Goal: Contribute content: Contribute content

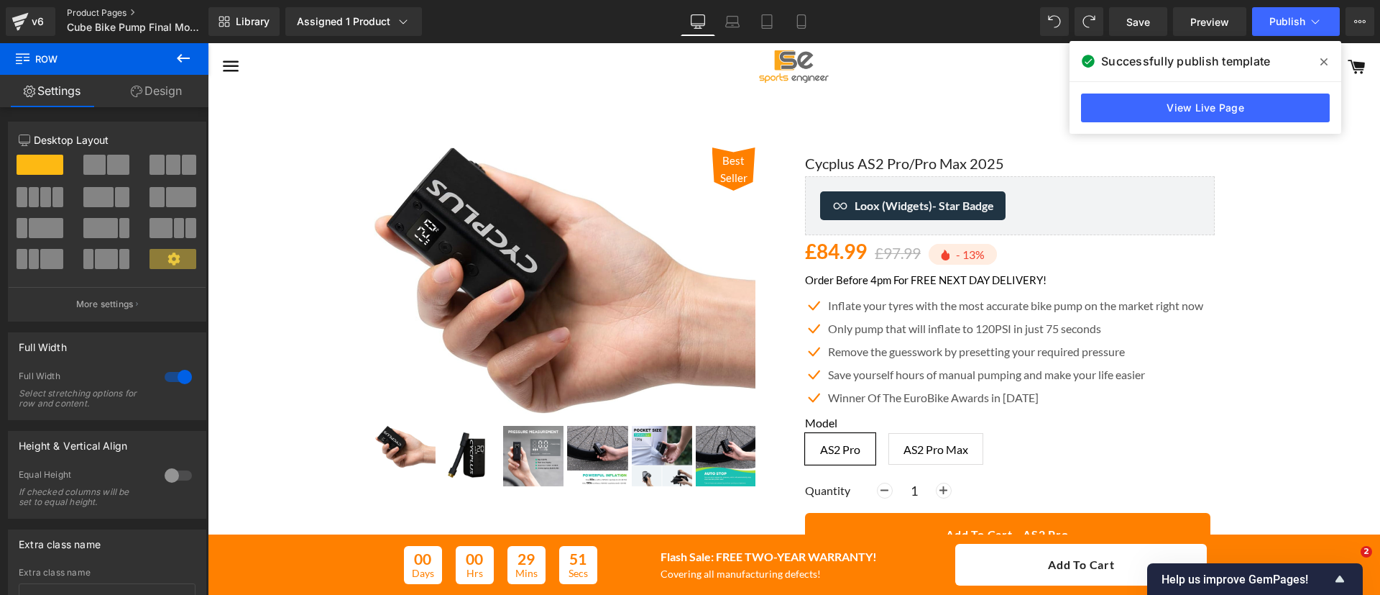
click at [117, 11] on link "Product Pages" at bounding box center [149, 13] width 165 height 12
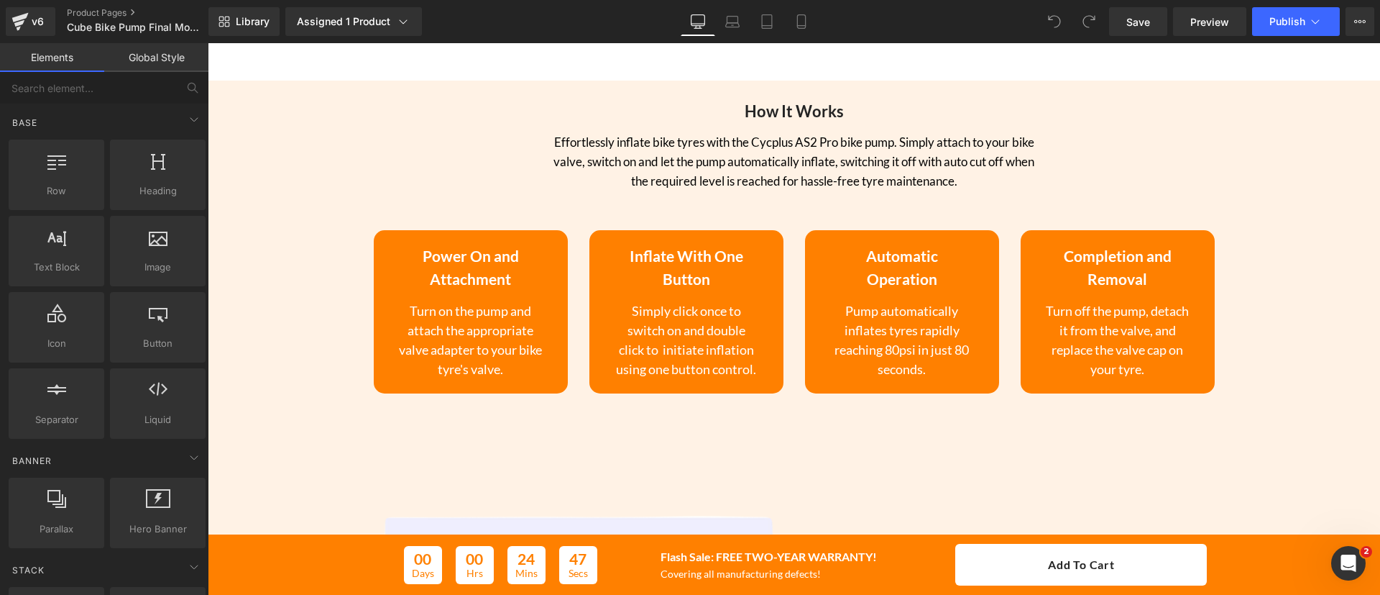
scroll to position [2782, 0]
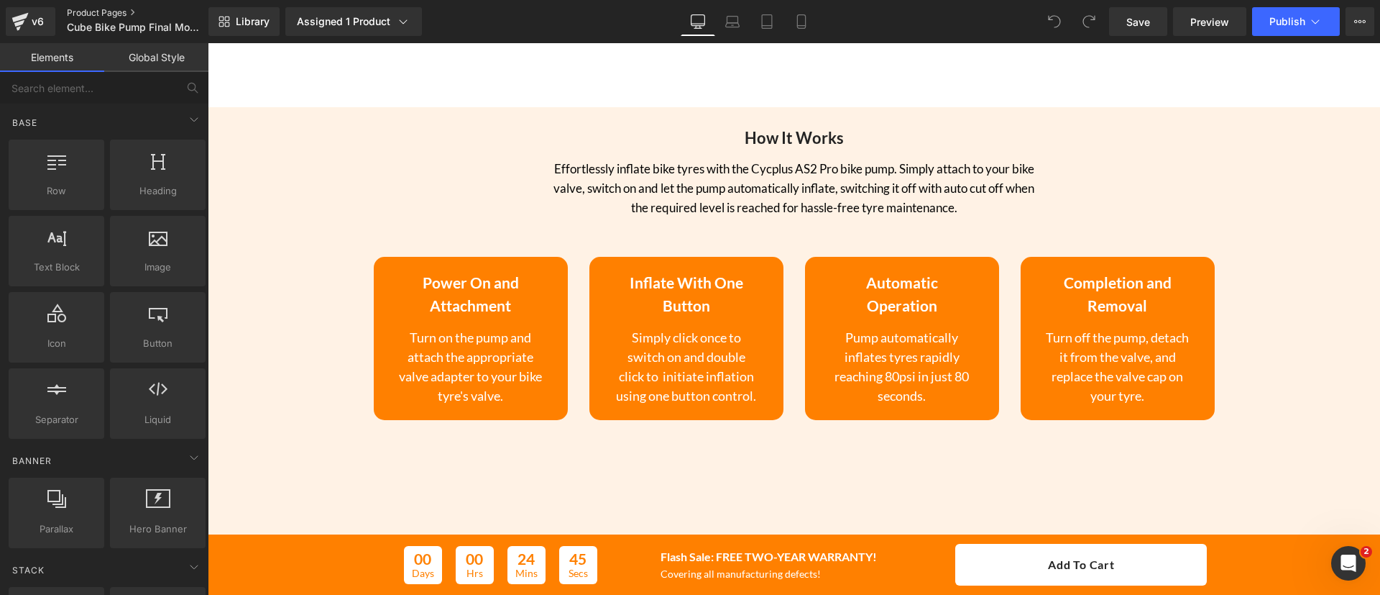
click at [121, 15] on link "Product Pages" at bounding box center [149, 13] width 165 height 12
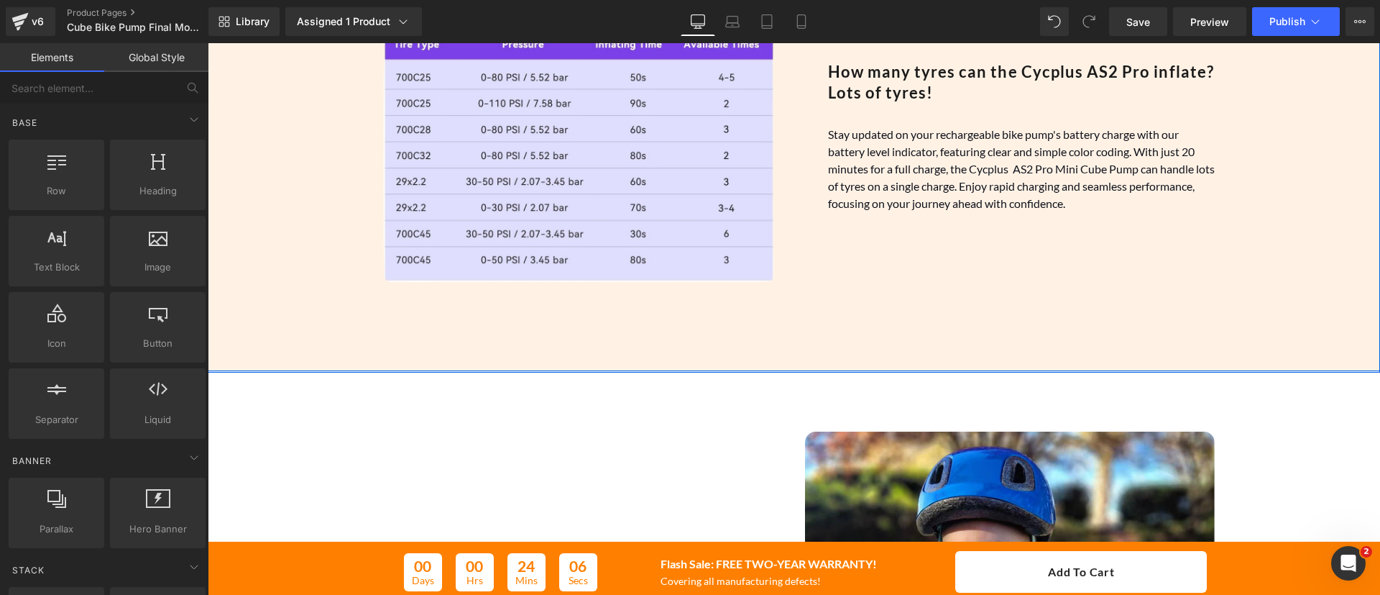
scroll to position [2108, 0]
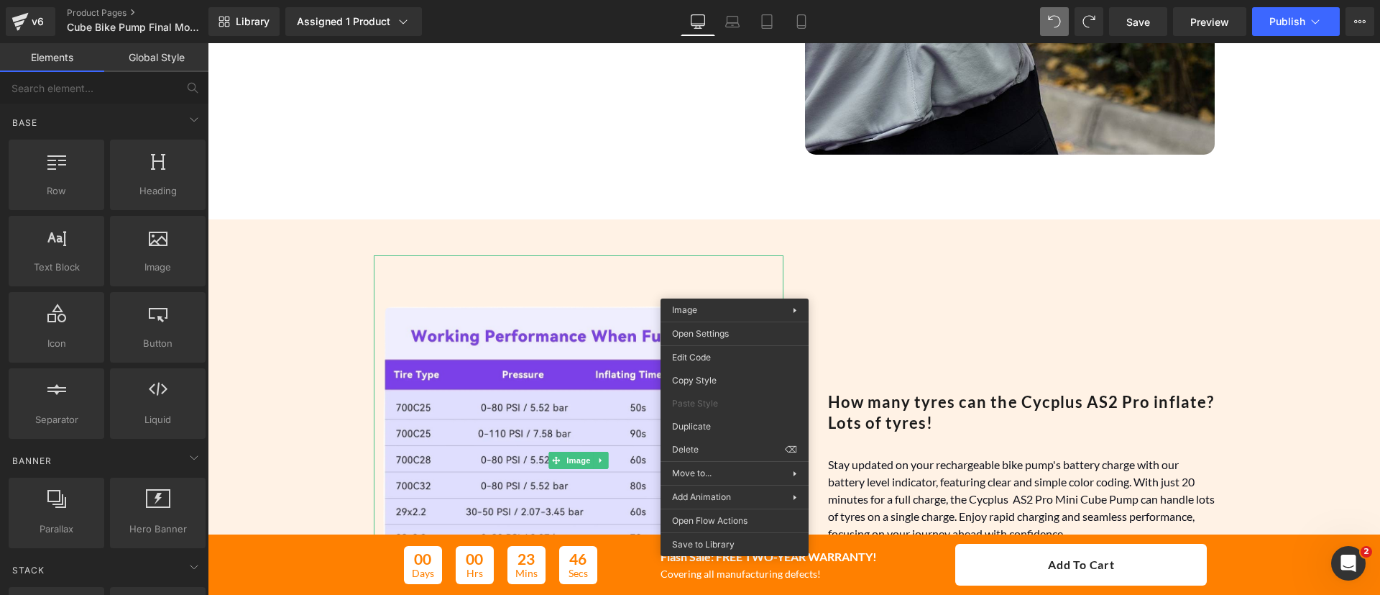
click at [142, 57] on link "Global Style" at bounding box center [156, 57] width 104 height 29
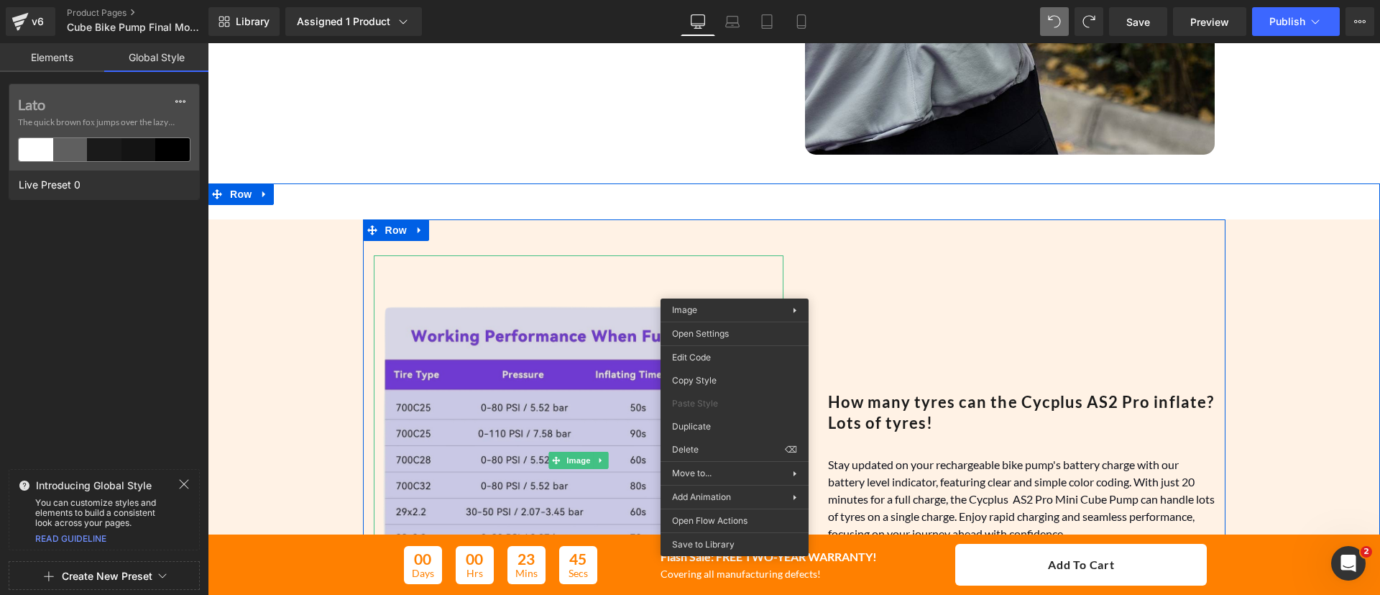
click at [481, 296] on img at bounding box center [579, 460] width 410 height 410
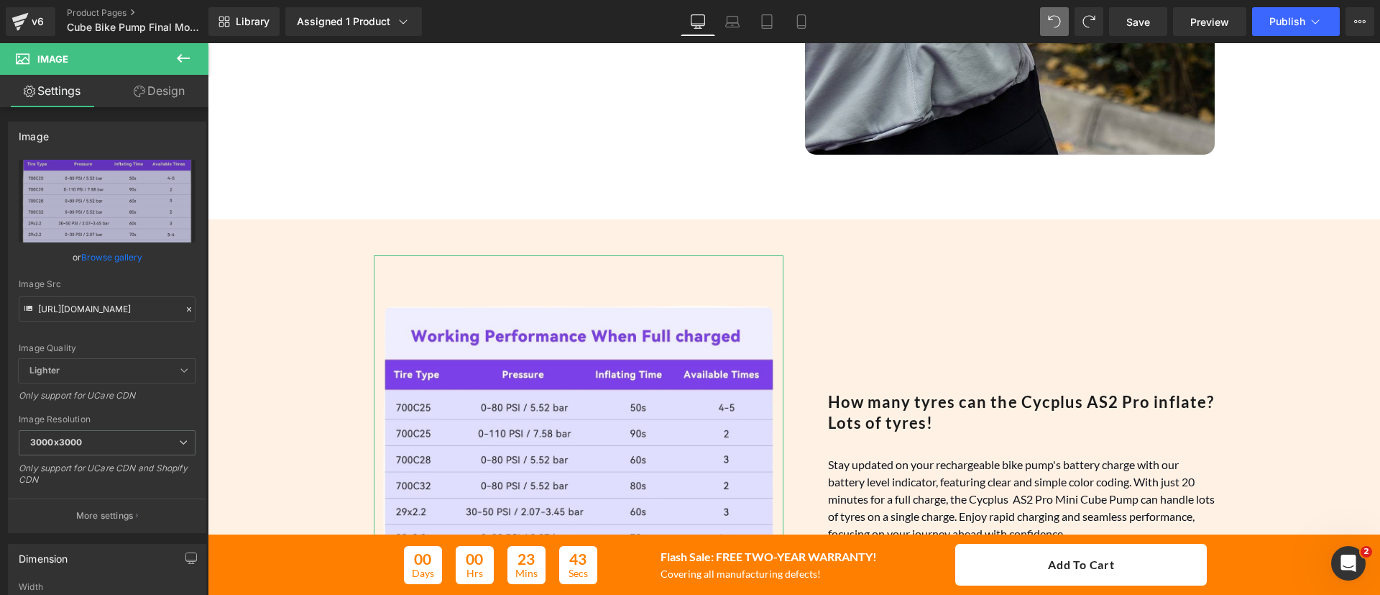
click at [168, 89] on link "Design" at bounding box center [159, 91] width 104 height 32
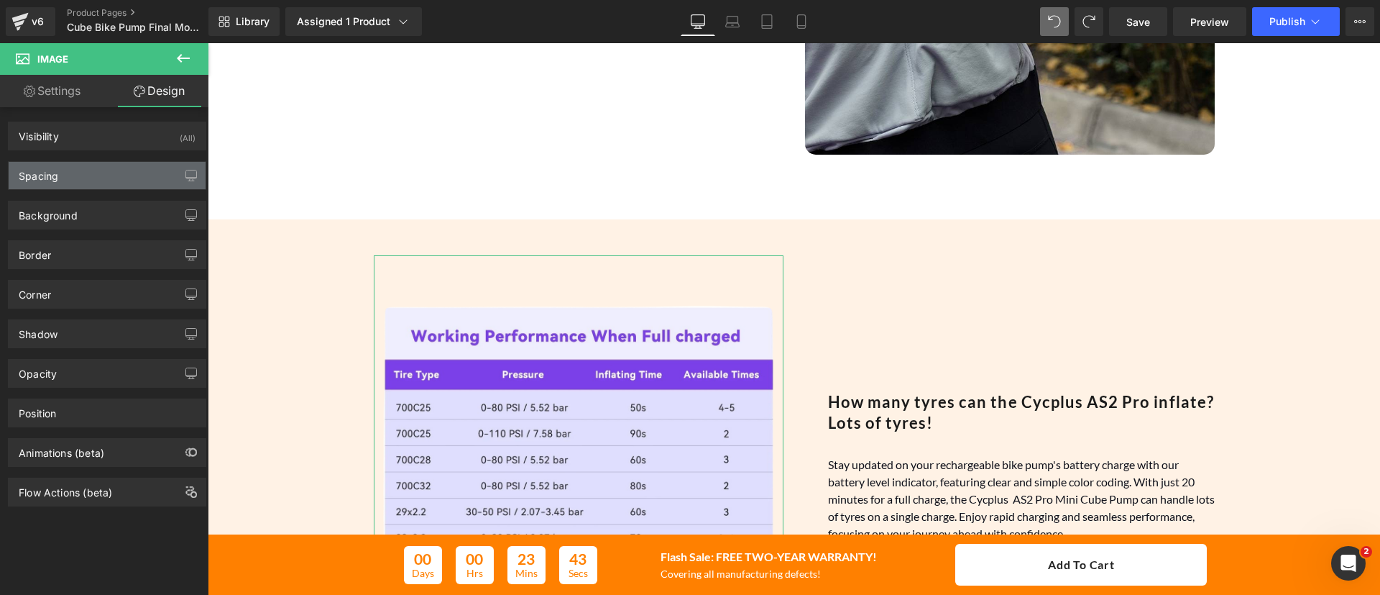
click at [104, 170] on div "Spacing" at bounding box center [107, 175] width 197 height 27
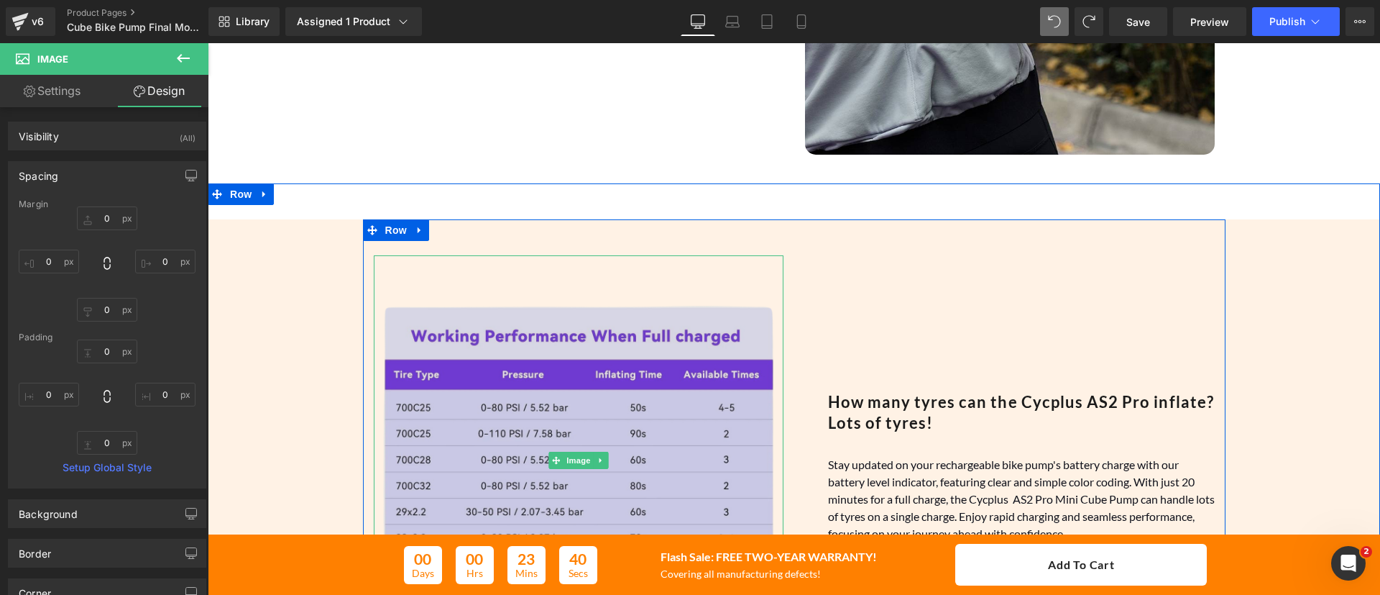
scroll to position [2255, 0]
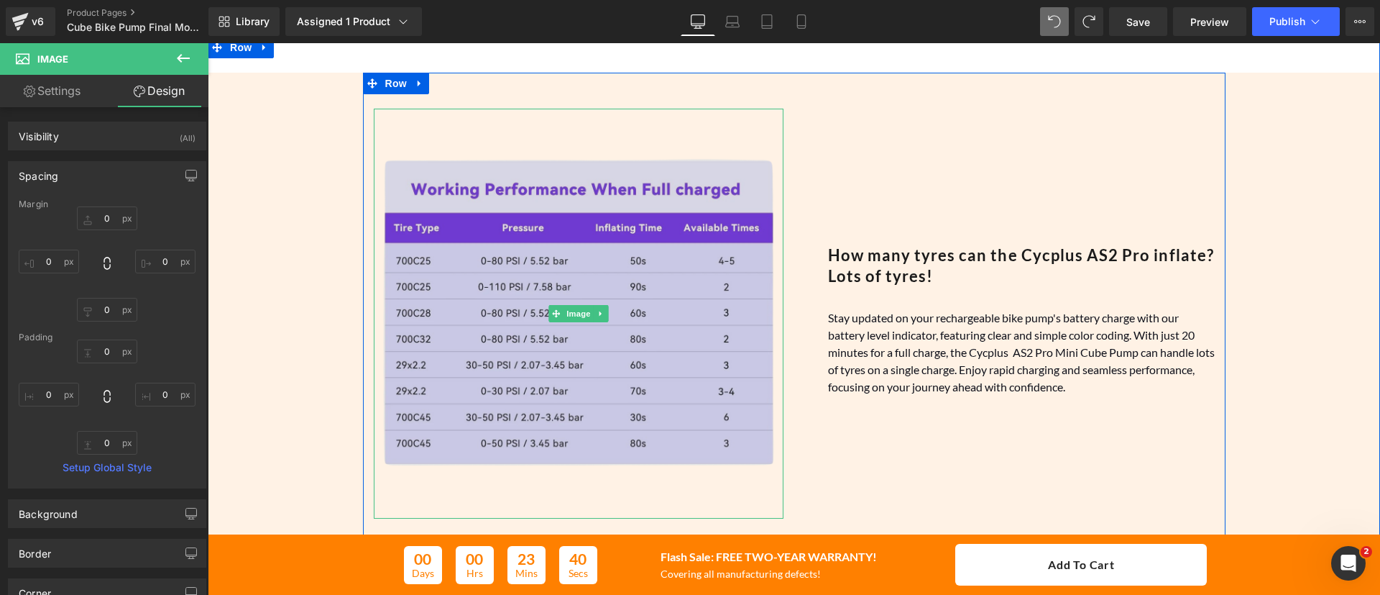
click at [619, 310] on img at bounding box center [579, 314] width 410 height 410
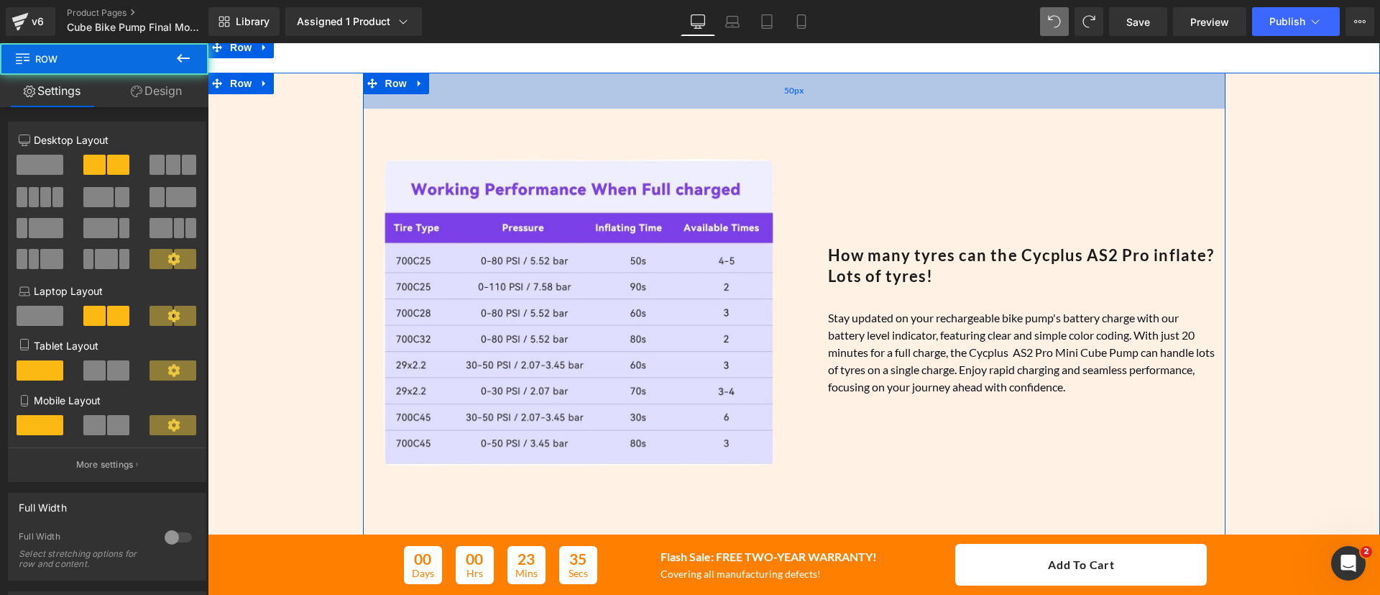
click at [613, 91] on div "50px" at bounding box center [794, 91] width 863 height 36
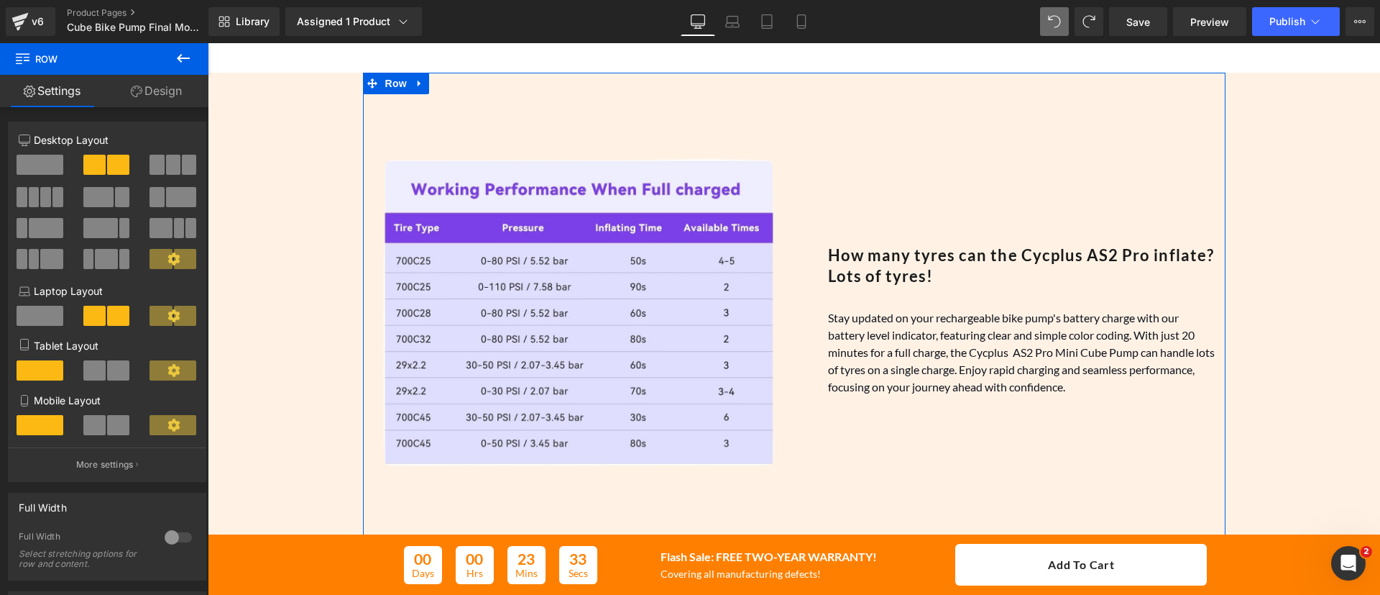
click at [161, 93] on link "Design" at bounding box center [156, 91] width 104 height 32
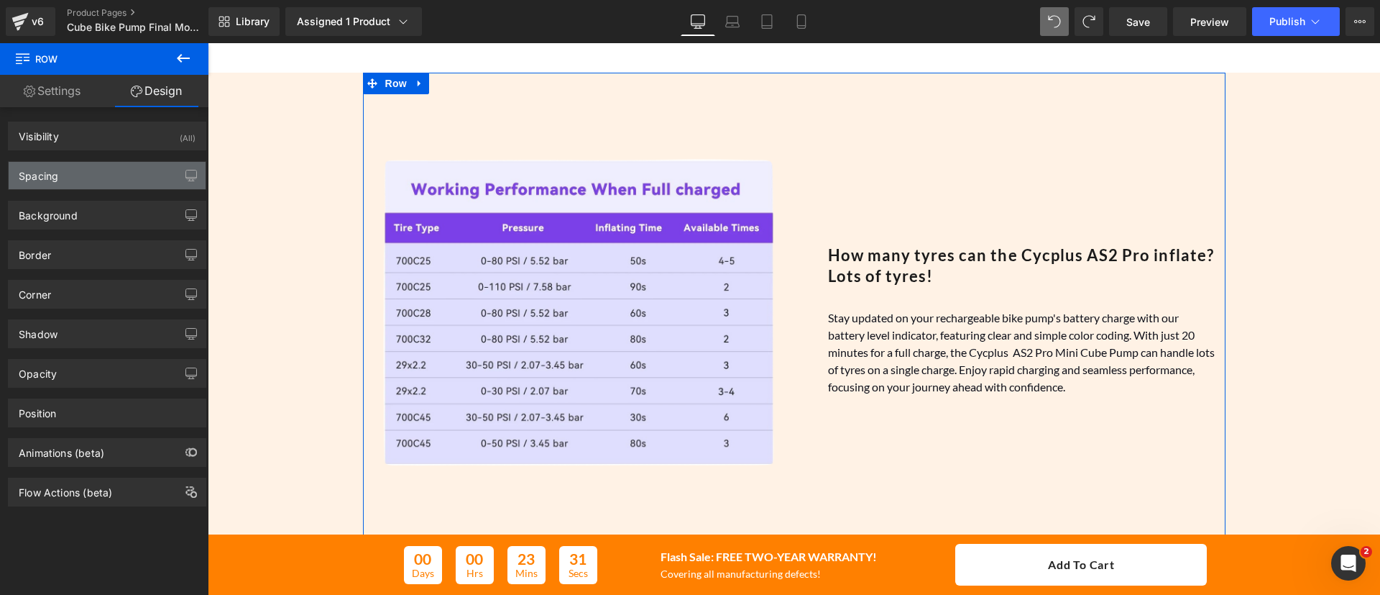
click at [102, 182] on div "Spacing" at bounding box center [107, 175] width 197 height 27
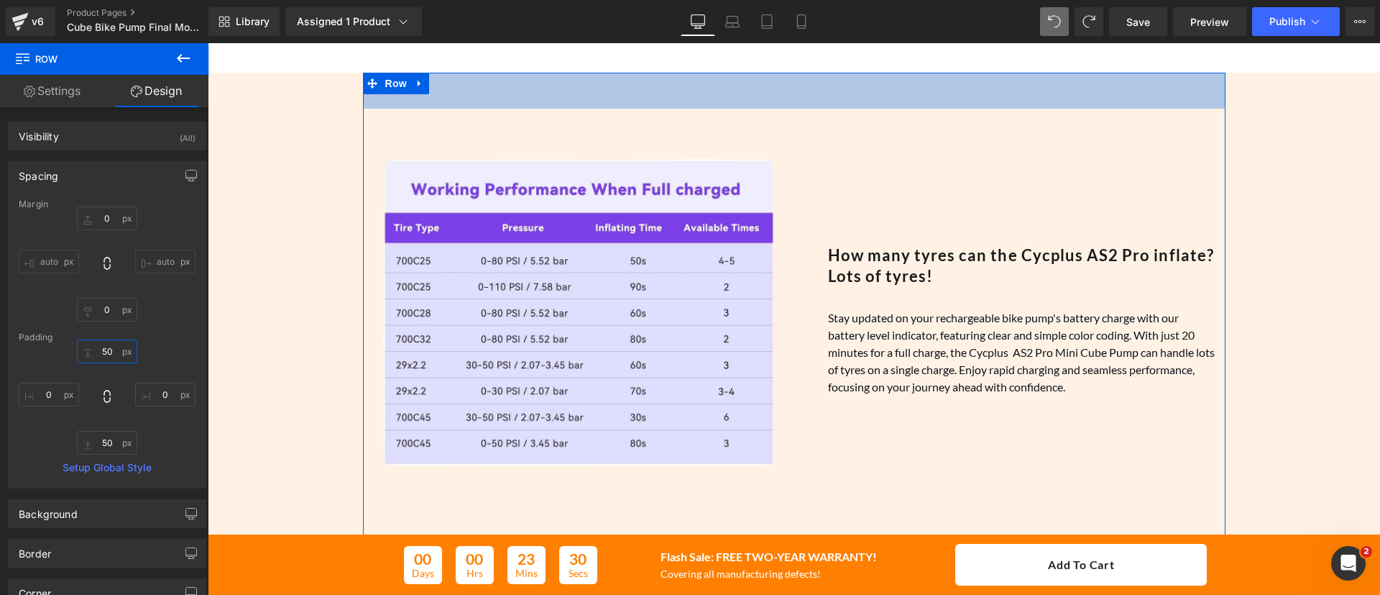
click at [106, 356] on input "50" at bounding box center [107, 351] width 60 height 24
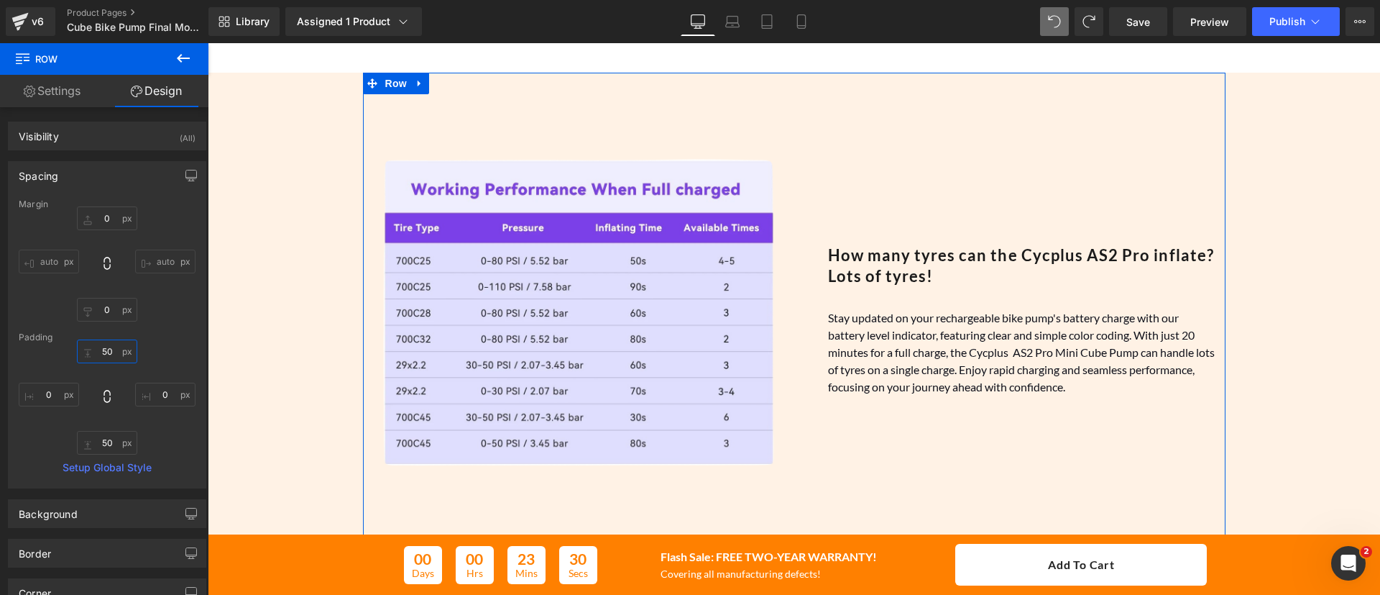
click at [106, 356] on input "50" at bounding box center [107, 351] width 60 height 24
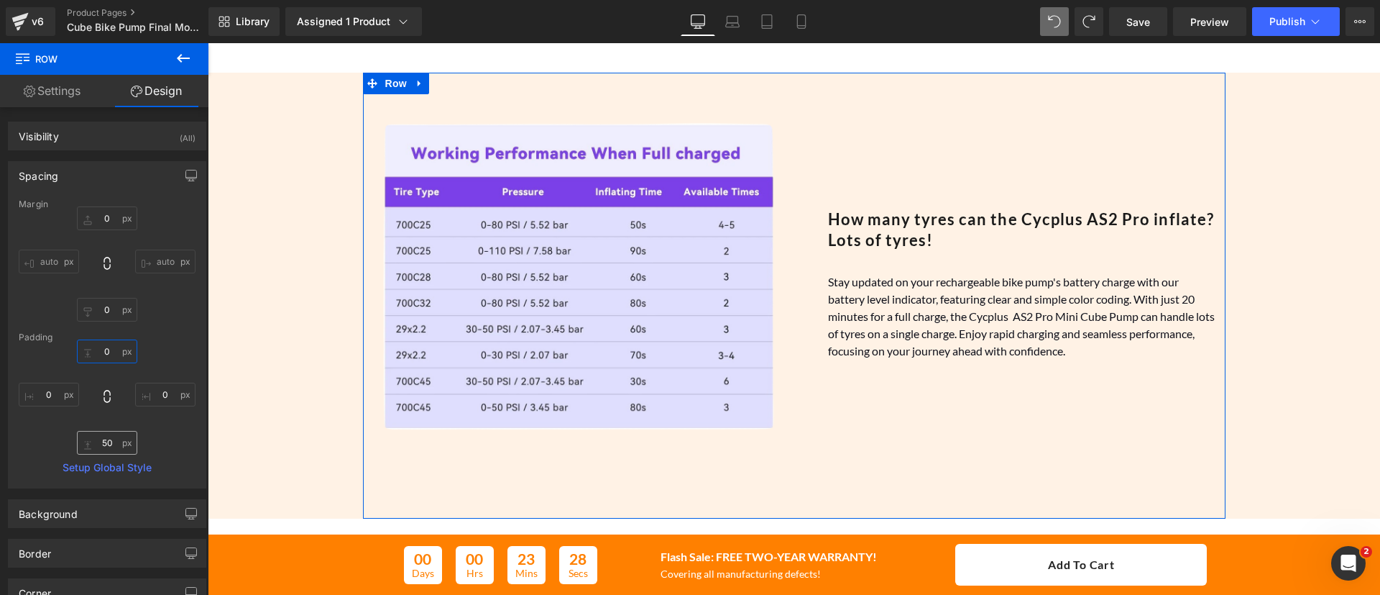
type input "0"
click at [109, 445] on input "50" at bounding box center [107, 443] width 60 height 24
type input "0"
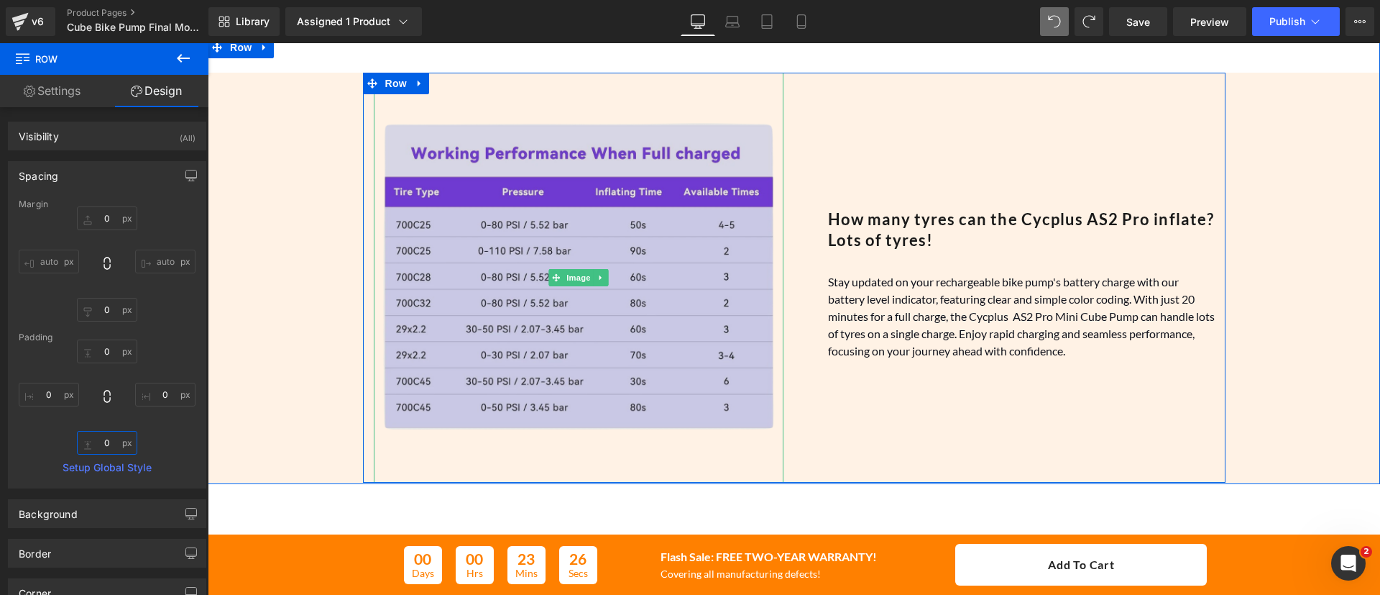
scroll to position [2078, 0]
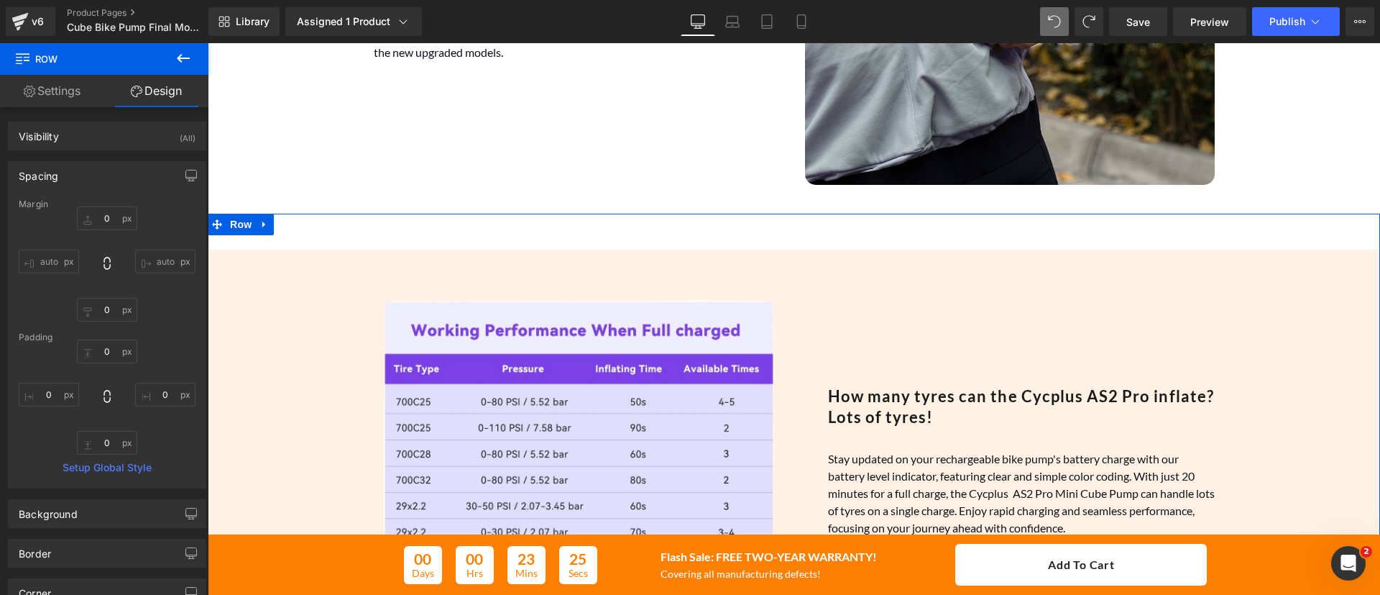
click at [517, 229] on div "Image How many tyres can the Cycplus AS2 Pro inflate? Lots of tyres! Heading St…" at bounding box center [794, 437] width 1173 height 447
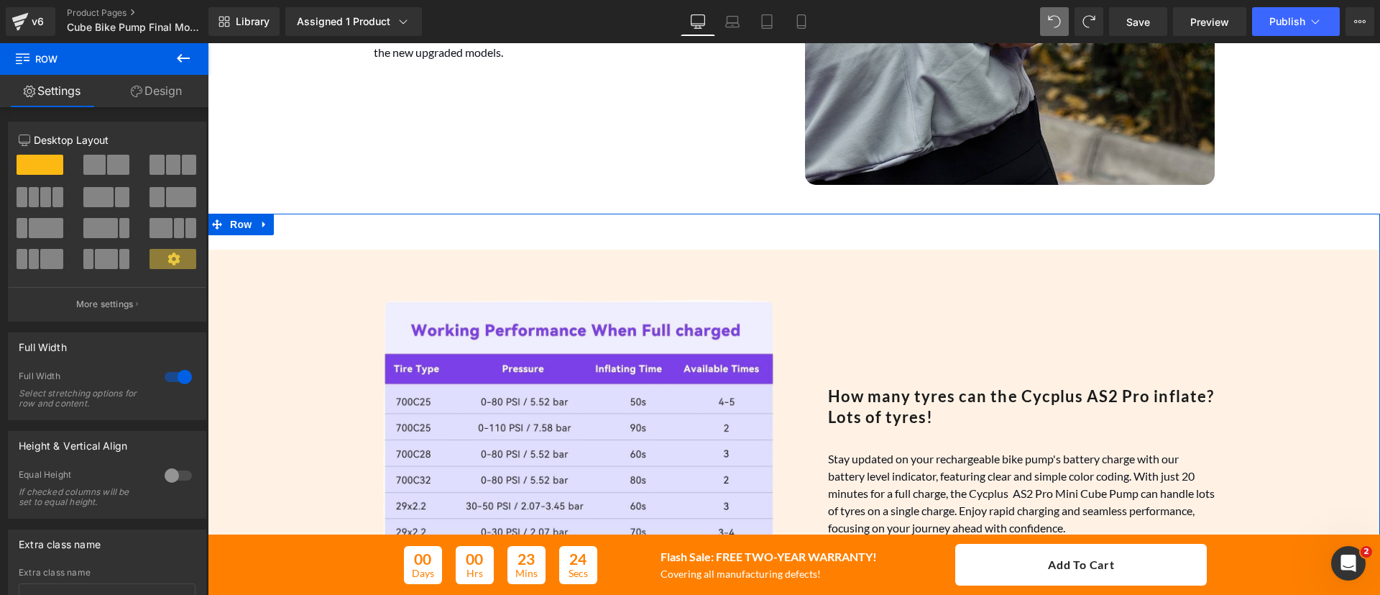
click at [166, 88] on link "Design" at bounding box center [156, 91] width 104 height 32
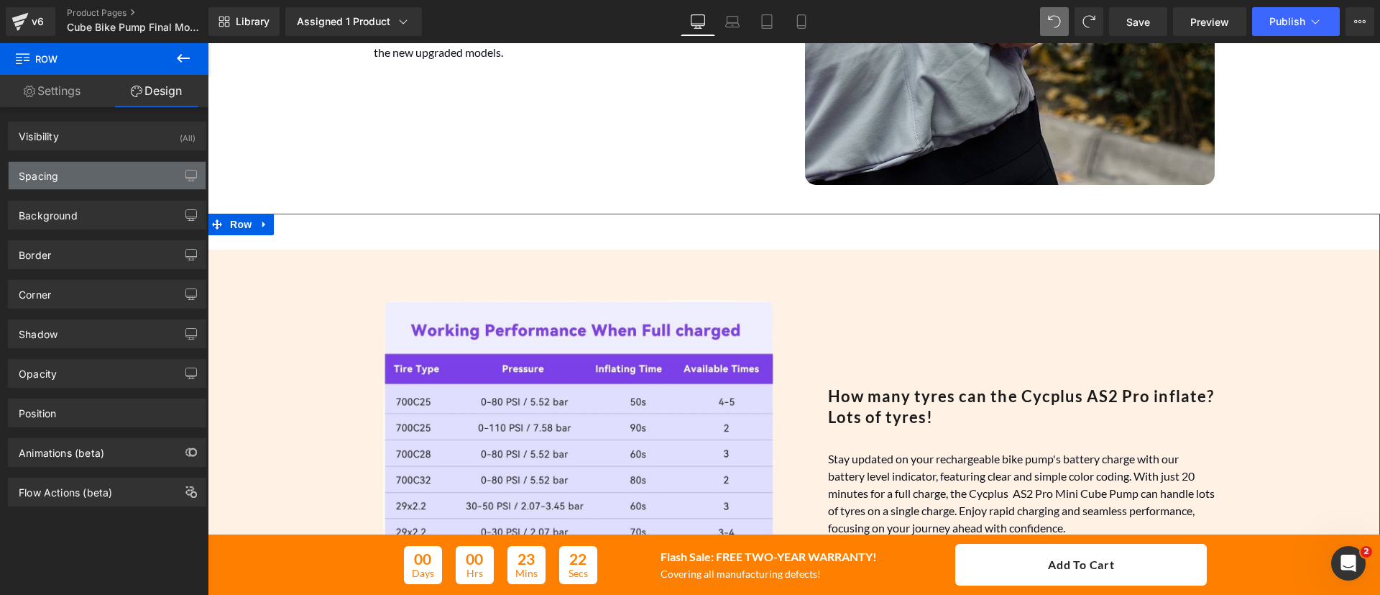
click at [91, 175] on div "Spacing" at bounding box center [107, 175] width 197 height 27
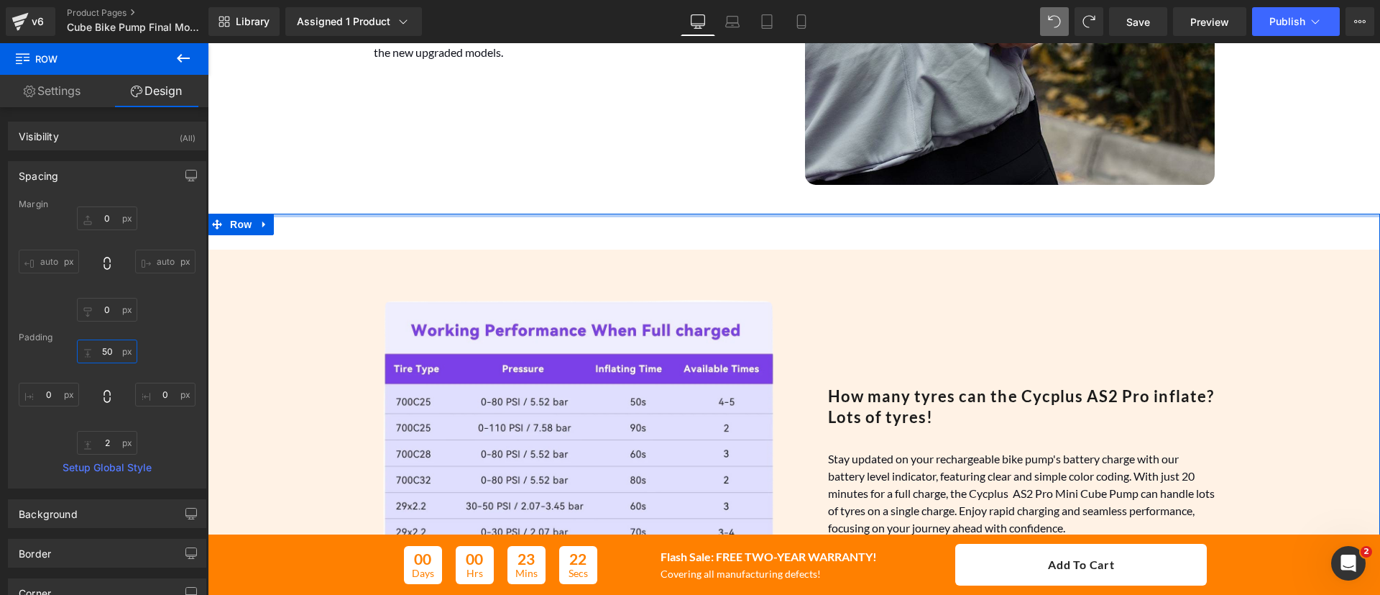
click at [106, 350] on input "50" at bounding box center [107, 351] width 60 height 24
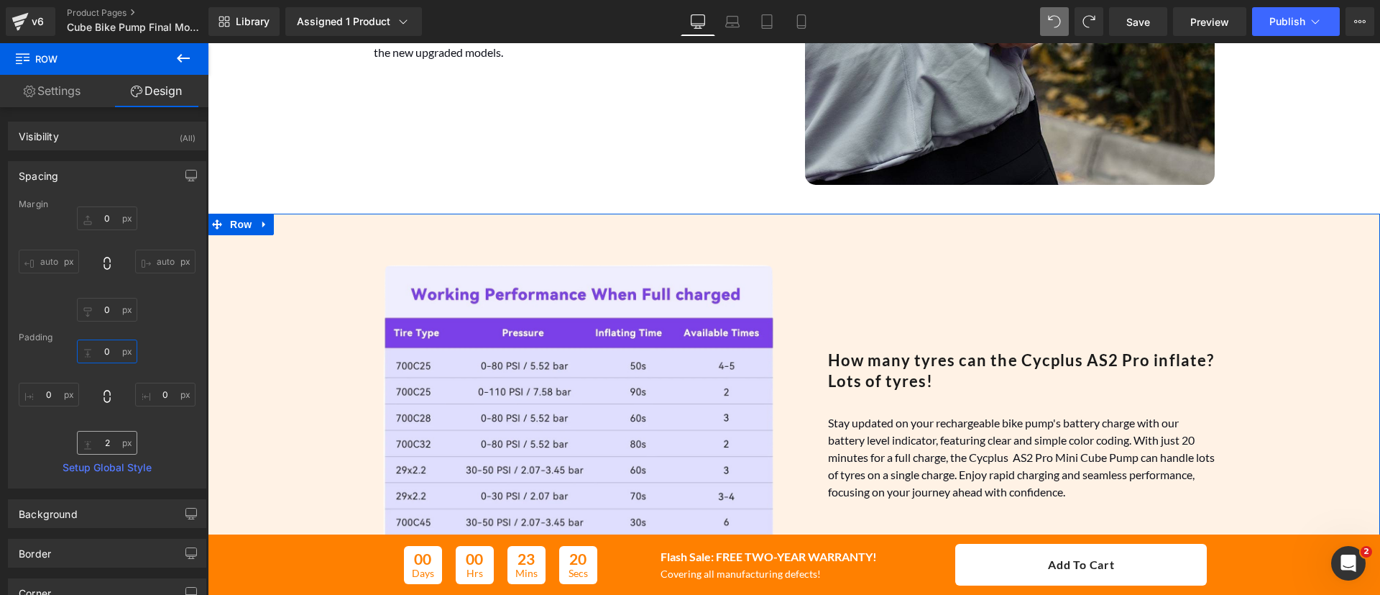
type input "0"
click at [109, 436] on input "2" at bounding box center [107, 443] width 60 height 24
type input "0"
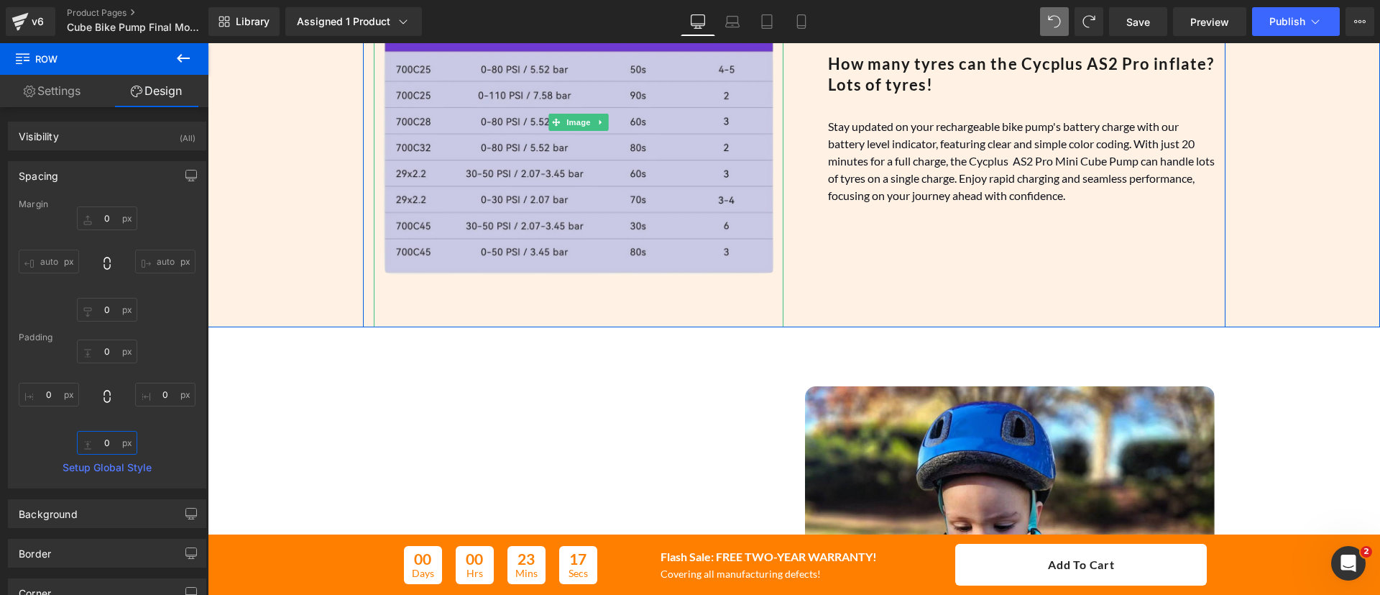
scroll to position [2382, 0]
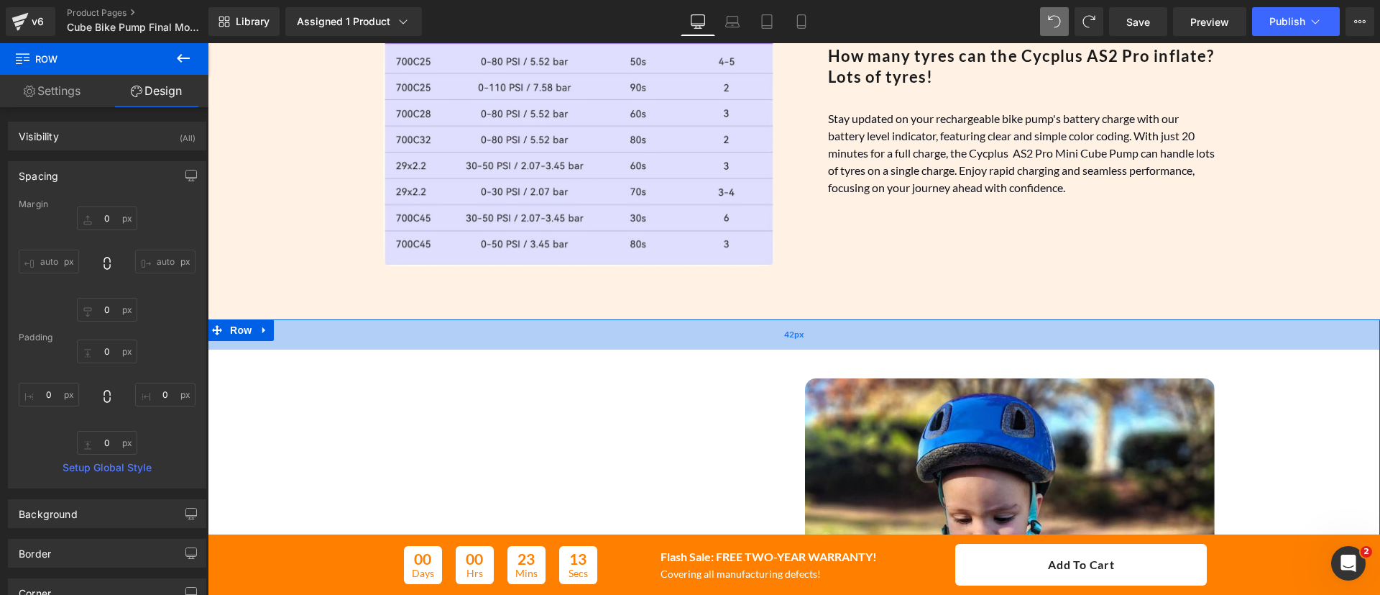
click at [635, 338] on div "42px" at bounding box center [794, 334] width 1173 height 30
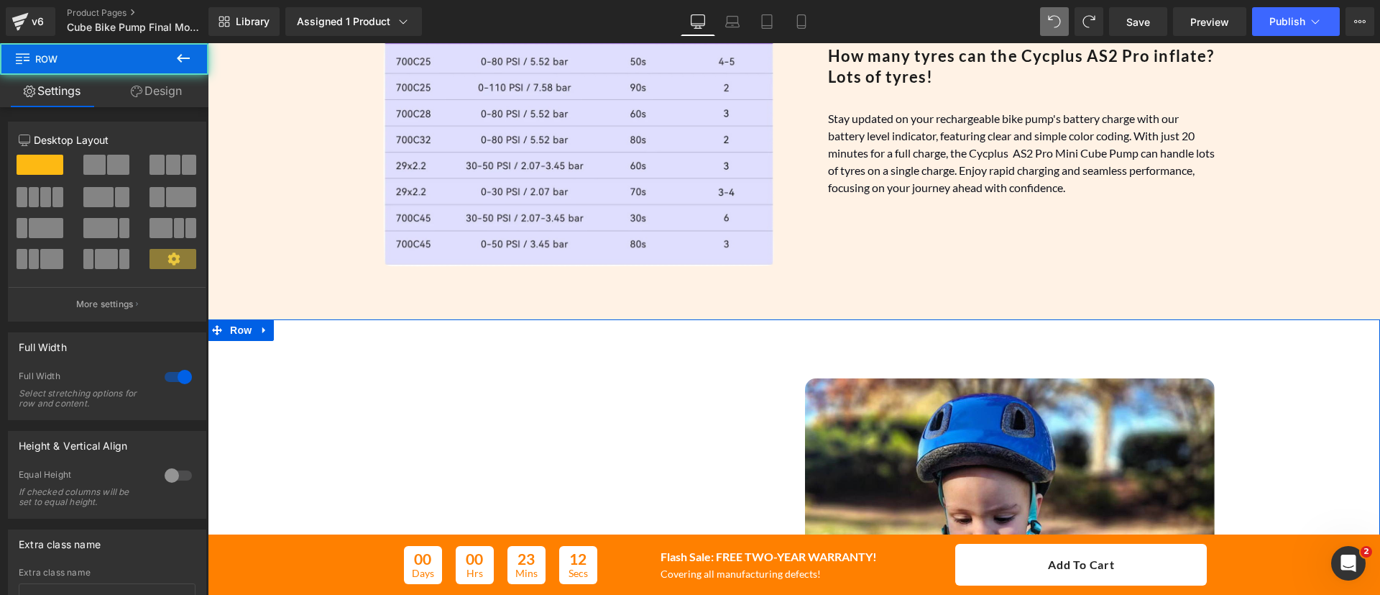
click at [175, 89] on link "Design" at bounding box center [156, 91] width 104 height 32
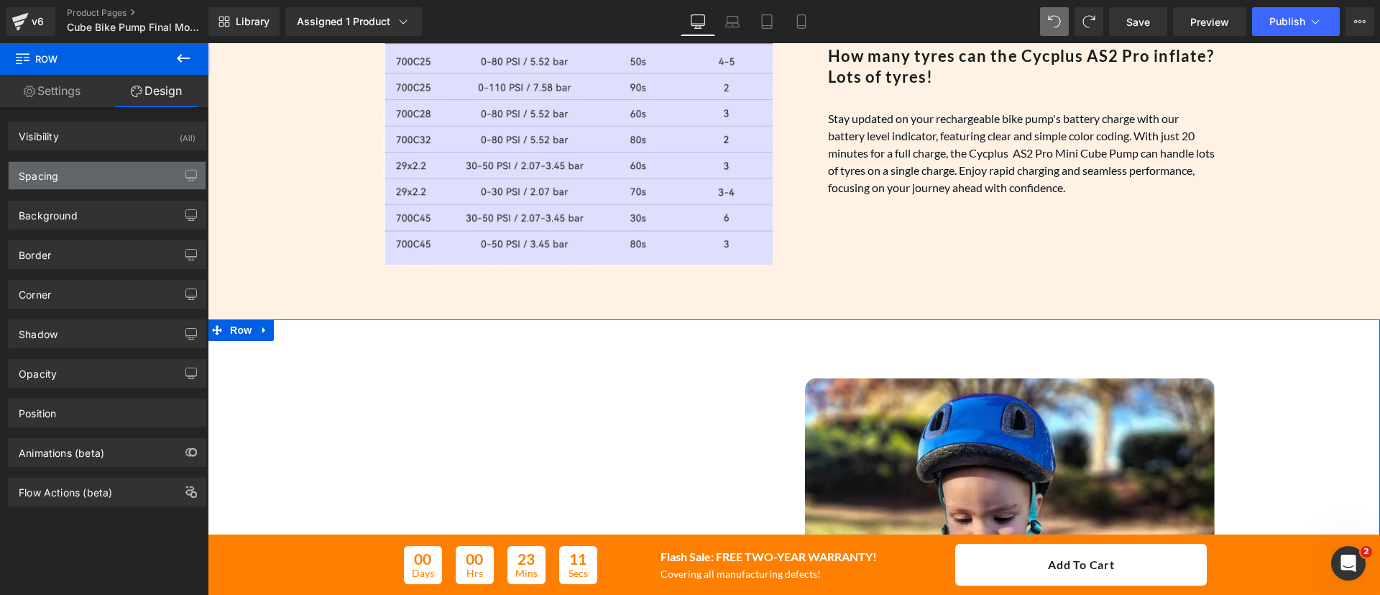
click at [56, 178] on div "Spacing" at bounding box center [39, 172] width 40 height 20
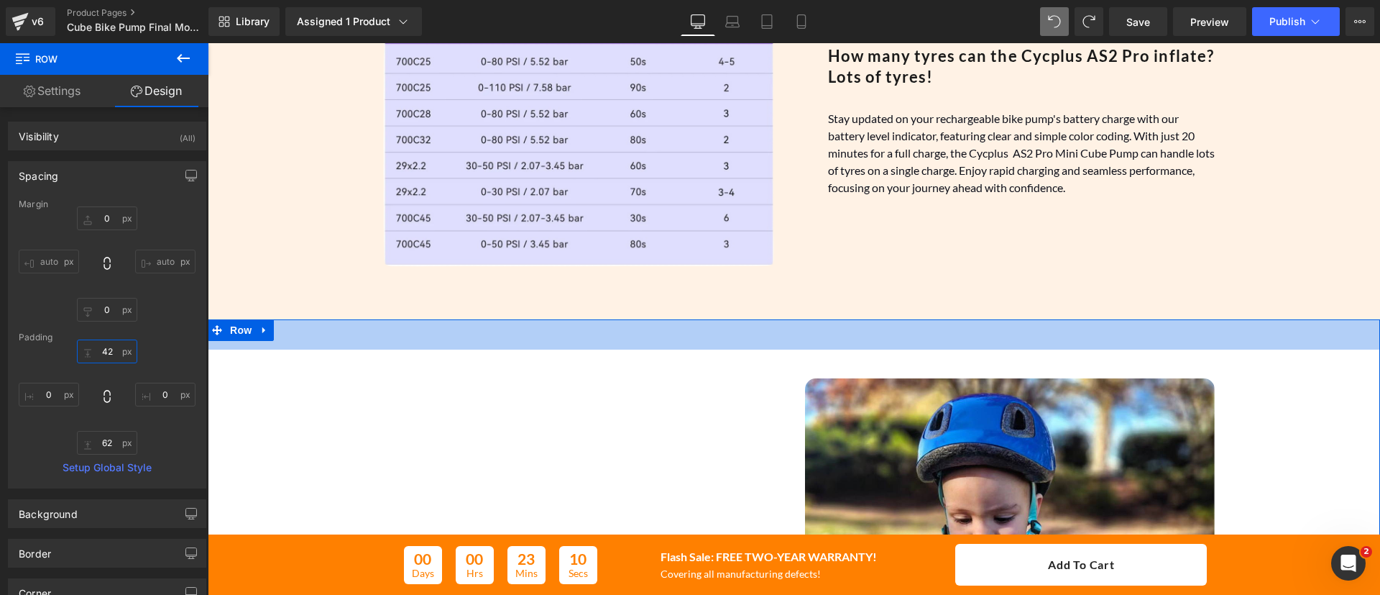
click at [106, 350] on input "42" at bounding box center [107, 351] width 60 height 24
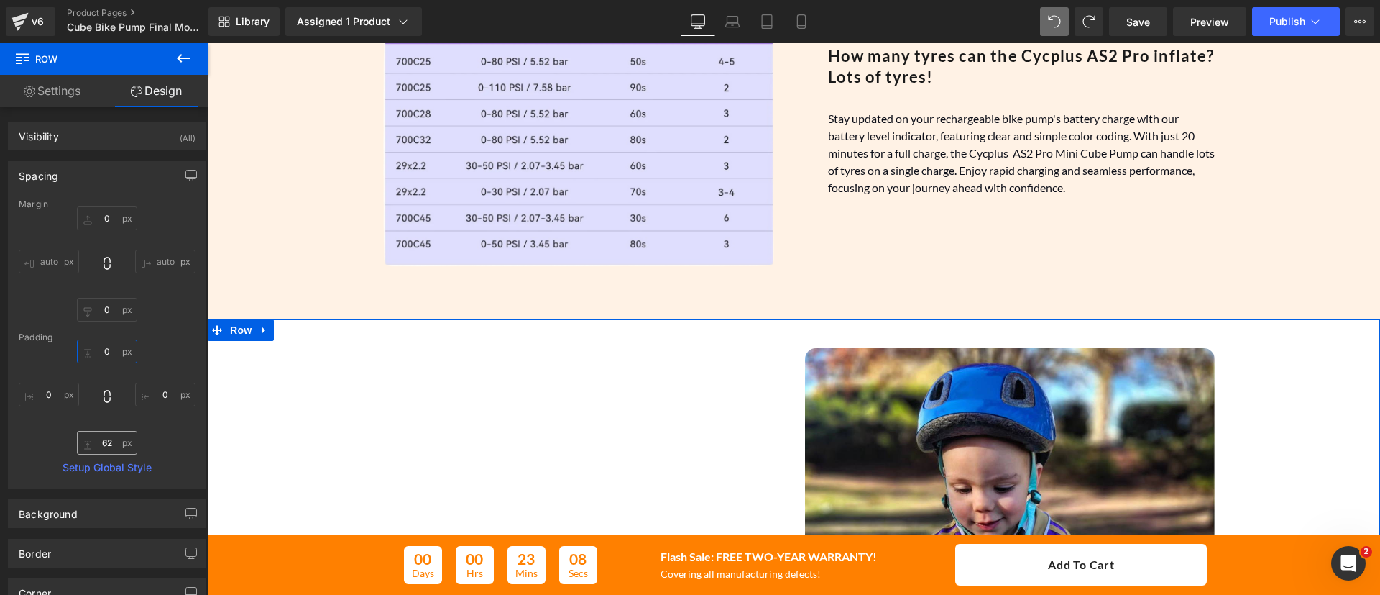
type input "0"
click at [104, 441] on input "62" at bounding box center [107, 443] width 60 height 24
type input "0"
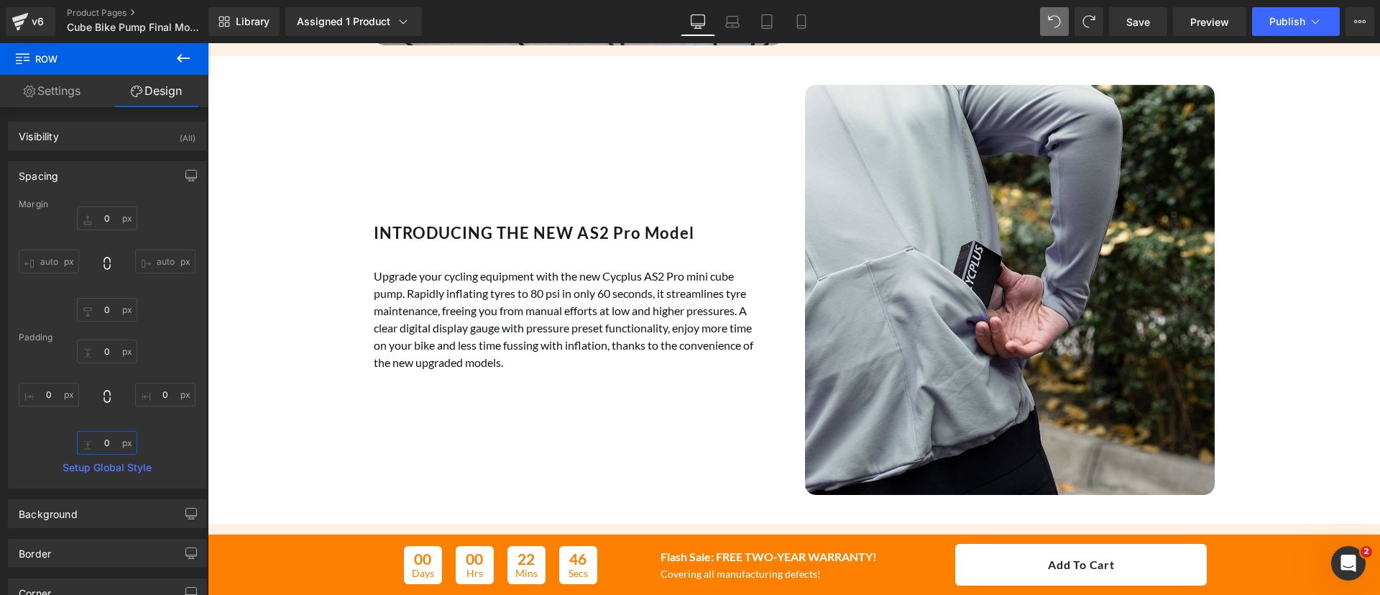
scroll to position [1787, 0]
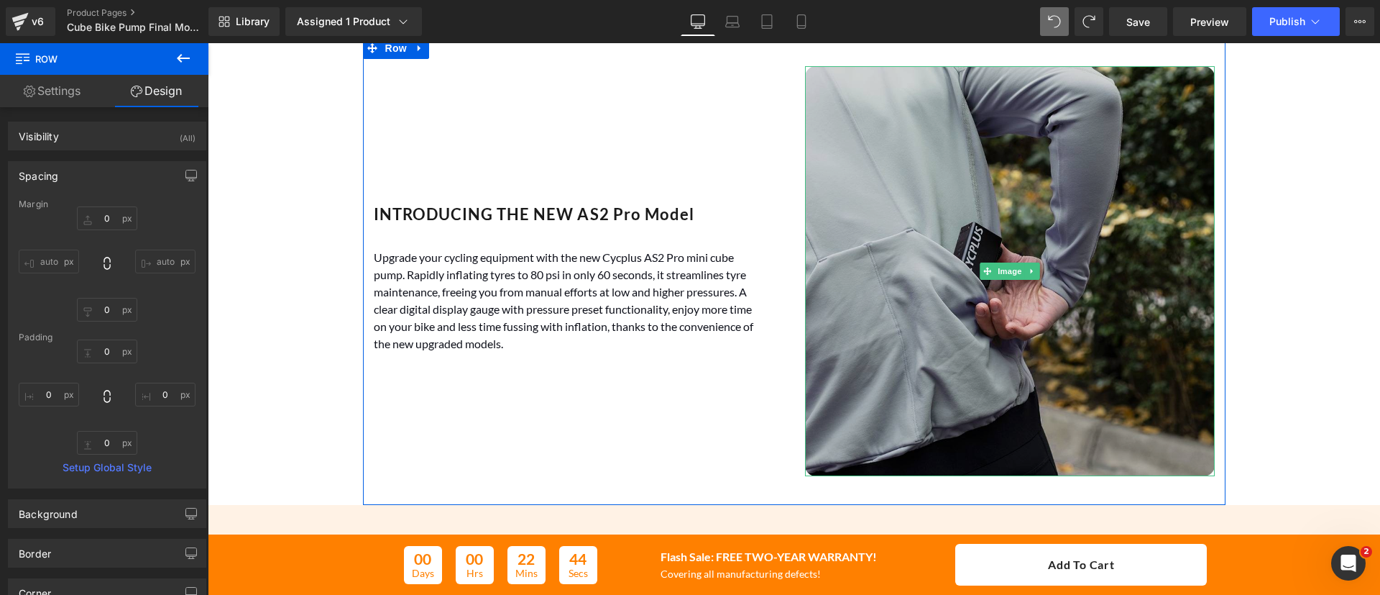
click at [853, 193] on img at bounding box center [1010, 271] width 410 height 410
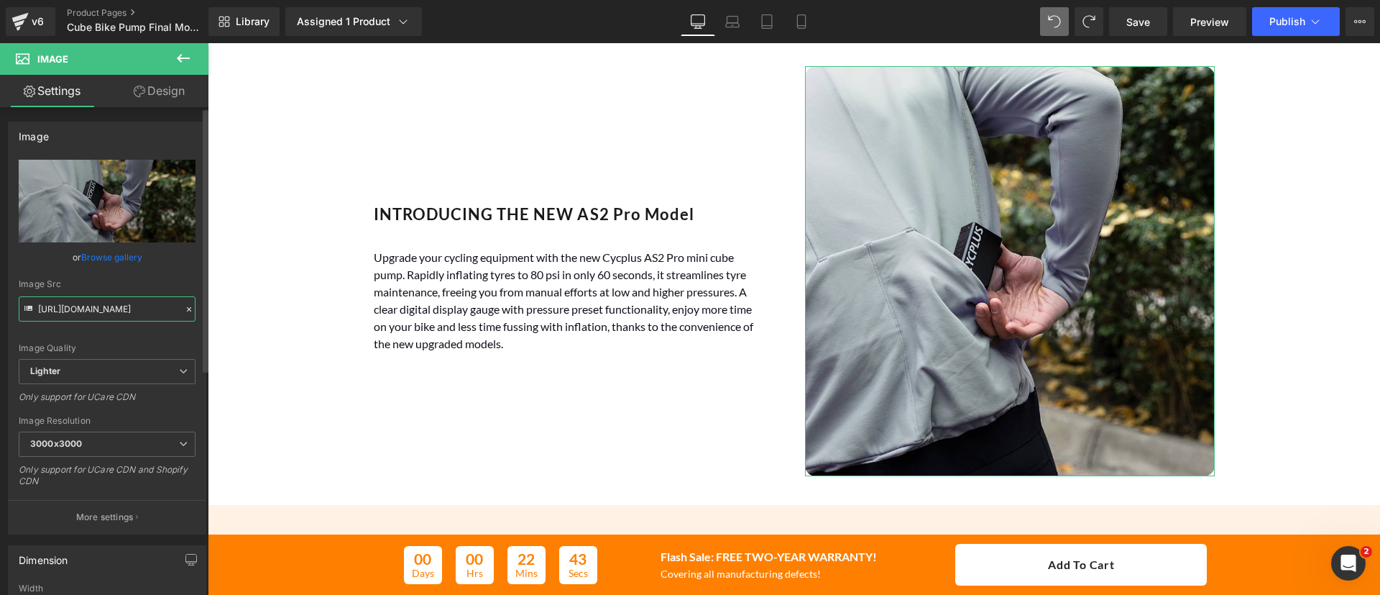
click at [160, 311] on input "[URL][DOMAIN_NAME]" at bounding box center [107, 308] width 177 height 25
type input "c"
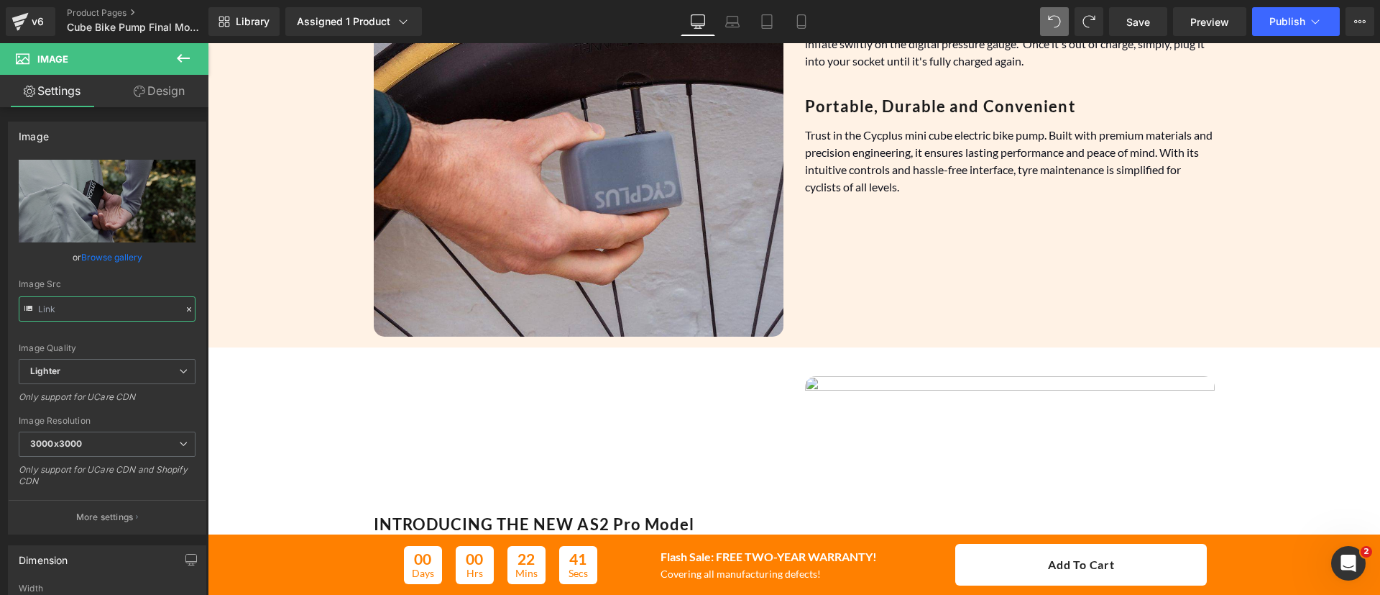
scroll to position [1476, 0]
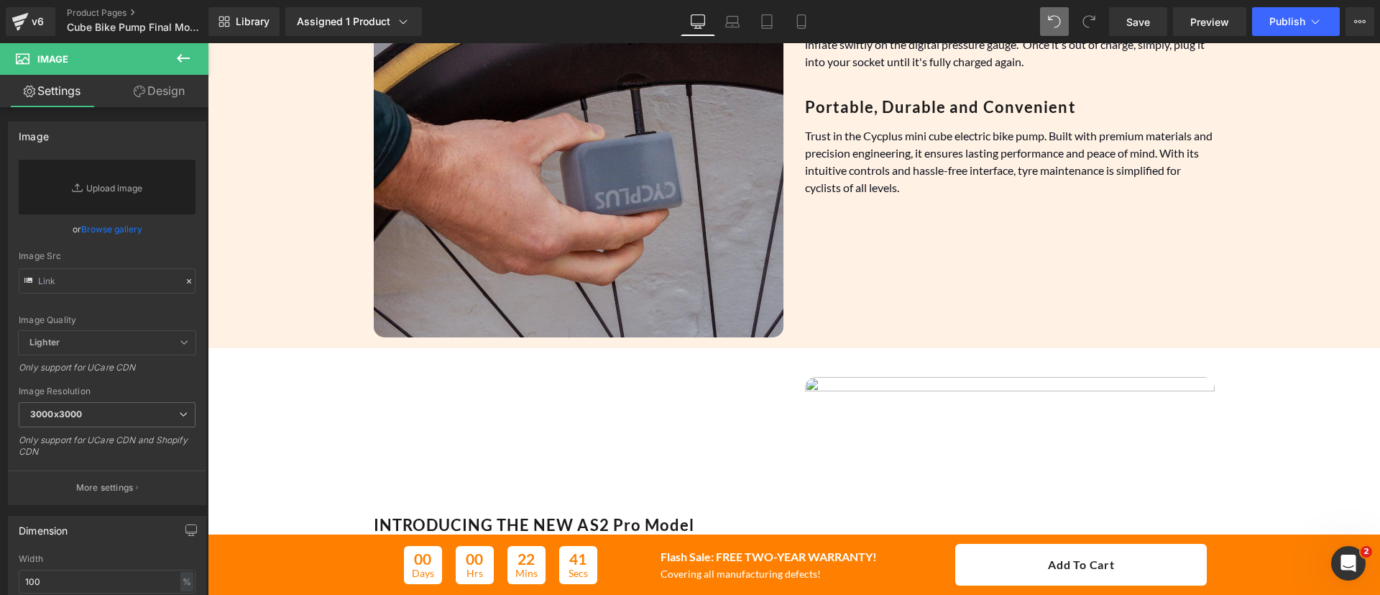
click at [579, 303] on img at bounding box center [579, 84] width 410 height 504
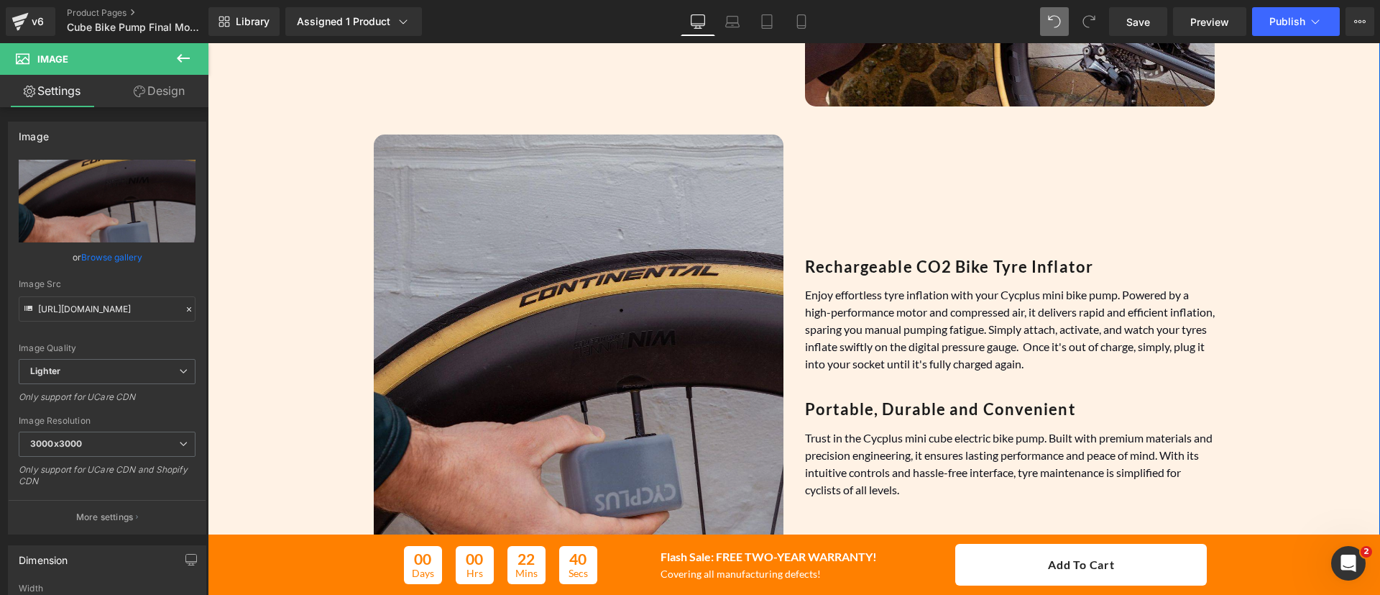
scroll to position [1176, 0]
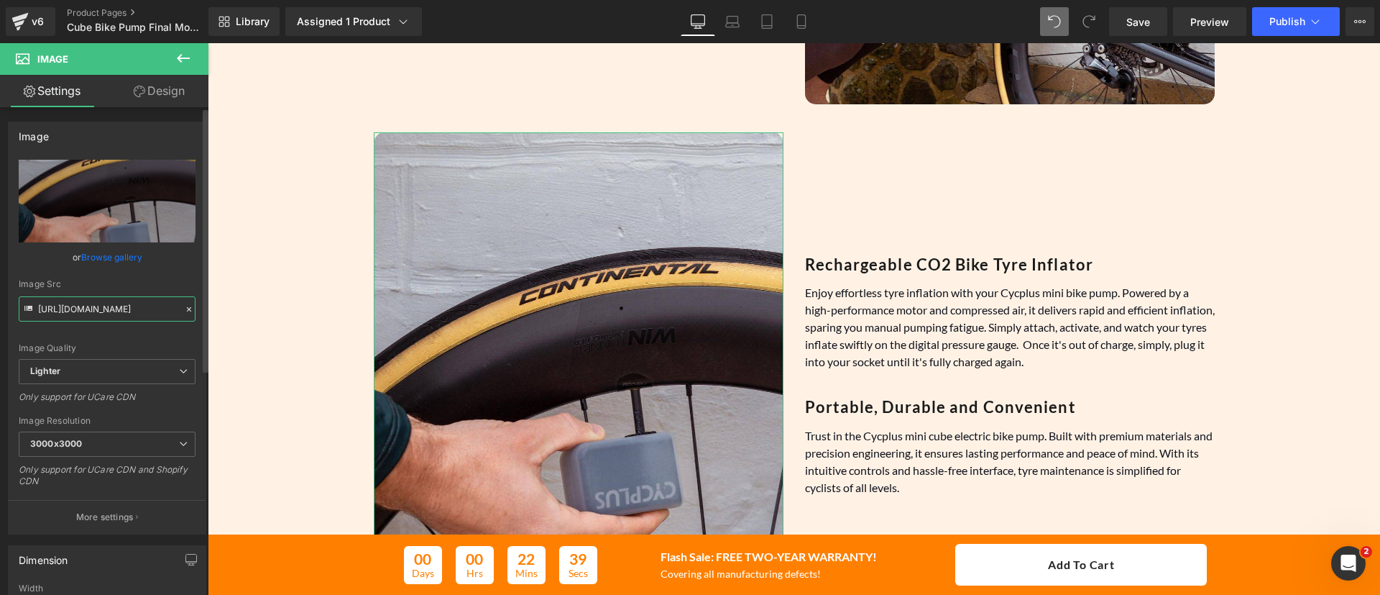
click at [116, 304] on input "[URL][DOMAIN_NAME]" at bounding box center [107, 308] width 177 height 25
type input "https://ucarecdn.caom/25623fc4-1d4f-408b-b03f-6f775a6904fe/-/format/auto/-/prev…"
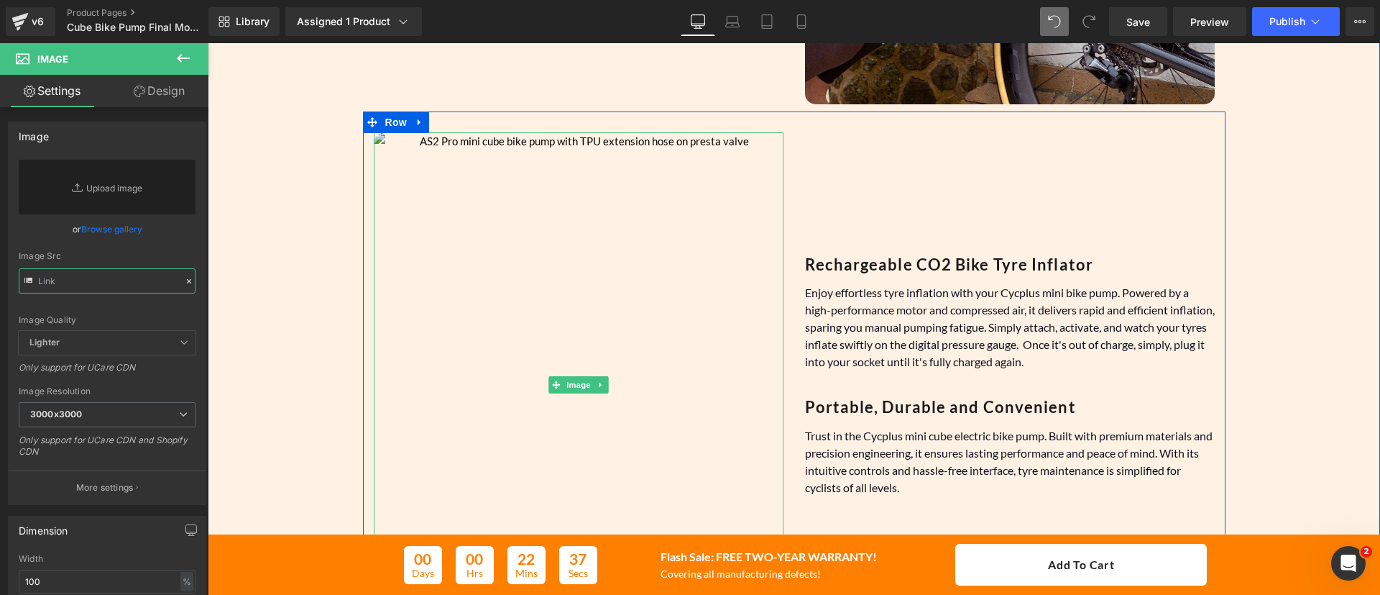
scroll to position [1597, 0]
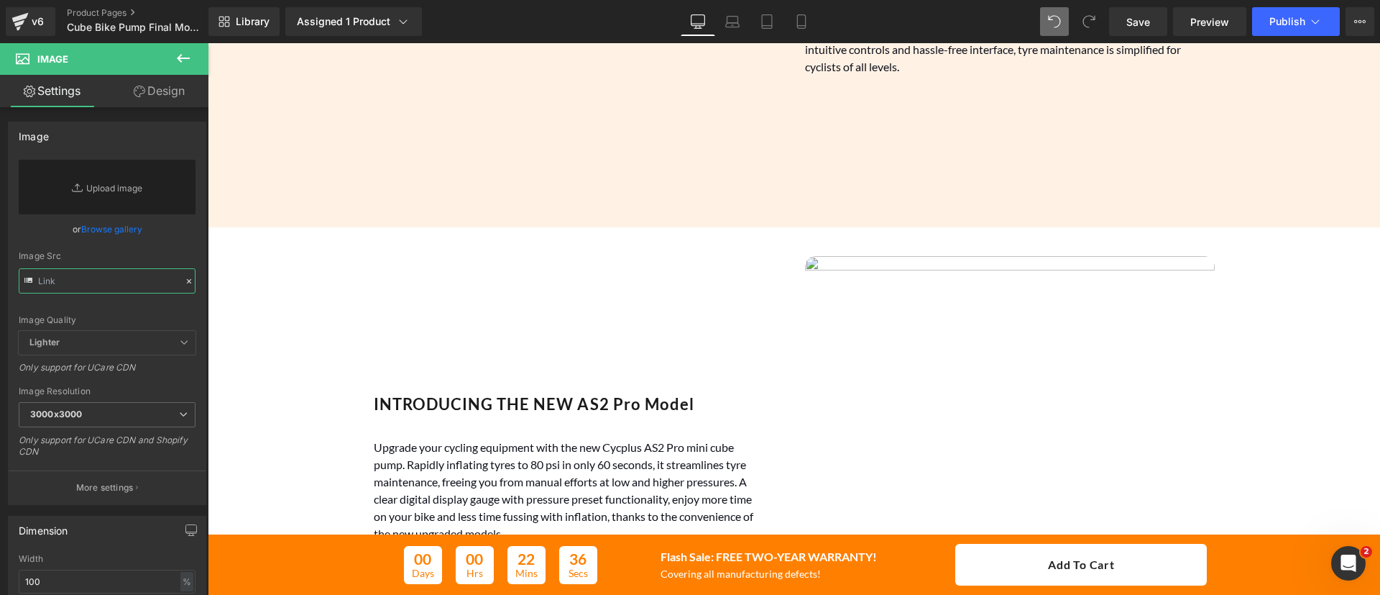
type input "z"
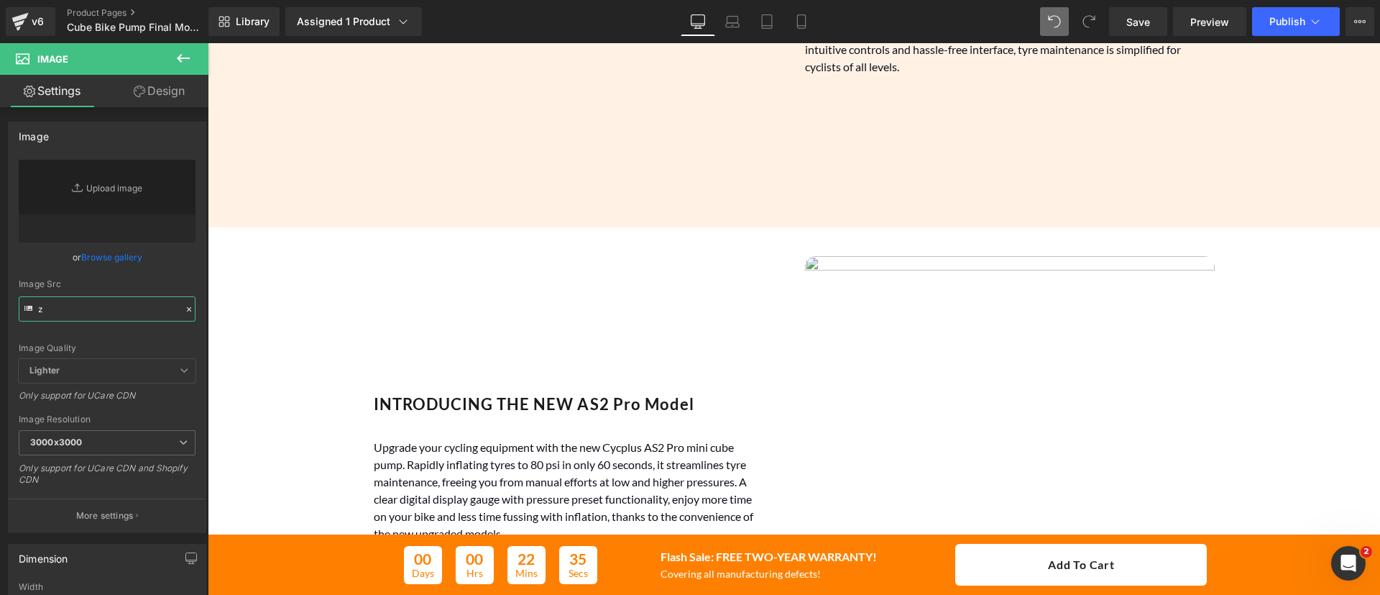
type input "zz"
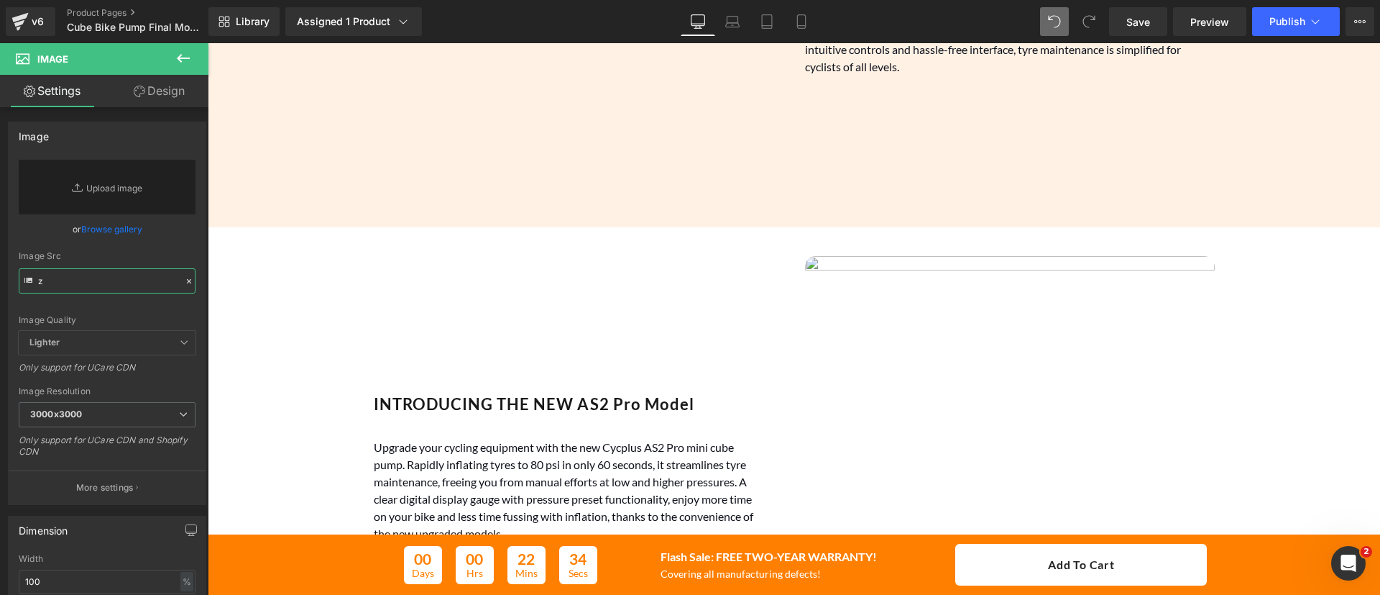
type input "zz"
type input "zzz"
type input "zzzzzzzzzzzzzzzzzzzzzz"
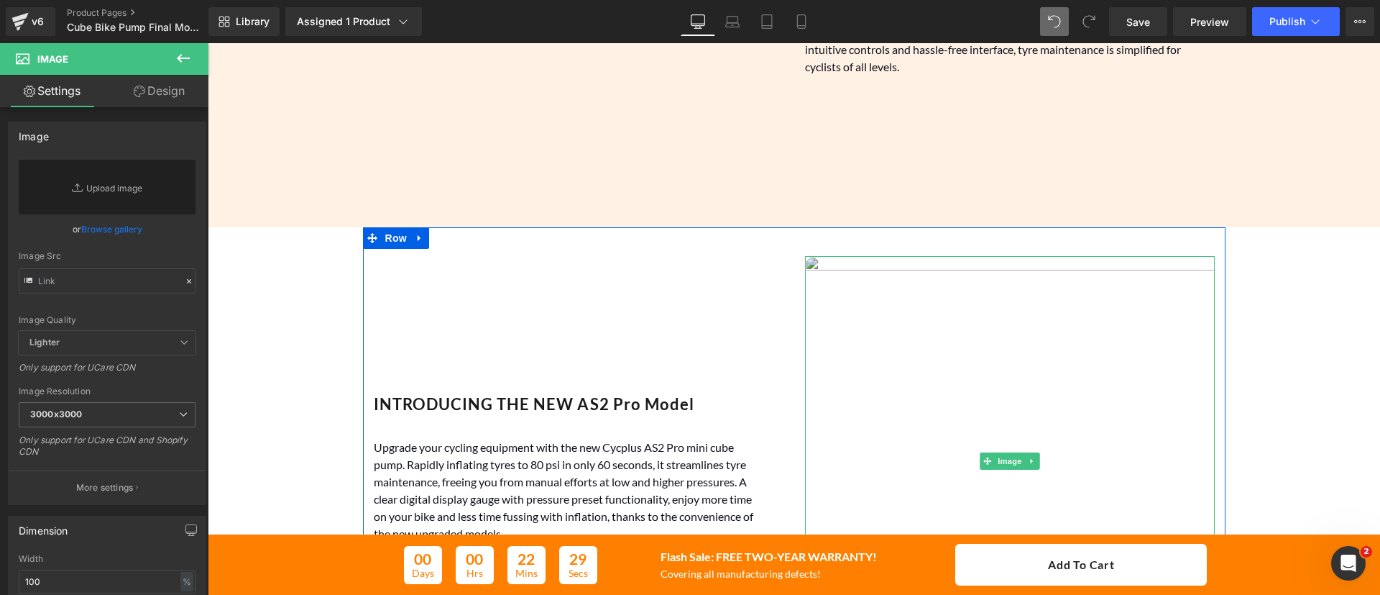
click at [920, 270] on img at bounding box center [1010, 461] width 410 height 410
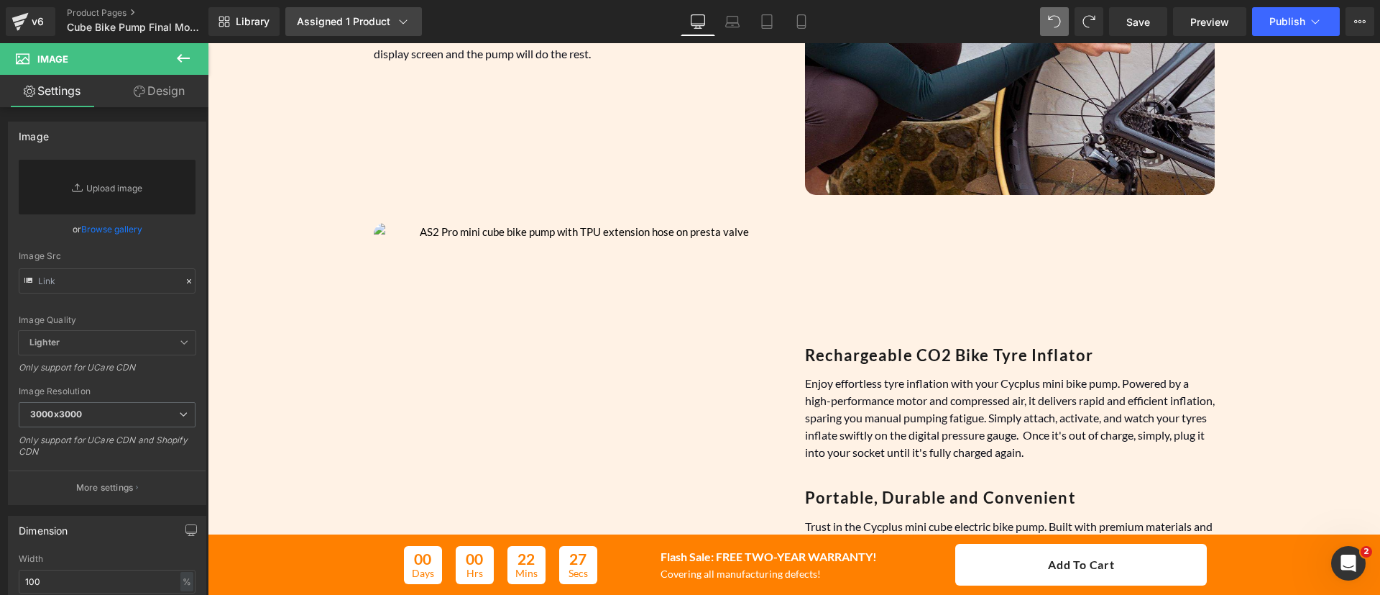
scroll to position [1079, 0]
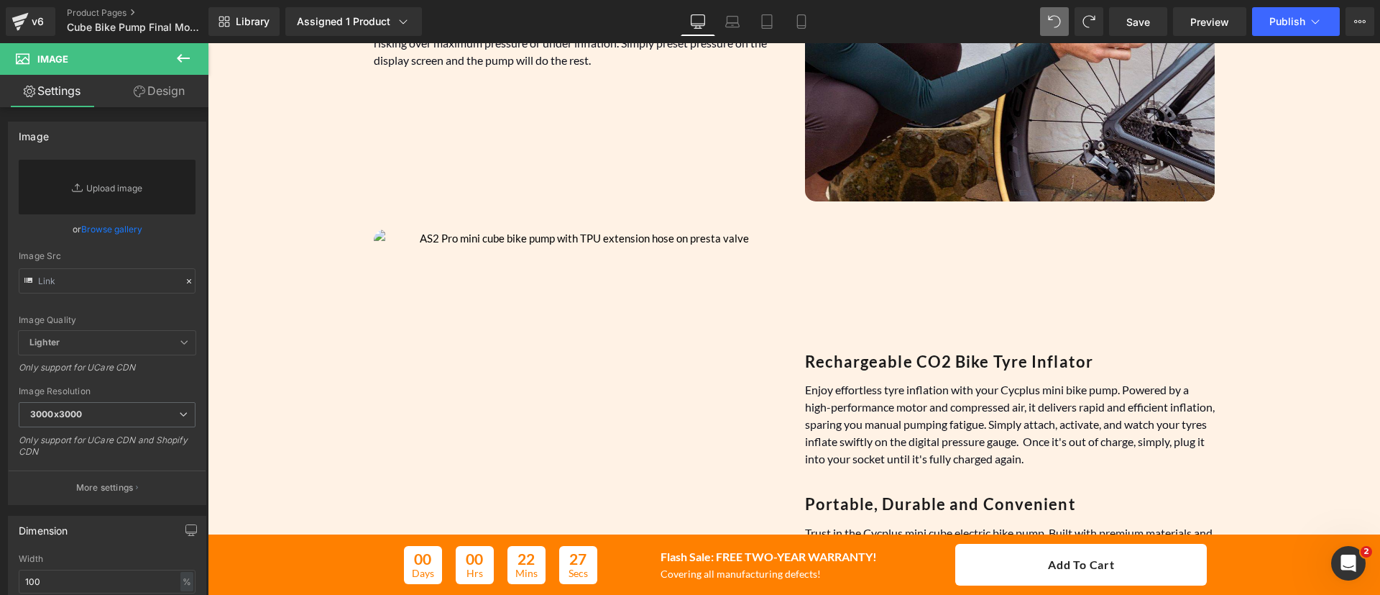
click at [116, 4] on div "v6 Product Pages Cube Bike Pump Final Models" at bounding box center [104, 21] width 208 height 43
click at [121, 9] on link "Product Pages" at bounding box center [149, 13] width 165 height 12
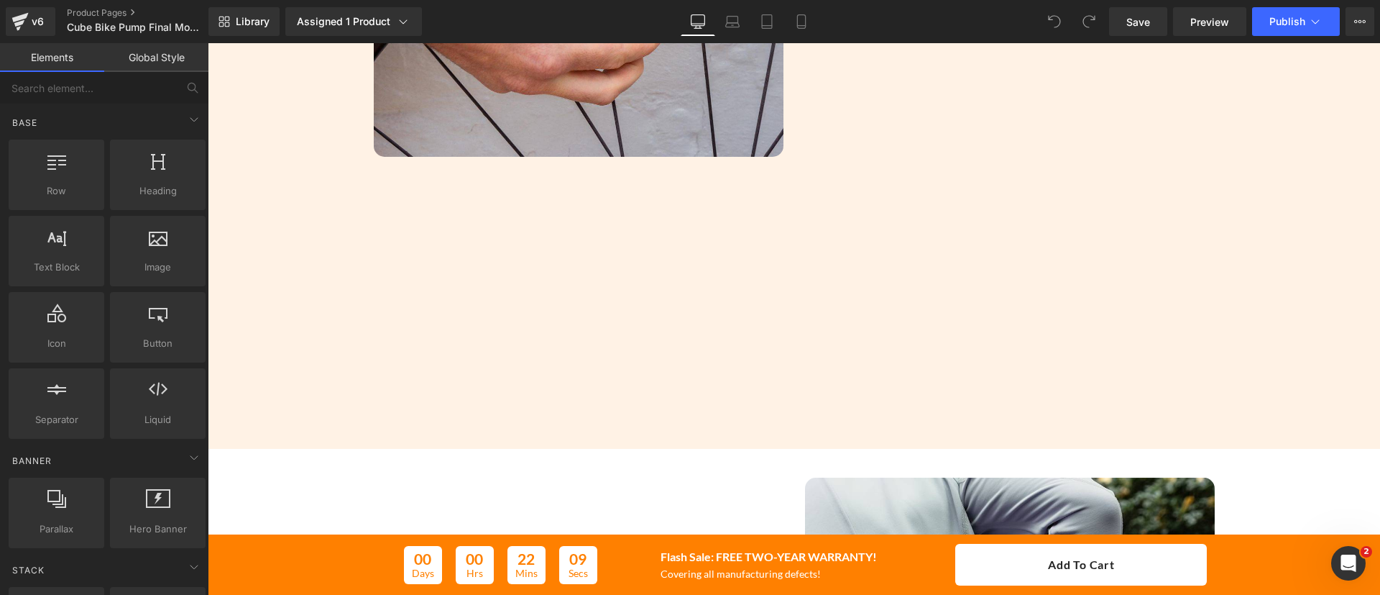
scroll to position [1738, 0]
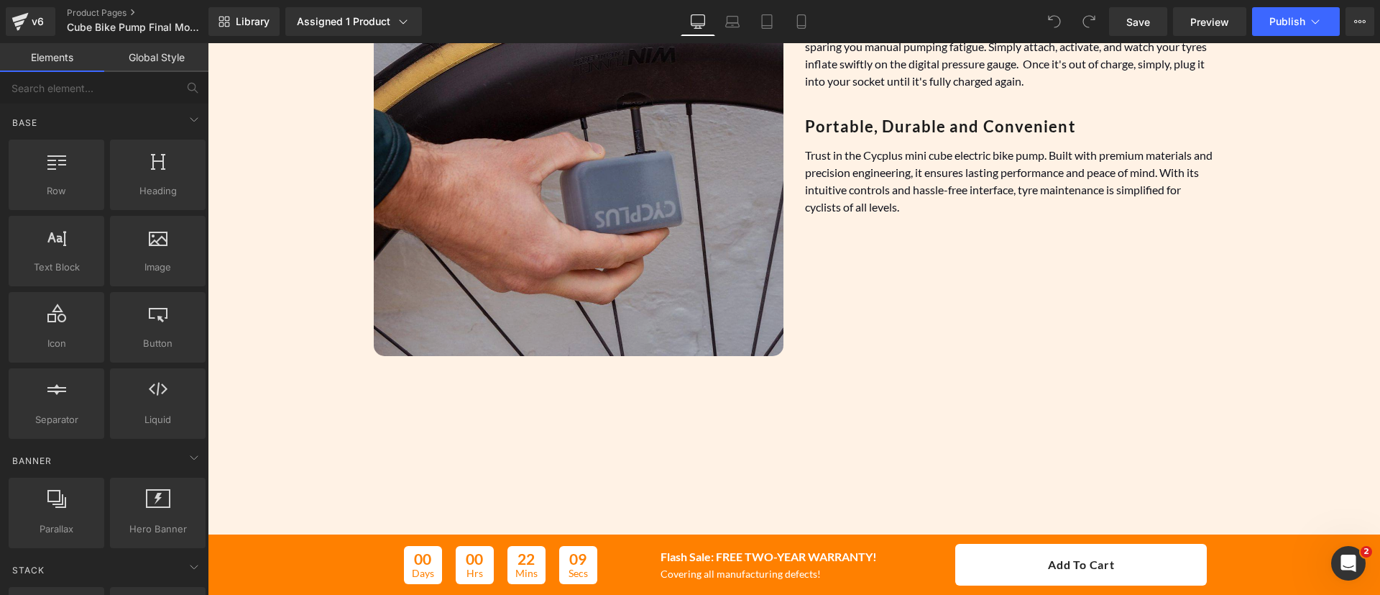
click at [656, 217] on img at bounding box center [579, 104] width 410 height 504
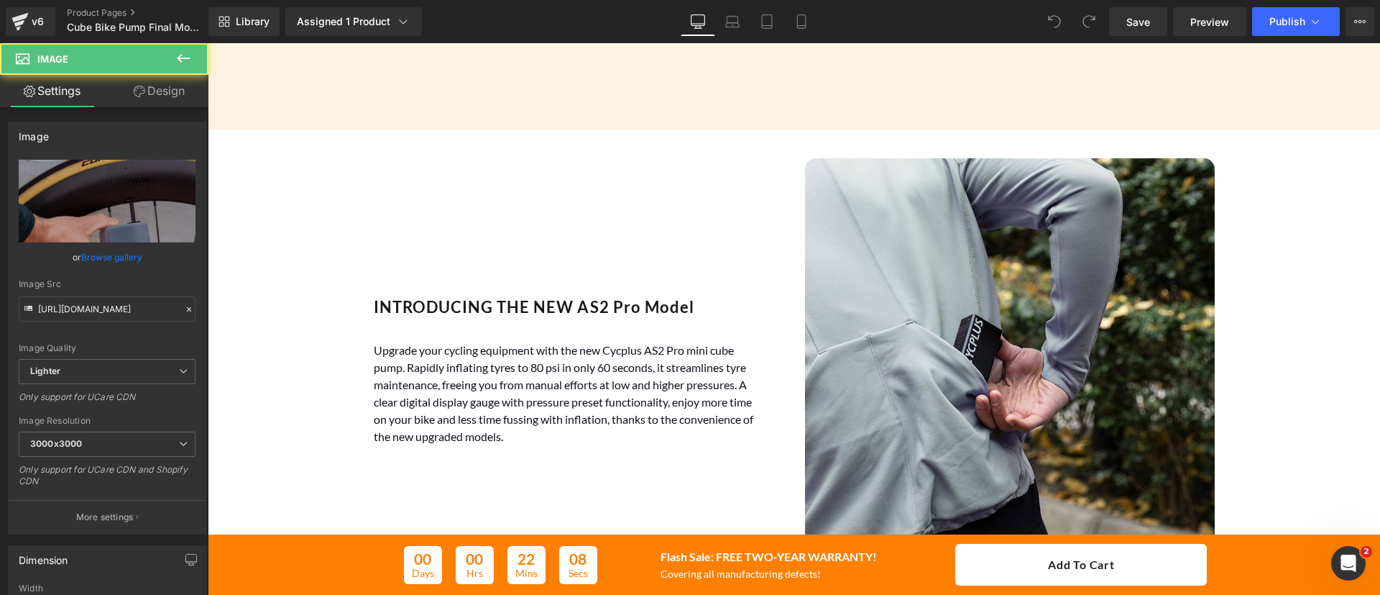
scroll to position [2257, 0]
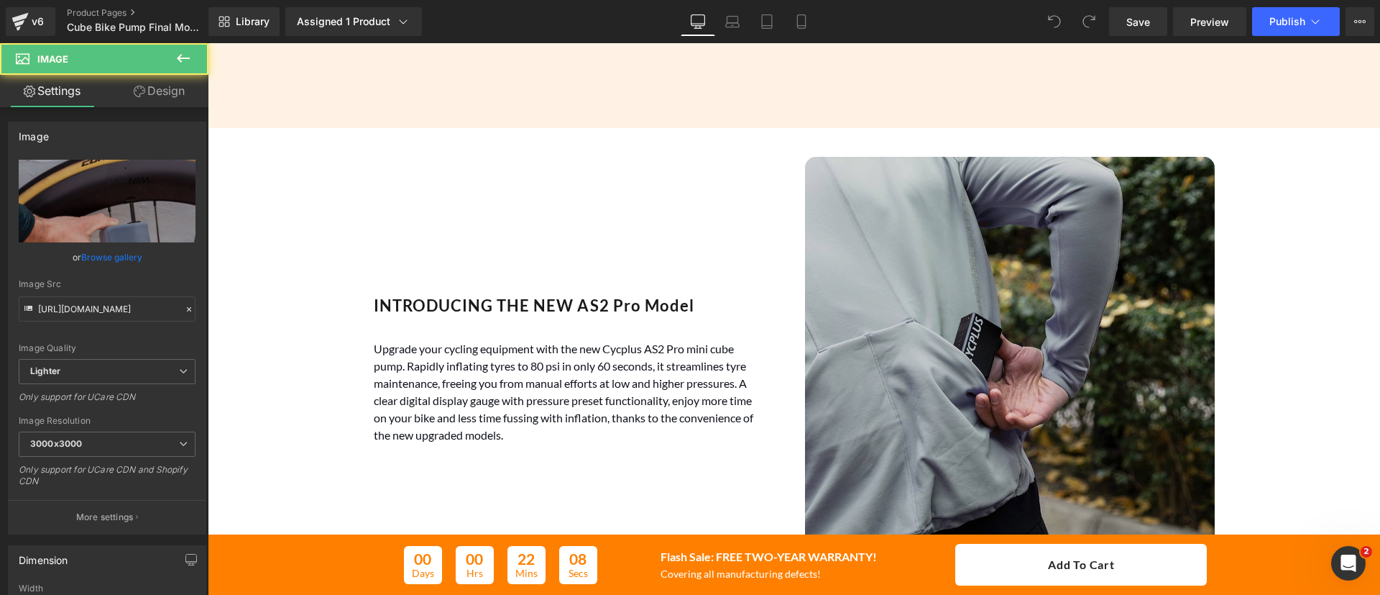
click at [914, 339] on img at bounding box center [1010, 362] width 410 height 410
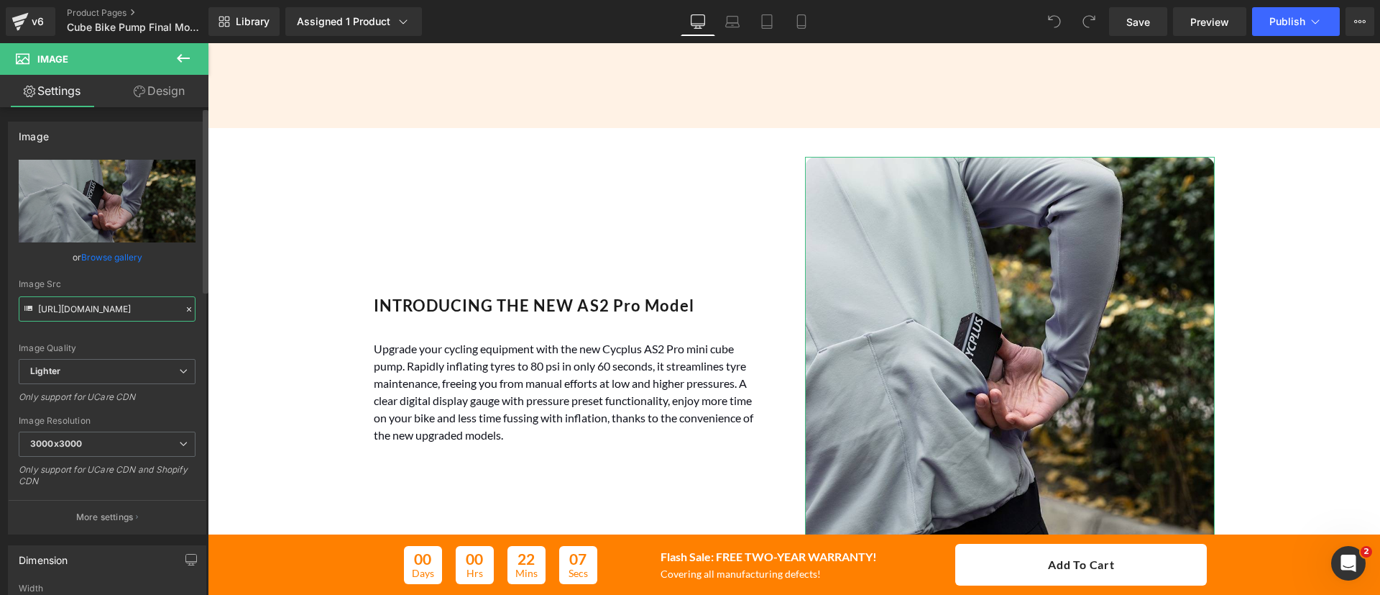
click at [122, 306] on input "[URL][DOMAIN_NAME]" at bounding box center [107, 308] width 177 height 25
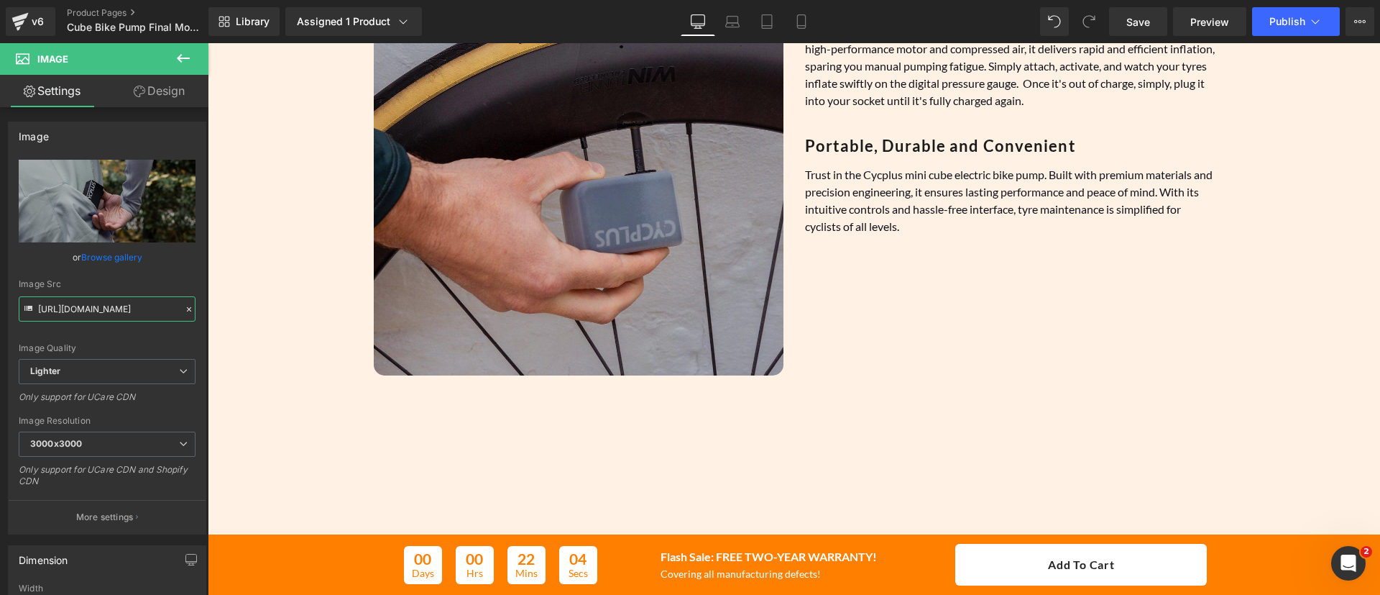
scroll to position [1704, 0]
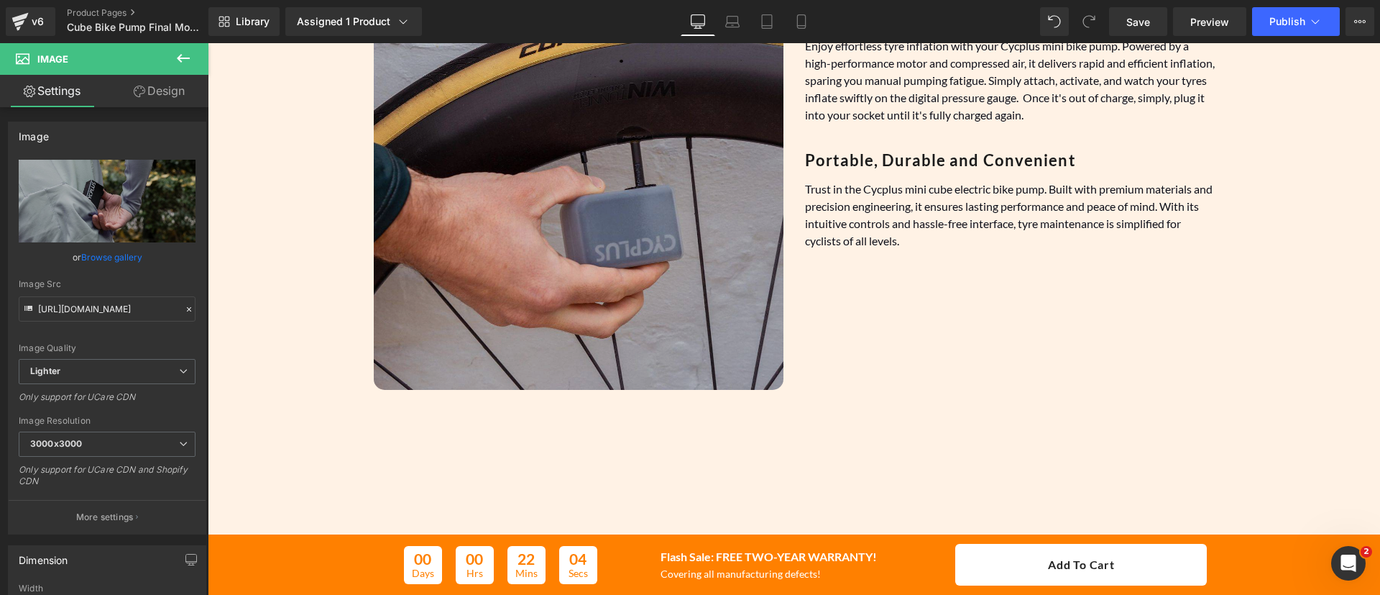
click at [570, 247] on img at bounding box center [579, 138] width 410 height 504
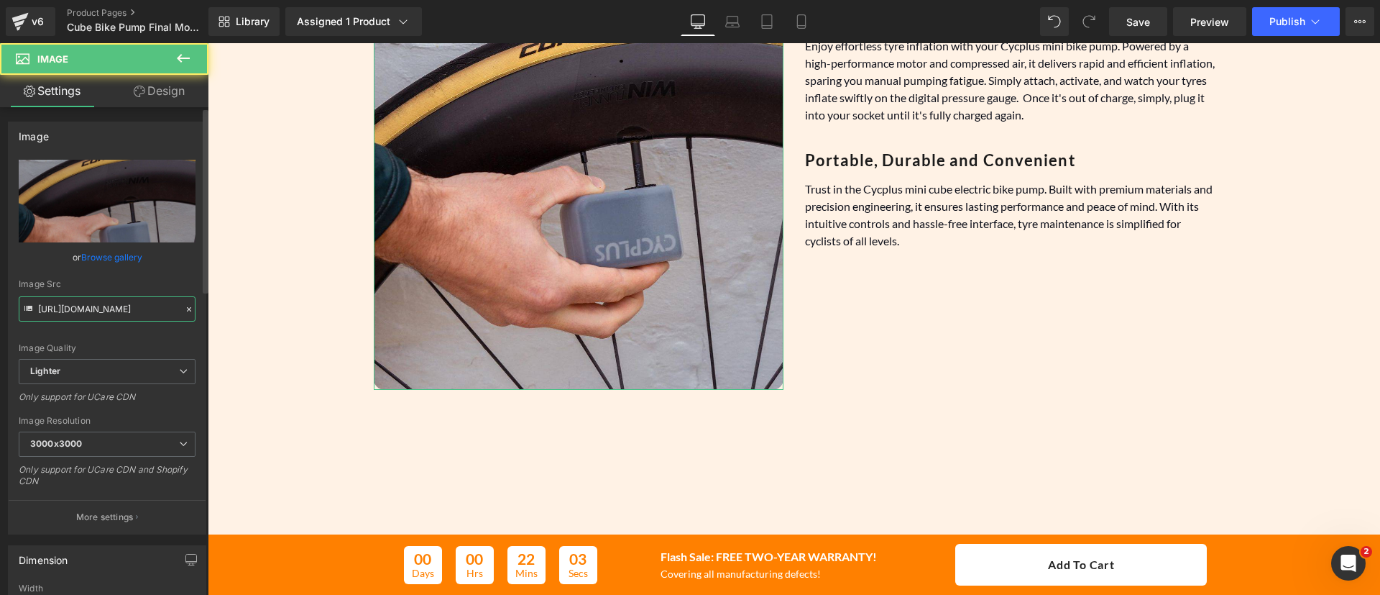
click at [117, 308] on input "[URL][DOMAIN_NAME]" at bounding box center [107, 308] width 177 height 25
paste input "d703b673-b449-498d-a11a-186f57f9453f/-/format/auto/-/preview/3000x3000/-/qualit…"
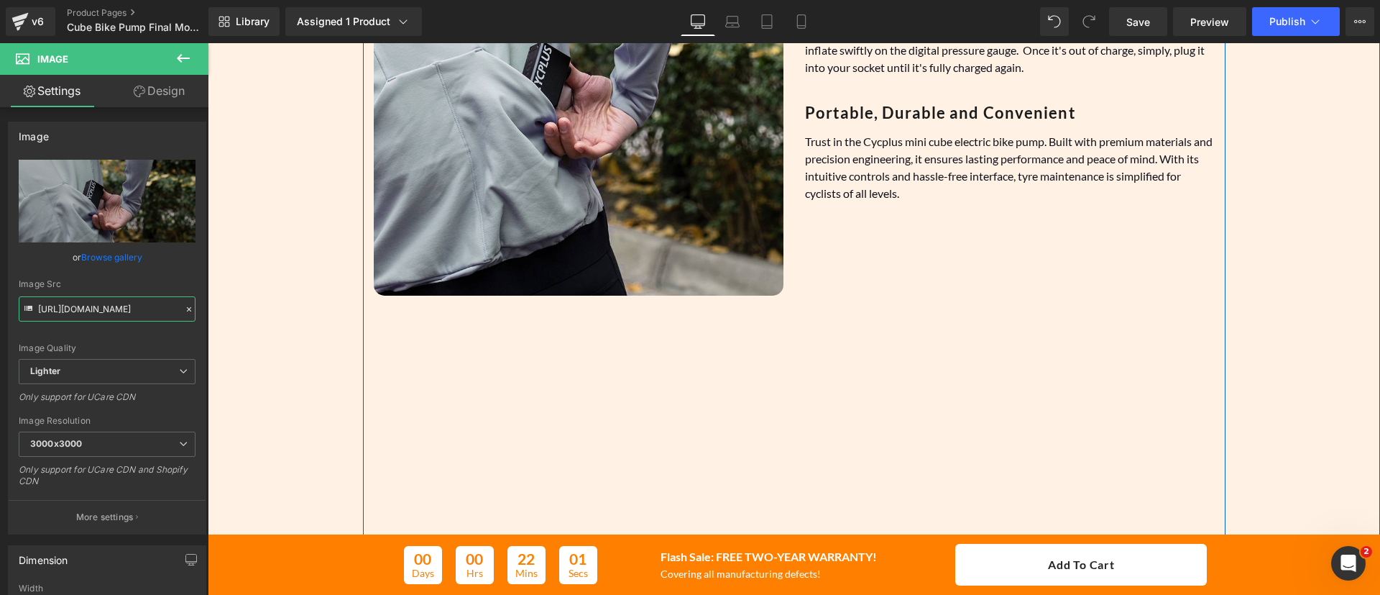
scroll to position [2230, 0]
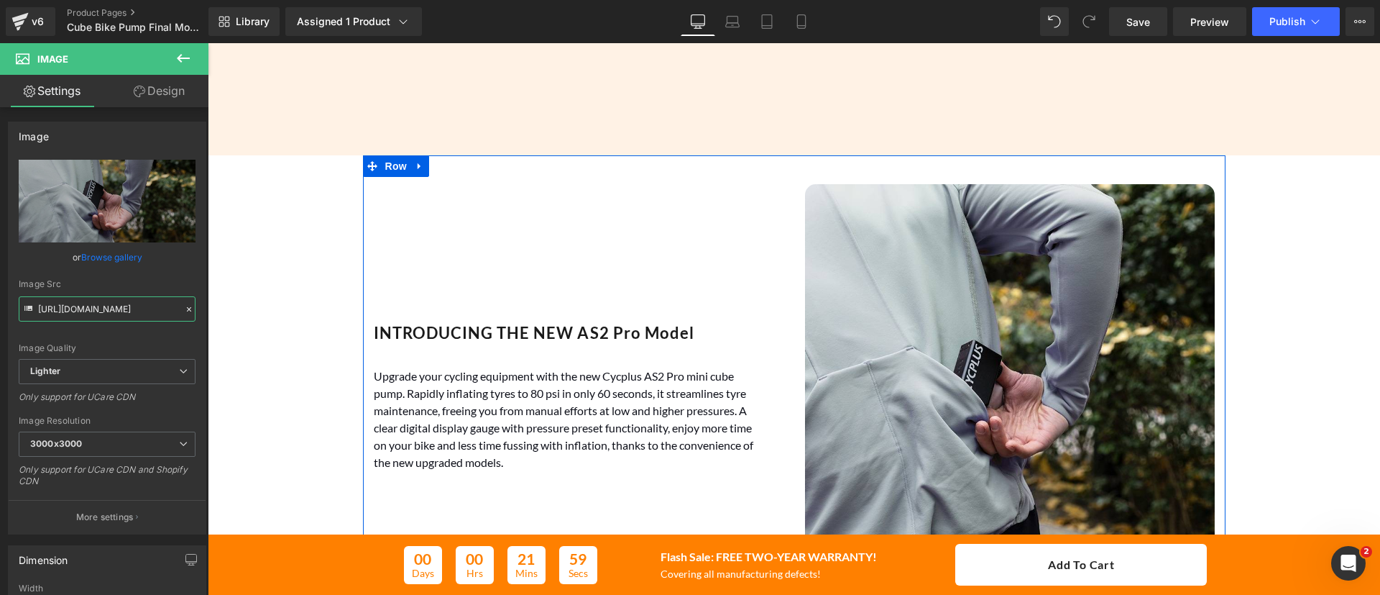
type input "[URL][DOMAIN_NAME]"
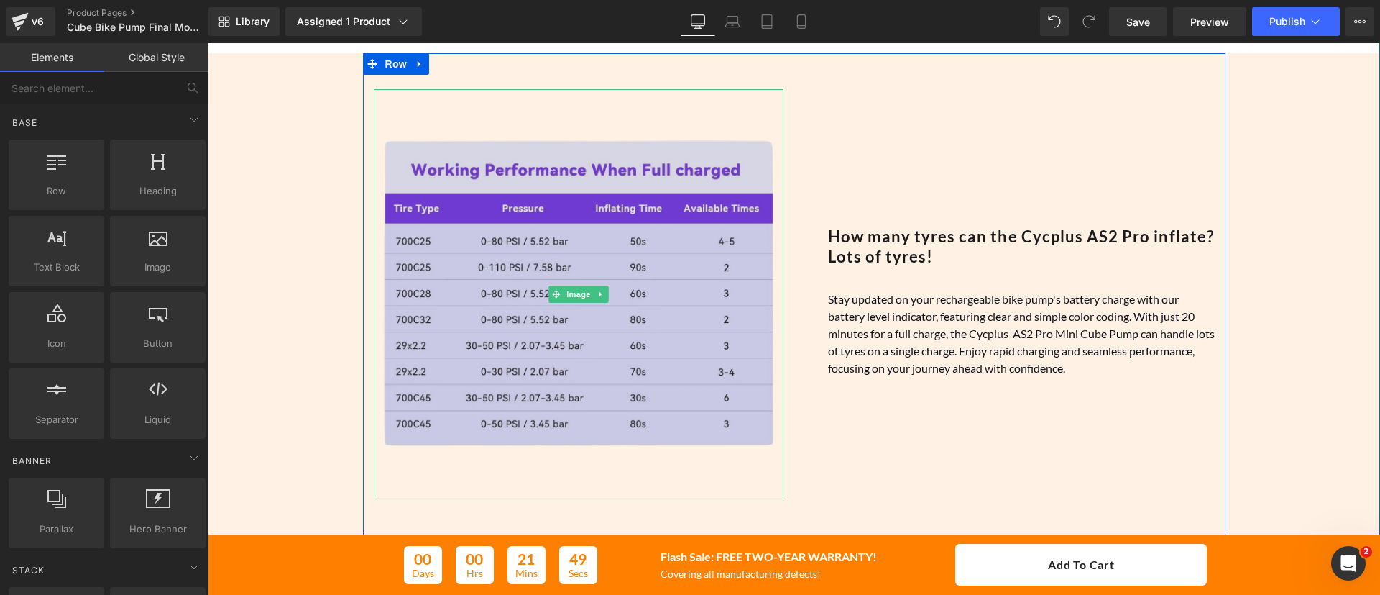
scroll to position [1452, 0]
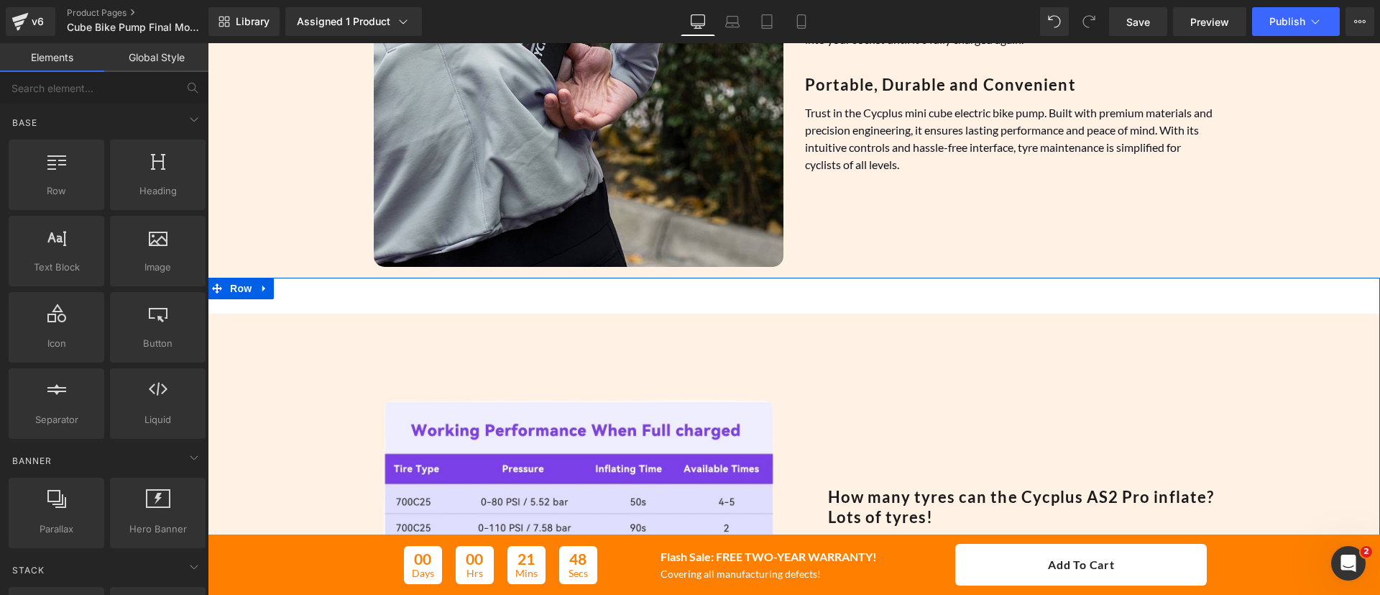
click at [461, 285] on div "Image How many tyres can the Cycplus AS2 Pro inflate? Lots of tyres! Heading St…" at bounding box center [794, 537] width 1173 height 519
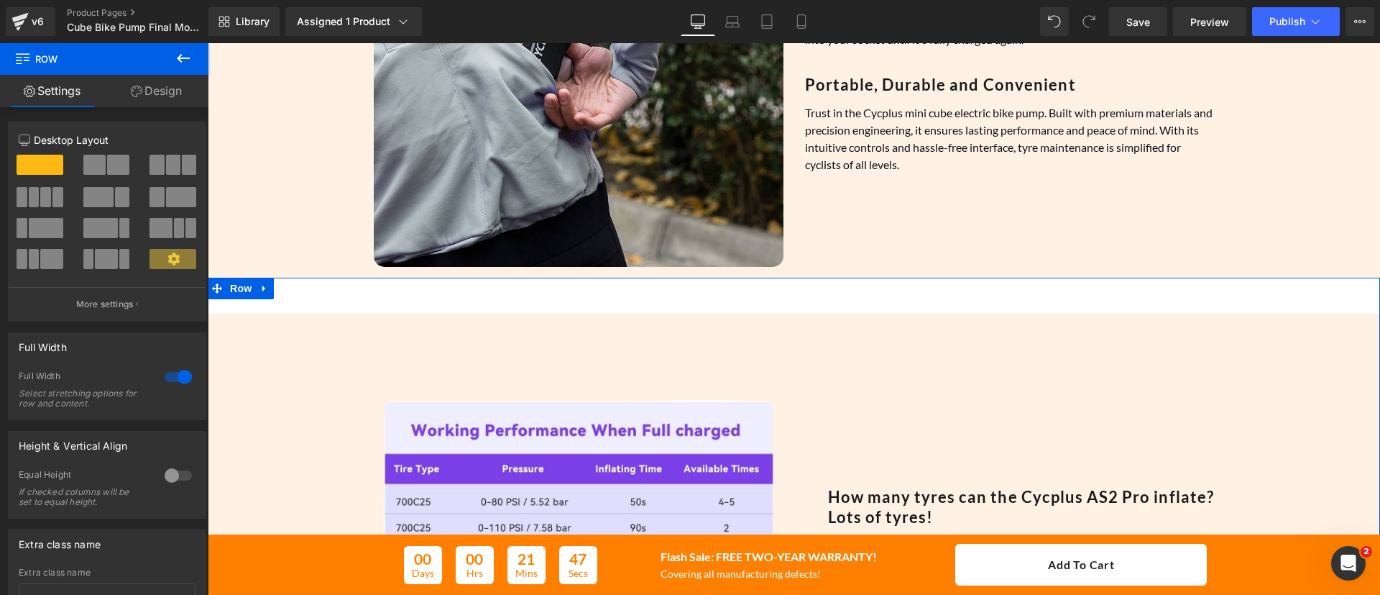
click at [174, 96] on link "Design" at bounding box center [156, 91] width 104 height 32
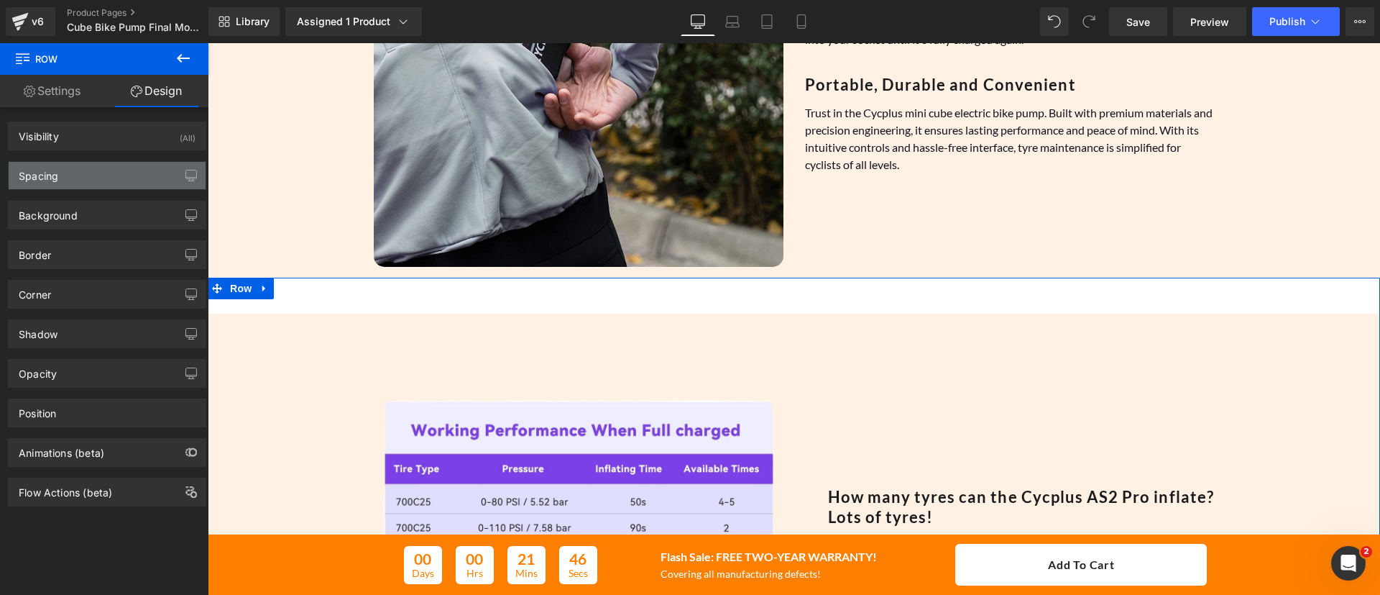
click at [47, 180] on div "Spacing" at bounding box center [39, 172] width 40 height 20
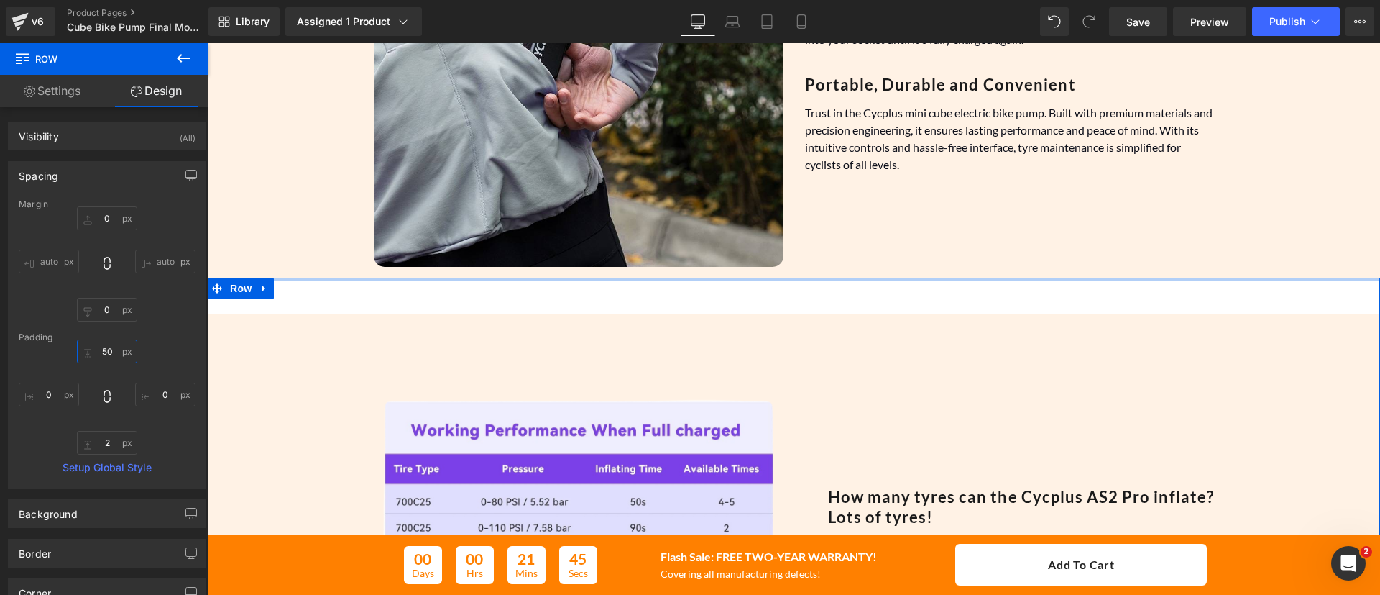
click at [101, 357] on input "50" at bounding box center [107, 351] width 60 height 24
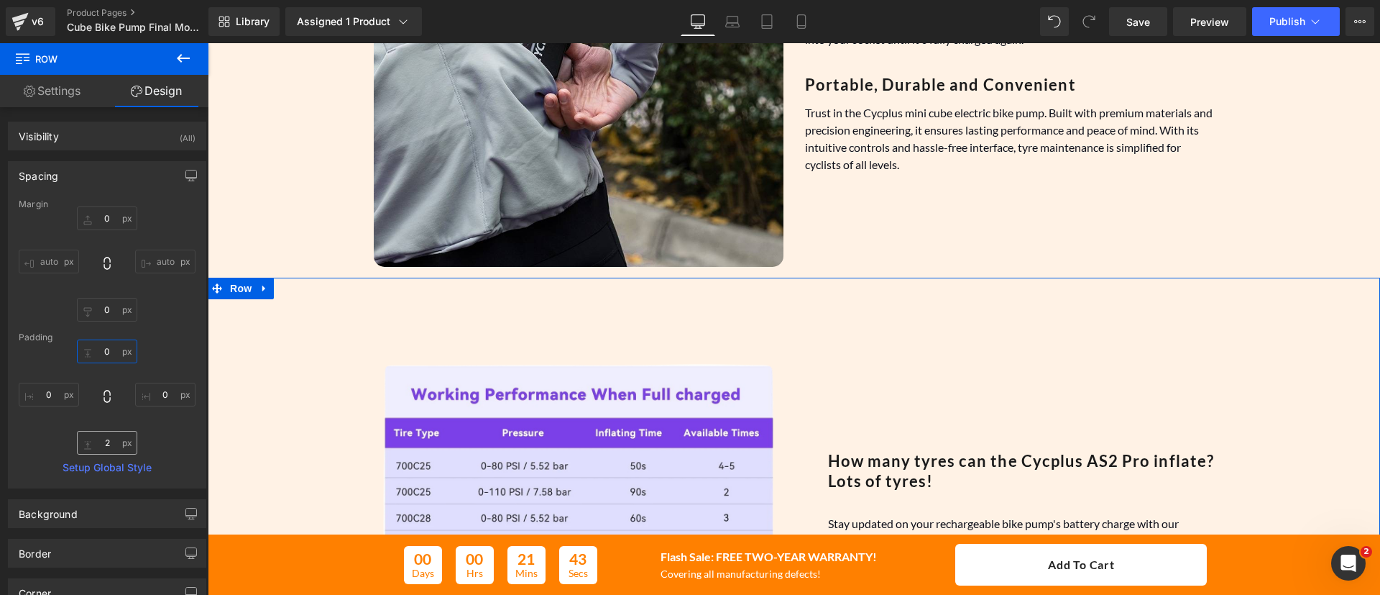
type input "0"
click at [101, 441] on input "2" at bounding box center [107, 443] width 60 height 24
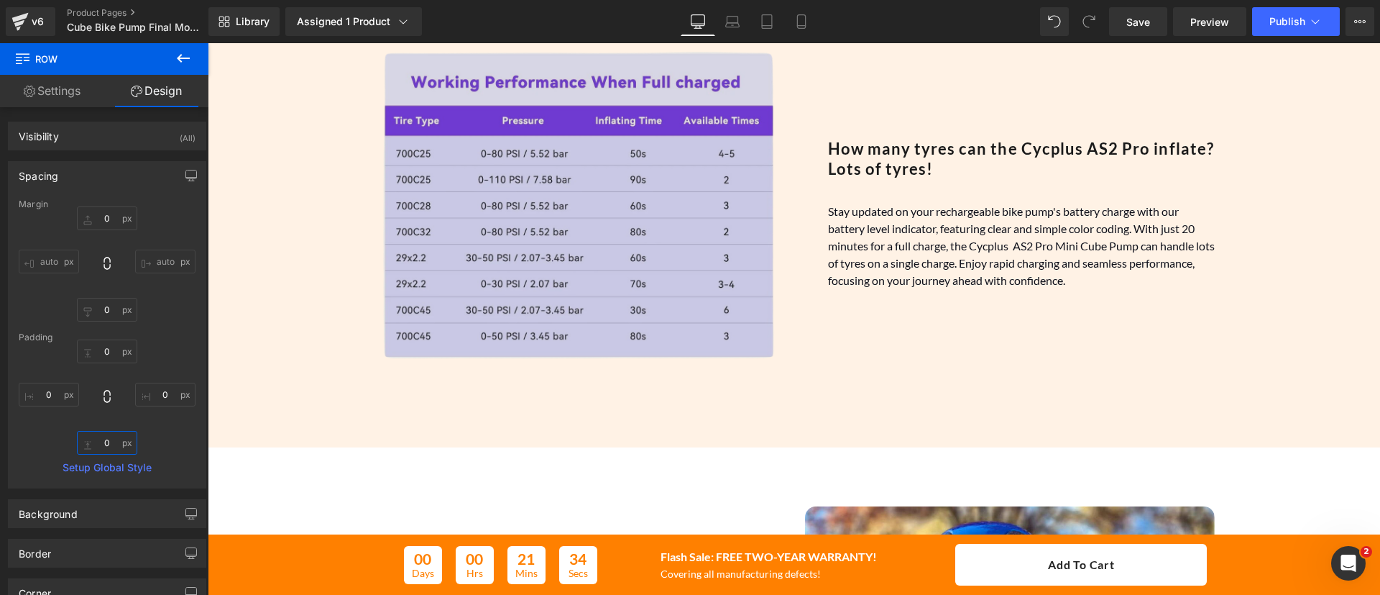
scroll to position [1764, 0]
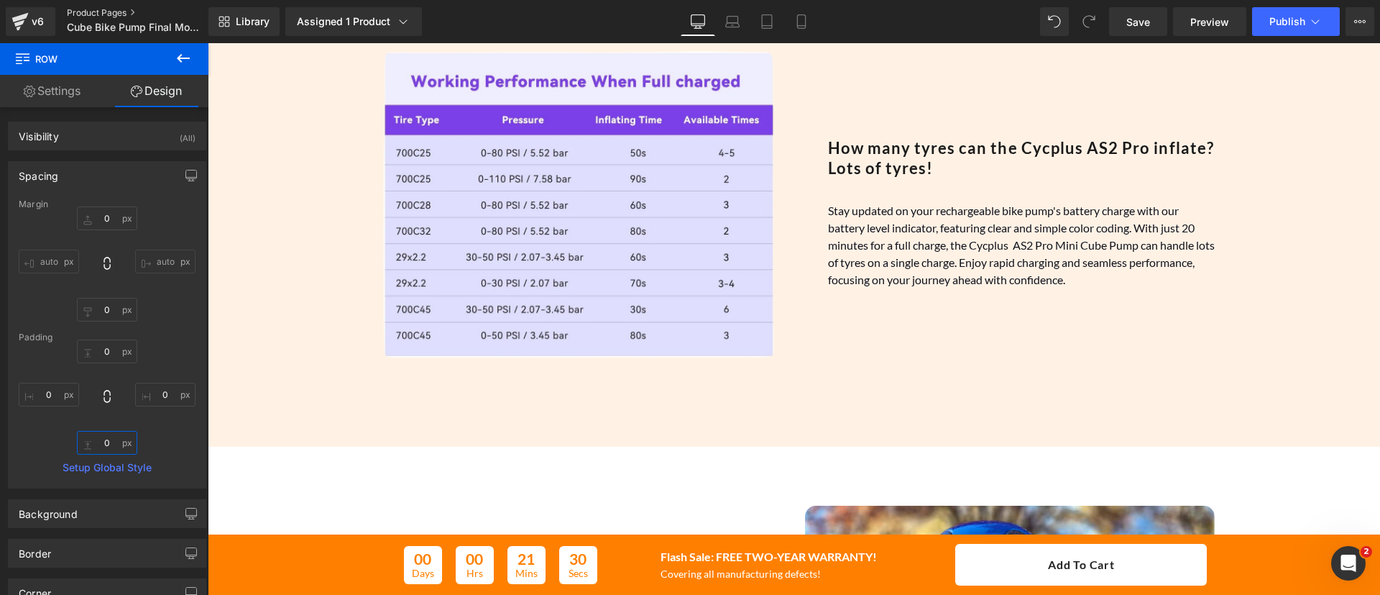
type input "0"
click at [97, 9] on link "Product Pages" at bounding box center [149, 13] width 165 height 12
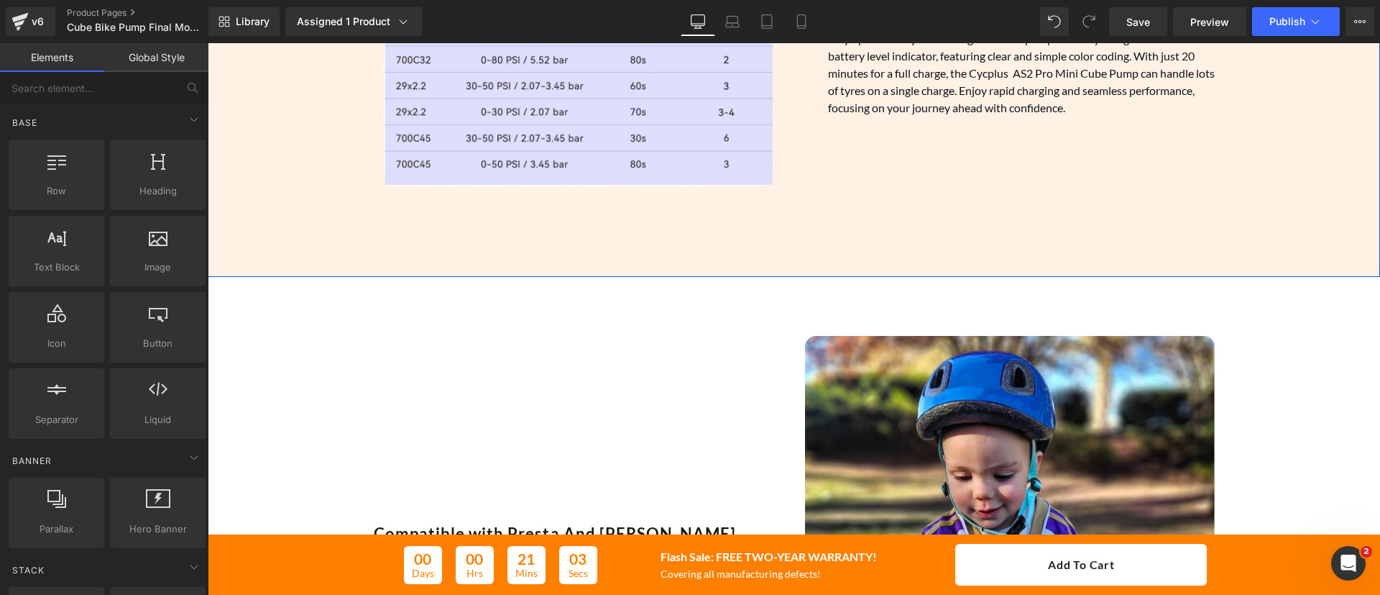
scroll to position [2204, 0]
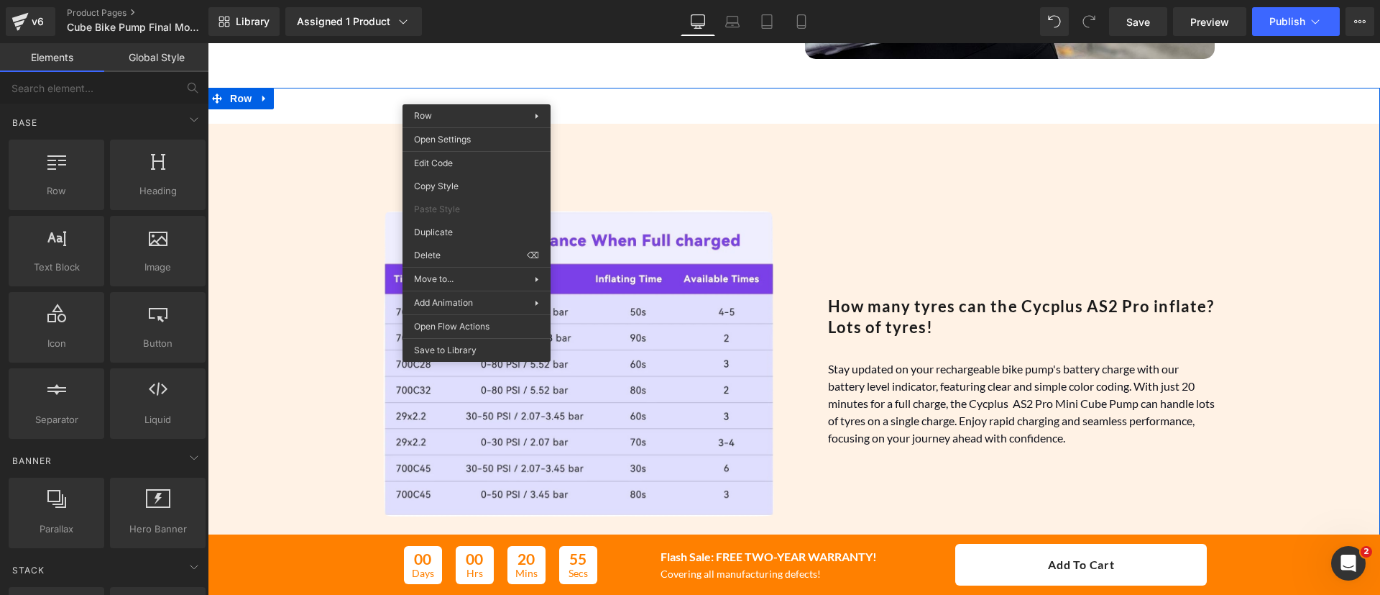
click at [171, 59] on link "Global Style" at bounding box center [156, 57] width 104 height 29
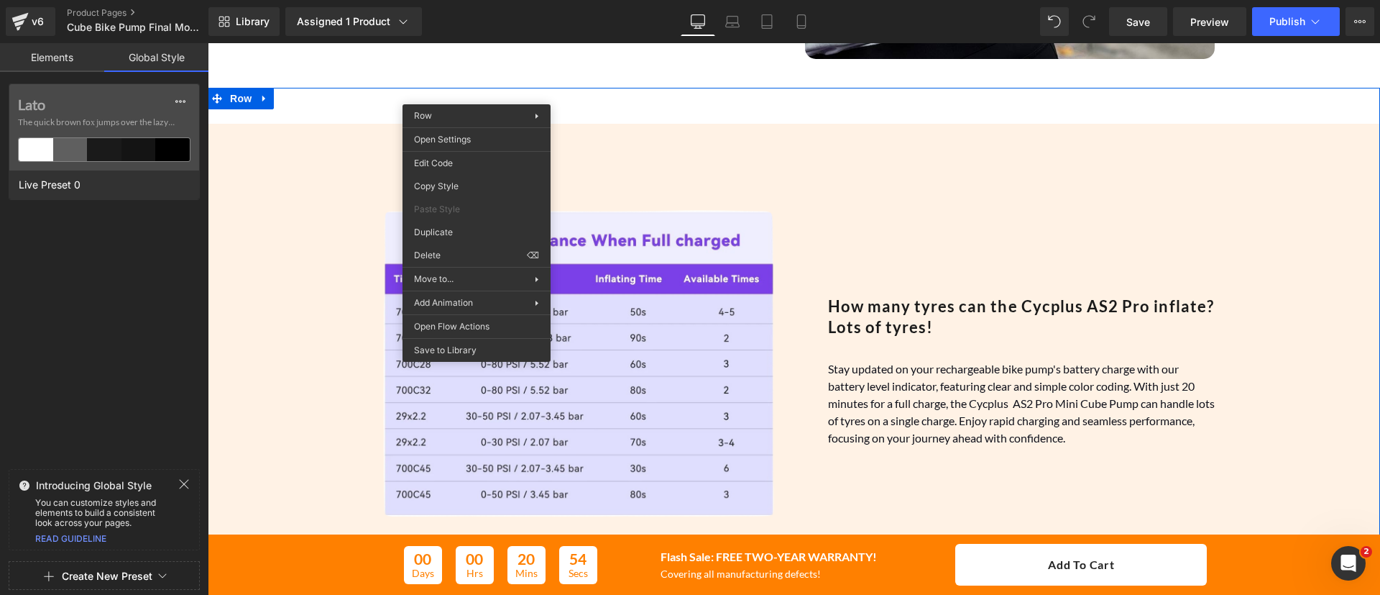
click at [150, 47] on link "Global Style" at bounding box center [156, 57] width 104 height 29
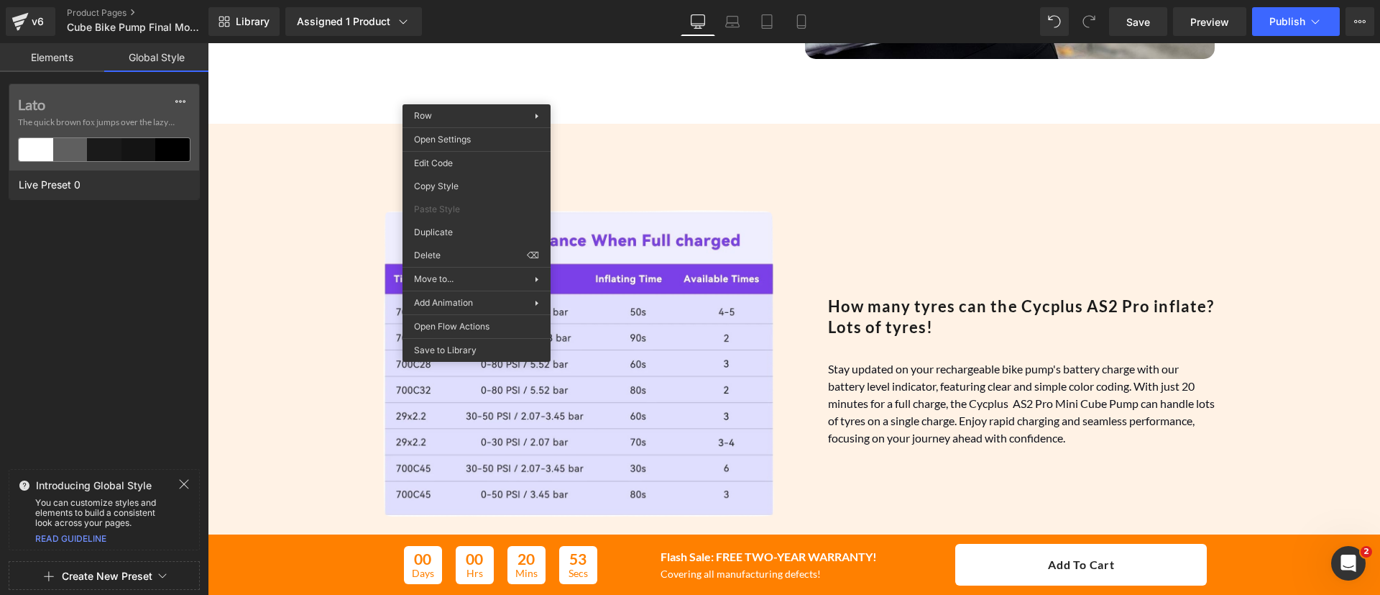
click at [381, 99] on div "Image How many tyres can the Cycplus AS2 Pro inflate? Lots of tyres! Heading St…" at bounding box center [794, 347] width 1173 height 519
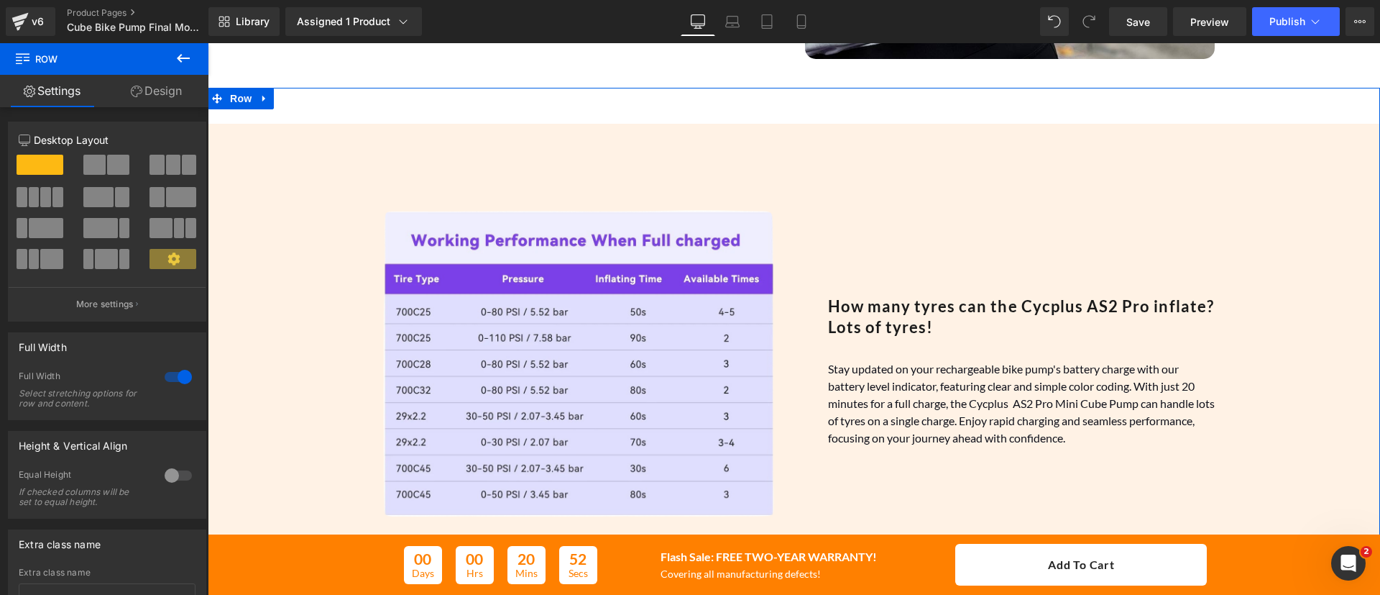
click at [180, 98] on link "Design" at bounding box center [156, 91] width 104 height 32
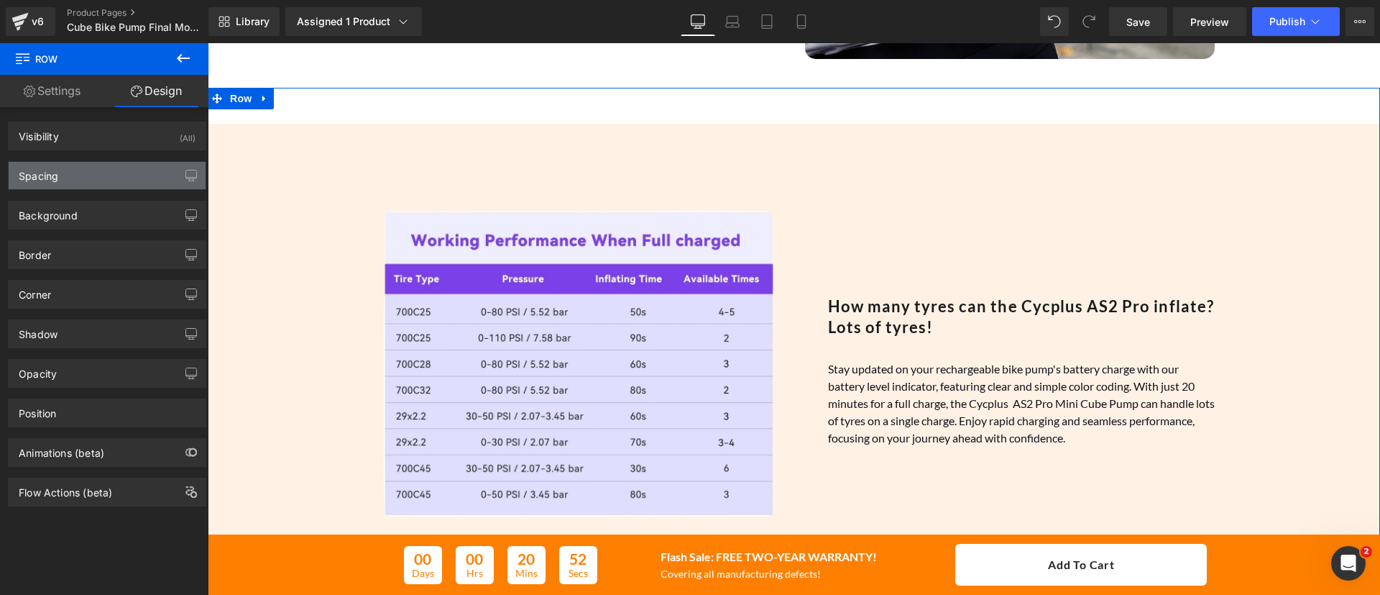
click at [116, 167] on div "Spacing" at bounding box center [107, 175] width 197 height 27
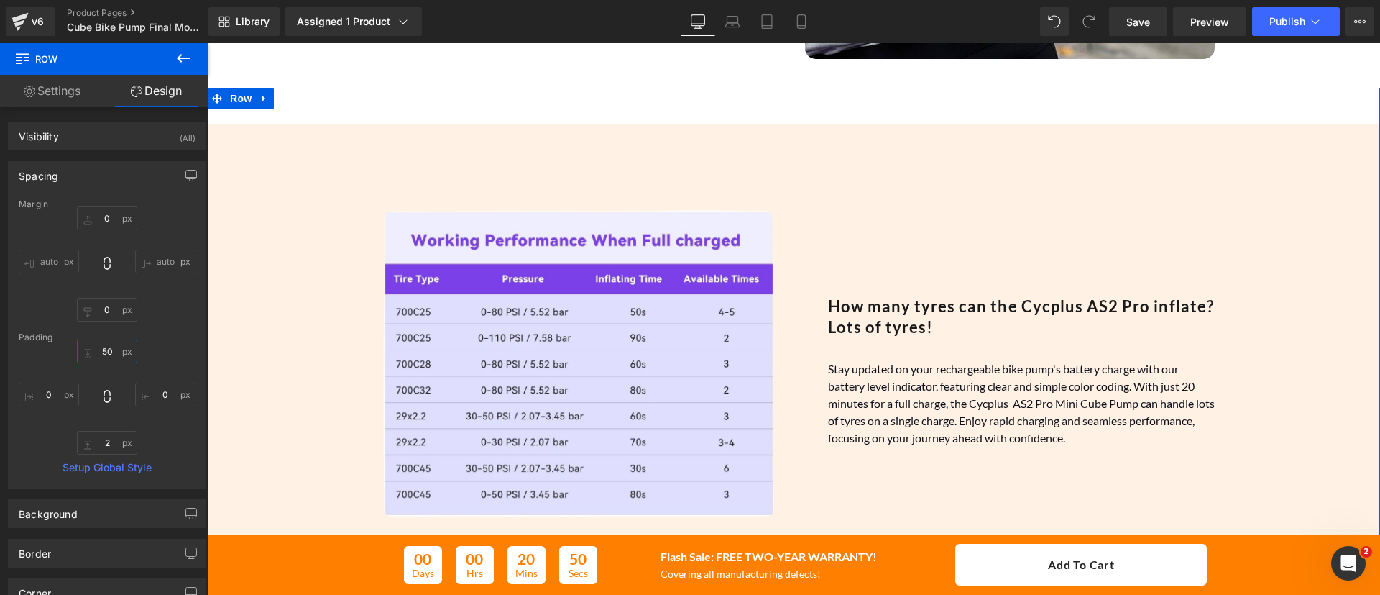
click at [110, 346] on input "50" at bounding box center [107, 351] width 60 height 24
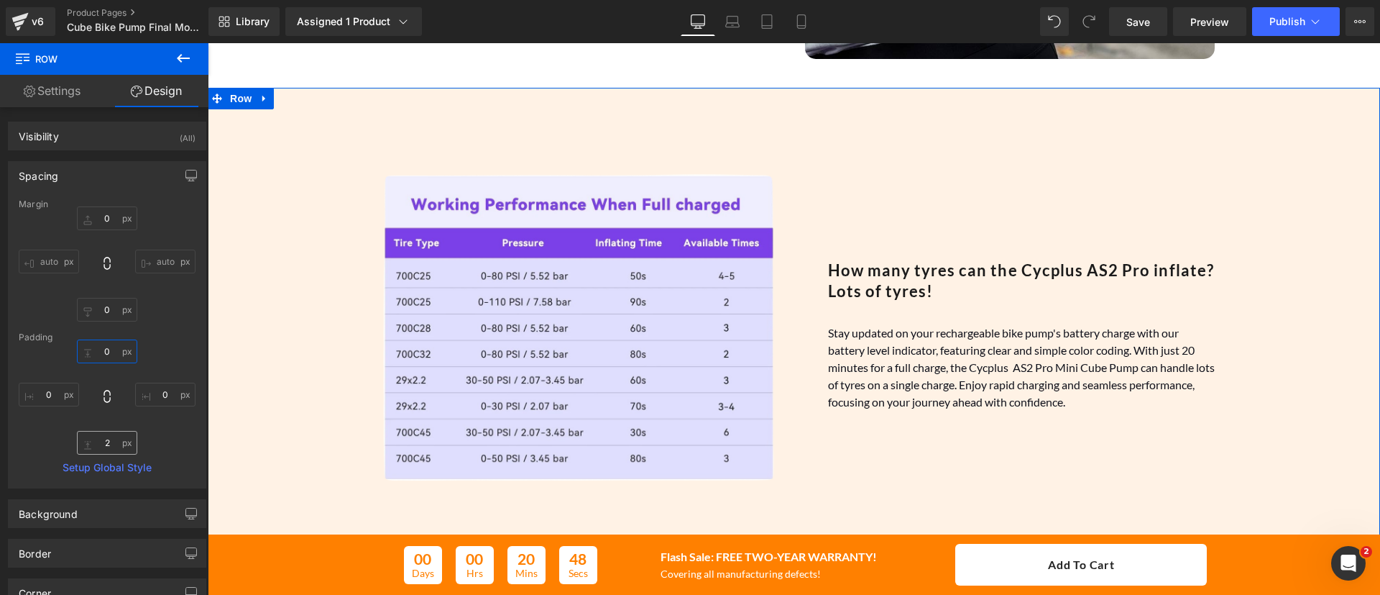
type input "0"
click at [108, 447] on input "2" at bounding box center [107, 443] width 60 height 24
type input "0"
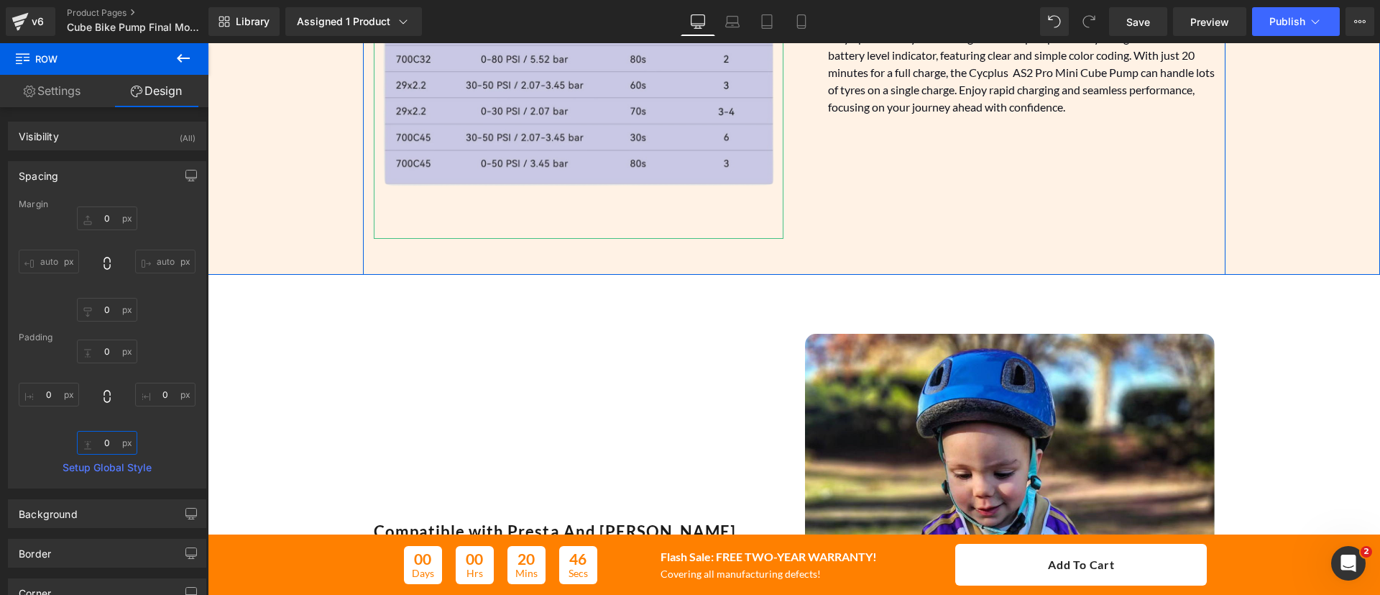
scroll to position [2499, 0]
click at [545, 214] on img at bounding box center [579, 33] width 410 height 410
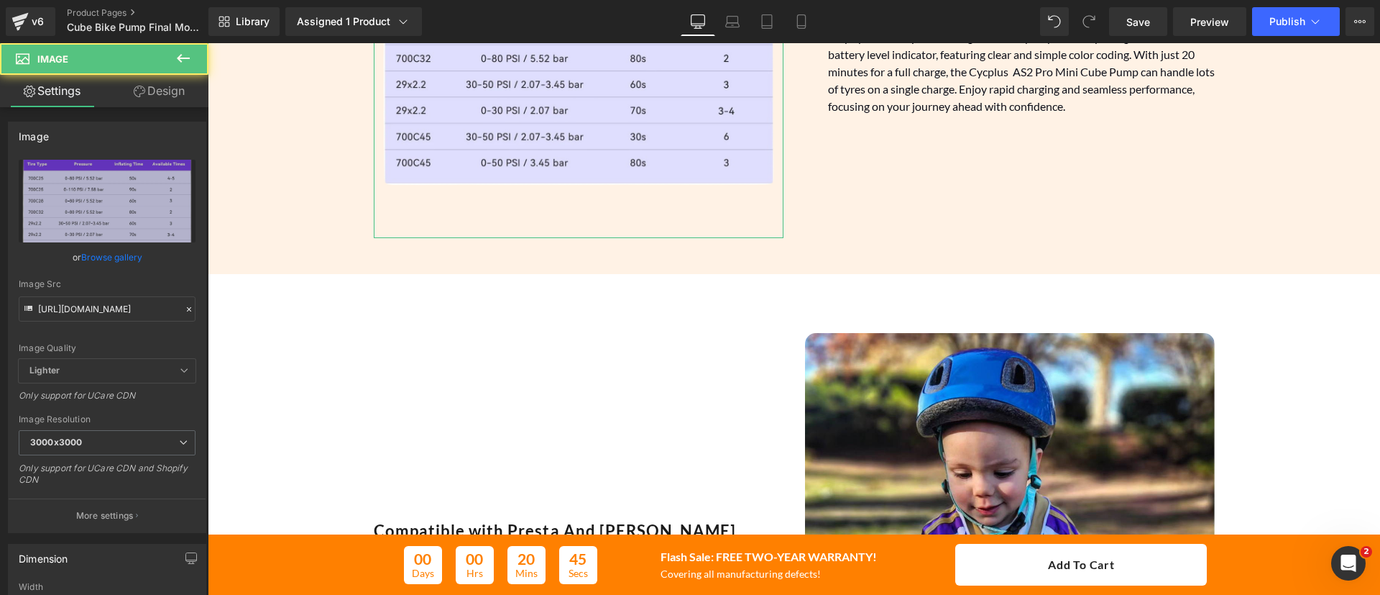
click at [170, 104] on link "Design" at bounding box center [159, 91] width 104 height 32
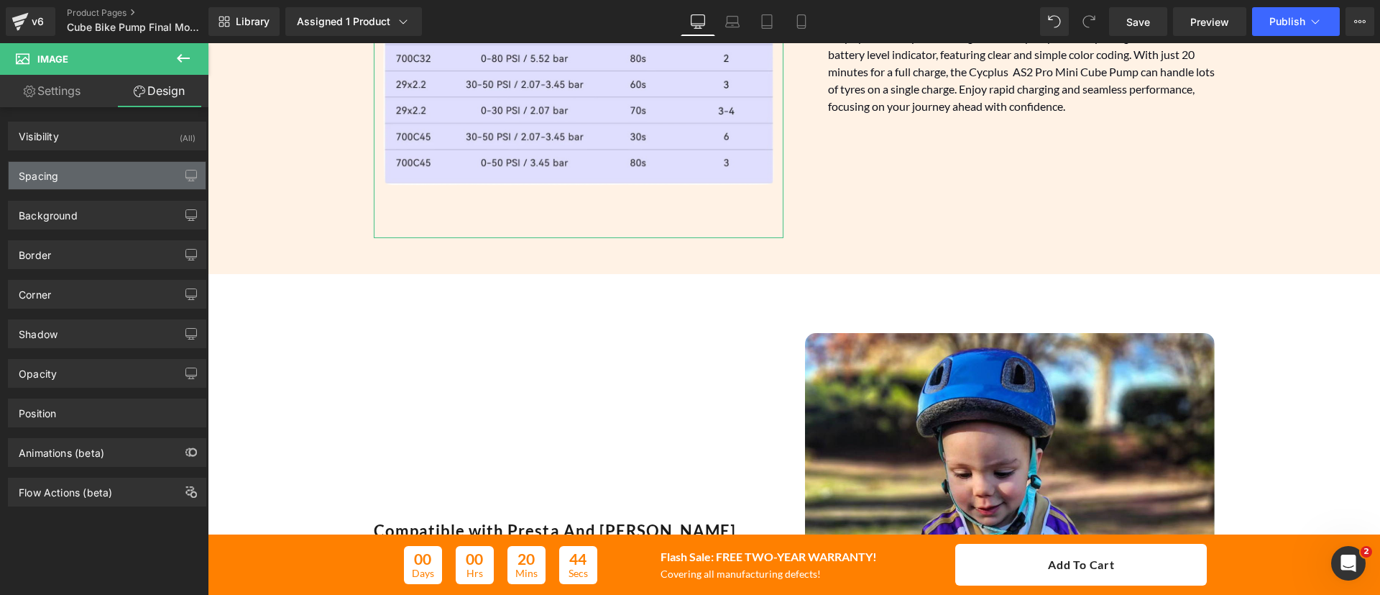
click at [81, 171] on div "Spacing" at bounding box center [107, 175] width 197 height 27
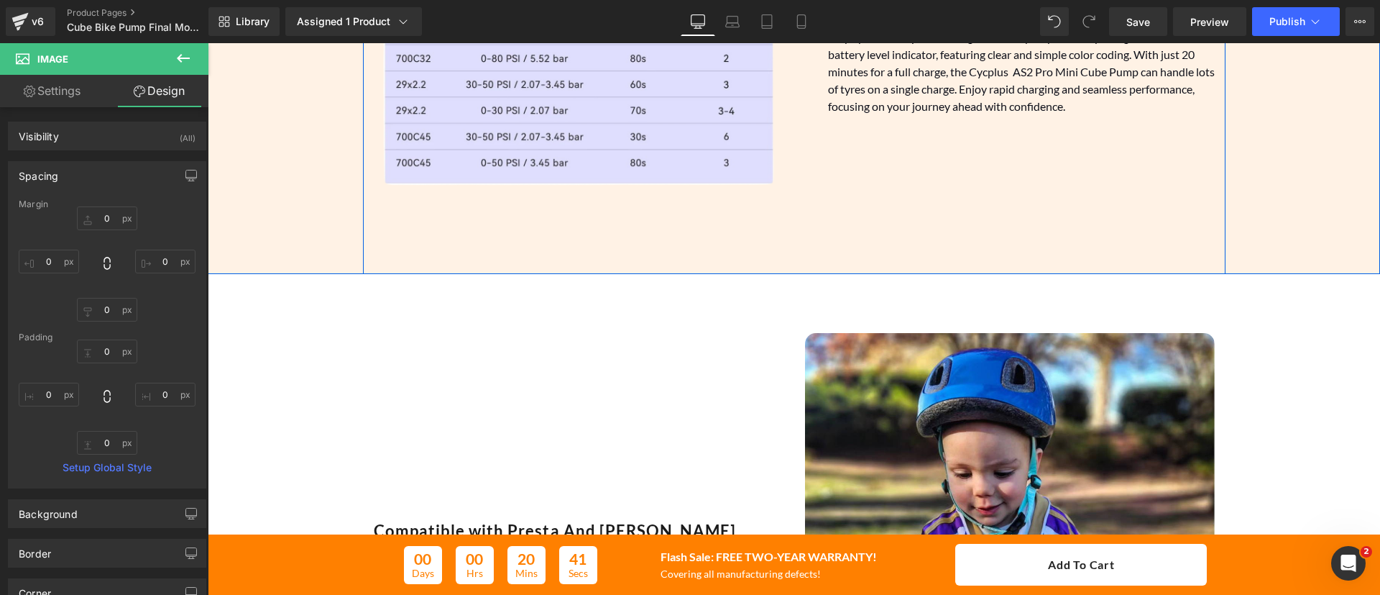
click at [683, 249] on div "Image How many tyres can the Cycplus AS2 Pro inflate? Lots of tyres! Heading St…" at bounding box center [794, 33] width 863 height 482
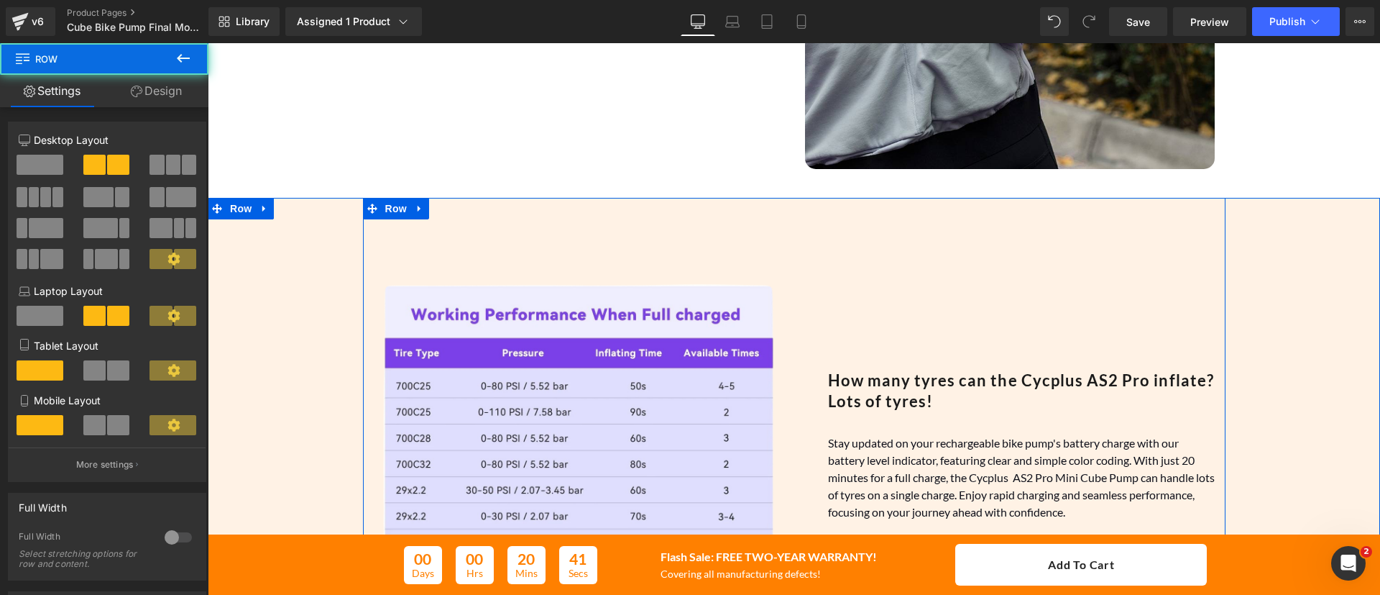
scroll to position [2080, 0]
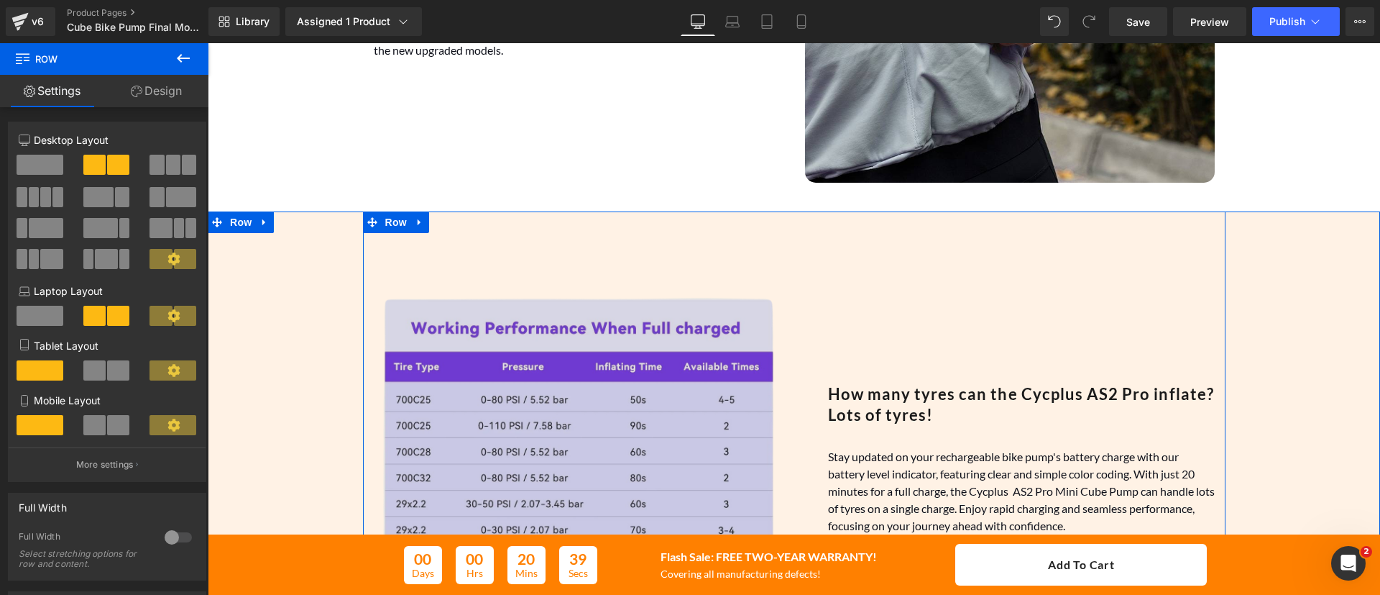
click at [508, 253] on img at bounding box center [579, 452] width 410 height 410
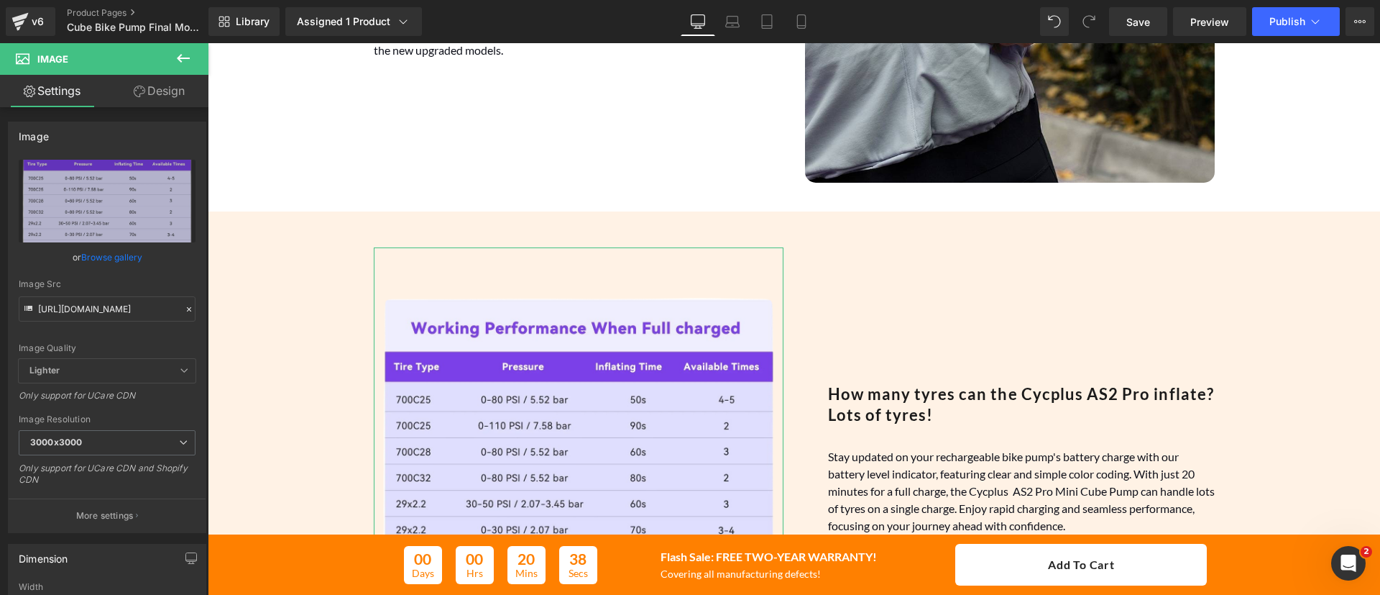
click at [161, 92] on link "Design" at bounding box center [159, 91] width 104 height 32
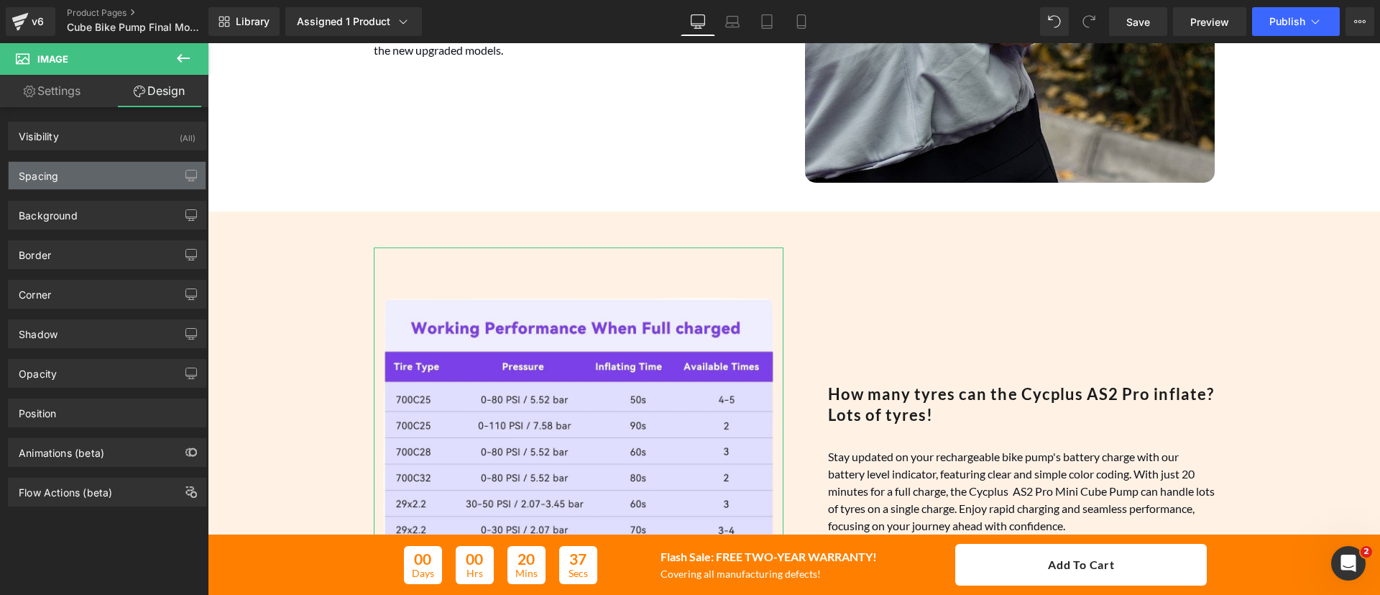
click at [55, 172] on div "Spacing" at bounding box center [39, 172] width 40 height 20
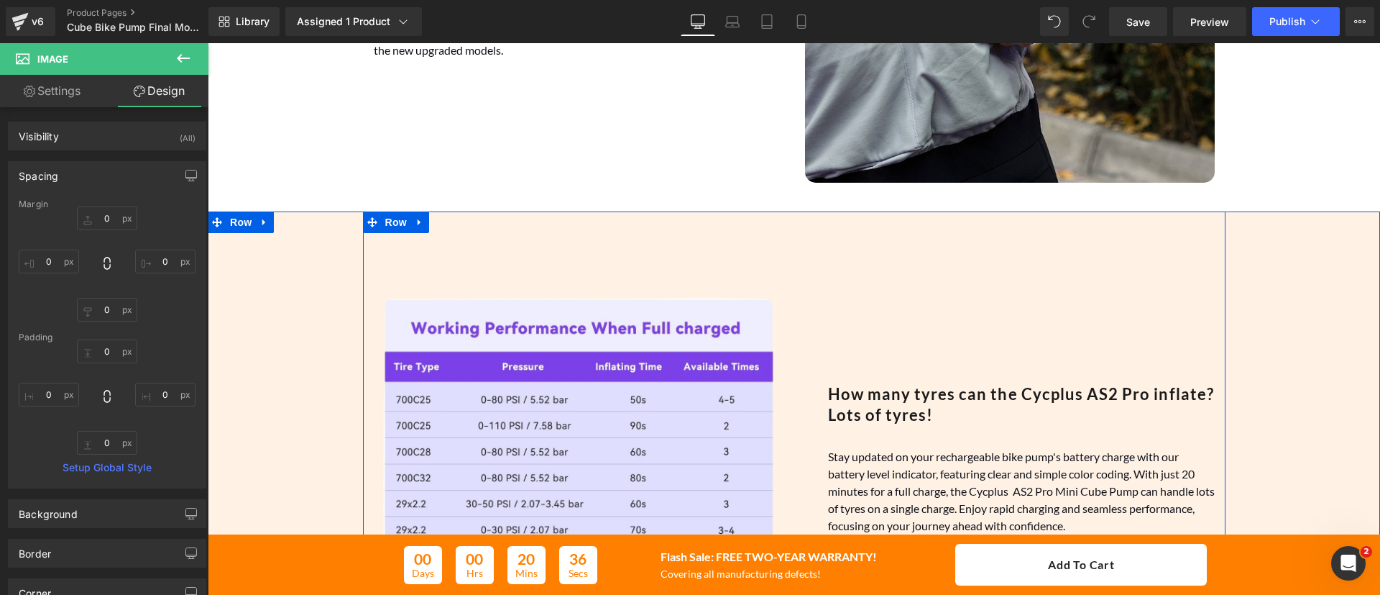
click at [498, 242] on div "Image How many tyres can the Cycplus AS2 Pro inflate? Lots of tyres! Heading St…" at bounding box center [794, 452] width 863 height 482
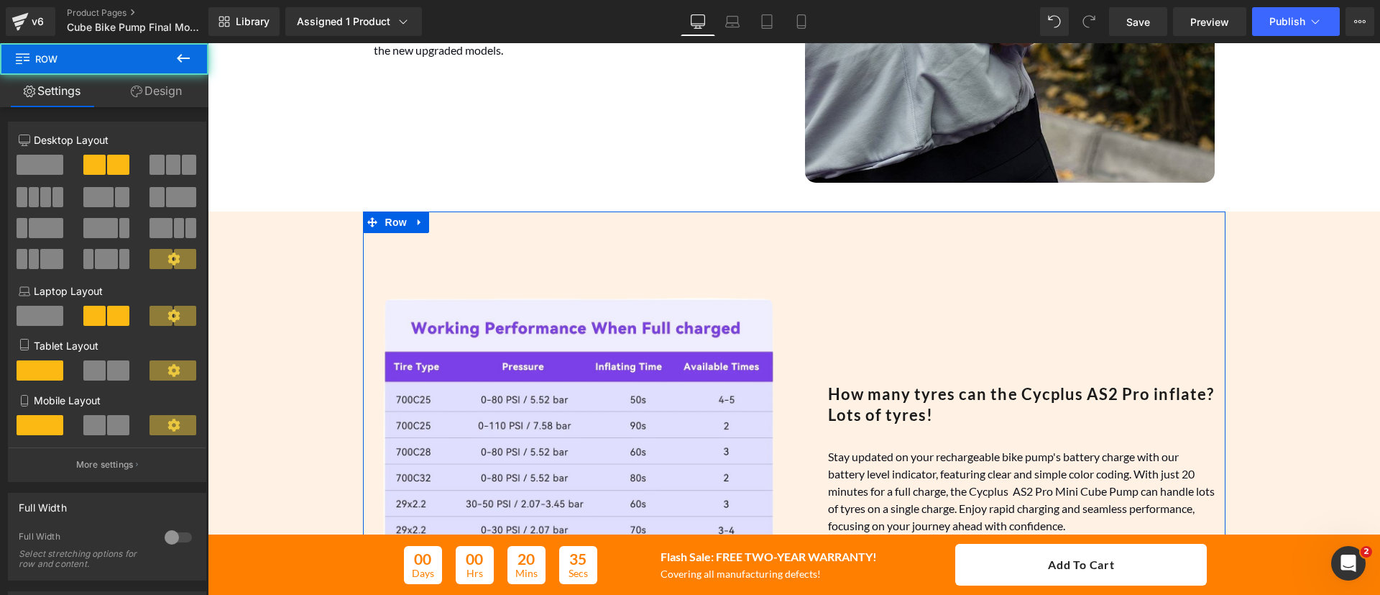
click at [187, 92] on link "Design" at bounding box center [156, 91] width 104 height 32
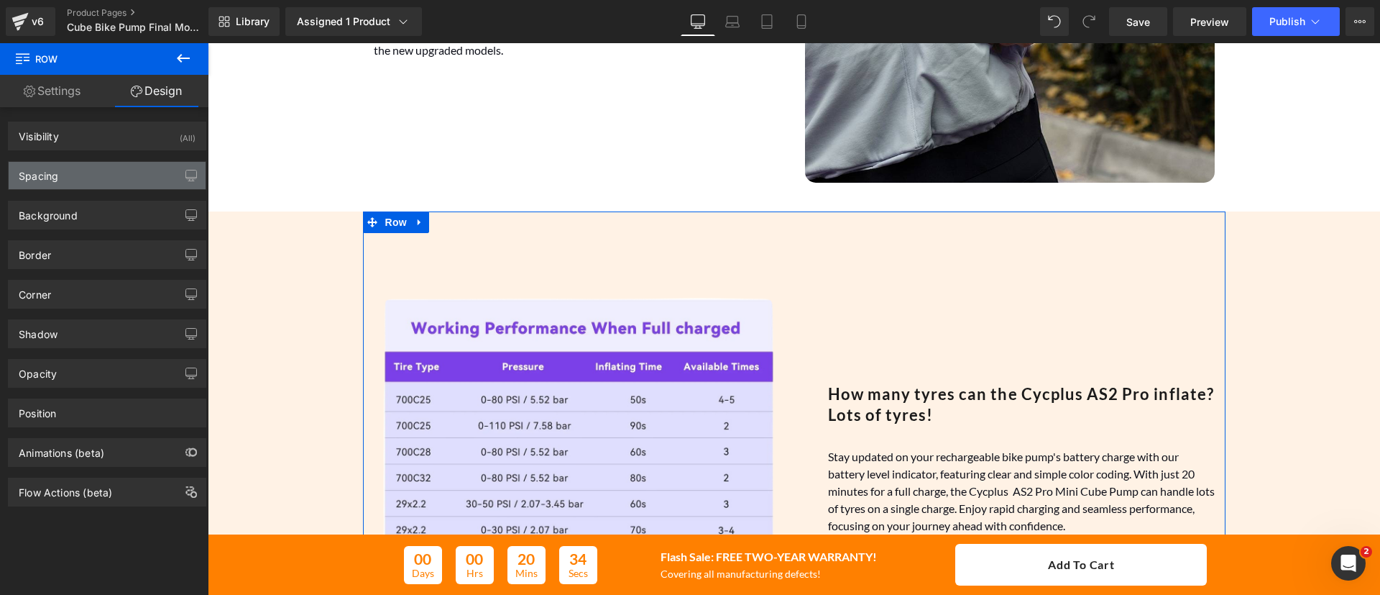
click at [32, 169] on div "Spacing" at bounding box center [39, 172] width 40 height 20
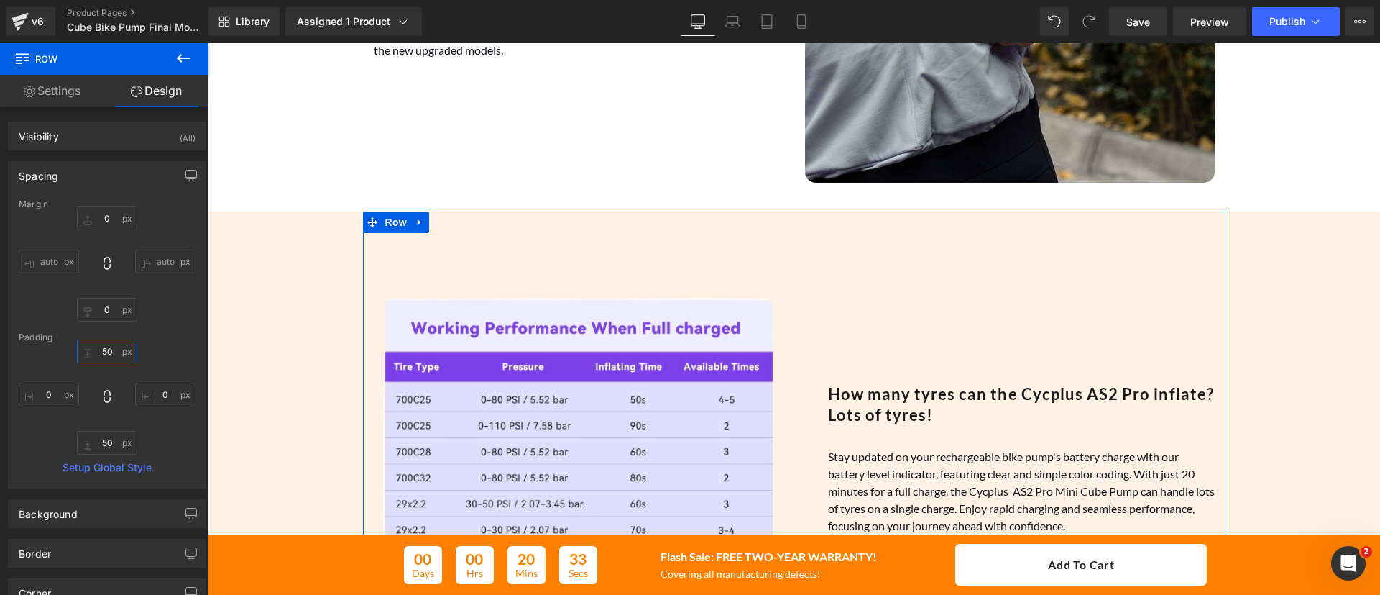
click at [101, 352] on input "50" at bounding box center [107, 351] width 60 height 24
type input "="
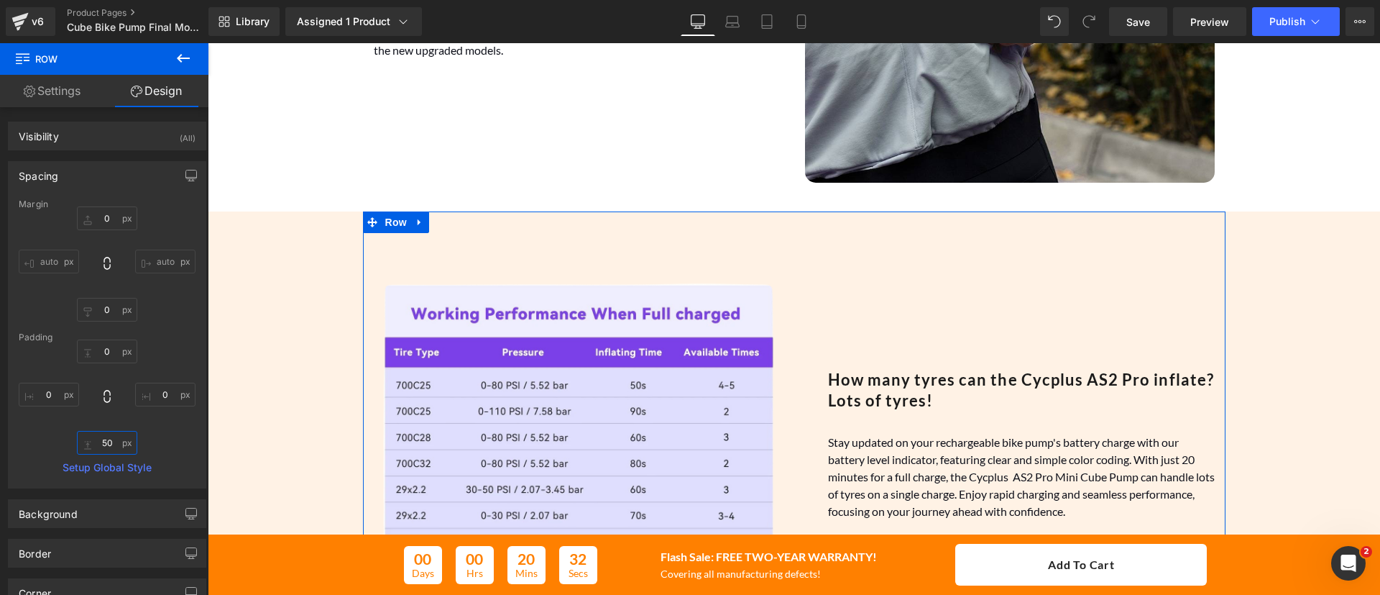
click at [103, 438] on input "50" at bounding box center [107, 443] width 60 height 24
click at [817, 280] on div "How many tyres can the Cycplus AS2 Pro inflate? Lots of tyres! Heading Stay upd…" at bounding box center [1009, 438] width 431 height 410
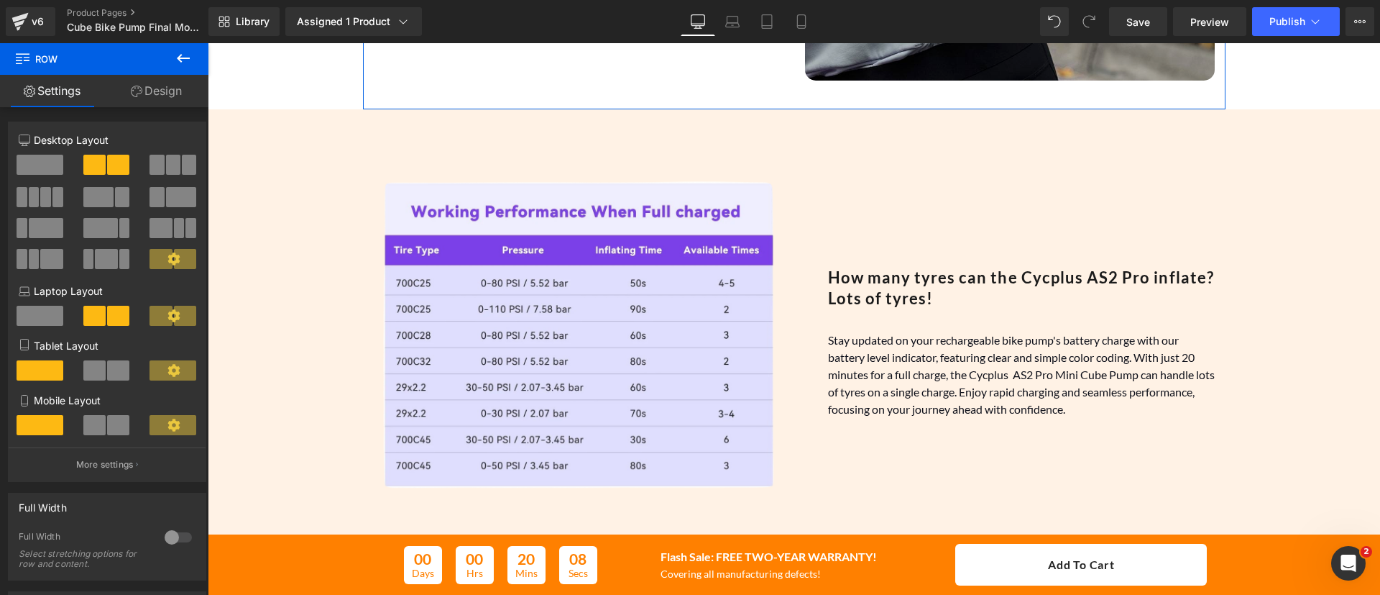
scroll to position [2589, 0]
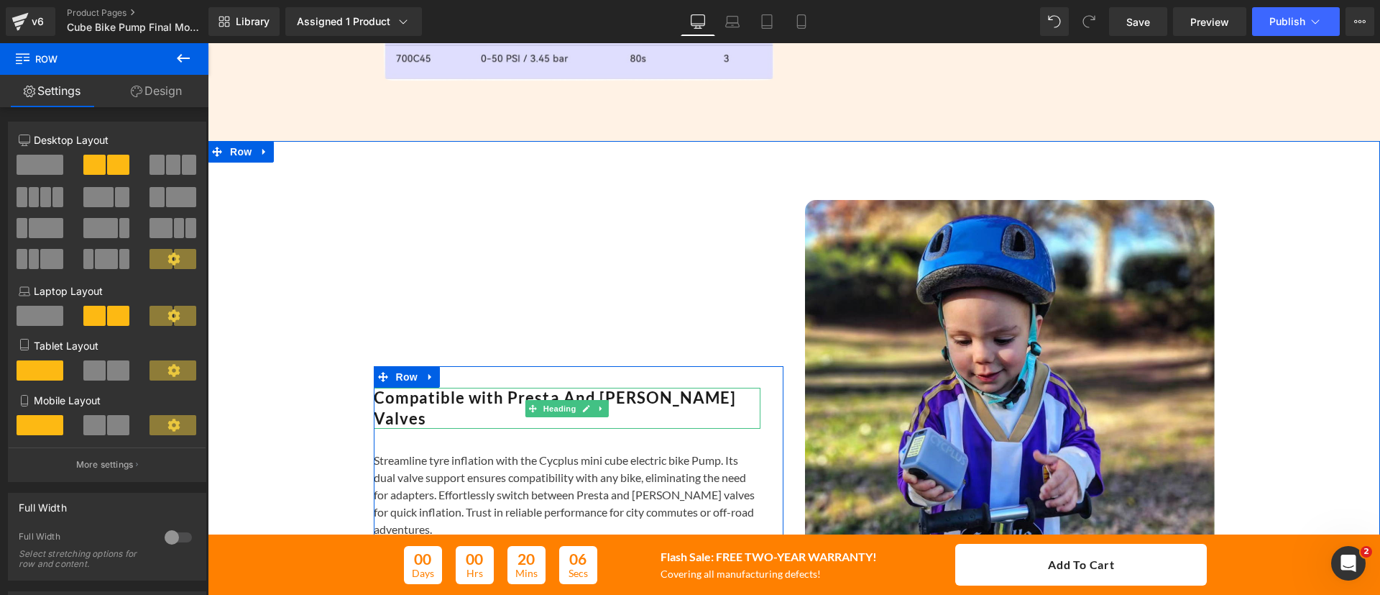
click at [672, 408] on h2 "Compatible with Presta And [PERSON_NAME] Valves" at bounding box center [567, 408] width 387 height 41
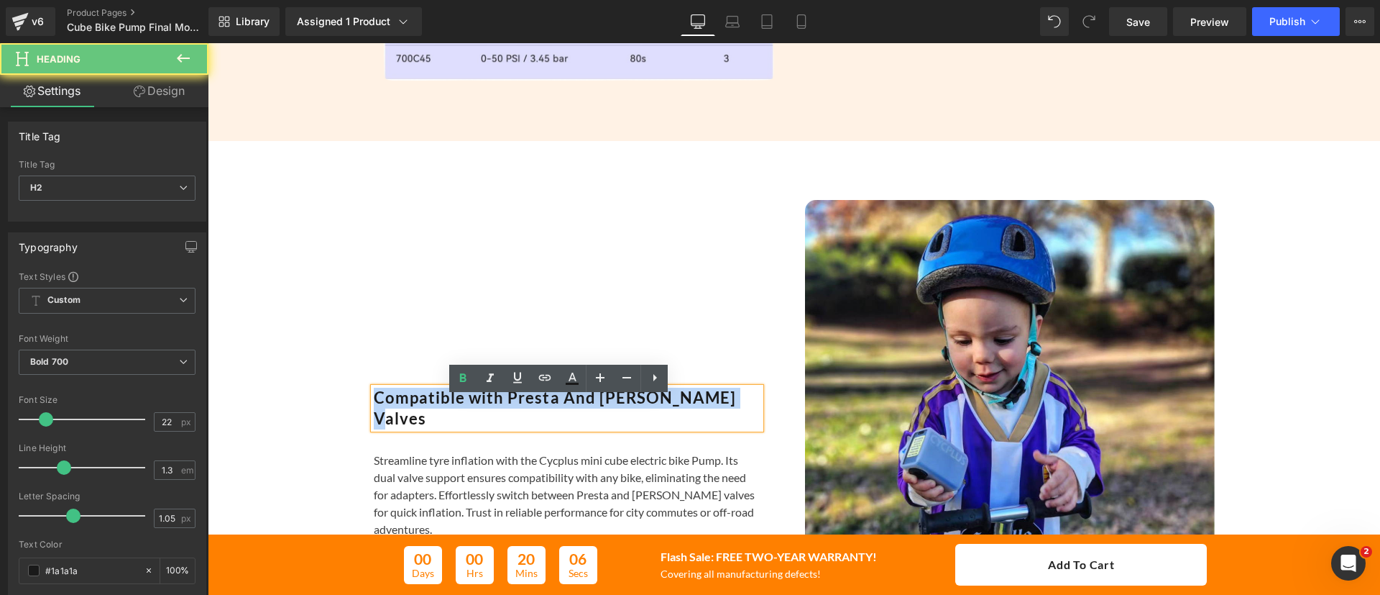
click at [672, 408] on h2 "Compatible with Presta And [PERSON_NAME] Valves" at bounding box center [567, 408] width 387 height 41
copy h2 "Compatible with Presta And [PERSON_NAME] Valves"
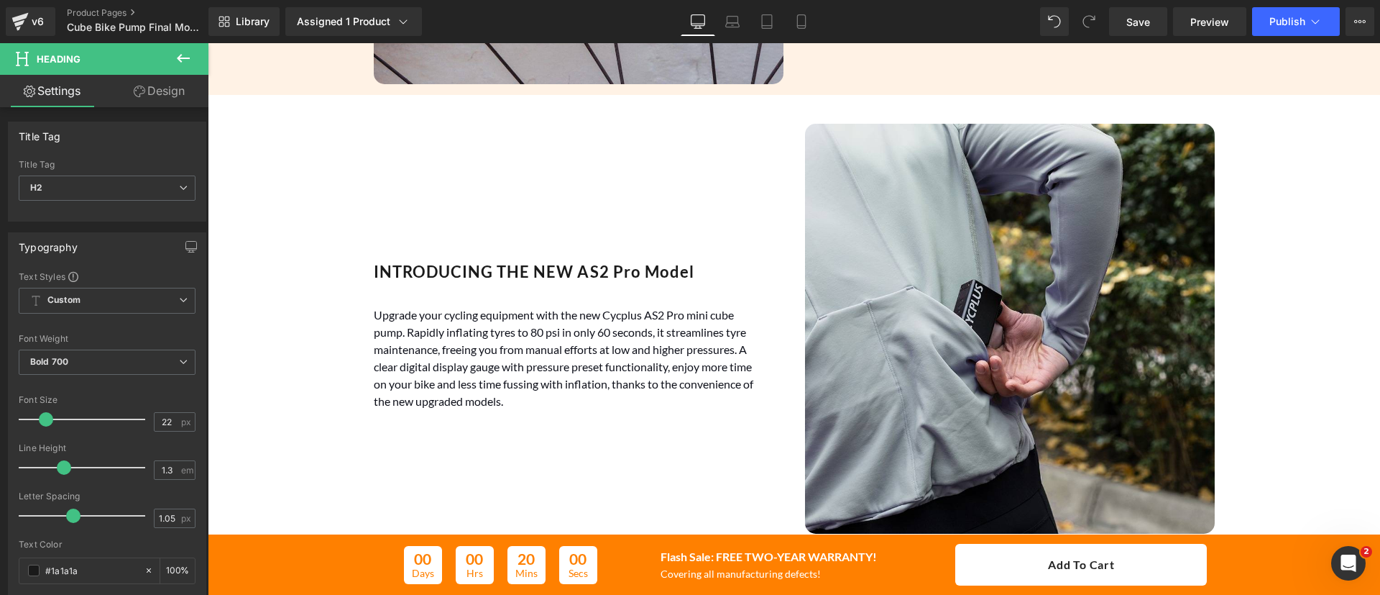
scroll to position [1728, 0]
click at [596, 272] on div "INTRODUCING THE NEW AS2 Pro Model Heading" at bounding box center [567, 273] width 387 height 22
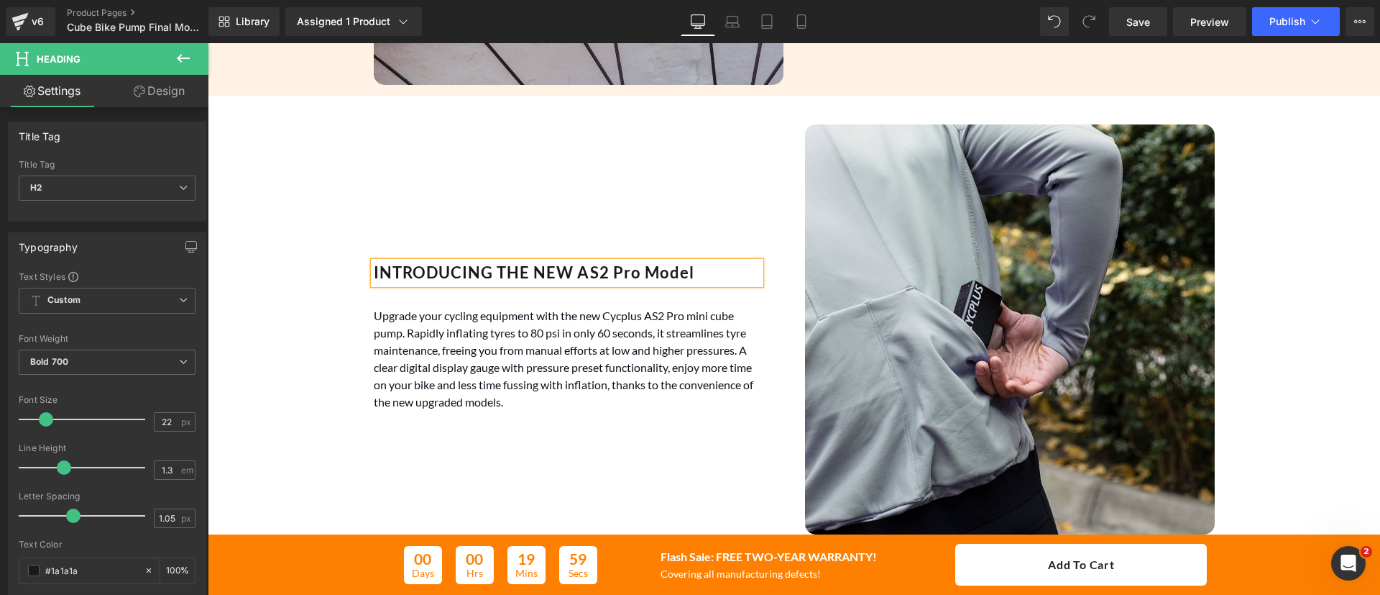
click at [596, 272] on h2 "INTRODUCING THE NEW AS2 Pro Model" at bounding box center [567, 273] width 387 height 22
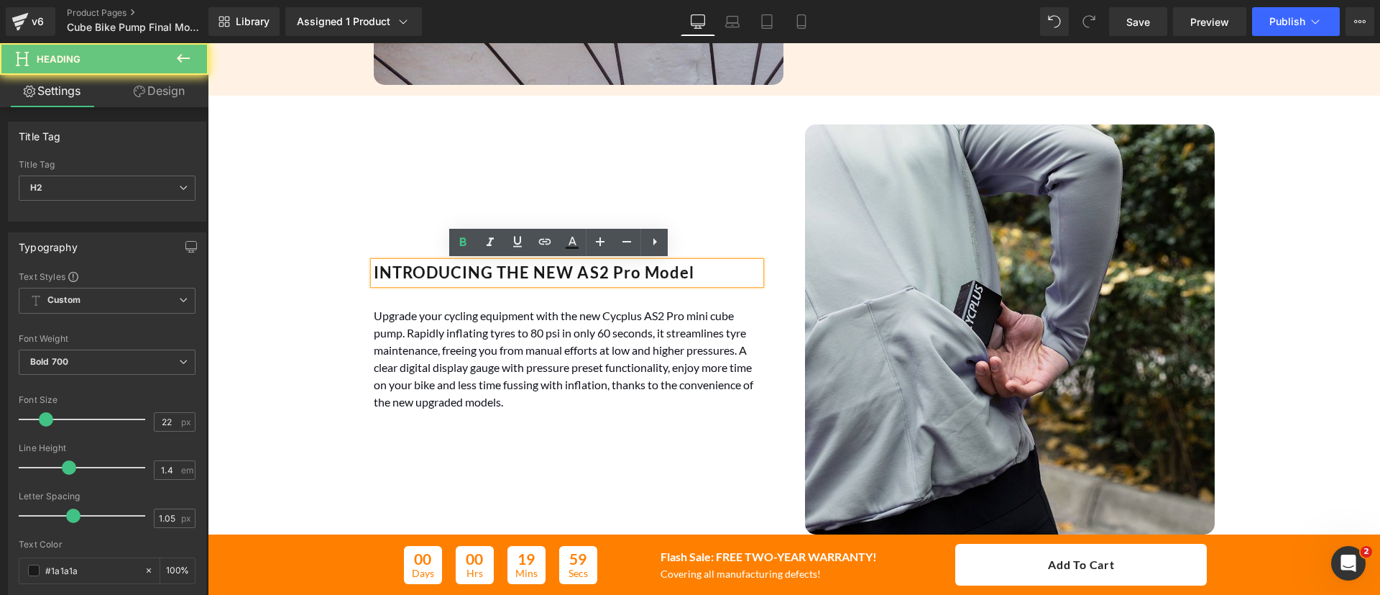
click at [596, 272] on h2 "INTRODUCING THE NEW AS2 Pro Model" at bounding box center [567, 273] width 387 height 22
paste div
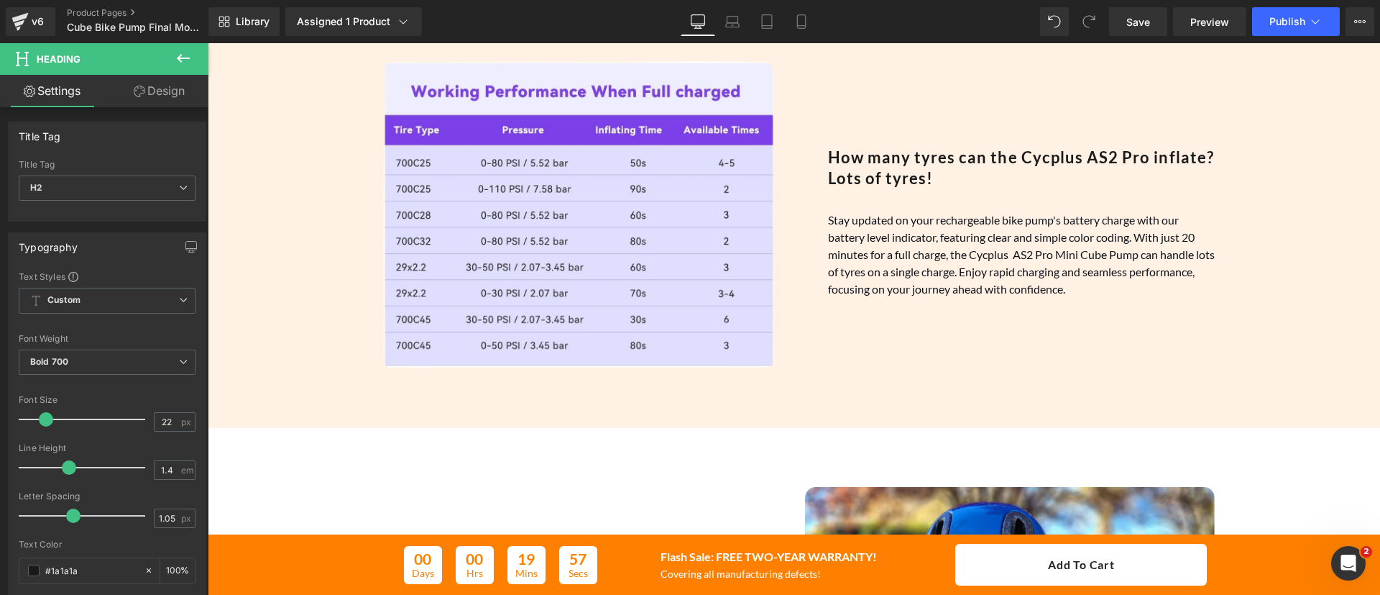
scroll to position [2772, 0]
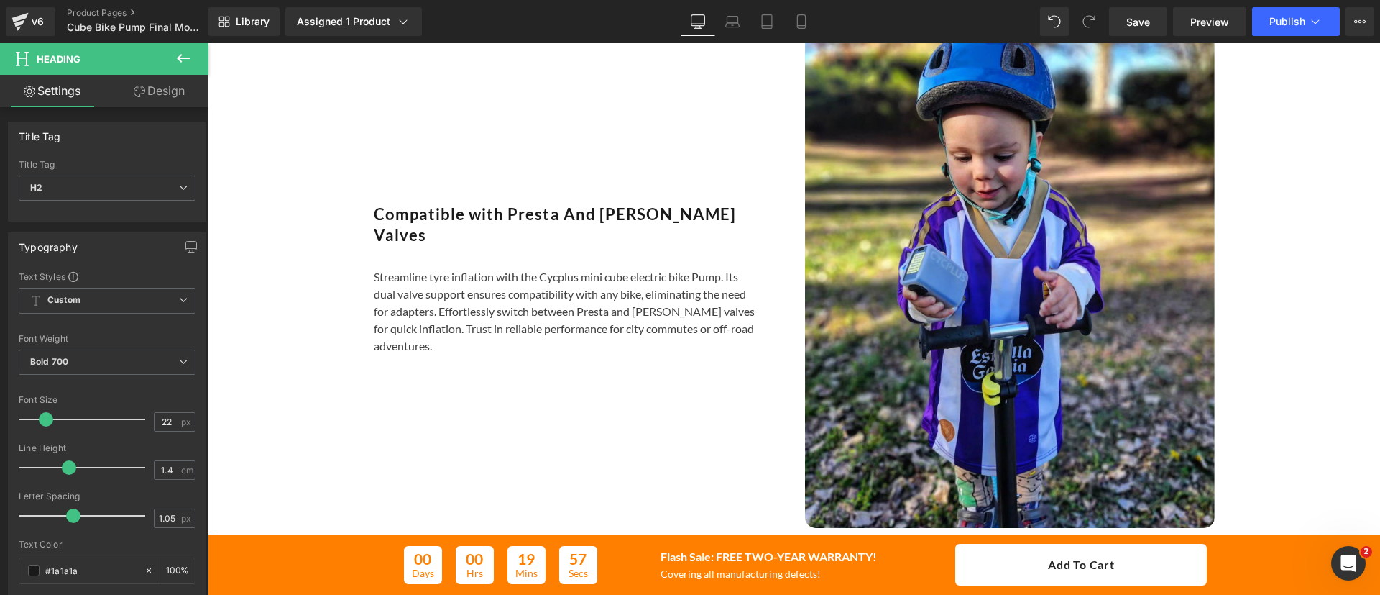
click at [607, 285] on p "Streamline tyre inflation with the Cycplus mini cube electric bike Pump. Its du…" at bounding box center [567, 311] width 387 height 86
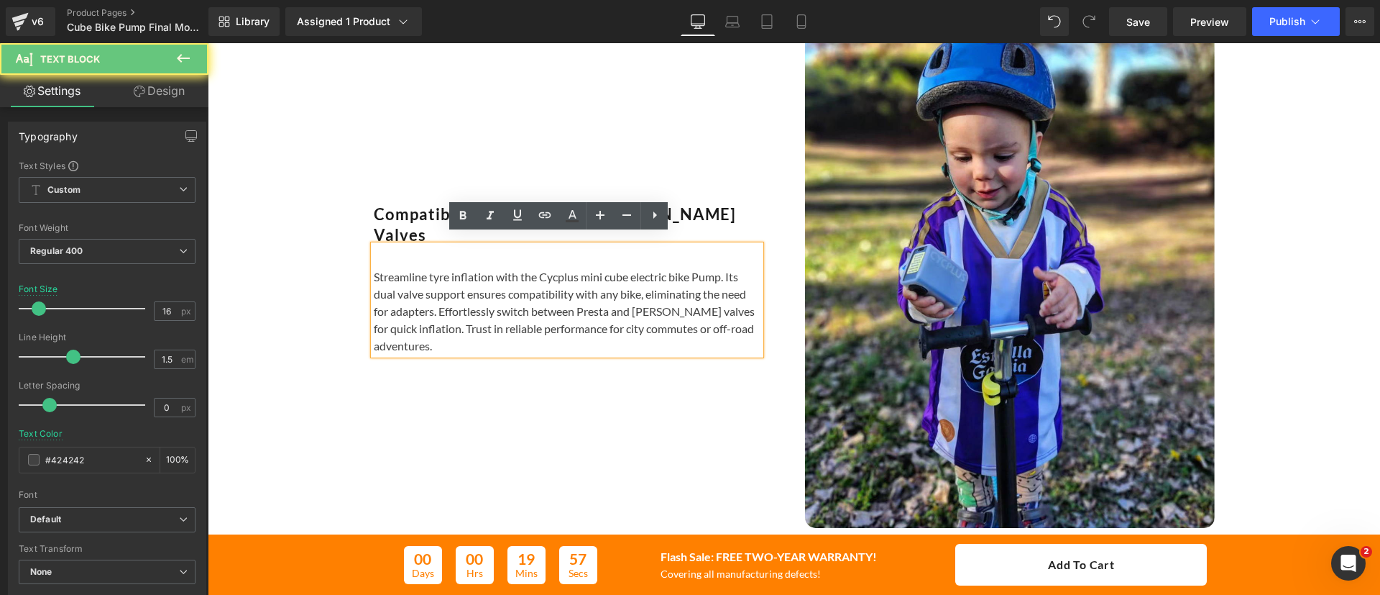
click at [607, 285] on p "Streamline tyre inflation with the Cycplus mini cube electric bike Pump. Its du…" at bounding box center [567, 311] width 387 height 86
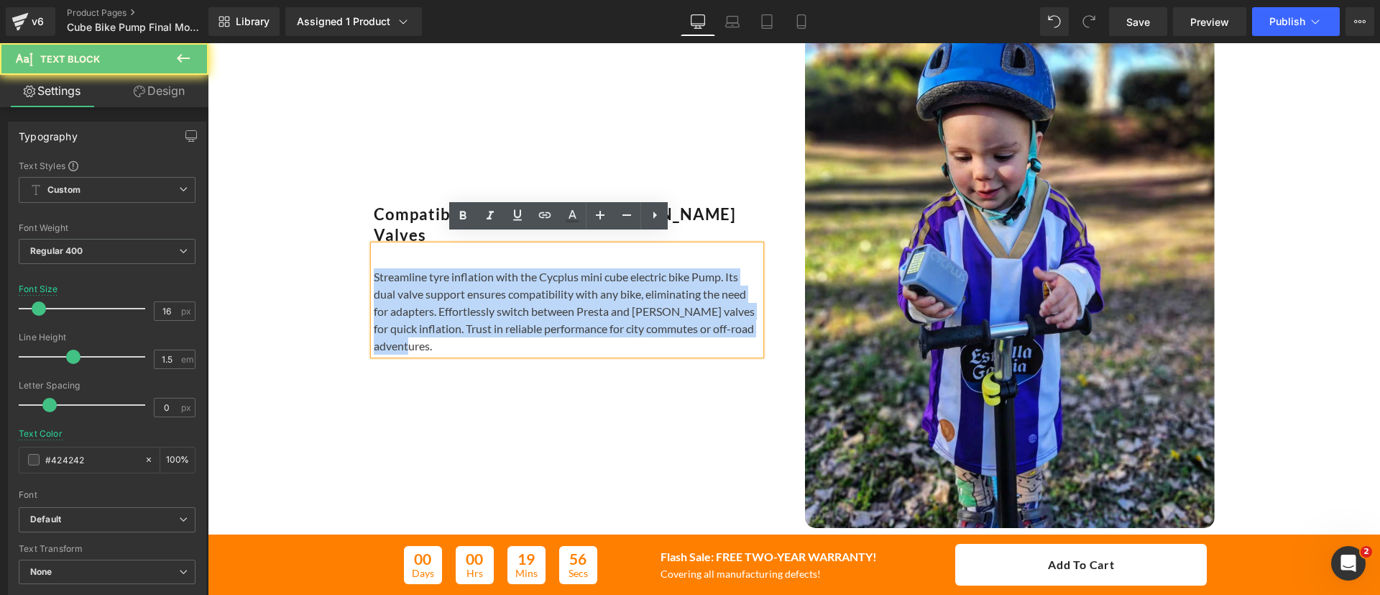
click at [607, 285] on p "Streamline tyre inflation with the Cycplus mini cube electric bike Pump. Its du…" at bounding box center [567, 311] width 387 height 86
copy p "Streamline tyre inflation with the Cycplus mini cube electric bike Pump. Its du…"
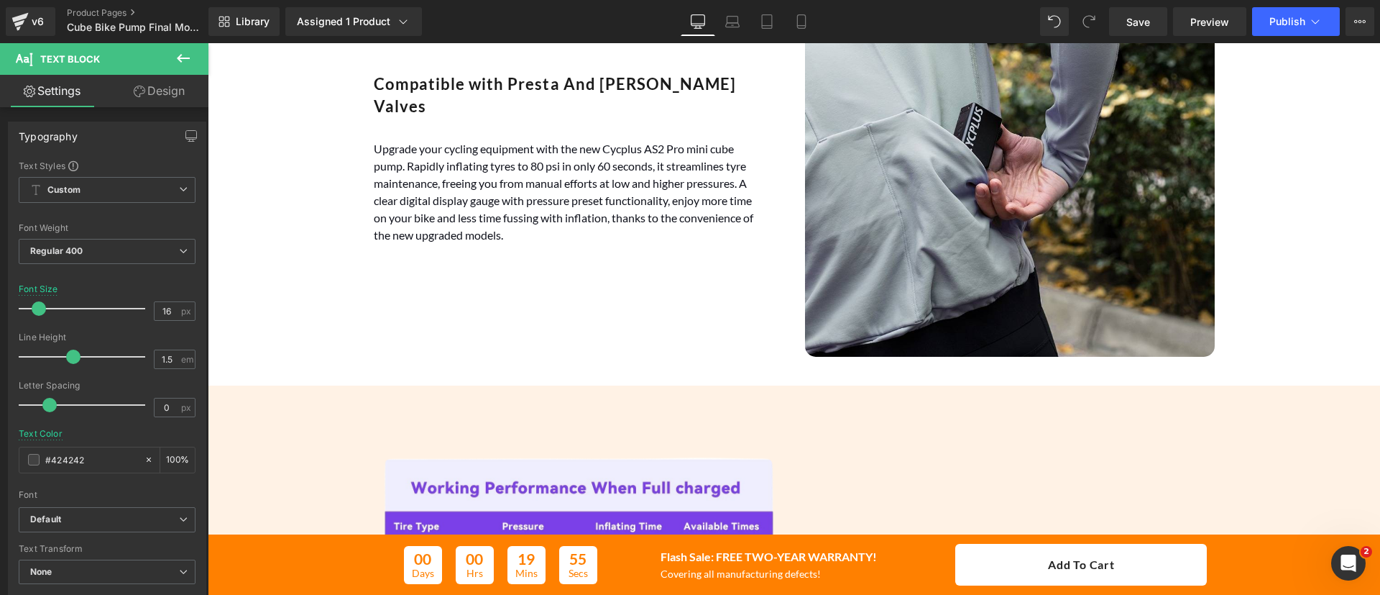
scroll to position [1905, 0]
click at [515, 208] on font "Upgrade your cycling equipment with the new Cycplus AS2 Pro mini cube pump. Rap…" at bounding box center [564, 192] width 380 height 100
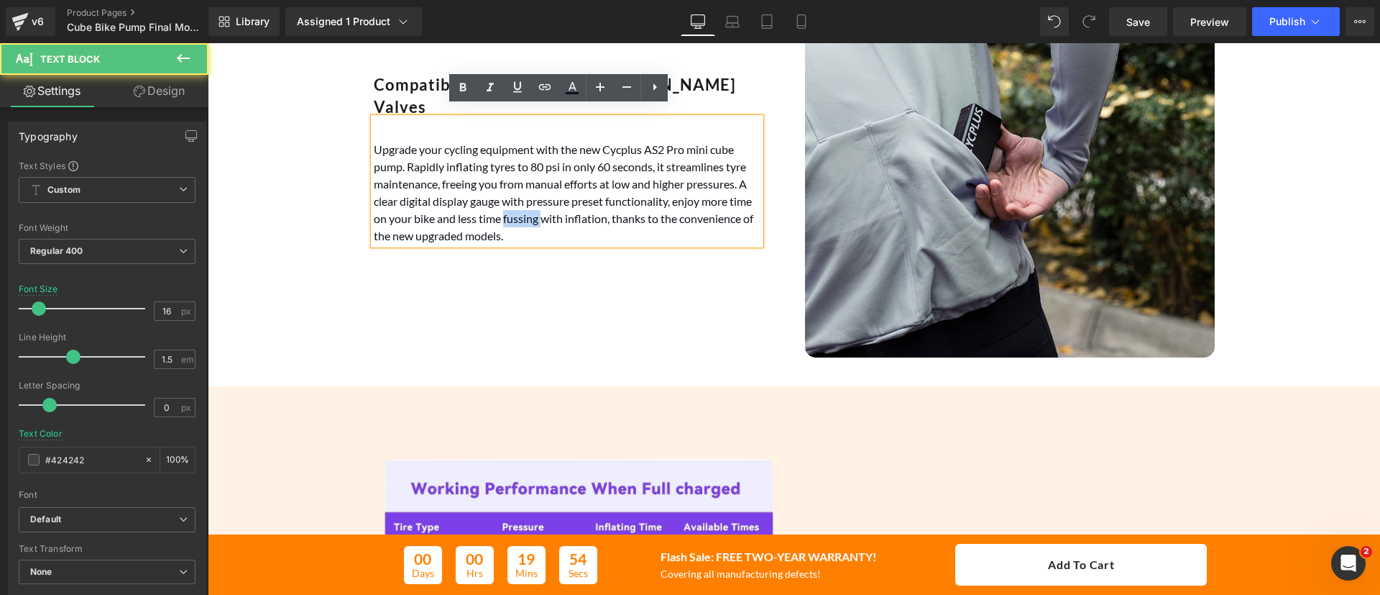
click at [515, 208] on font "Upgrade your cycling equipment with the new Cycplus AS2 Pro mini cube pump. Rap…" at bounding box center [564, 192] width 380 height 100
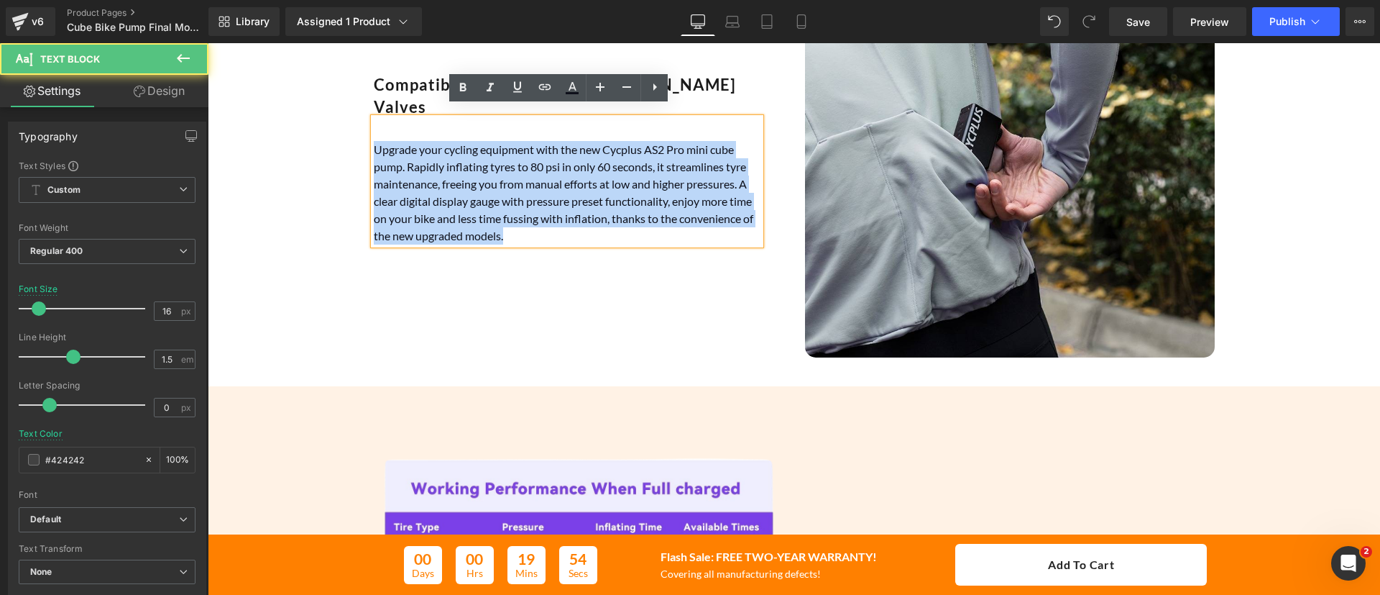
click at [515, 208] on font "Upgrade your cycling equipment with the new Cycplus AS2 Pro mini cube pump. Rap…" at bounding box center [564, 192] width 380 height 100
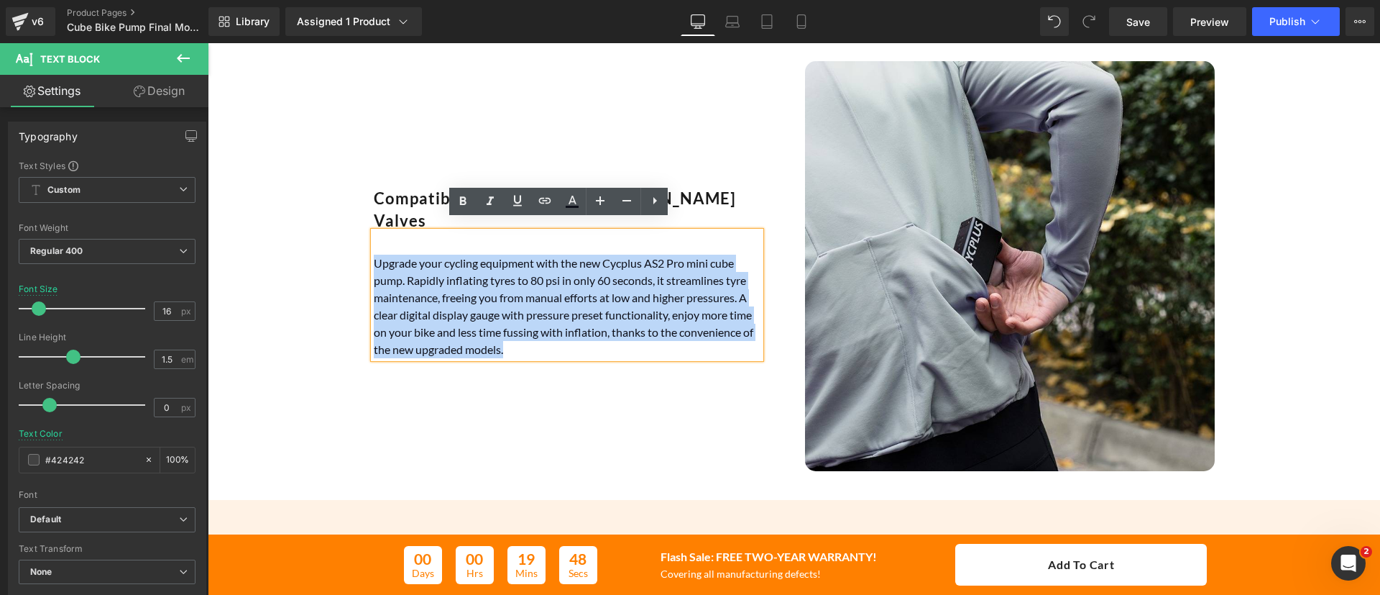
scroll to position [1791, 0]
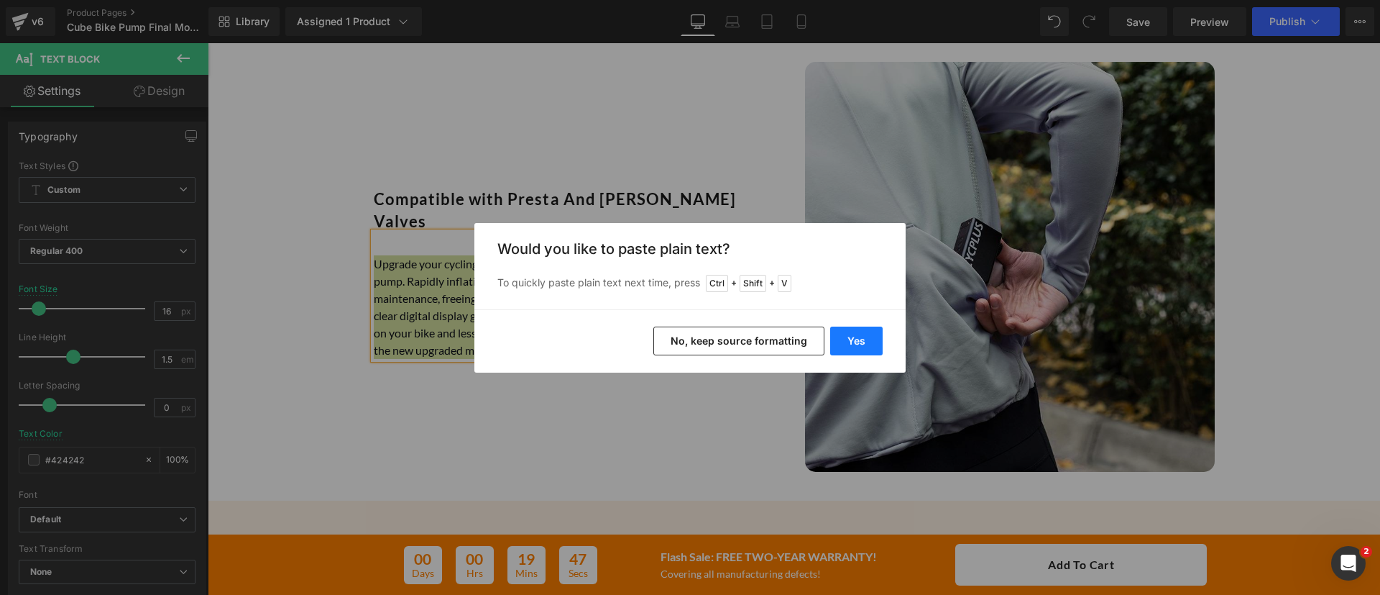
click at [862, 335] on button "Yes" at bounding box center [856, 340] width 52 height 29
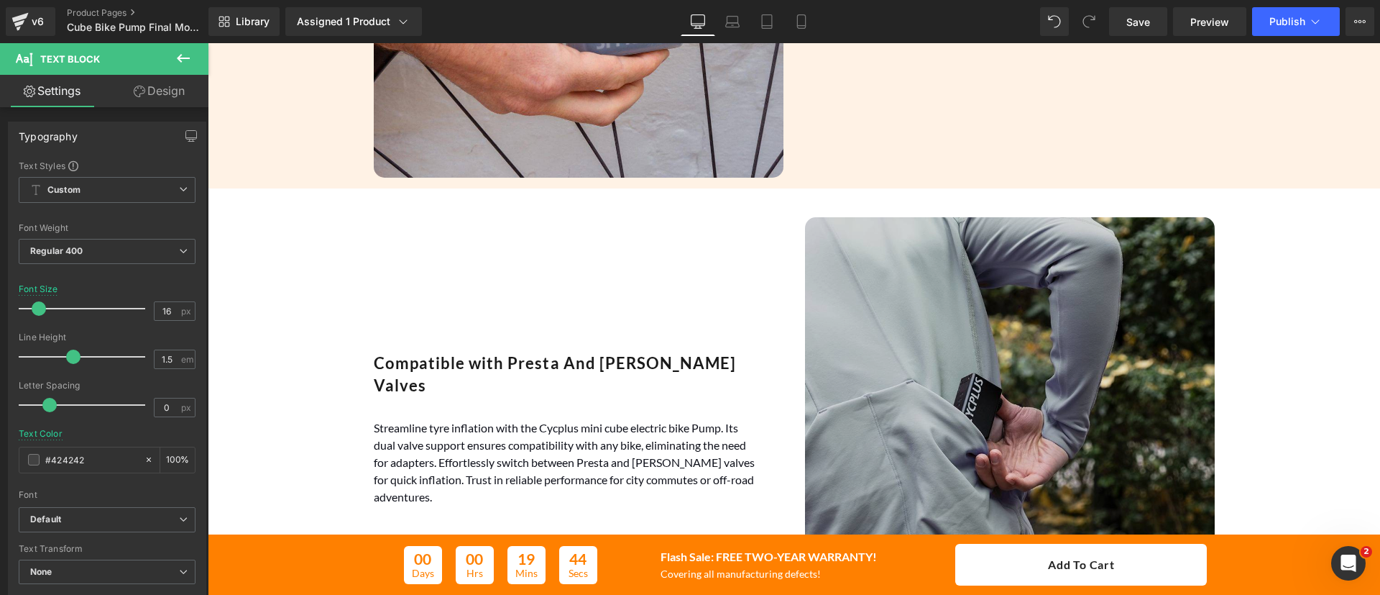
scroll to position [1640, 0]
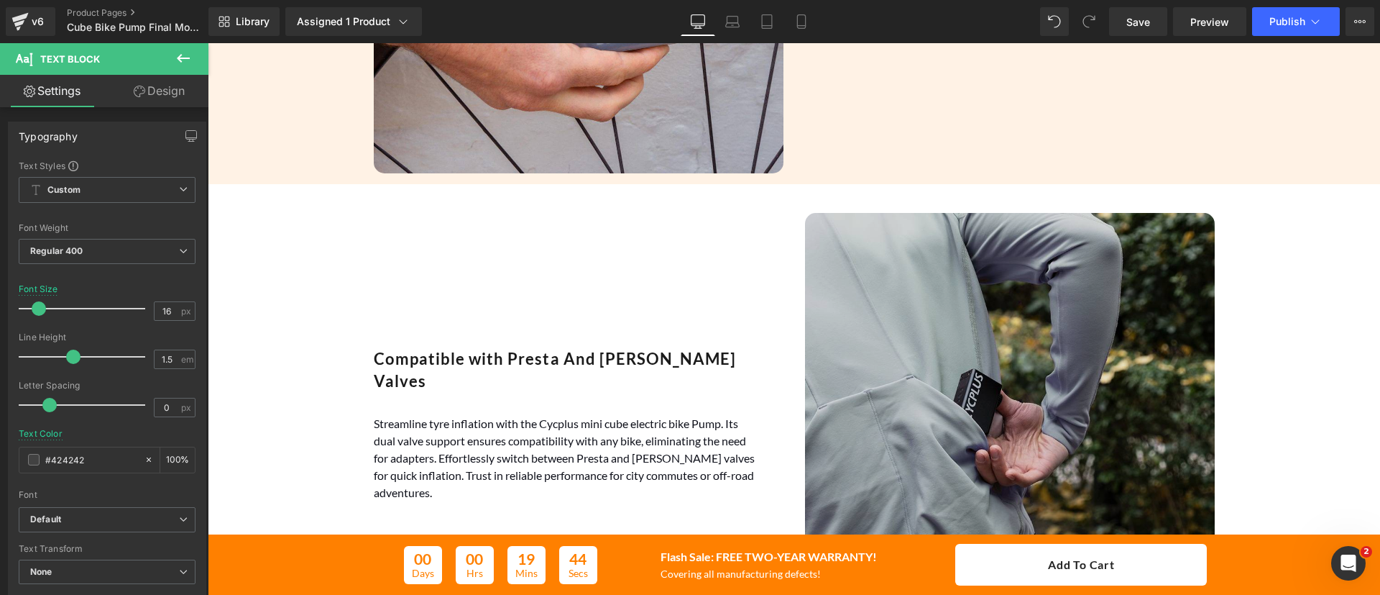
click at [902, 346] on img at bounding box center [1010, 418] width 410 height 410
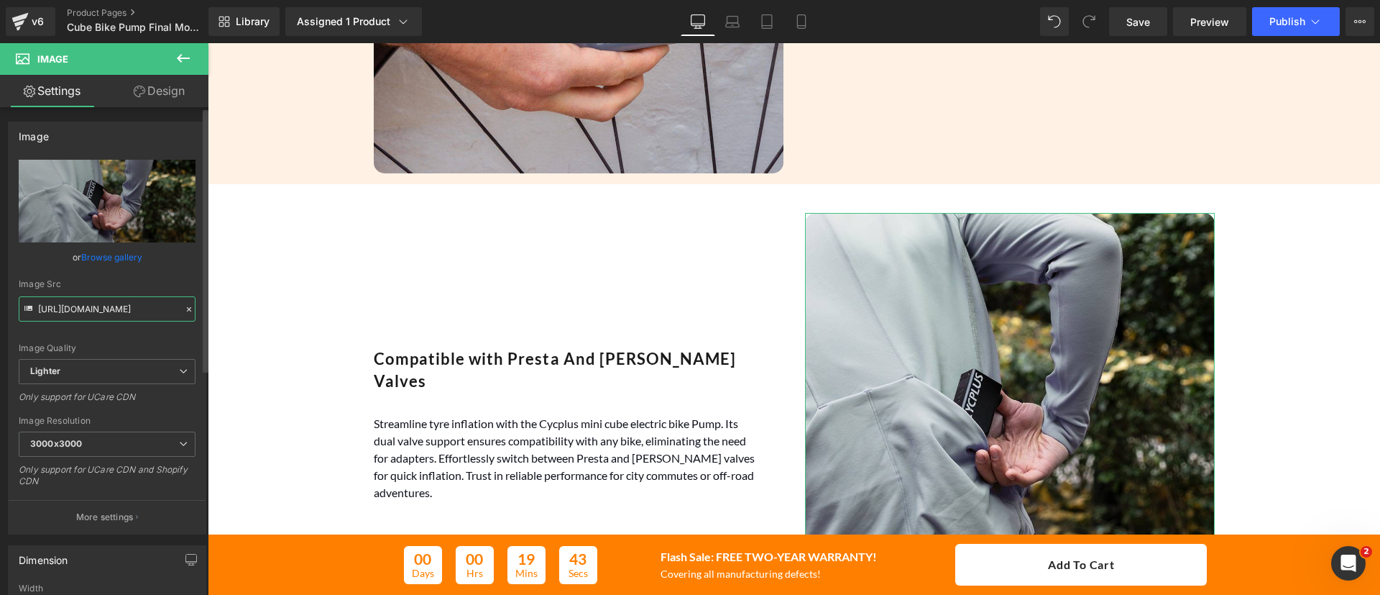
click at [152, 301] on input "[URL][DOMAIN_NAME]" at bounding box center [107, 308] width 177 height 25
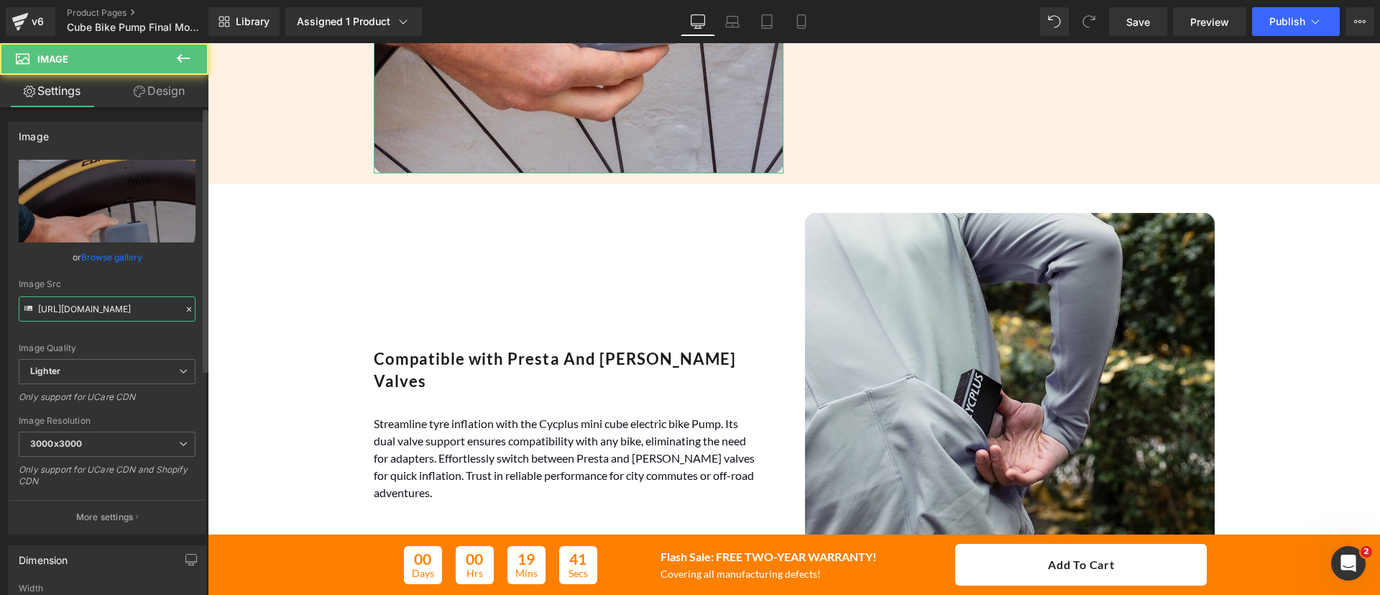
click at [121, 314] on input "[URL][DOMAIN_NAME]" at bounding box center [107, 308] width 177 height 25
paste input "d703b673-b449-498d-a11a-186f57f9453f/-/format/auto/-/preview/3000x3000/-/qualit…"
type input "[URL][DOMAIN_NAME]"
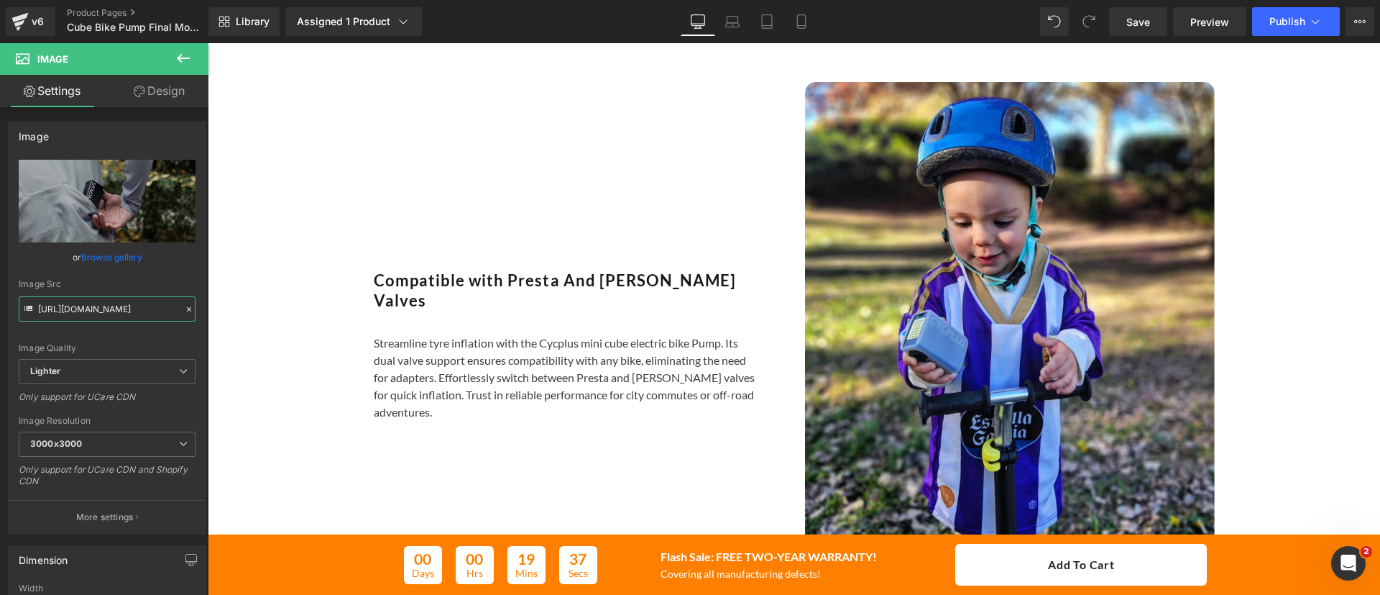
scroll to position [2707, 0]
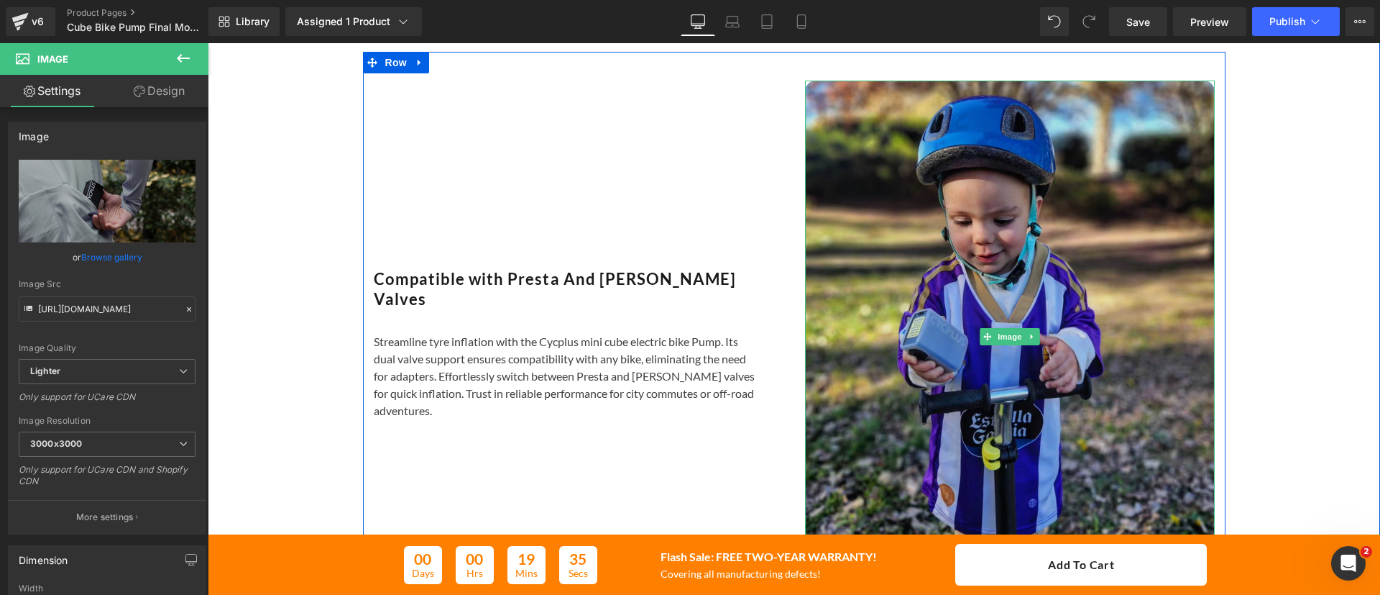
click at [898, 337] on img at bounding box center [1010, 337] width 410 height 512
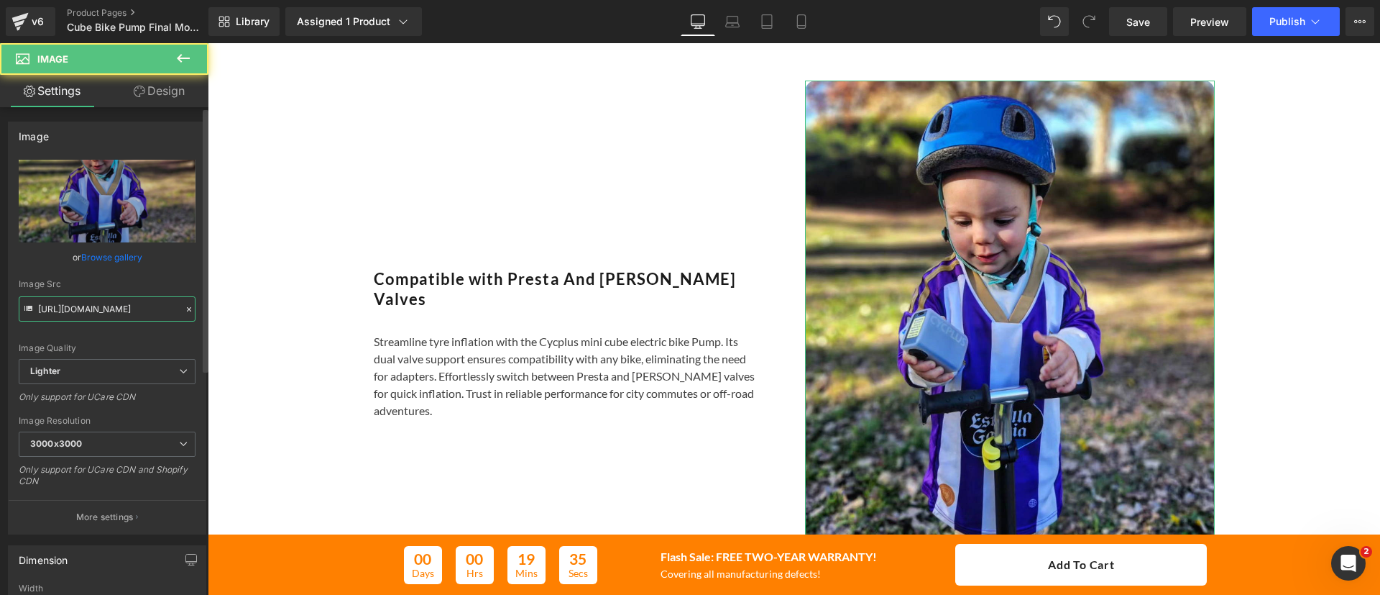
click at [129, 296] on input "[URL][DOMAIN_NAME]" at bounding box center [107, 308] width 177 height 25
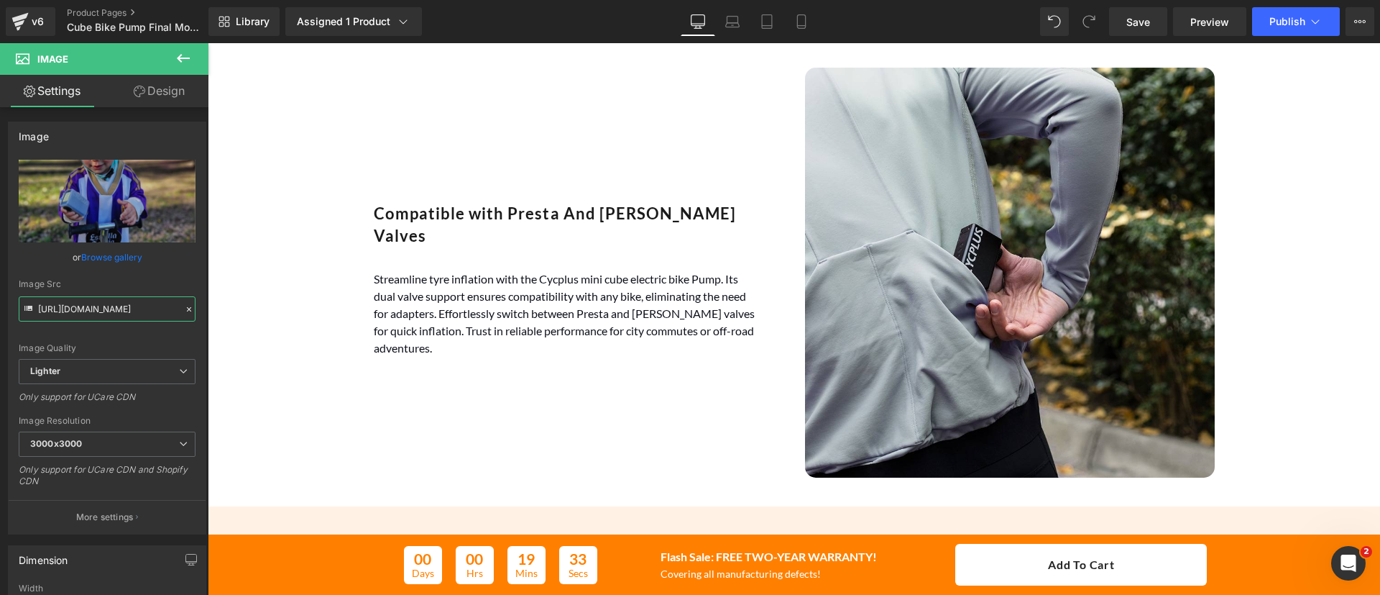
scroll to position [1778, 0]
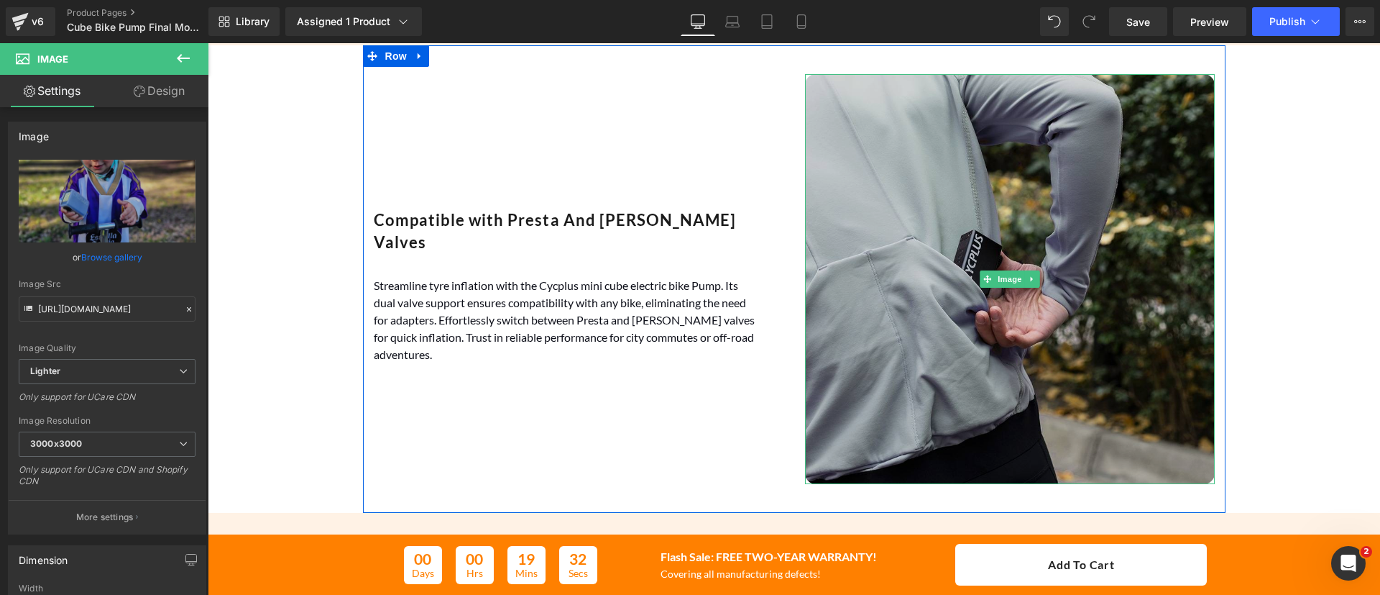
click at [1006, 311] on img at bounding box center [1010, 279] width 410 height 410
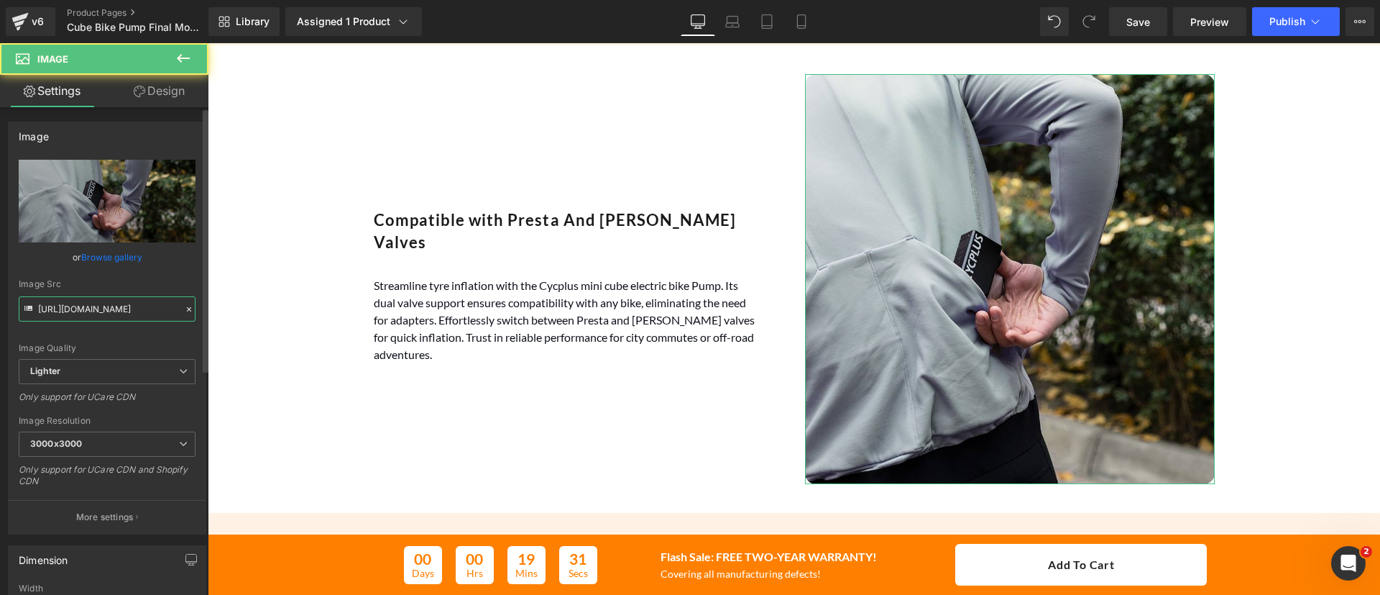
click at [156, 313] on input "[URL][DOMAIN_NAME]" at bounding box center [107, 308] width 177 height 25
paste input "0c5628d9-3272-45fc-8d47-d819571a1f76/-/format/auto/-/preview/3000x3000/-/qualit…"
type input "[URL][DOMAIN_NAME]"
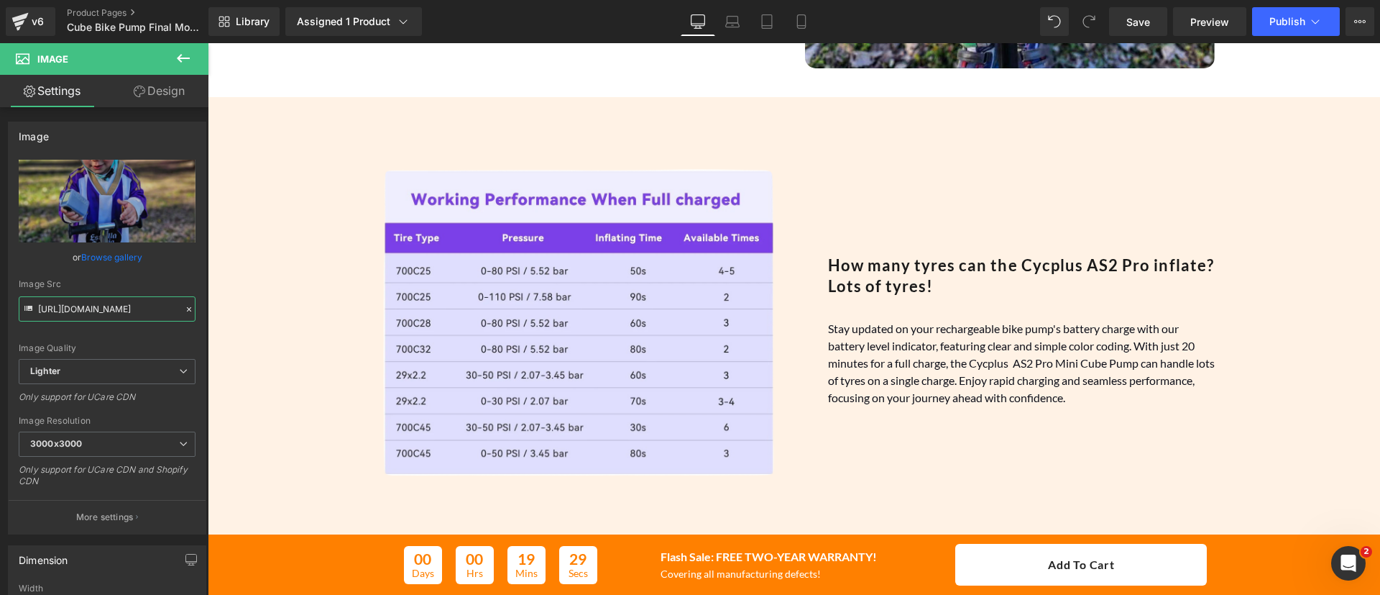
scroll to position [2606, 0]
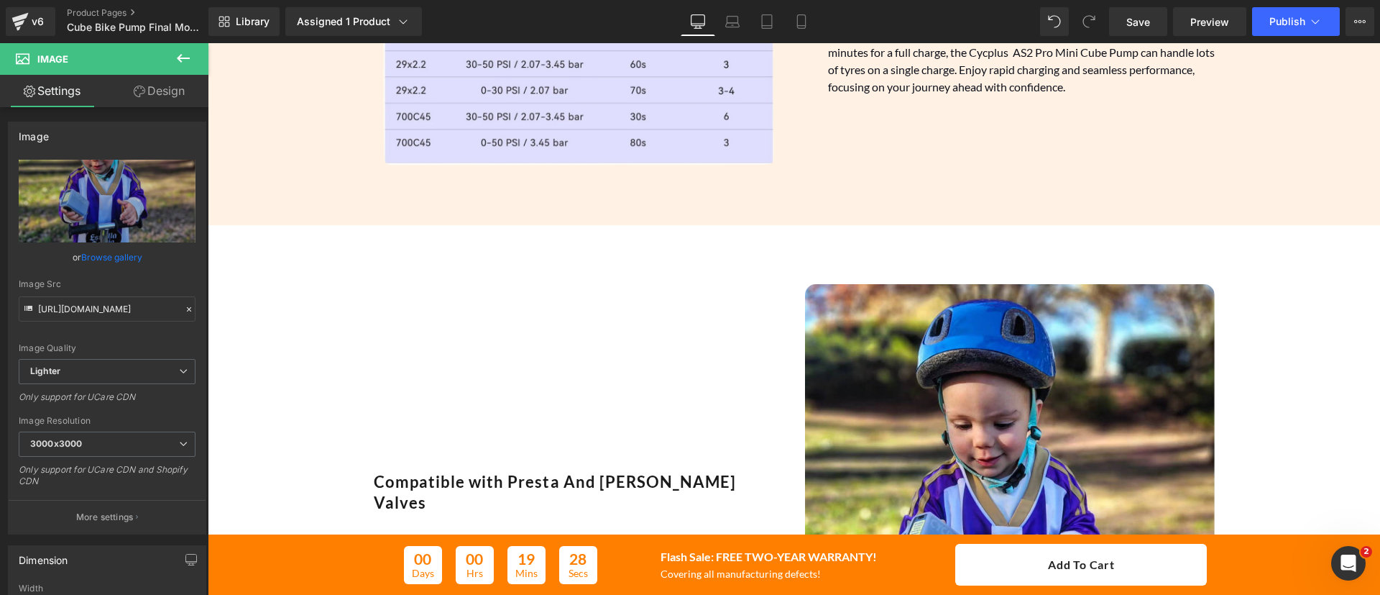
click at [547, 357] on div "Compatible with Presta And [PERSON_NAME] Valves Heading Streamline tyre inflati…" at bounding box center [578, 540] width 431 height 512
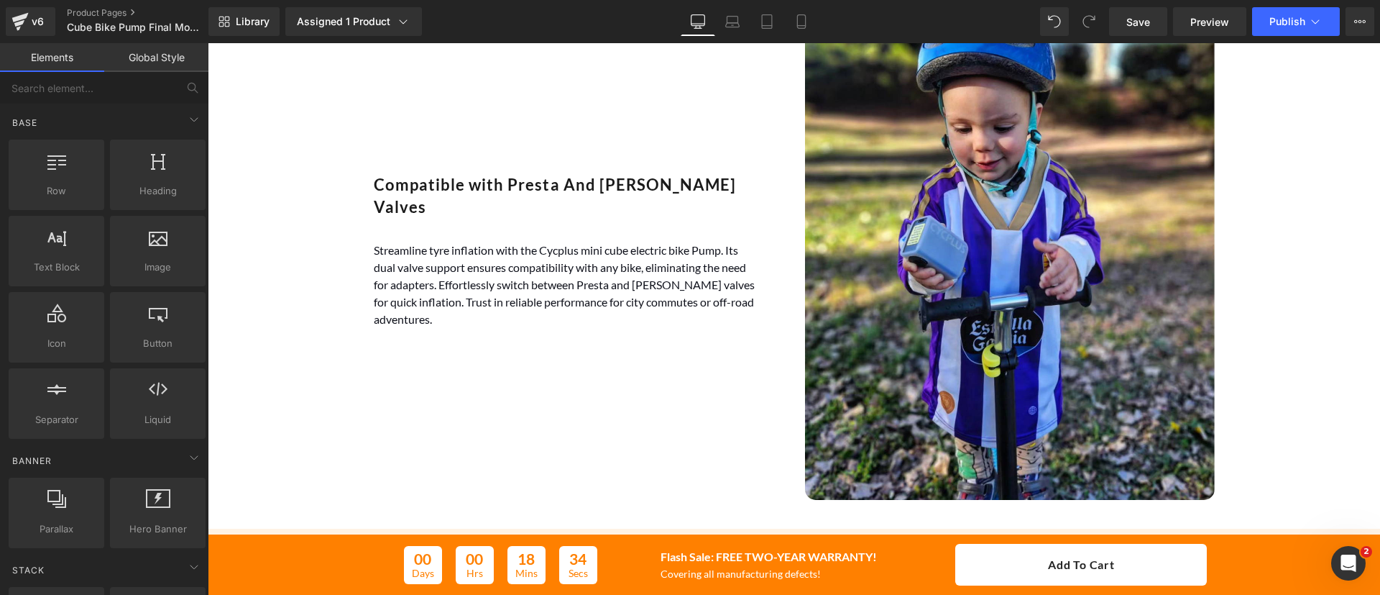
scroll to position [1768, 0]
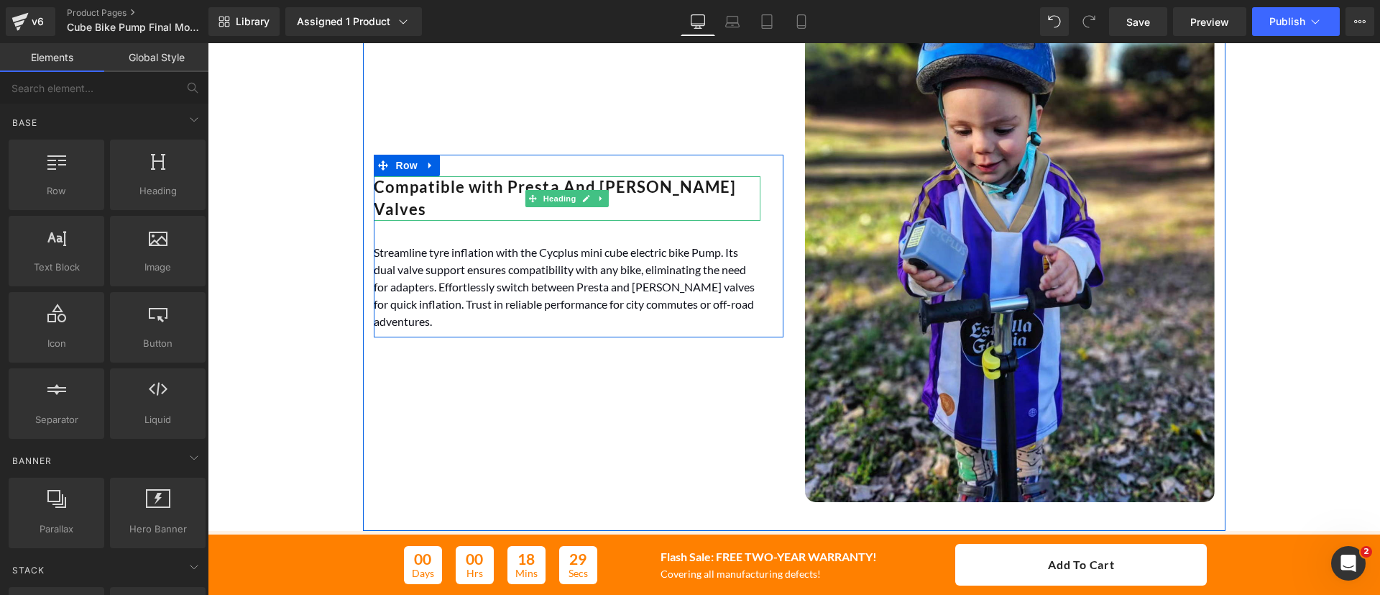
click at [654, 198] on h2 "Compatible with Presta And [PERSON_NAME] Valves" at bounding box center [567, 198] width 387 height 45
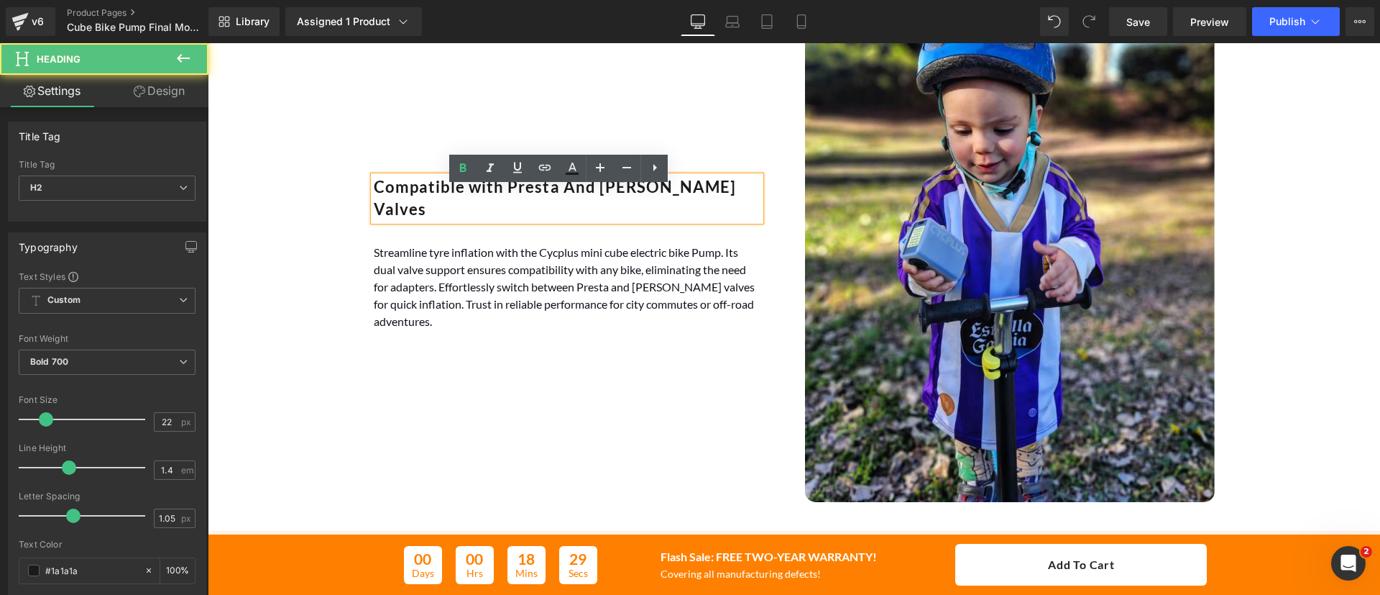
click at [654, 198] on h2 "Compatible with Presta And [PERSON_NAME] Valves" at bounding box center [567, 198] width 387 height 45
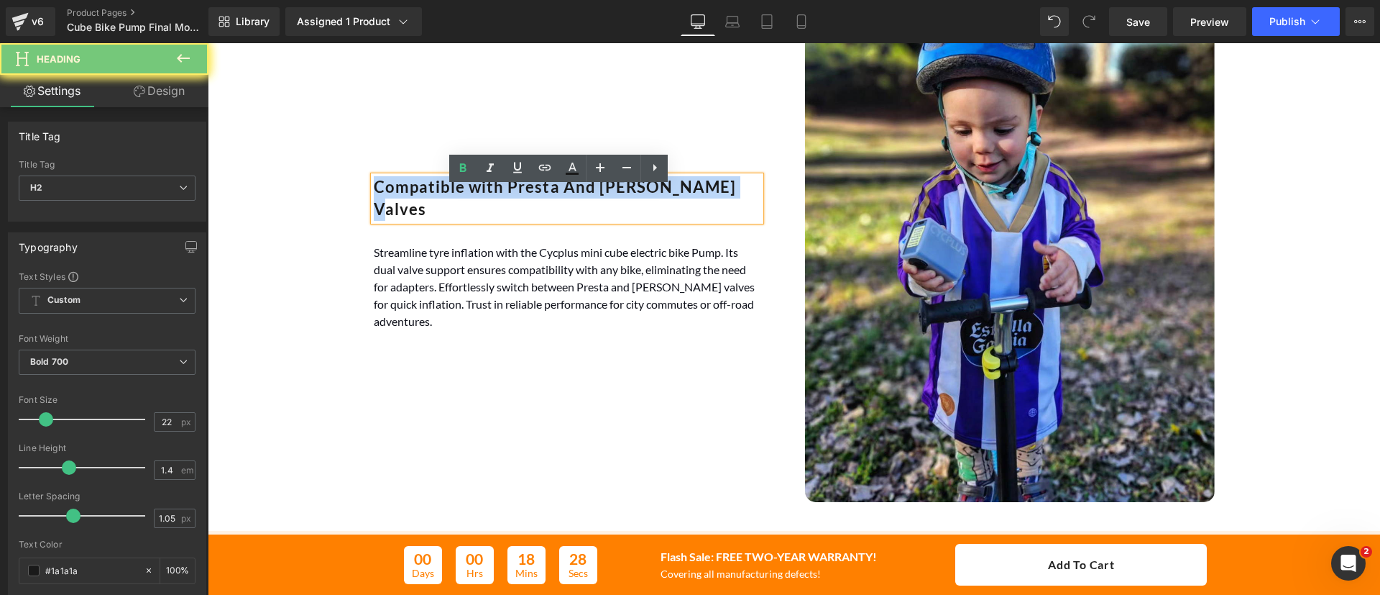
copy h2 "Compatible with Presta And [PERSON_NAME] Valves"
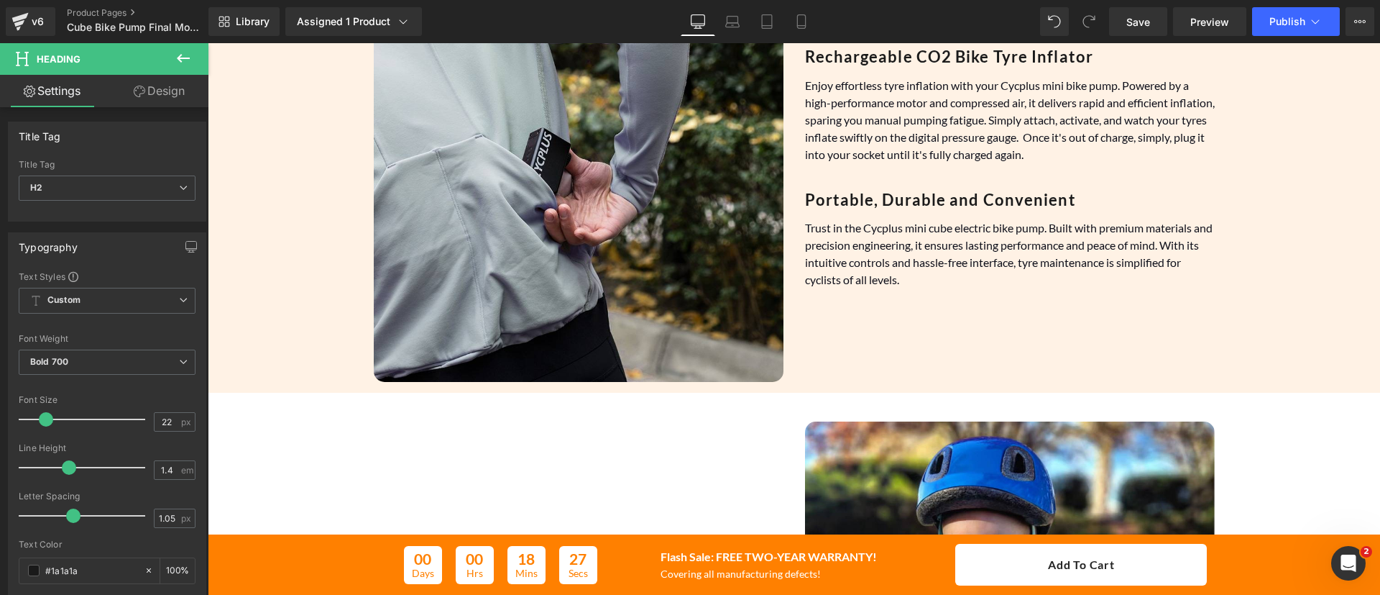
scroll to position [1231, 0]
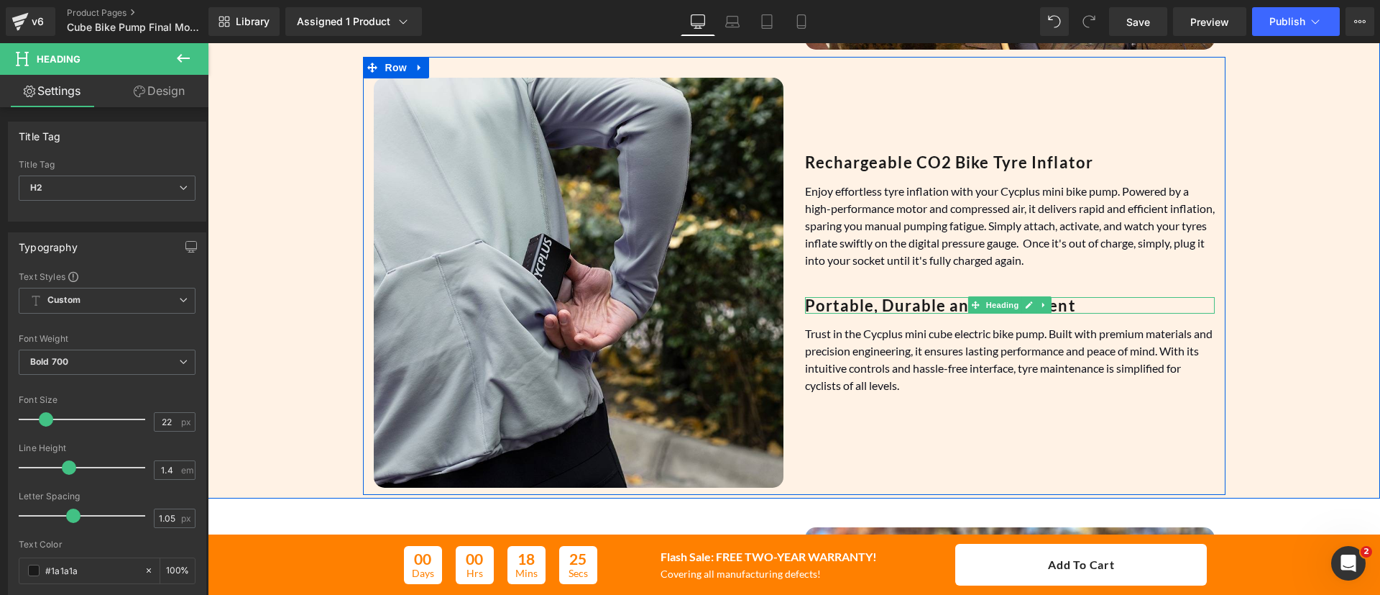
click at [884, 301] on strong "Portable, Durable and Convenient" at bounding box center [940, 304] width 271 height 19
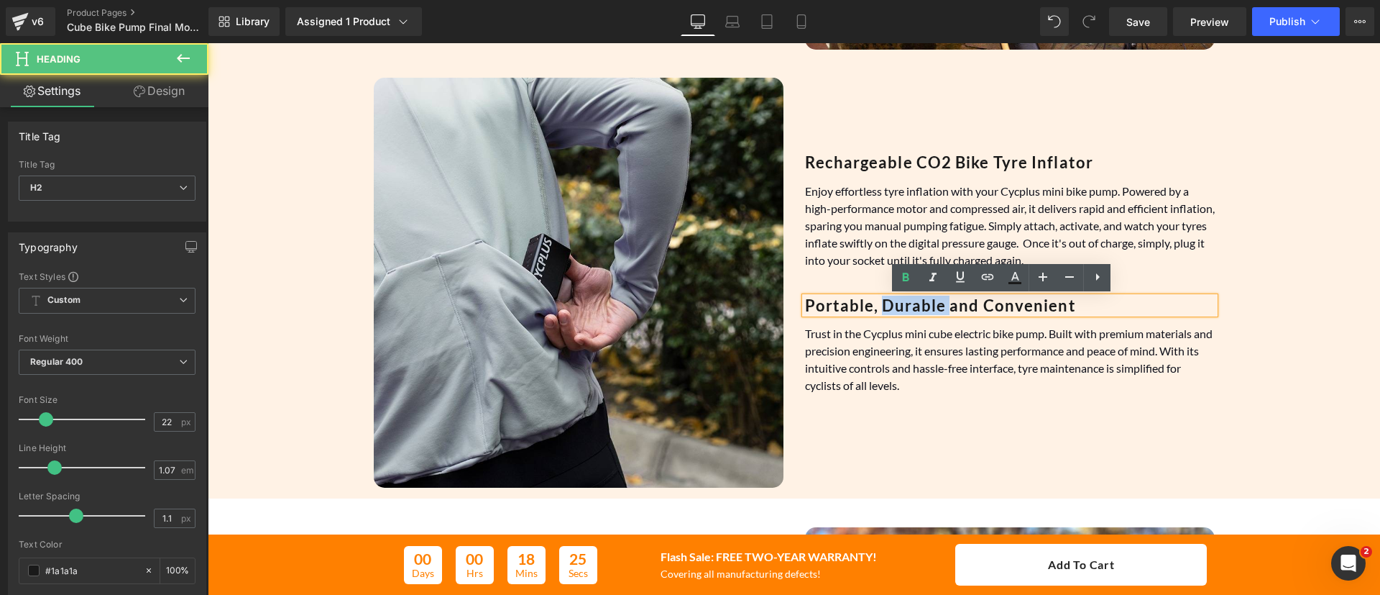
click at [884, 301] on strong "Portable, Durable and Convenient" at bounding box center [940, 304] width 271 height 19
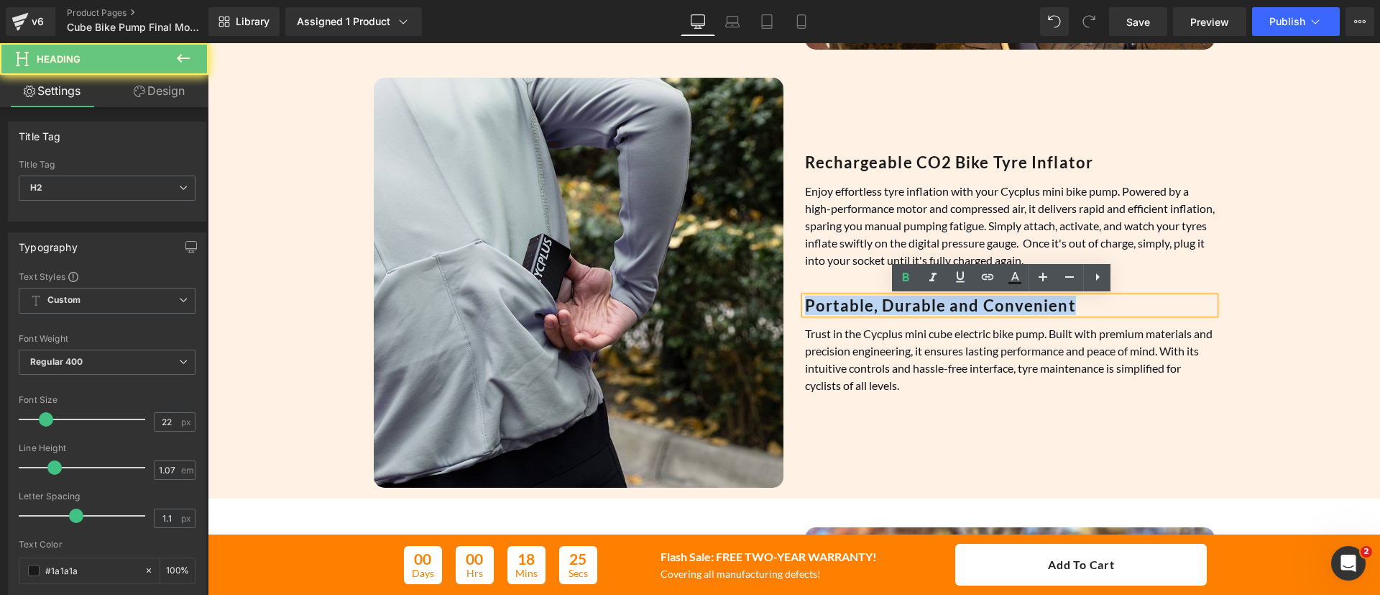
click at [884, 301] on strong "Portable, Durable and Convenient" at bounding box center [940, 304] width 271 height 19
paste div
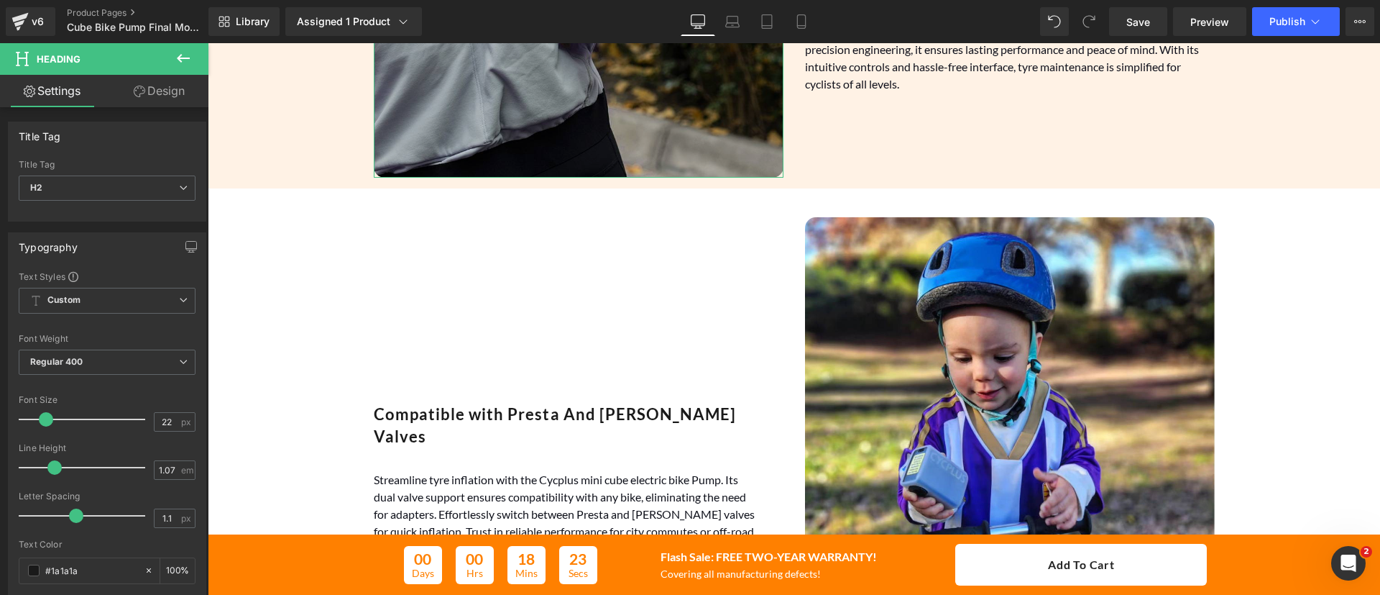
scroll to position [1595, 0]
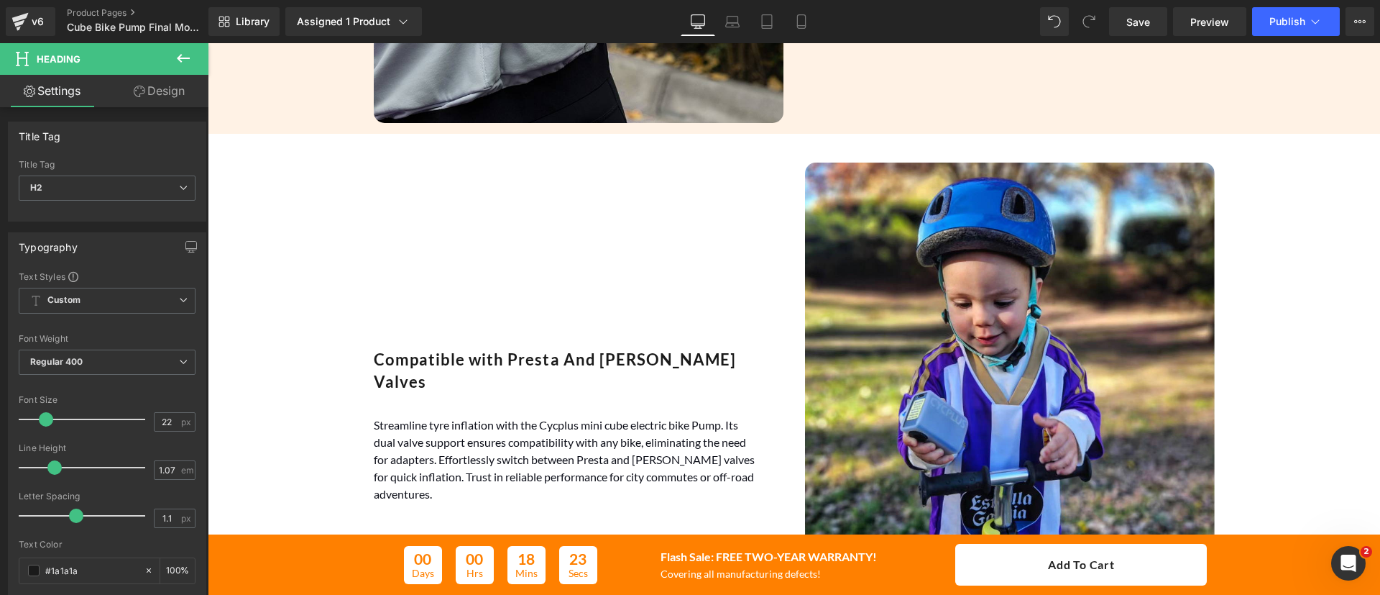
click at [487, 462] on font "Streamline tyre inflation with the Cycplus mini cube electric bike Pump. Its du…" at bounding box center [564, 459] width 381 height 83
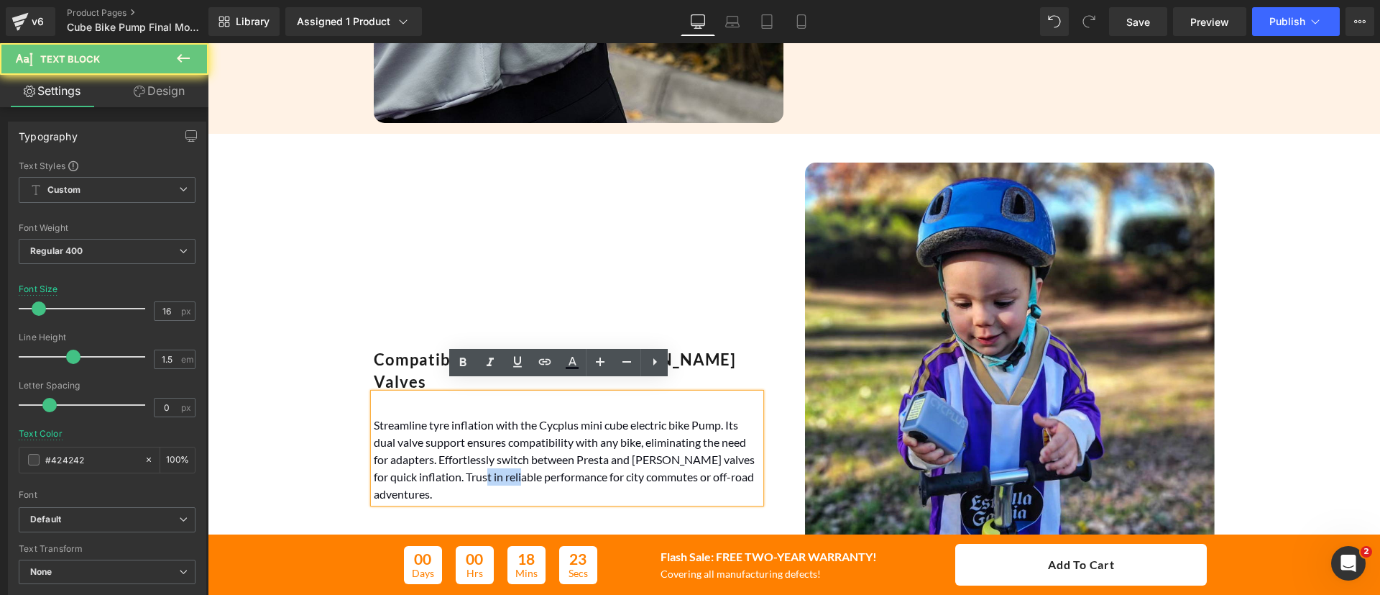
click at [487, 462] on font "Streamline tyre inflation with the Cycplus mini cube electric bike Pump. Its du…" at bounding box center [564, 459] width 381 height 83
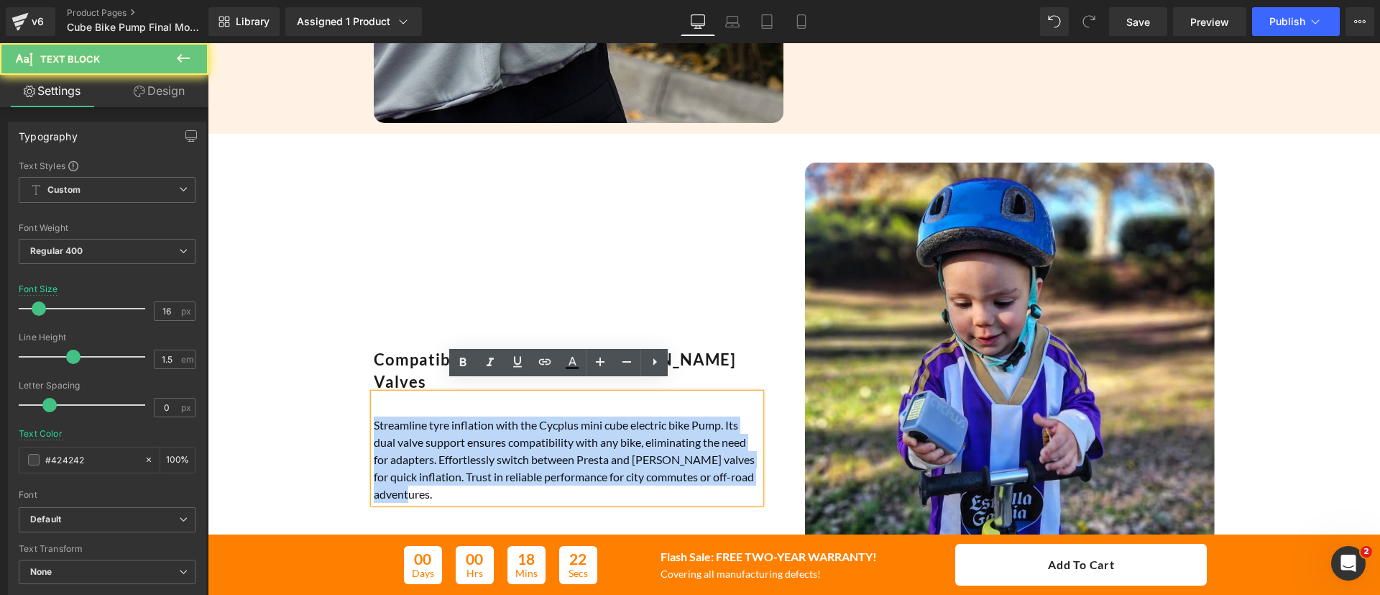
click at [487, 462] on font "Streamline tyre inflation with the Cycplus mini cube electric bike Pump. Its du…" at bounding box center [564, 459] width 381 height 83
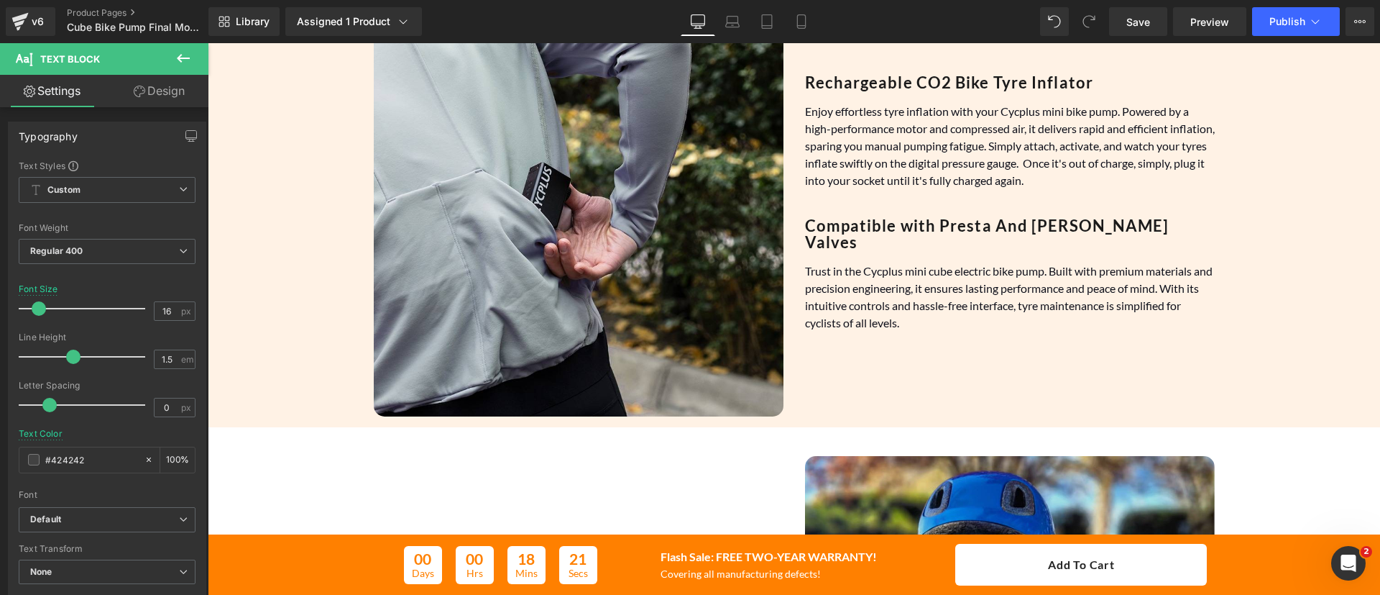
scroll to position [1300, 0]
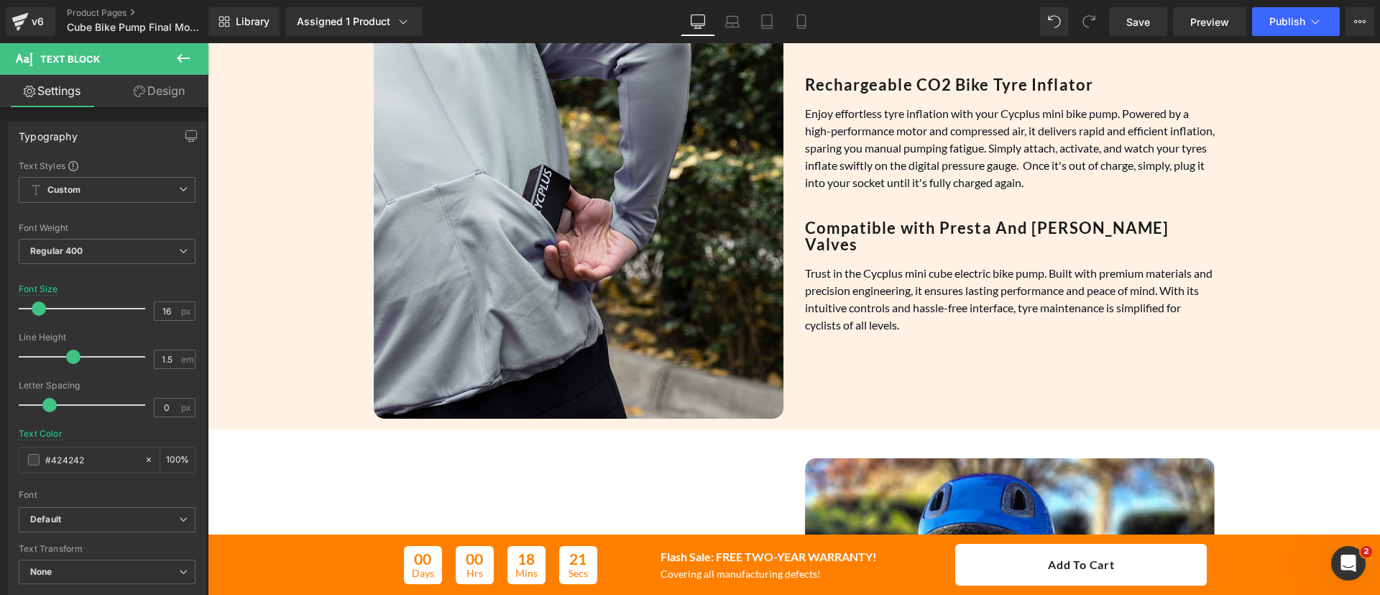
click at [973, 266] on font "Trust in the Cycplus mini cube electric bike pump. Built with premium materials…" at bounding box center [1009, 298] width 408 height 65
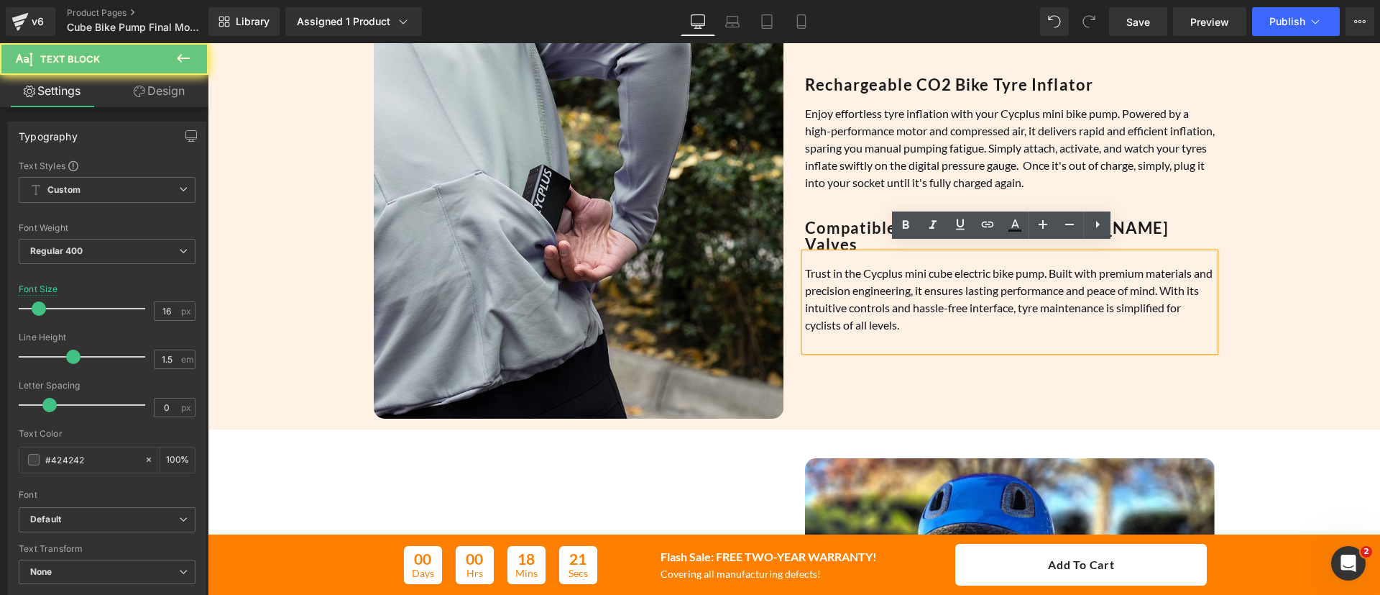
click at [973, 266] on font "Trust in the Cycplus mini cube electric bike pump. Built with premium materials…" at bounding box center [1009, 298] width 408 height 65
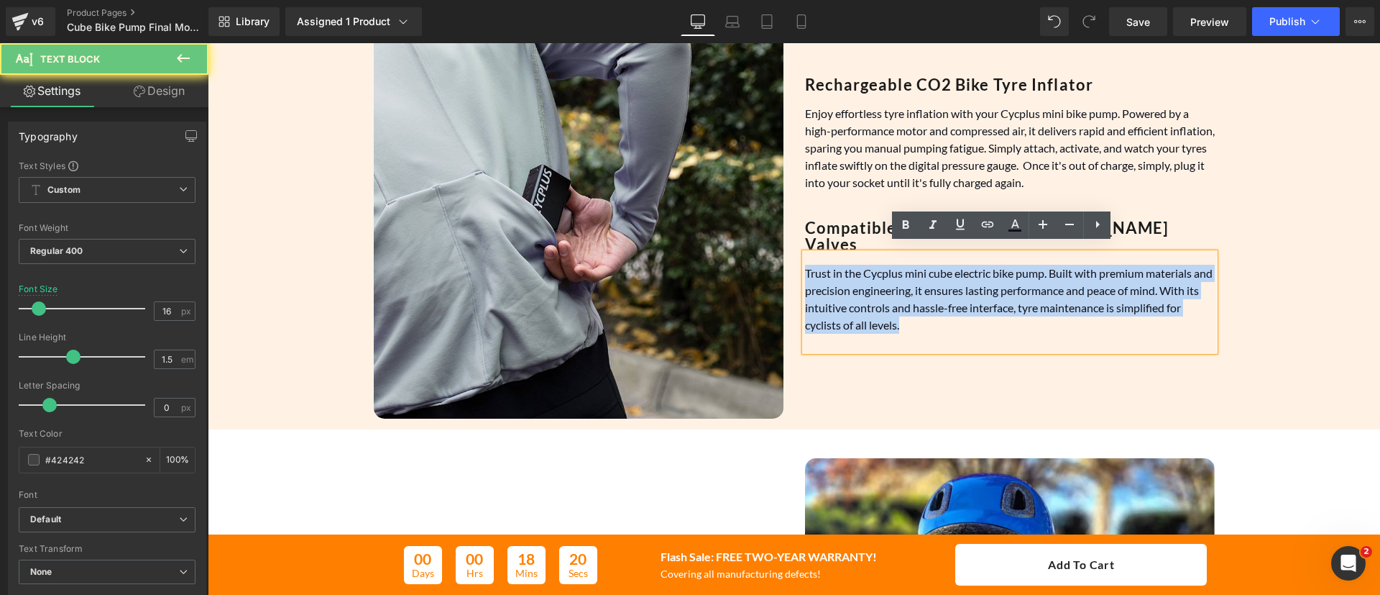
click at [973, 266] on font "Trust in the Cycplus mini cube electric bike pump. Built with premium materials…" at bounding box center [1009, 298] width 408 height 65
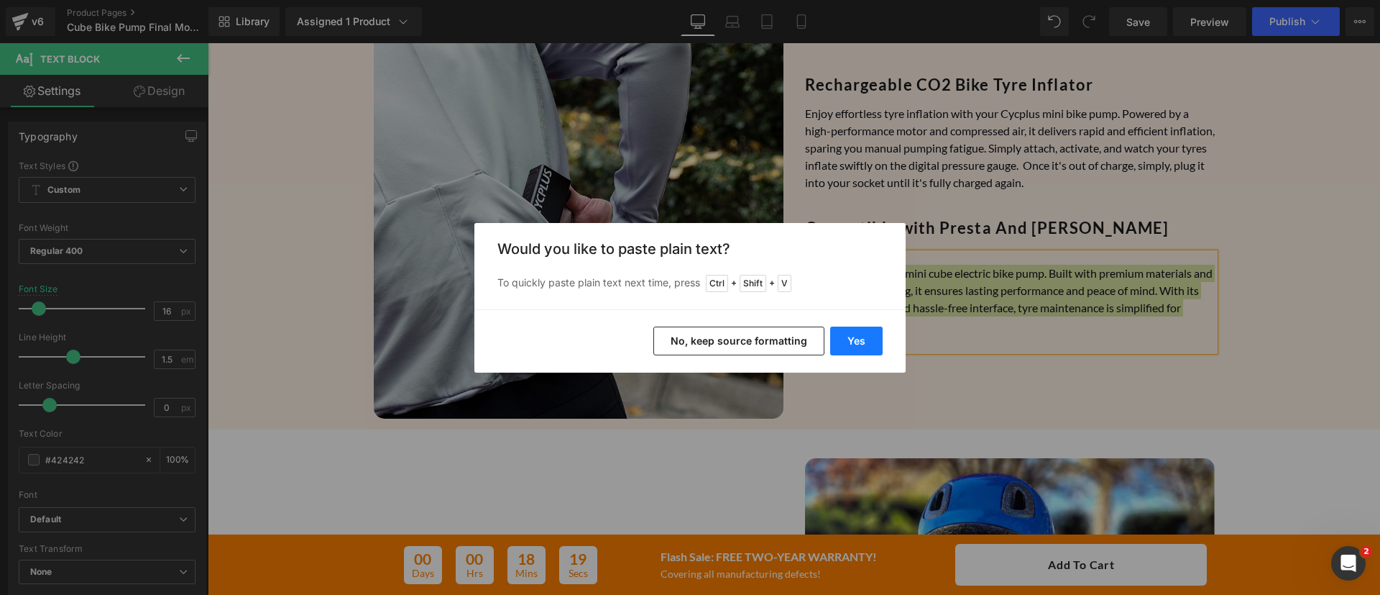
click at [846, 345] on button "Yes" at bounding box center [856, 340] width 52 height 29
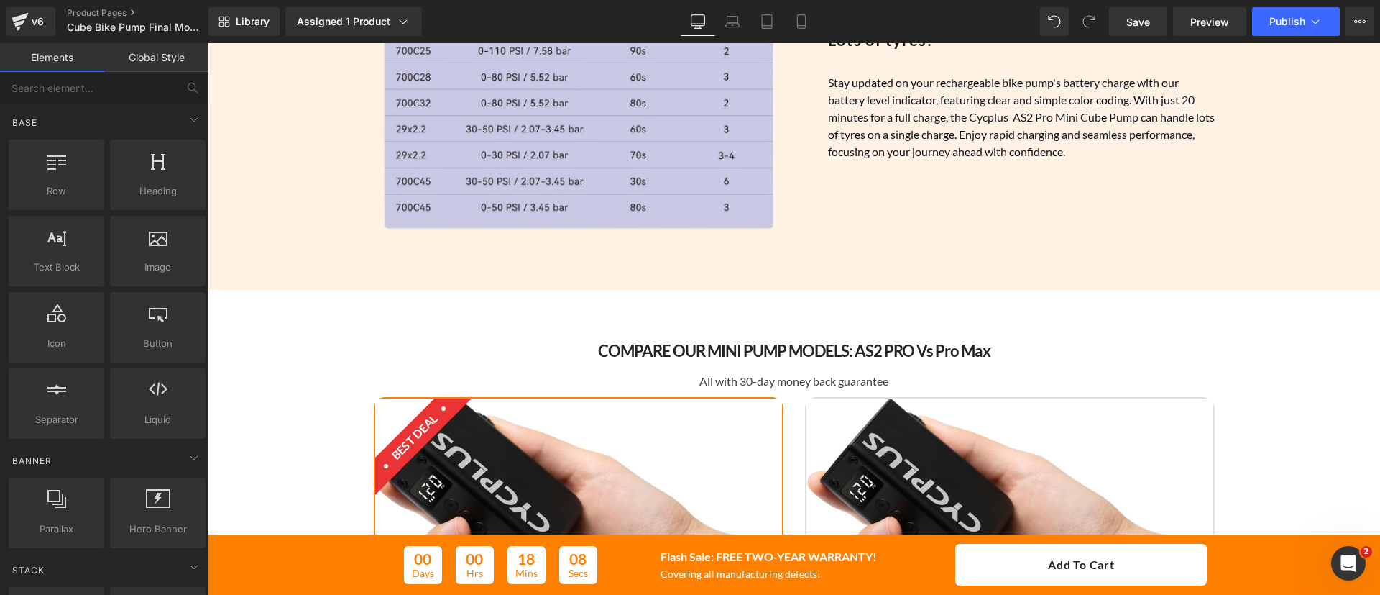
scroll to position [1849, 0]
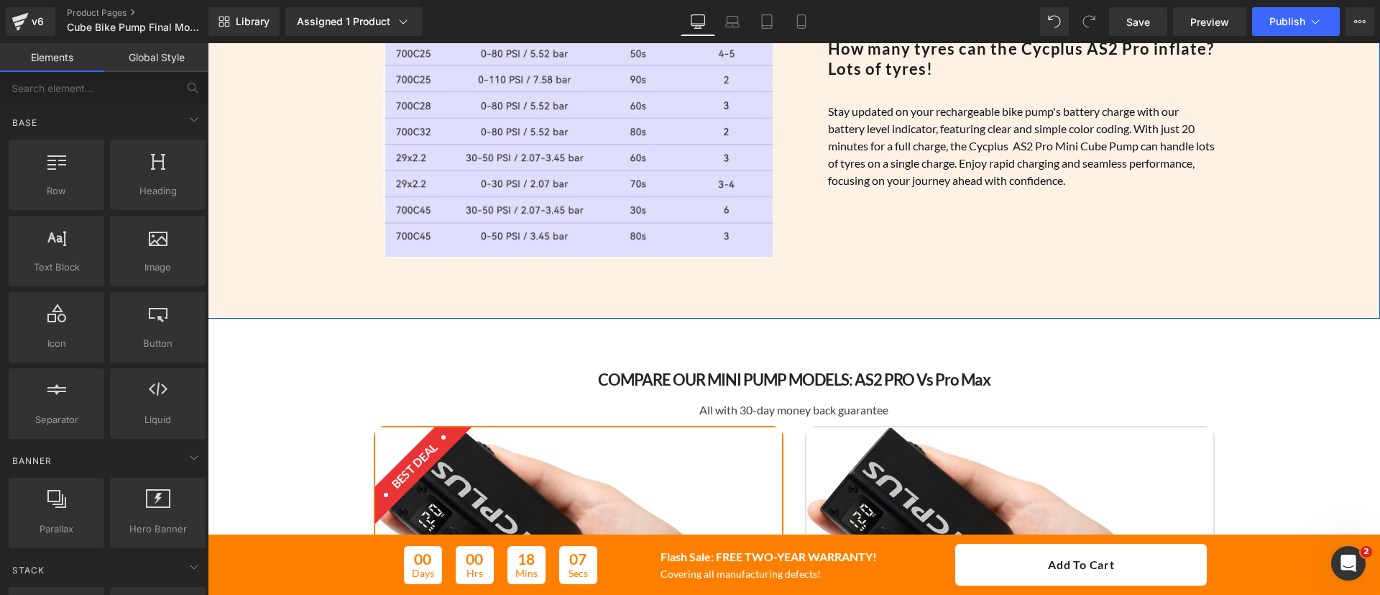
click at [305, 260] on div "Image How many tyres can the Cycplus AS2 Pro inflate? Lots of tyres! Heading St…" at bounding box center [794, 99] width 1173 height 439
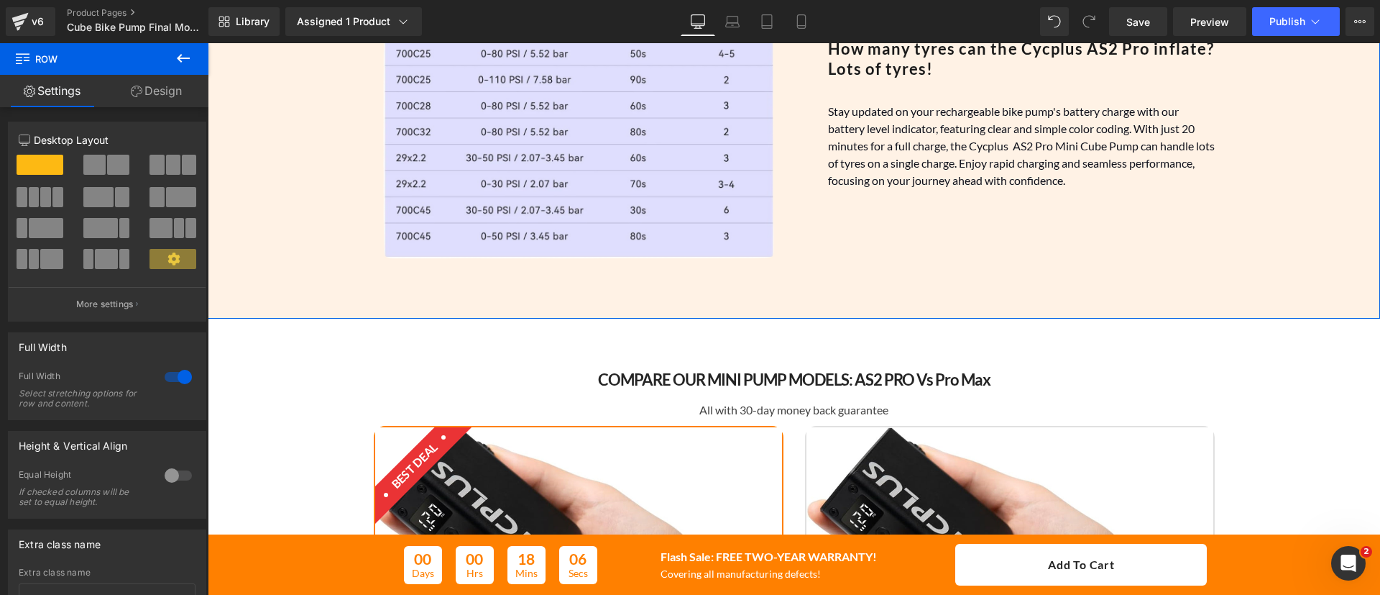
click at [151, 100] on link "Design" at bounding box center [156, 91] width 104 height 32
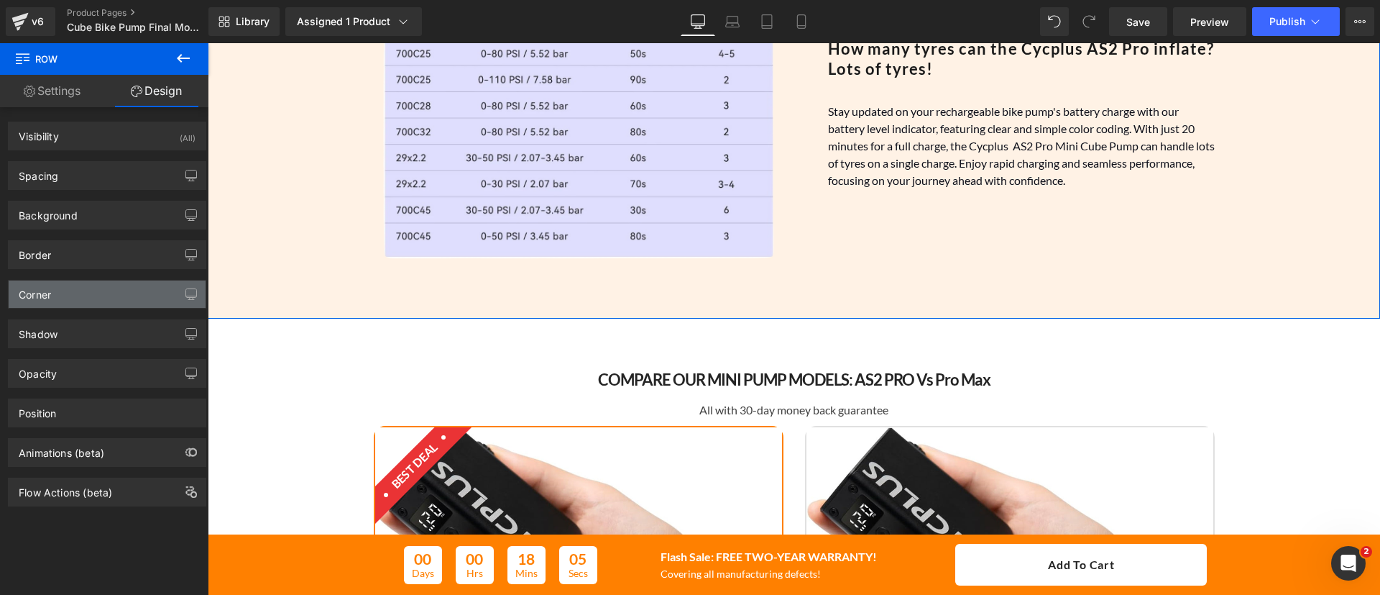
click at [110, 298] on div "Corner" at bounding box center [107, 293] width 197 height 27
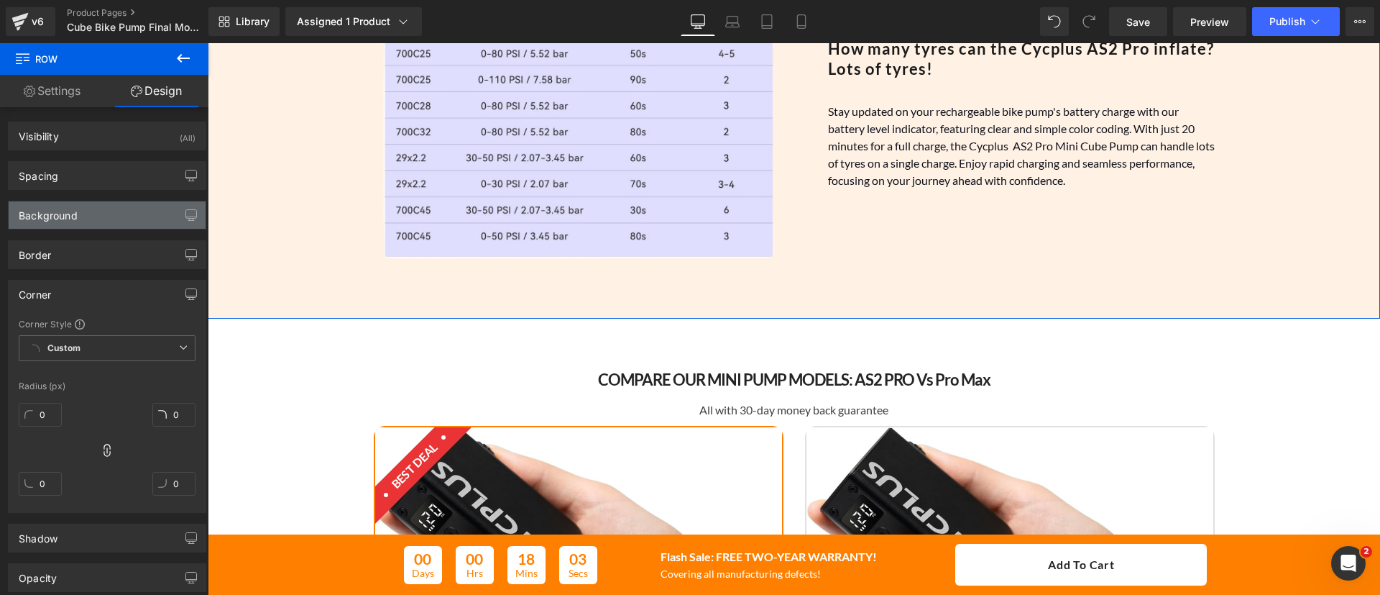
click at [98, 226] on div "Background" at bounding box center [107, 214] width 197 height 27
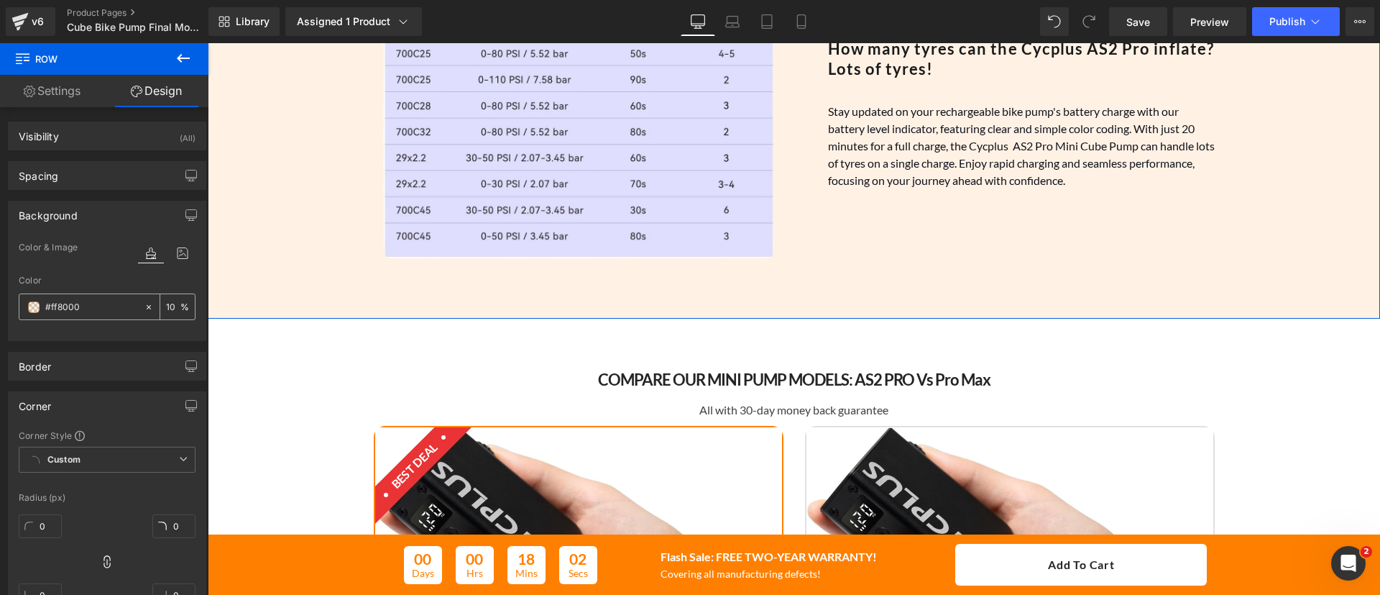
click at [96, 307] on input "#ff8000" at bounding box center [91, 307] width 92 height 16
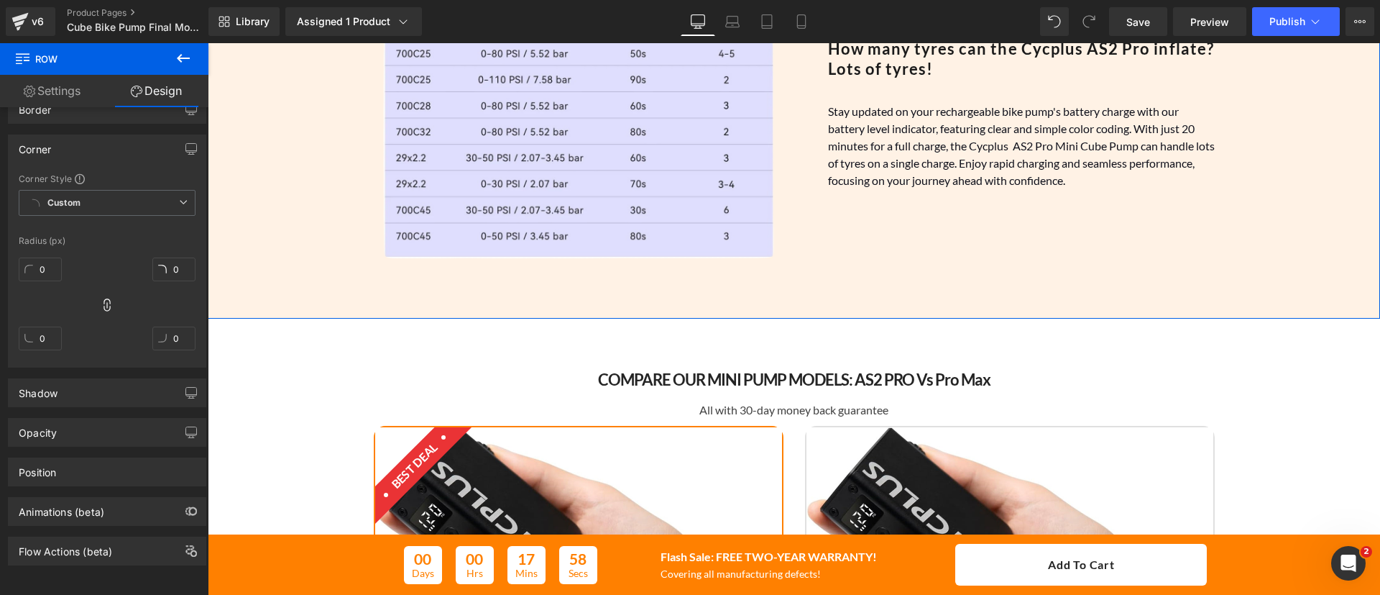
scroll to position [273, 0]
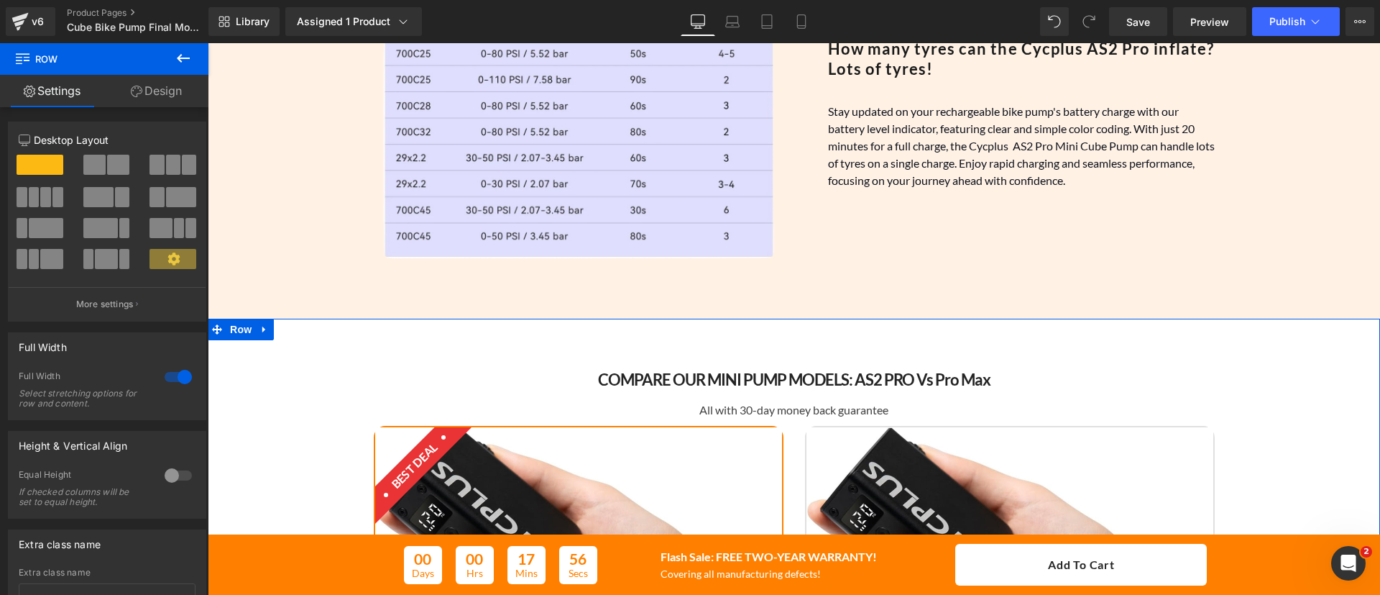
click at [173, 99] on link "Design" at bounding box center [156, 91] width 104 height 32
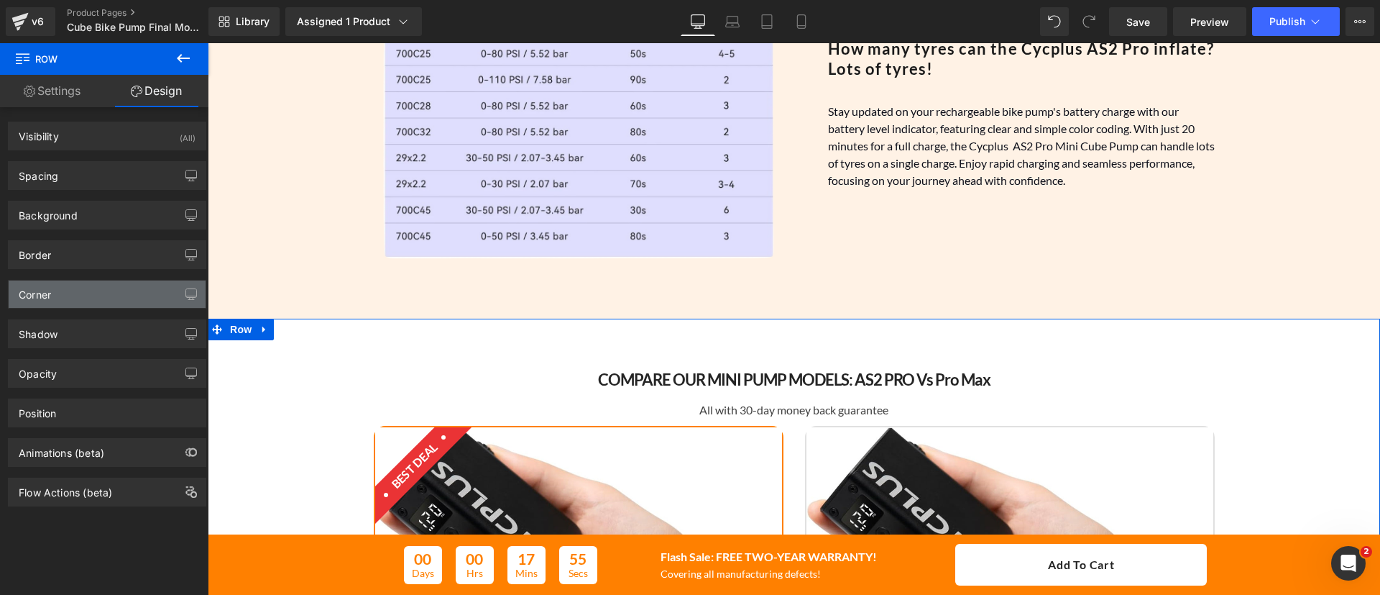
click at [96, 285] on div "Corner" at bounding box center [107, 293] width 197 height 27
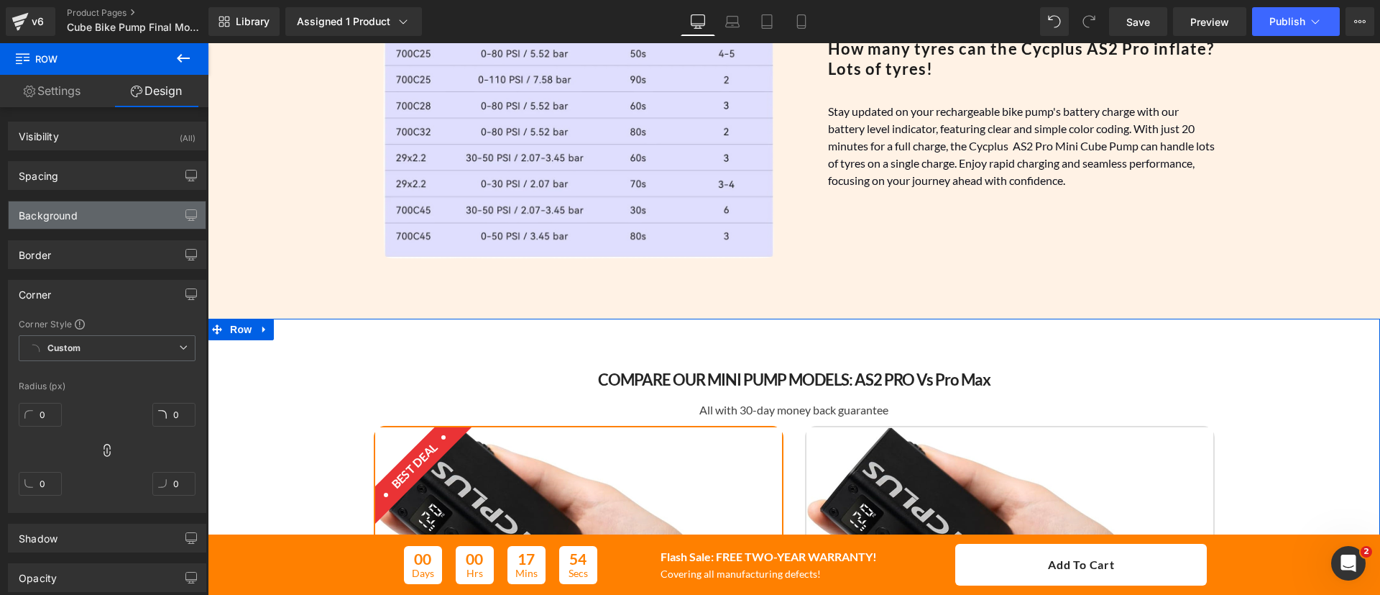
click at [79, 216] on div "Background" at bounding box center [107, 214] width 197 height 27
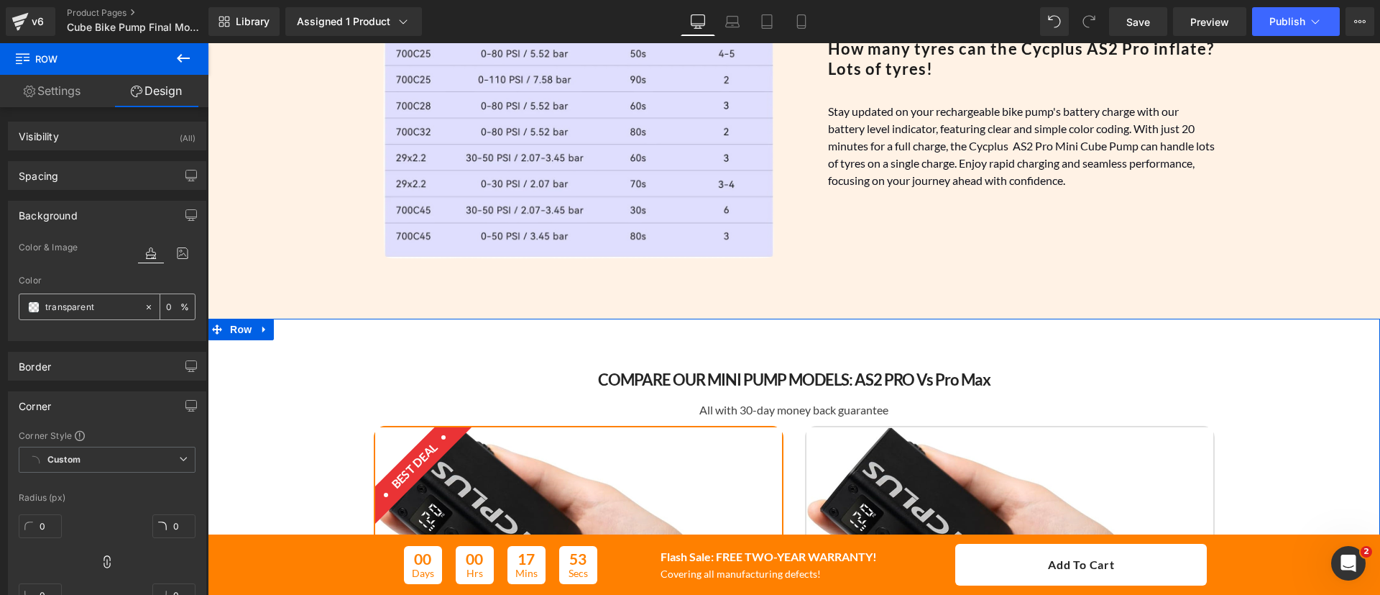
click at [89, 307] on input "transparent" at bounding box center [91, 307] width 92 height 16
paste input "#ff8000"
type input "#ff8000"
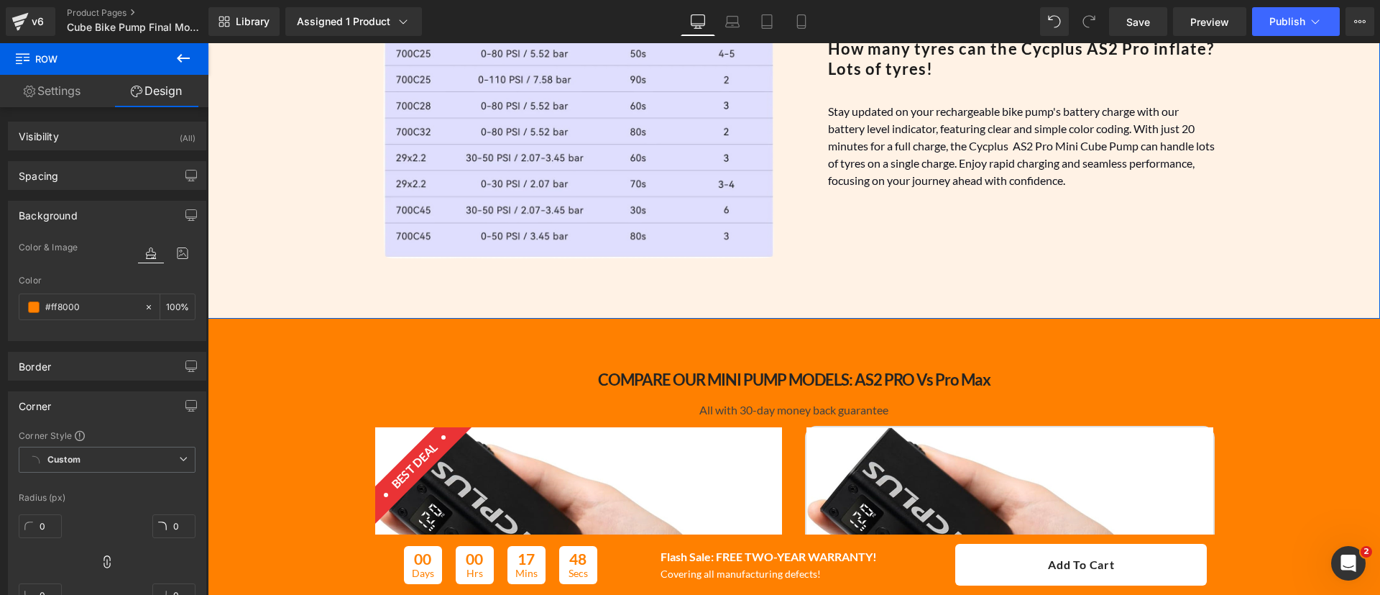
click at [266, 216] on div "Image How many tyres can the Cycplus AS2 Pro inflate? Lots of tyres! Heading St…" at bounding box center [794, 99] width 1173 height 439
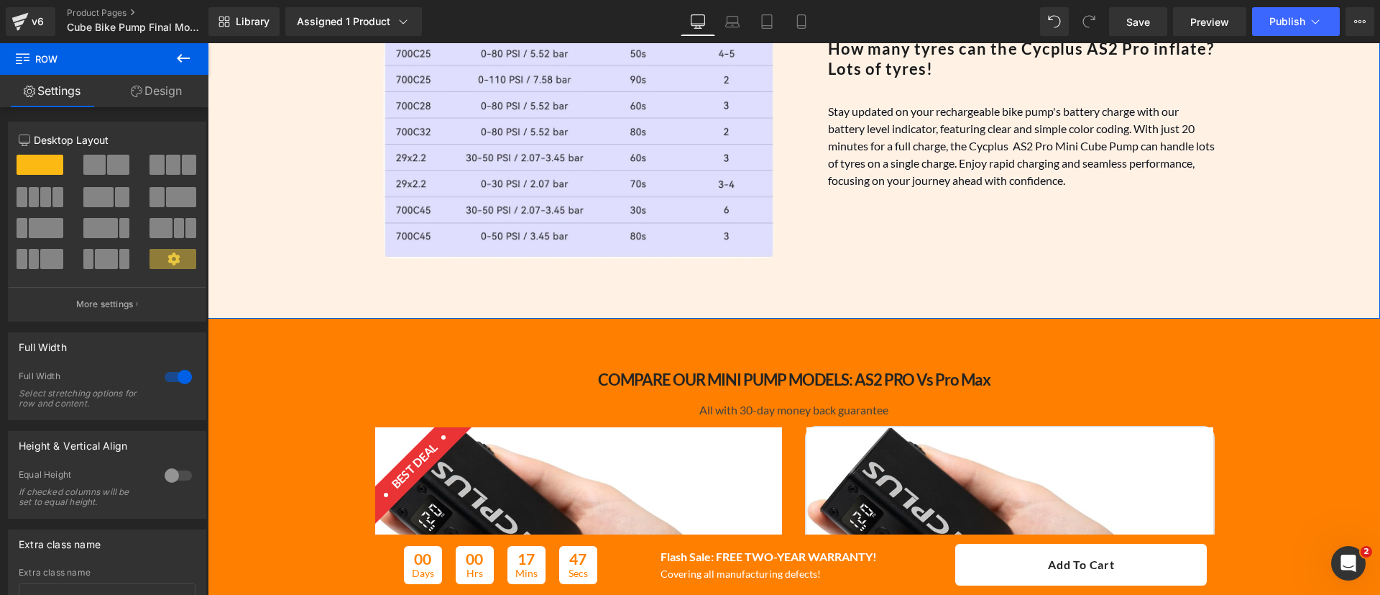
click at [165, 102] on link "Design" at bounding box center [156, 91] width 104 height 32
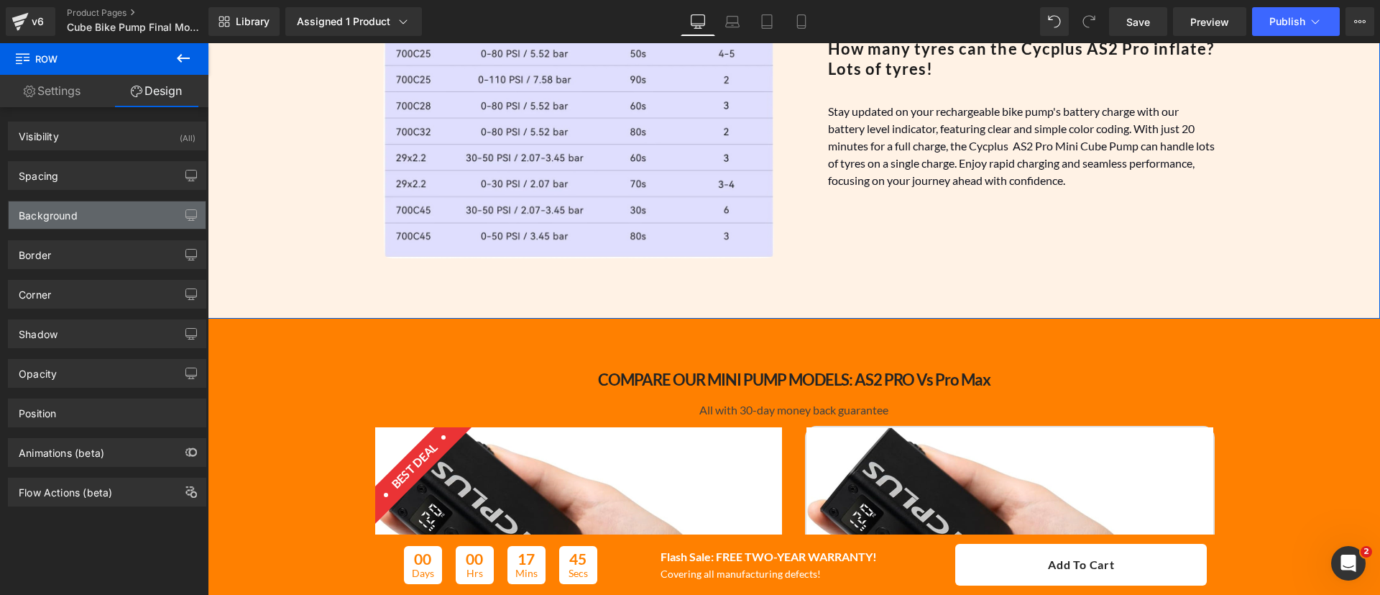
click at [139, 211] on div "Background" at bounding box center [107, 214] width 197 height 27
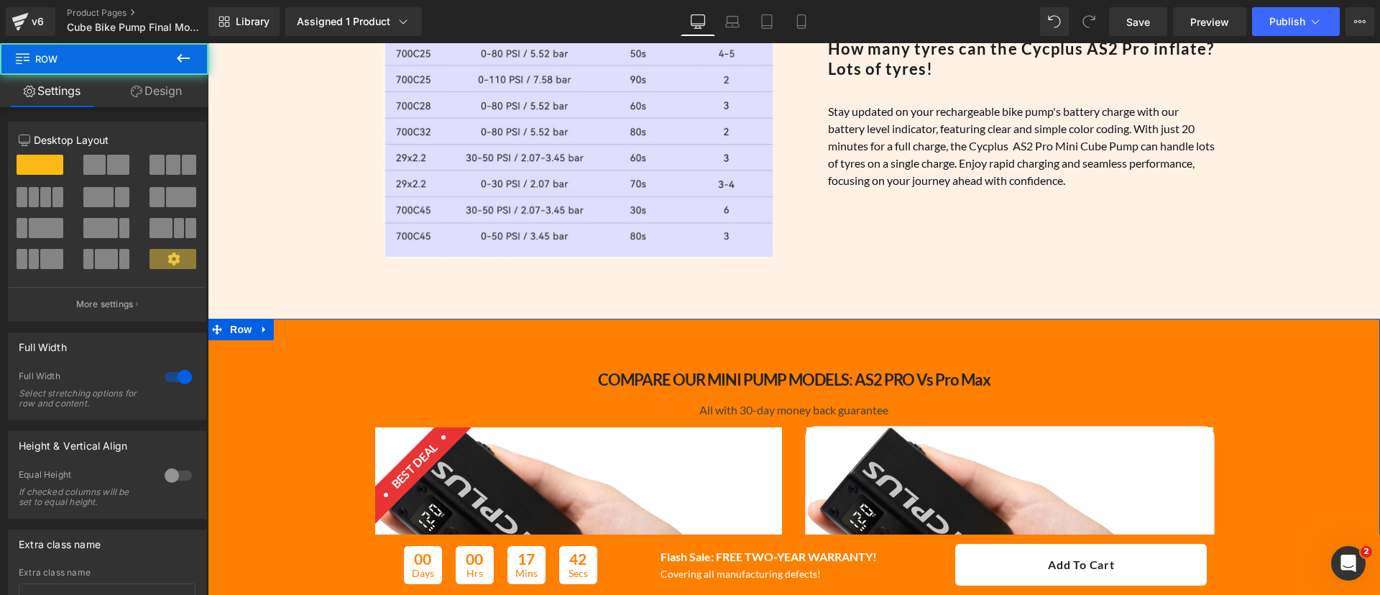
click at [162, 97] on link "Design" at bounding box center [156, 91] width 104 height 32
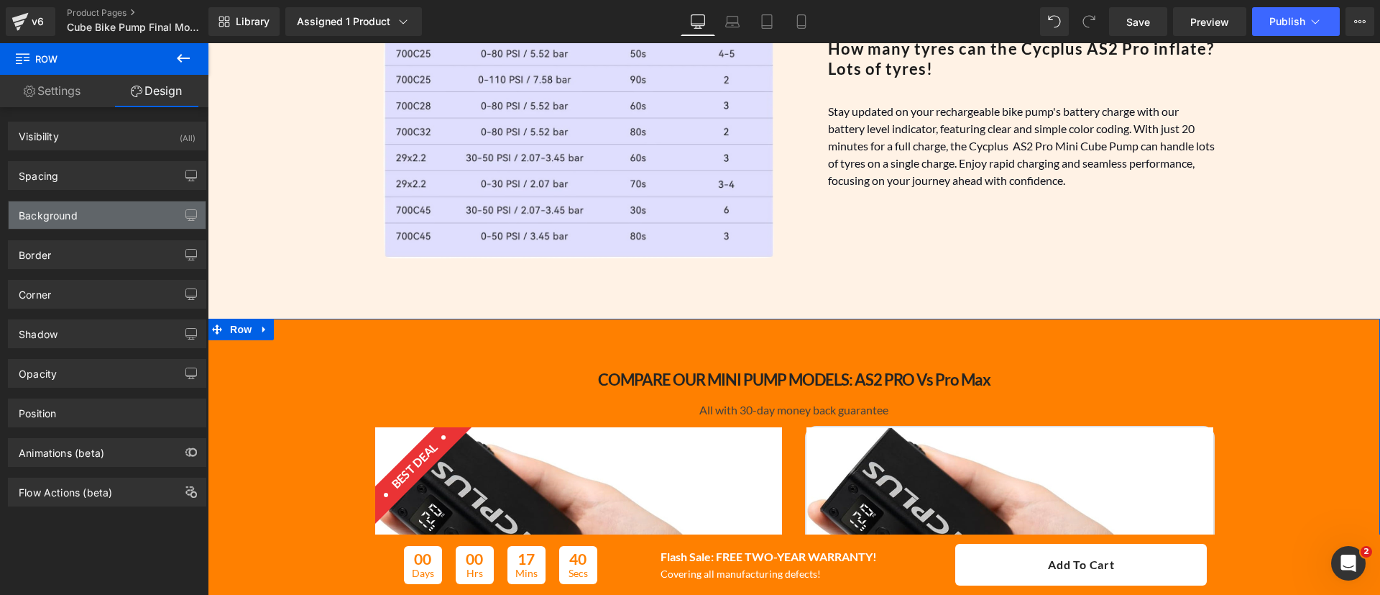
click at [124, 208] on div "Background" at bounding box center [107, 214] width 197 height 27
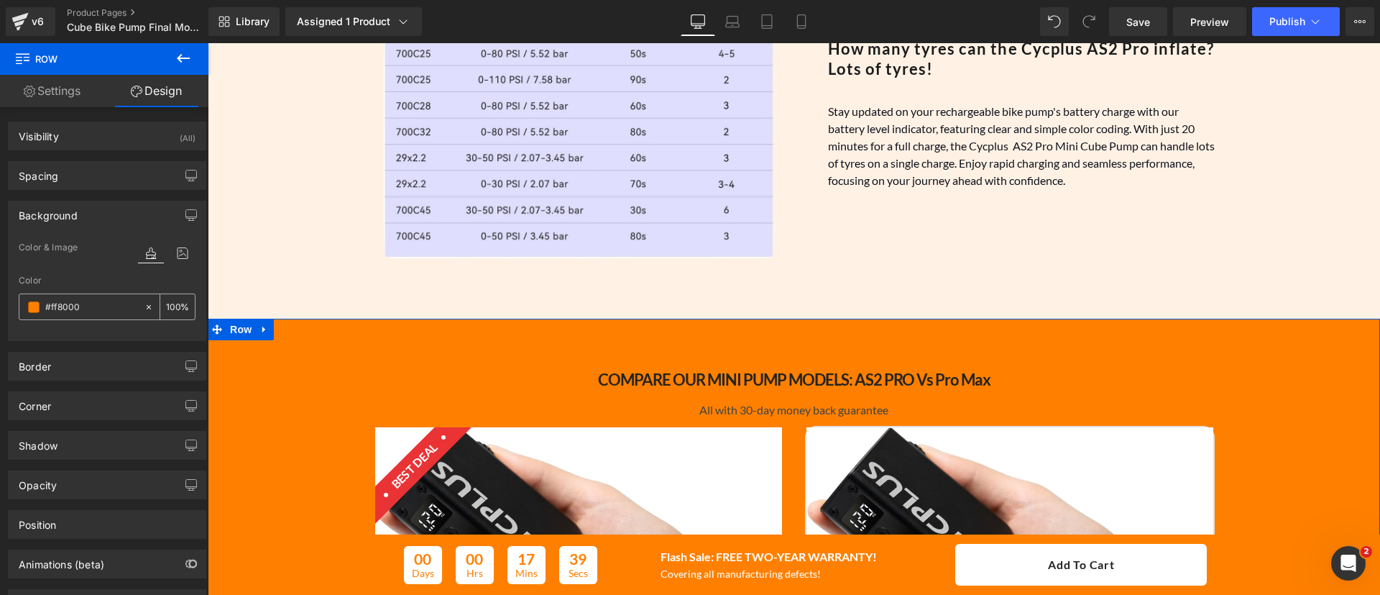
click at [168, 314] on div "100 %" at bounding box center [177, 306] width 35 height 25
click at [170, 305] on input "100" at bounding box center [173, 306] width 14 height 16
type input "10"
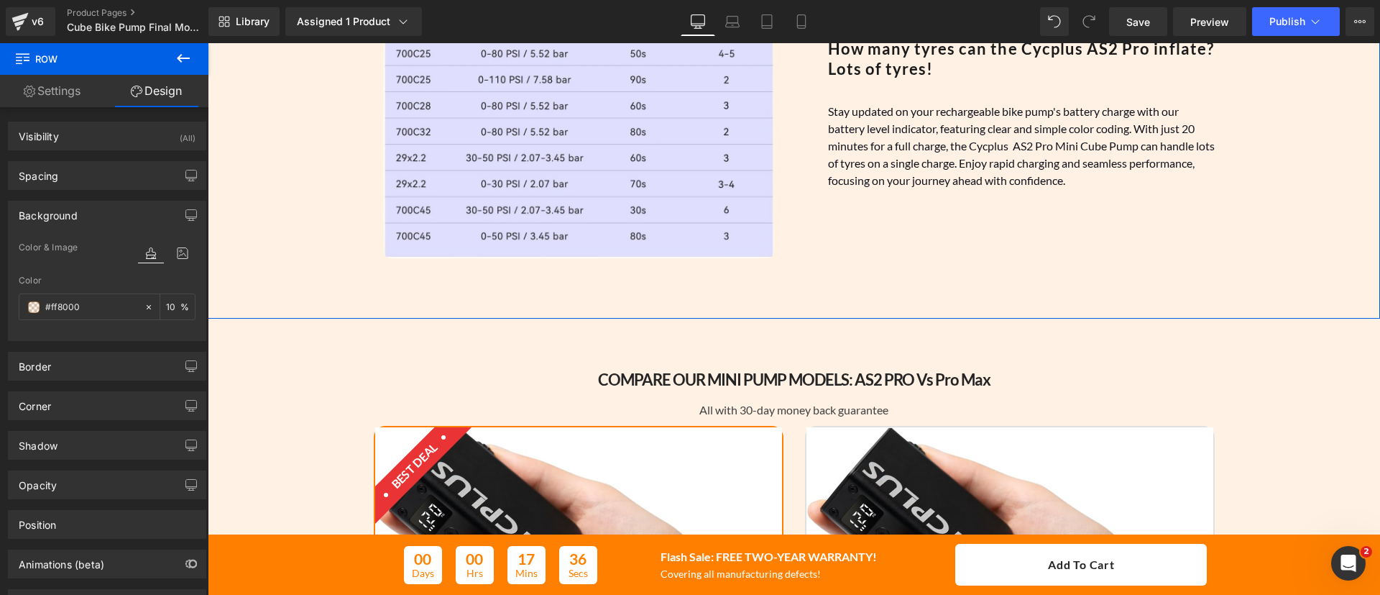
click at [275, 293] on div "Image How many tyres can the Cycplus AS2 Pro inflate? Lots of tyres! Heading St…" at bounding box center [794, 99] width 1173 height 439
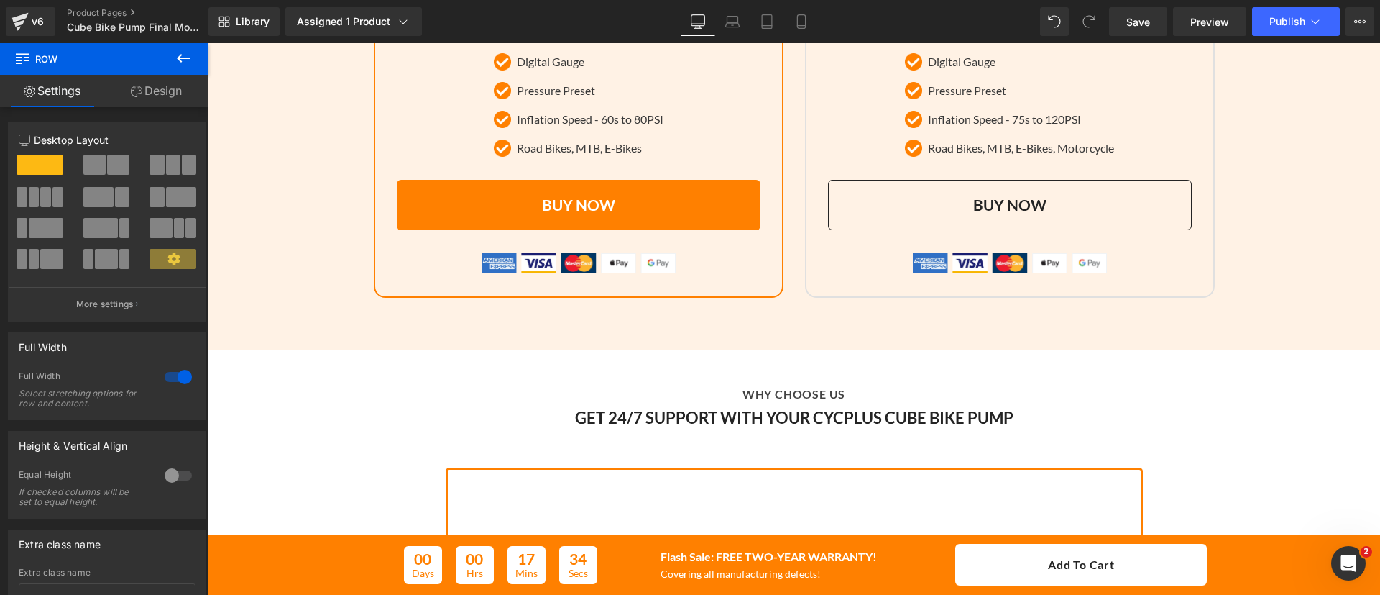
scroll to position [2782, 0]
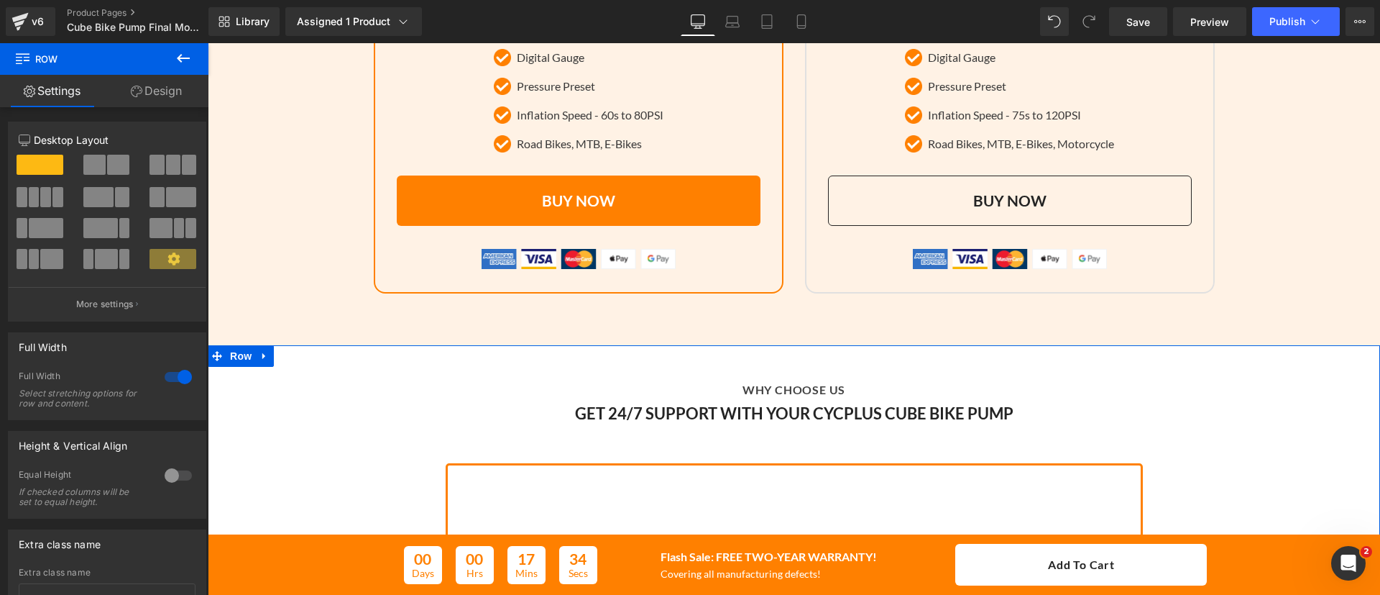
click at [178, 88] on link "Design" at bounding box center [156, 91] width 104 height 32
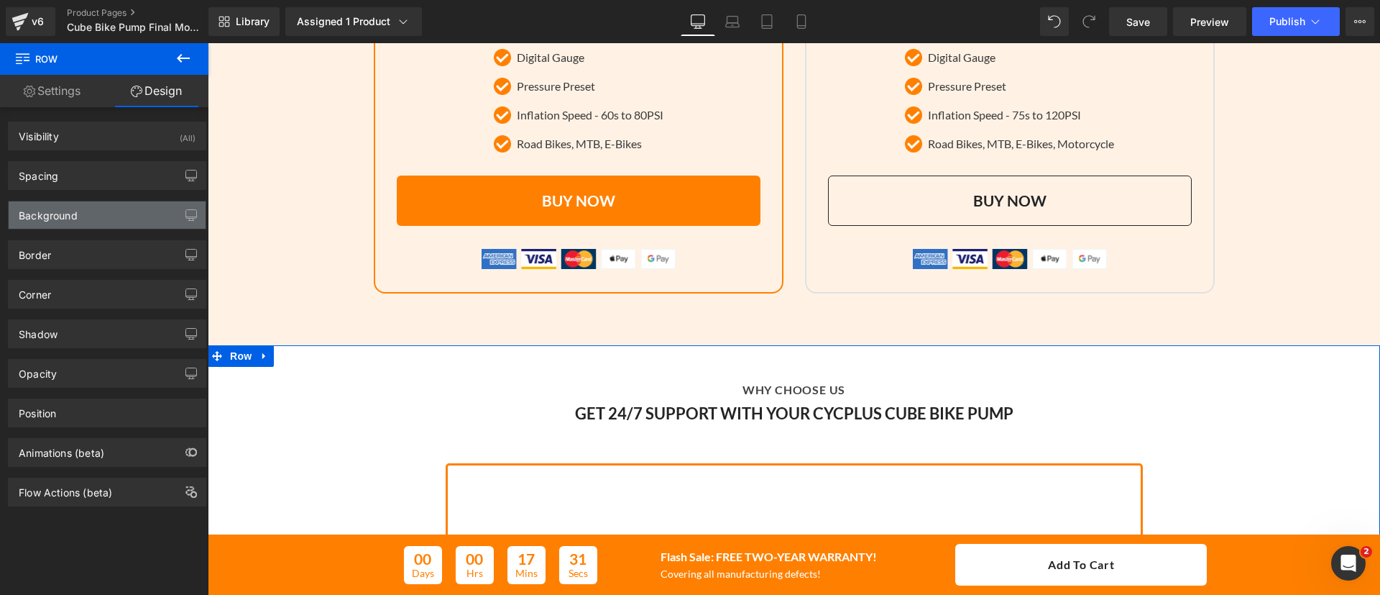
click at [82, 226] on div "Background" at bounding box center [107, 214] width 197 height 27
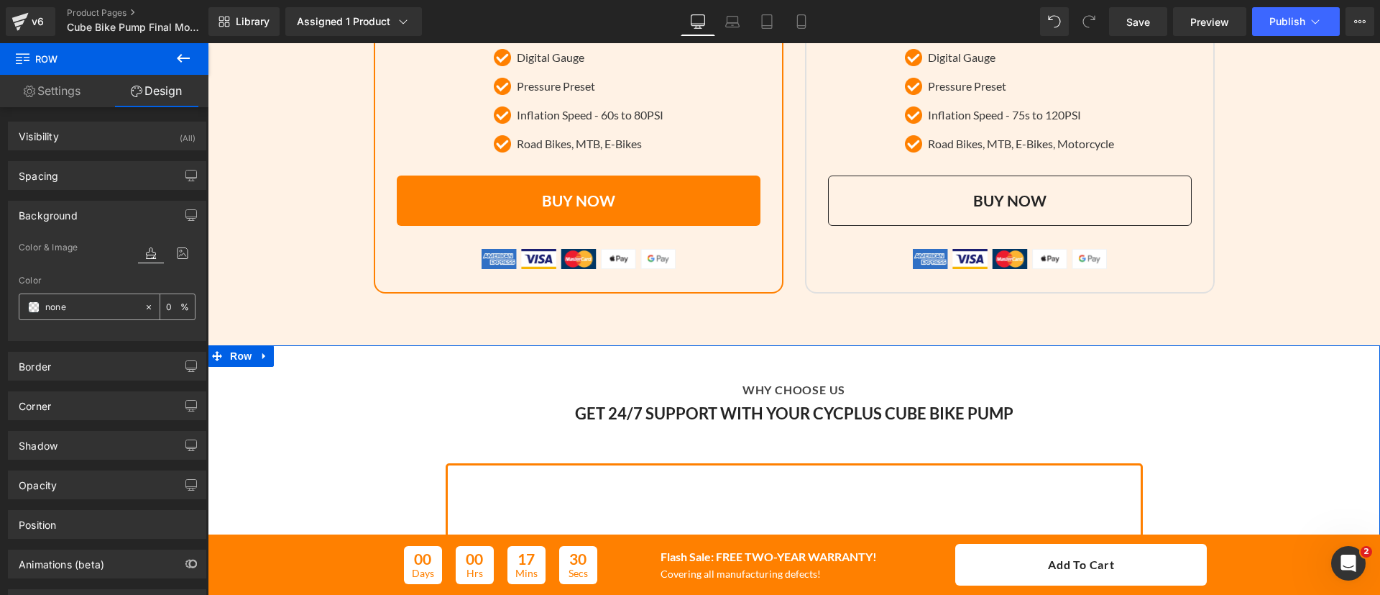
click at [83, 308] on input "none" at bounding box center [91, 307] width 92 height 16
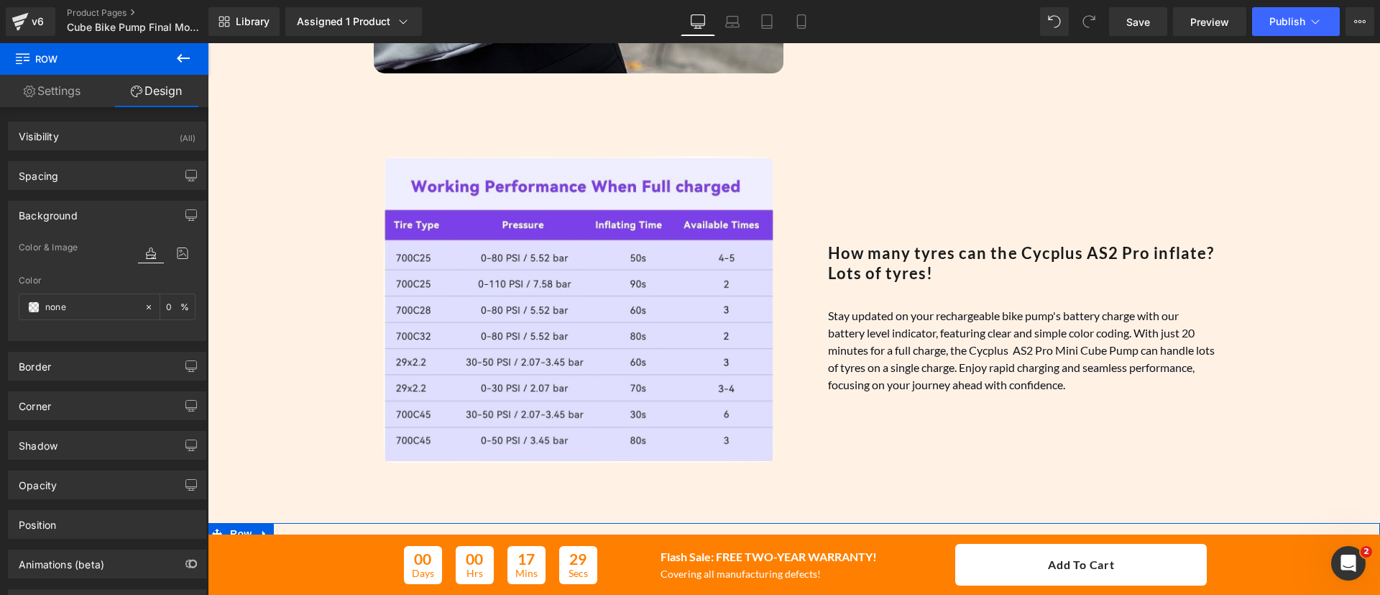
scroll to position [1619, 0]
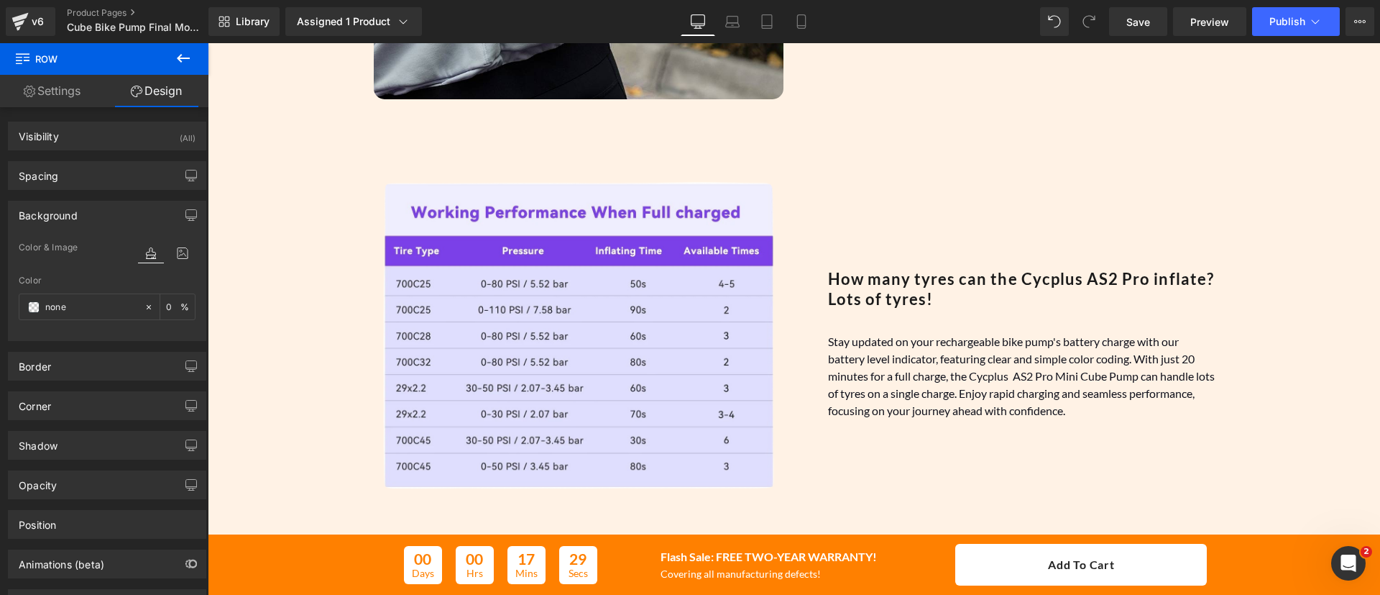
click at [291, 298] on div "Image How many tyres can the Cycplus AS2 Pro inflate? Lots of tyres! Heading St…" at bounding box center [794, 329] width 1173 height 439
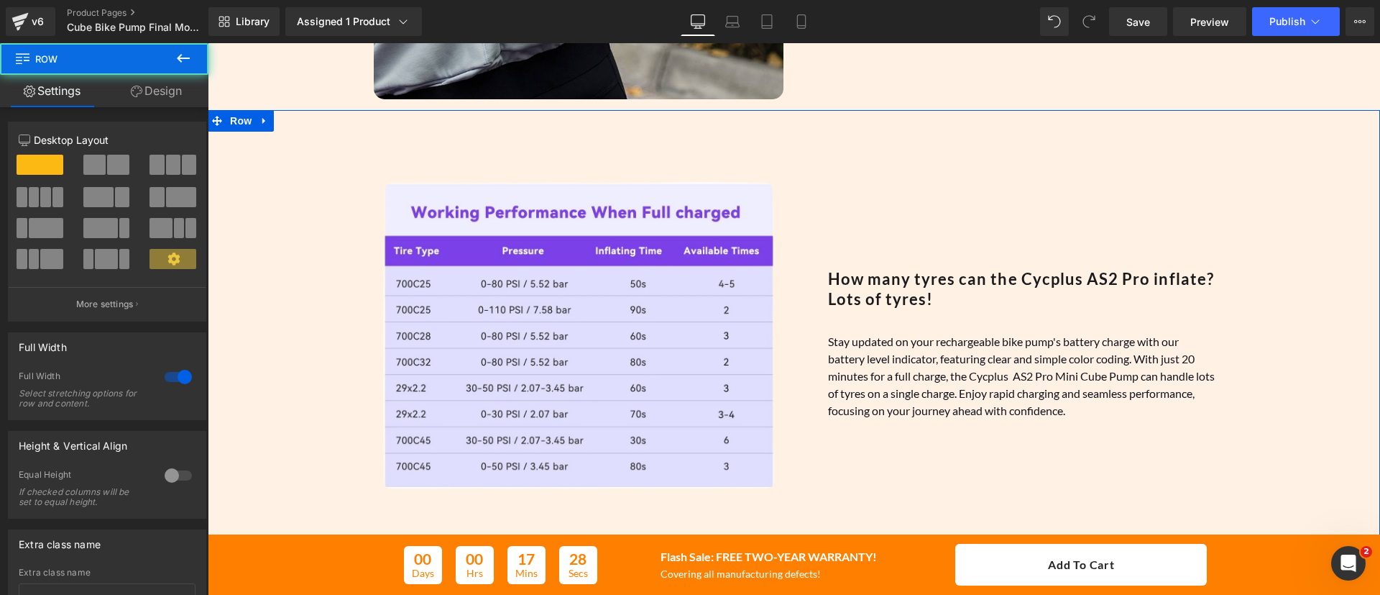
click at [168, 96] on link "Design" at bounding box center [156, 91] width 104 height 32
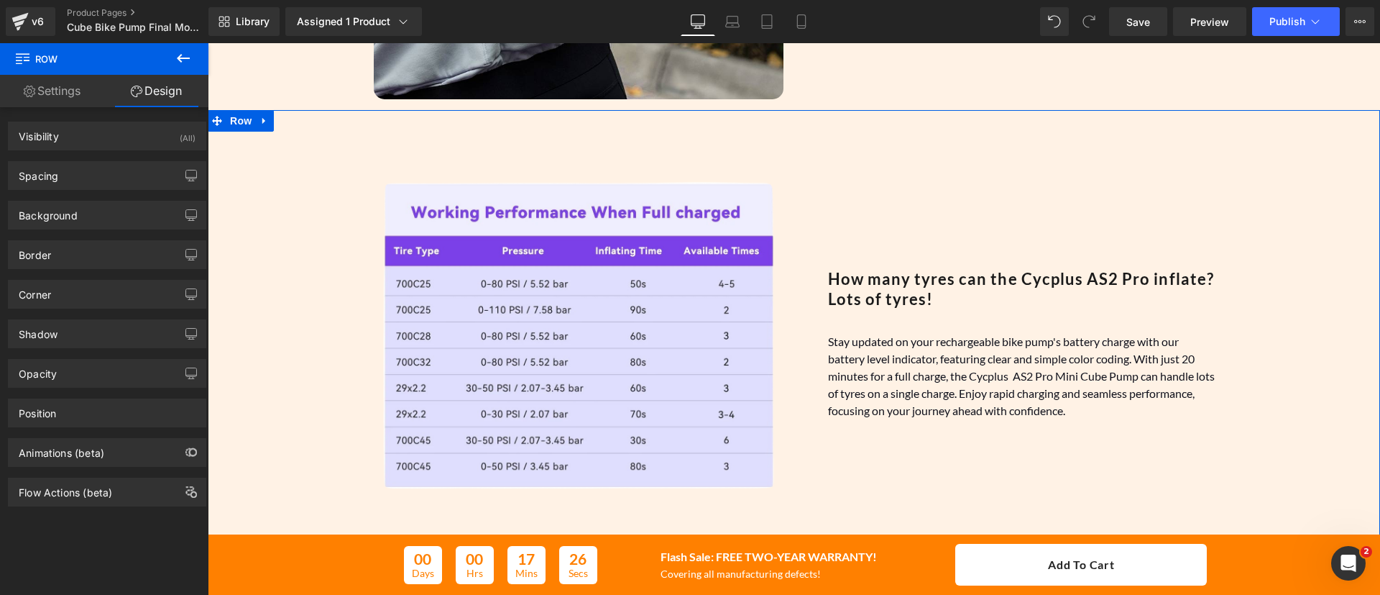
click at [95, 194] on div "Background Color & Image color Color #ff8000 10 % Image Replace Image Upload im…" at bounding box center [107, 210] width 215 height 40
click at [107, 211] on div "Background" at bounding box center [107, 214] width 197 height 27
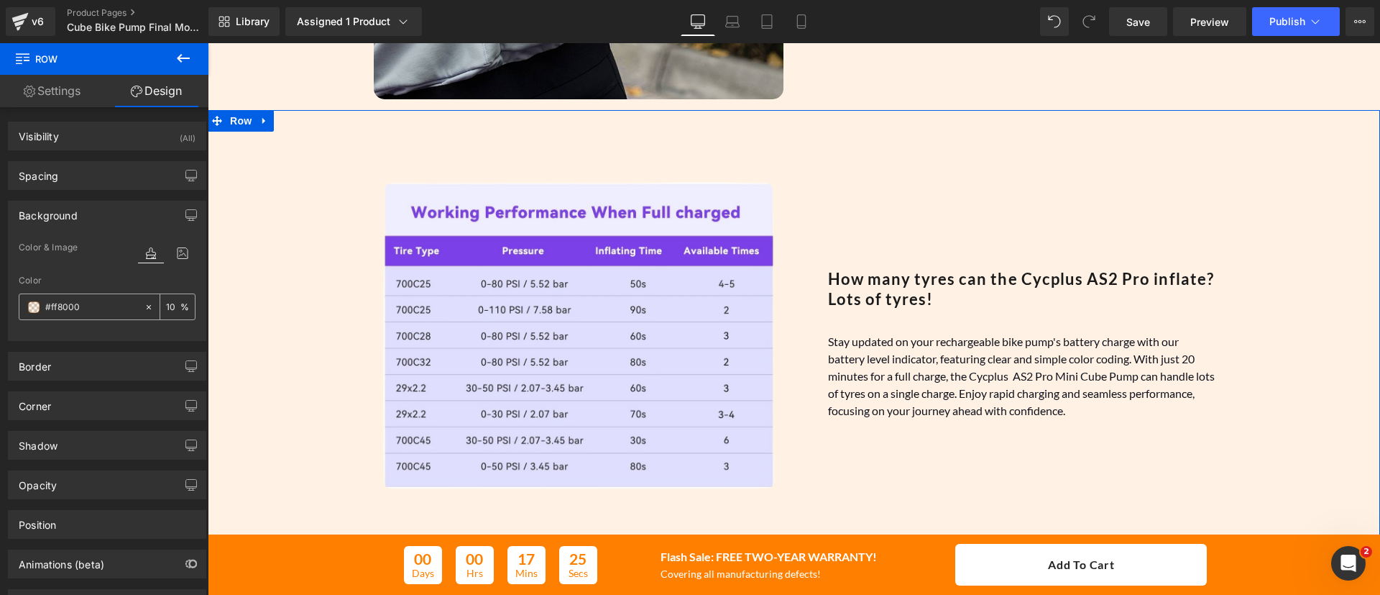
click at [83, 306] on input "#ff8000" at bounding box center [91, 307] width 92 height 16
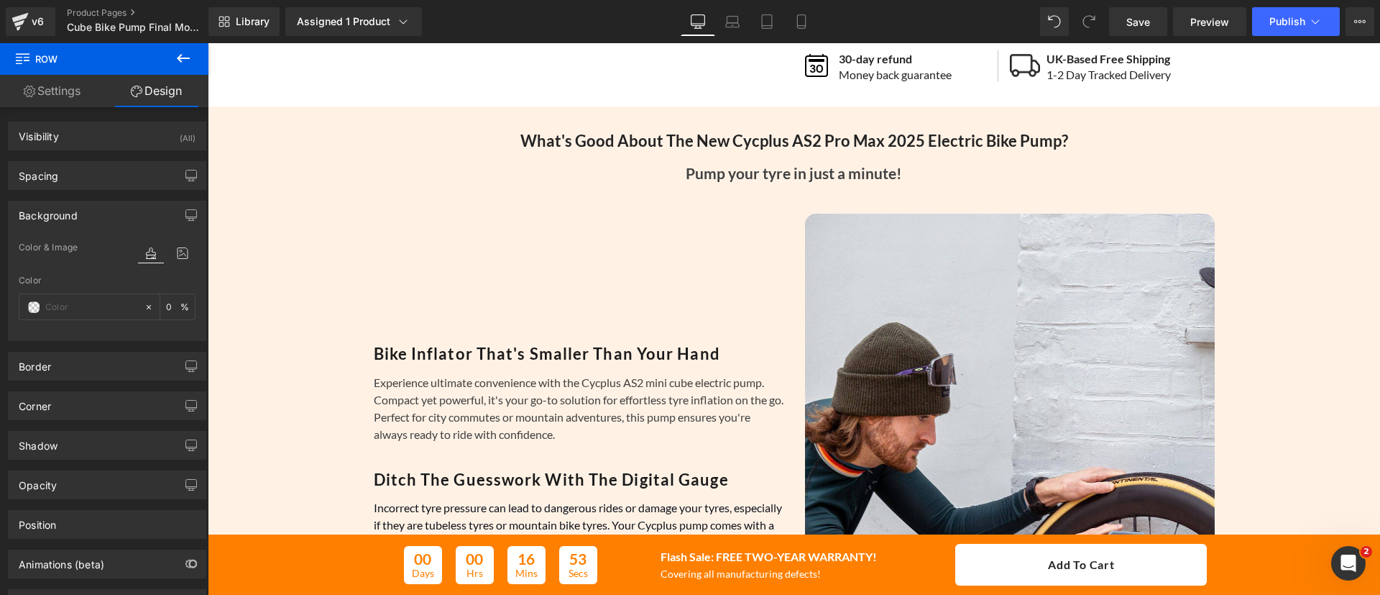
scroll to position [564, 0]
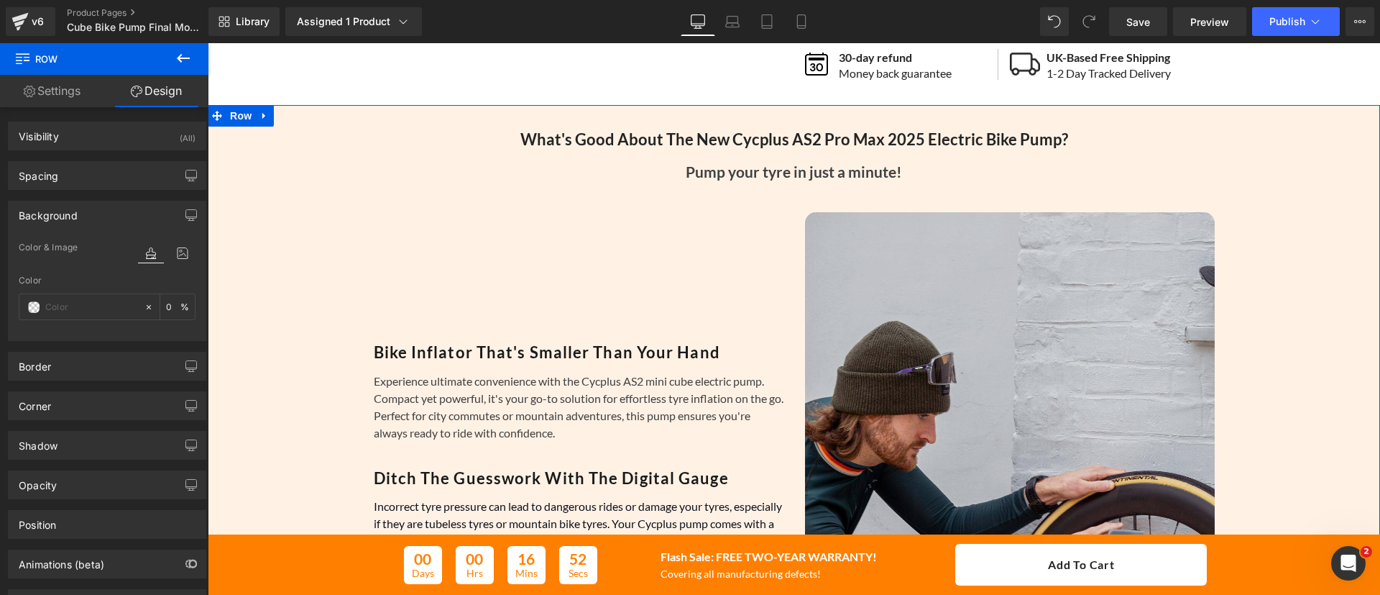
click at [912, 358] on img at bounding box center [1010, 464] width 410 height 504
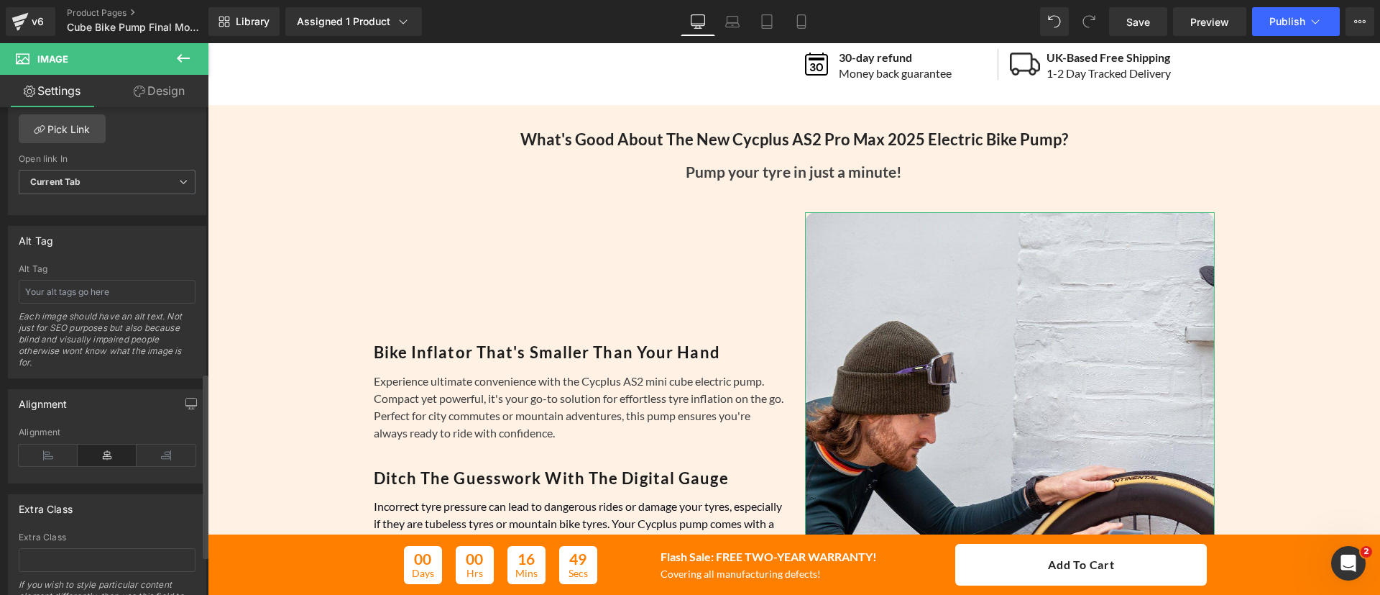
scroll to position [710, 0]
click at [110, 293] on input "text" at bounding box center [107, 291] width 177 height 24
type input "Man using Cycplus AS2 Pro pump to inflate tyre"
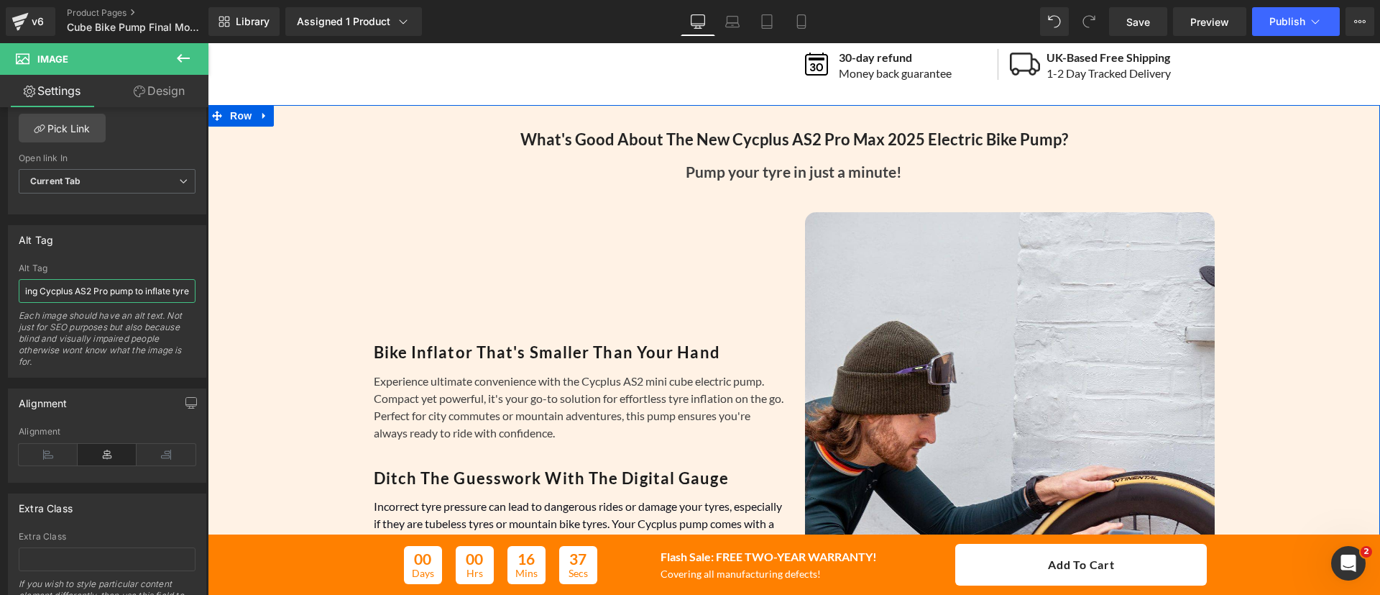
scroll to position [1027, 0]
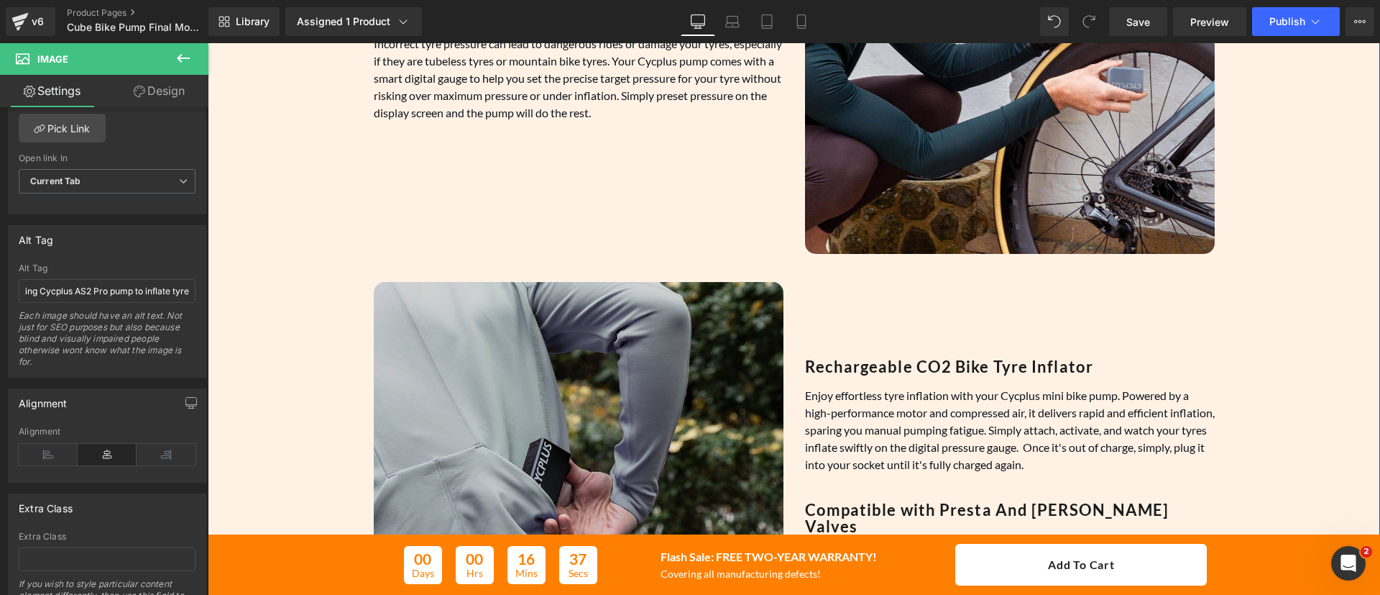
click at [640, 378] on img at bounding box center [579, 487] width 410 height 410
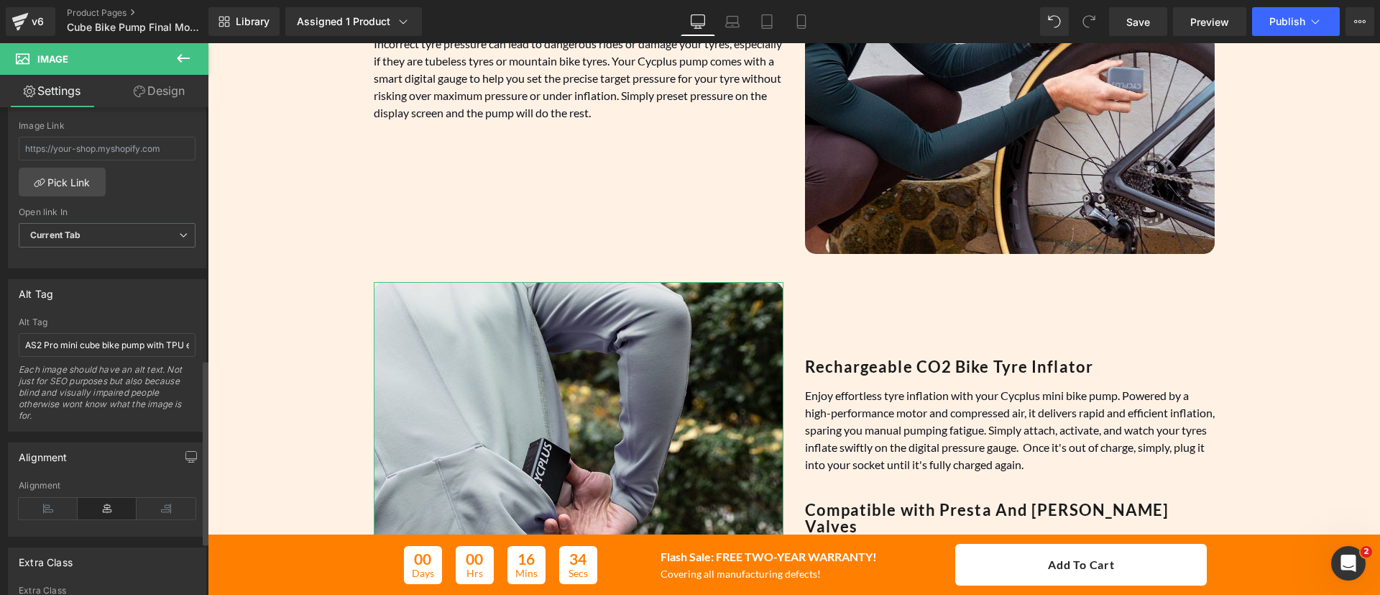
scroll to position [657, 0]
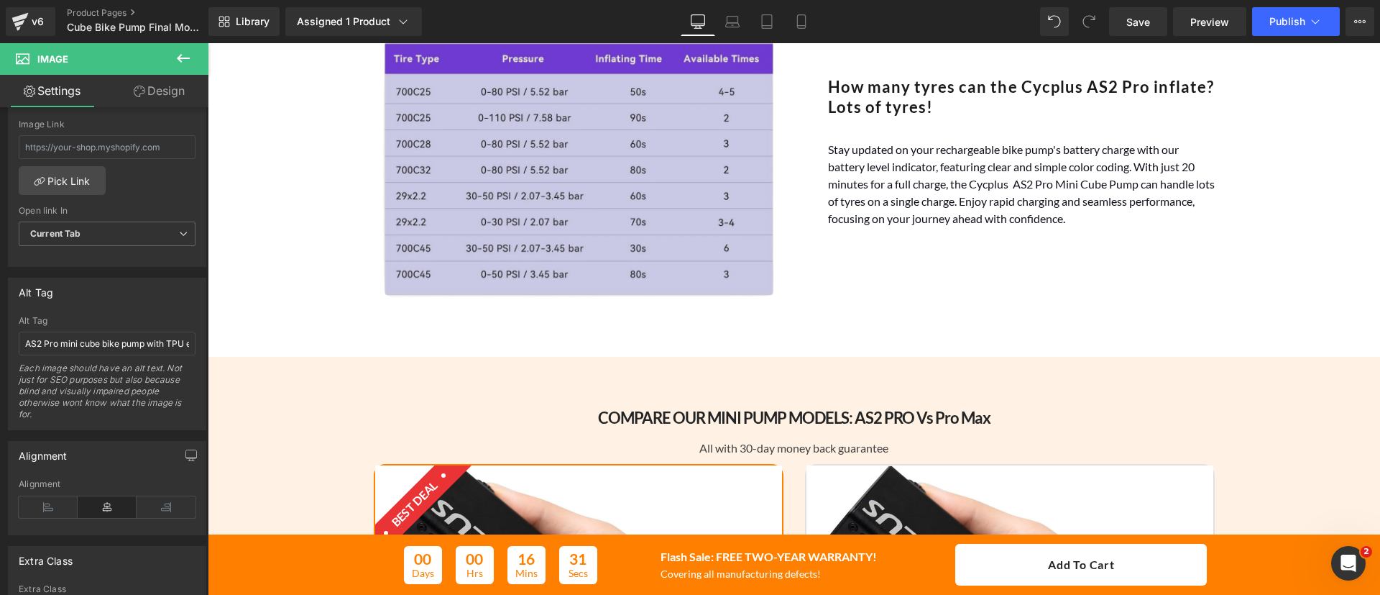
click at [499, 160] on img at bounding box center [579, 145] width 410 height 410
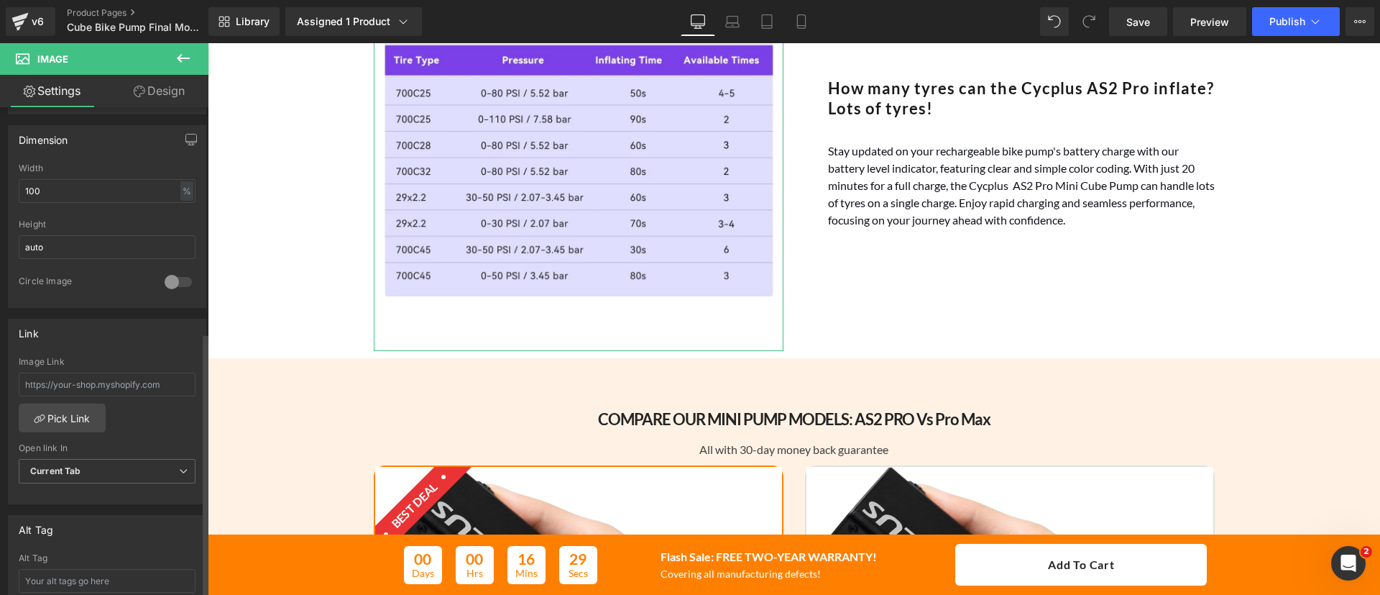
scroll to position [618, 0]
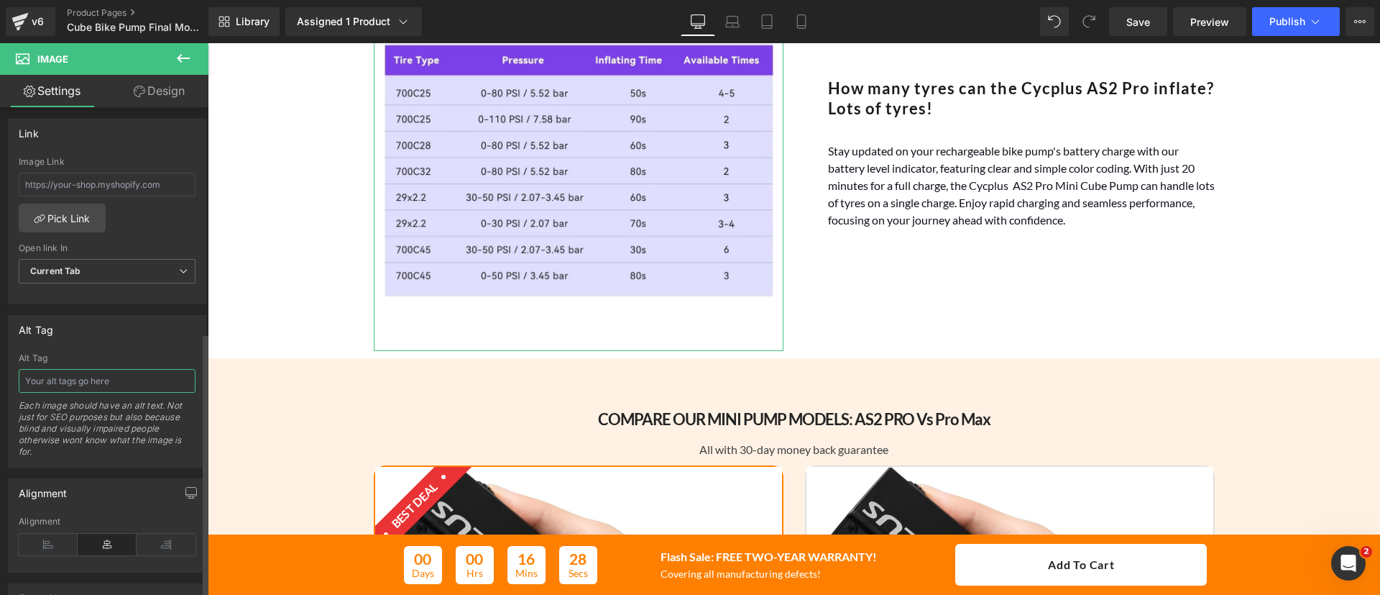
click at [77, 373] on input "text" at bounding box center [107, 381] width 177 height 24
type input "Chart showing how many tires the Cycplus AS2 Pro pump can inflate"
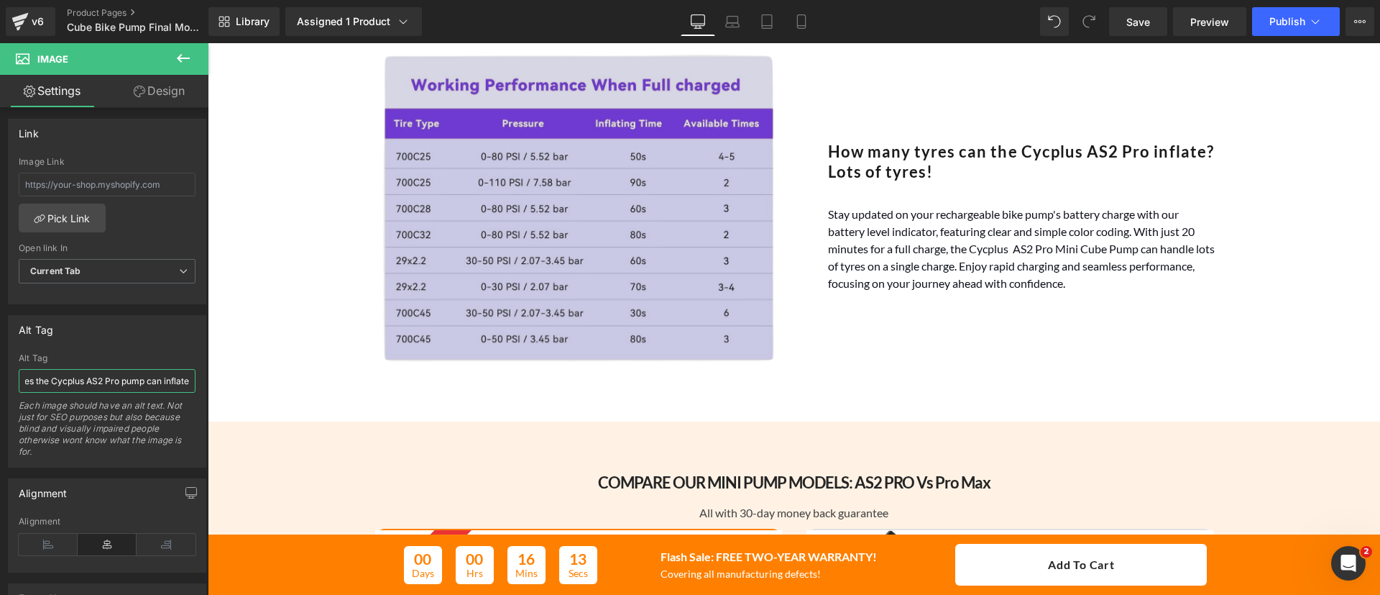
scroll to position [1734, 0]
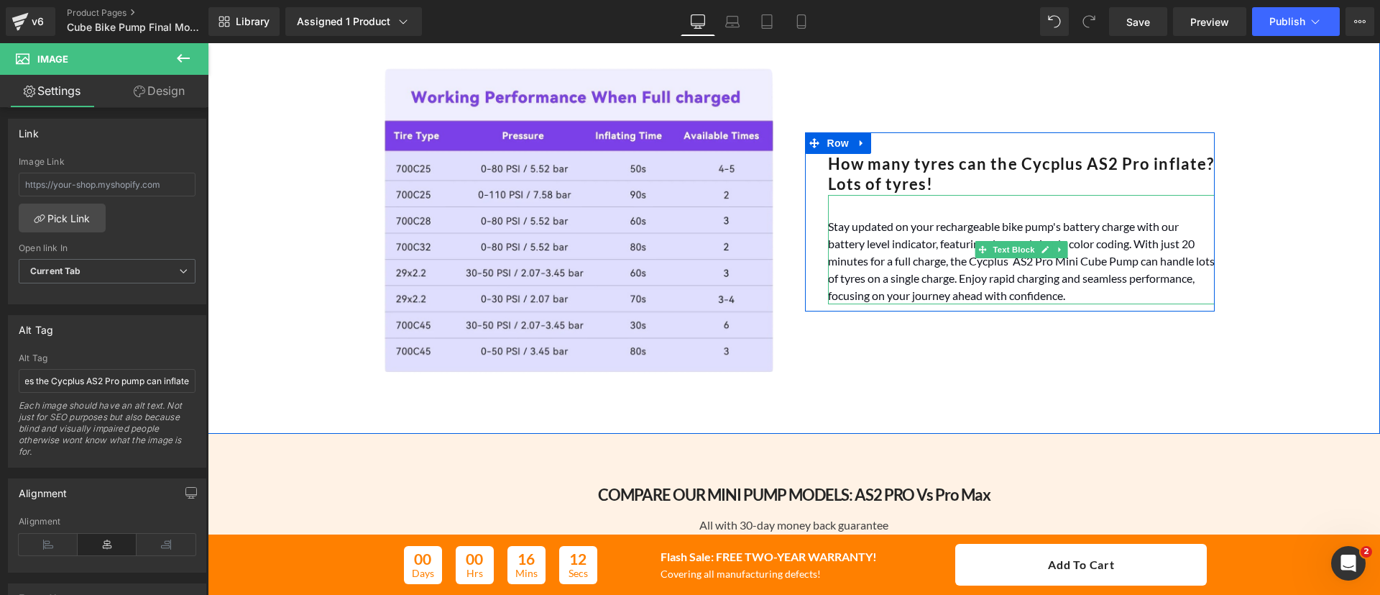
click at [1036, 265] on font "Stay updated on your rechargeable bike pump's battery charge with our battery l…" at bounding box center [1021, 260] width 387 height 83
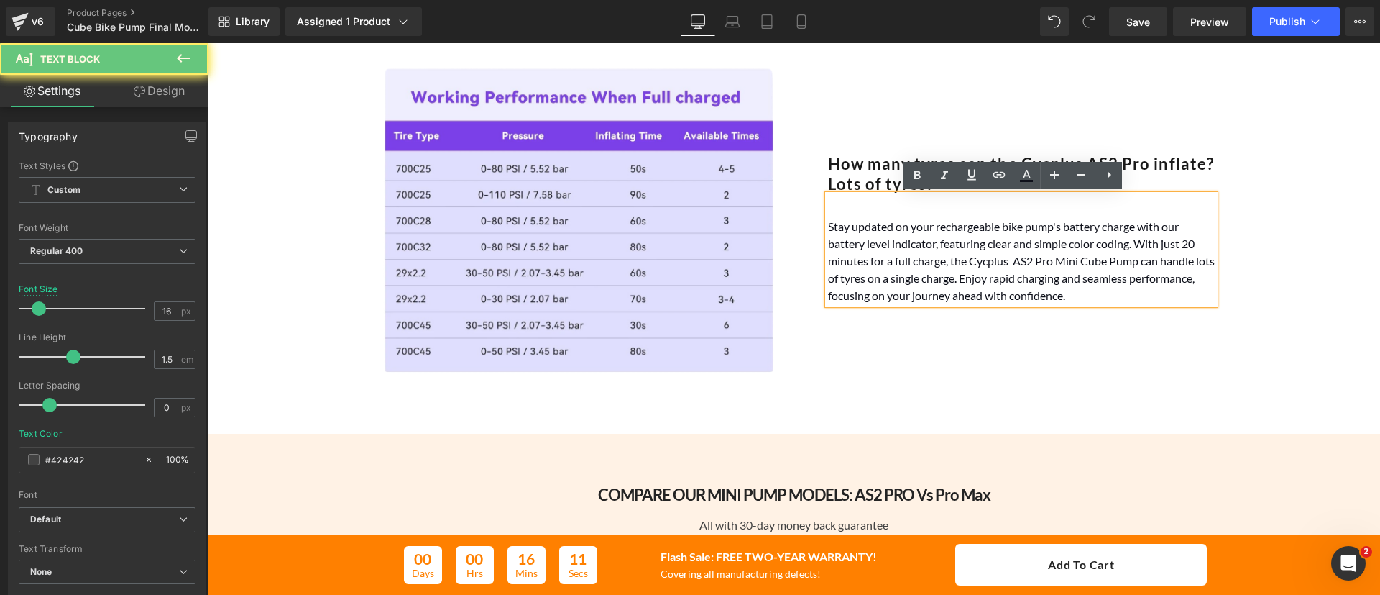
click at [1036, 262] on font "Stay updated on your rechargeable bike pump's battery charge with our battery l…" at bounding box center [1021, 260] width 387 height 83
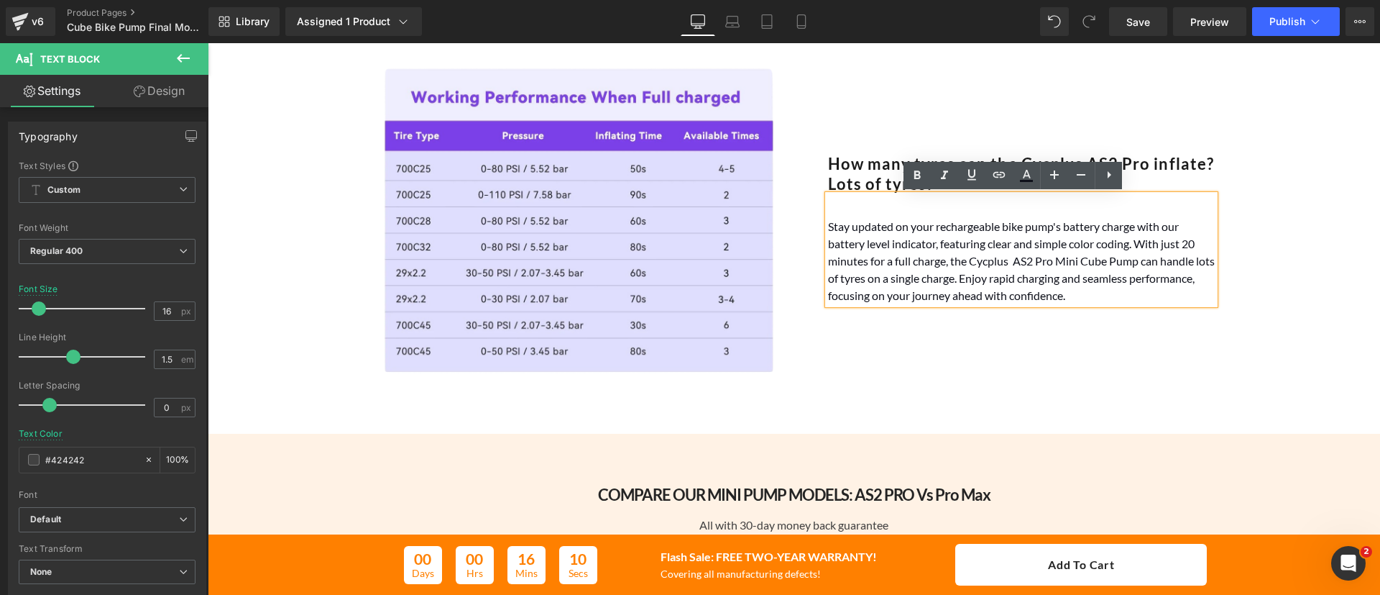
click at [1058, 264] on font "Stay updated on your rechargeable bike pump's battery charge with our battery l…" at bounding box center [1021, 260] width 387 height 83
drag, startPoint x: 1105, startPoint y: 265, endPoint x: 1077, endPoint y: 262, distance: 28.1
click at [1077, 262] on font "Stay updated on your rechargeable bike pump's battery charge with our battery l…" at bounding box center [1021, 260] width 387 height 83
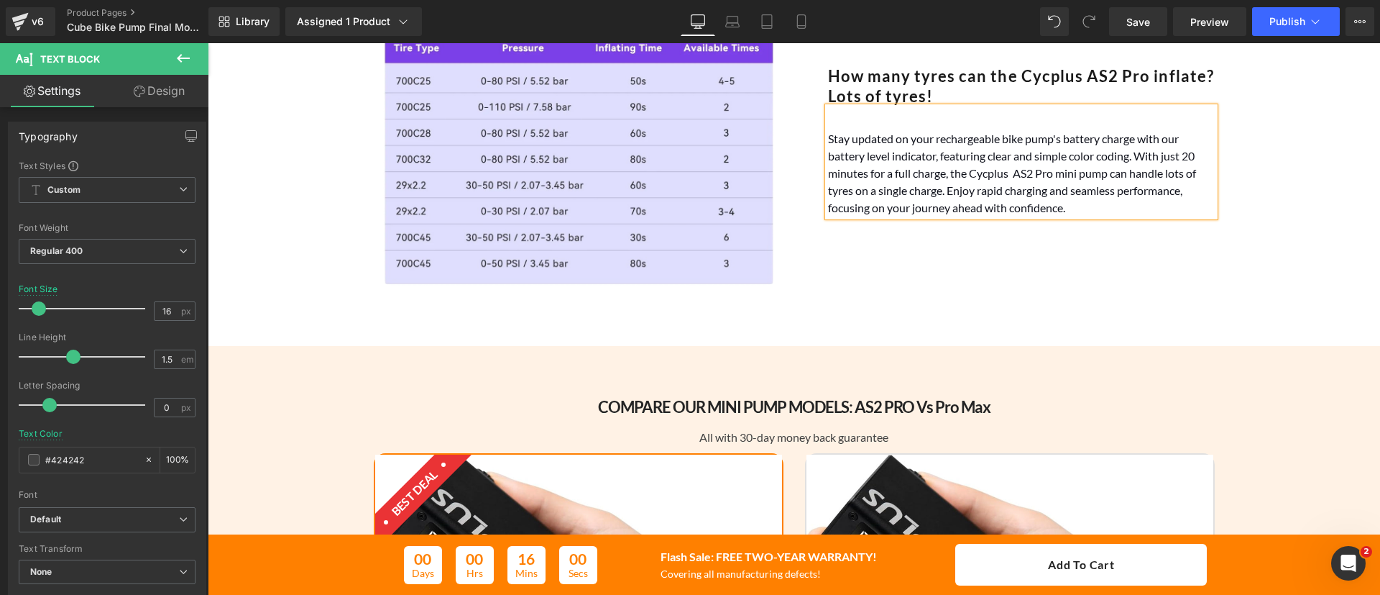
scroll to position [1822, 0]
click at [1085, 162] on p "Stay updated on your rechargeable bike pump's battery charge with our battery l…" at bounding box center [1021, 172] width 387 height 86
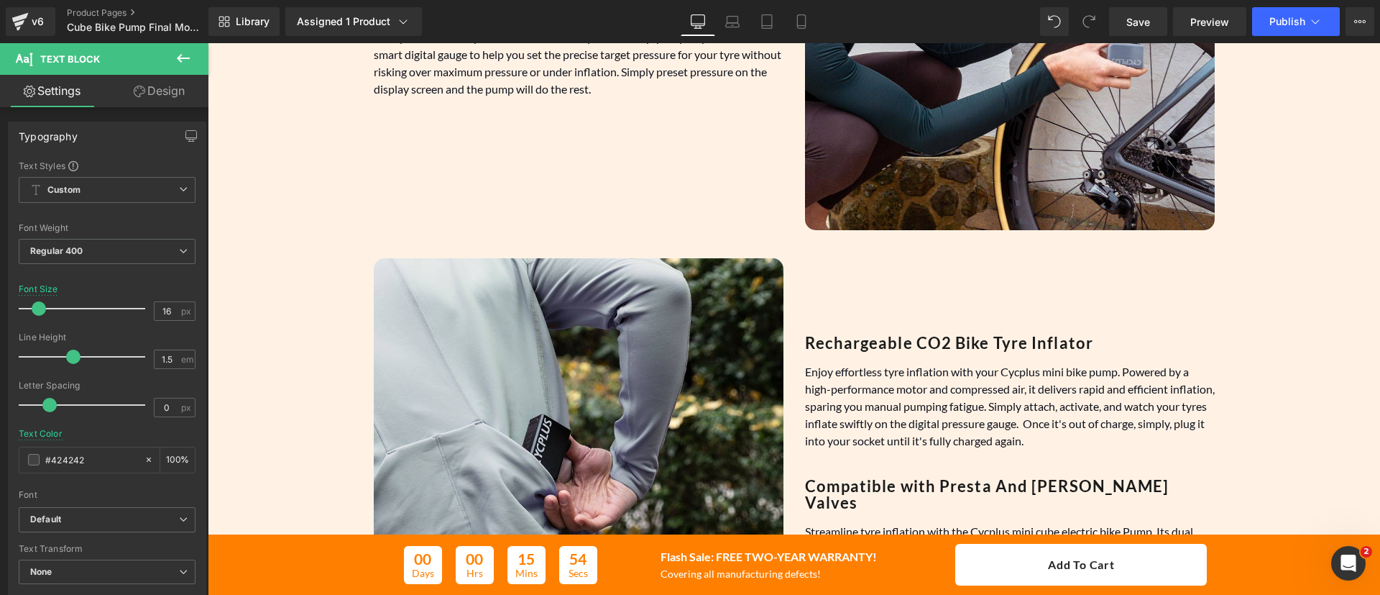
scroll to position [1052, 0]
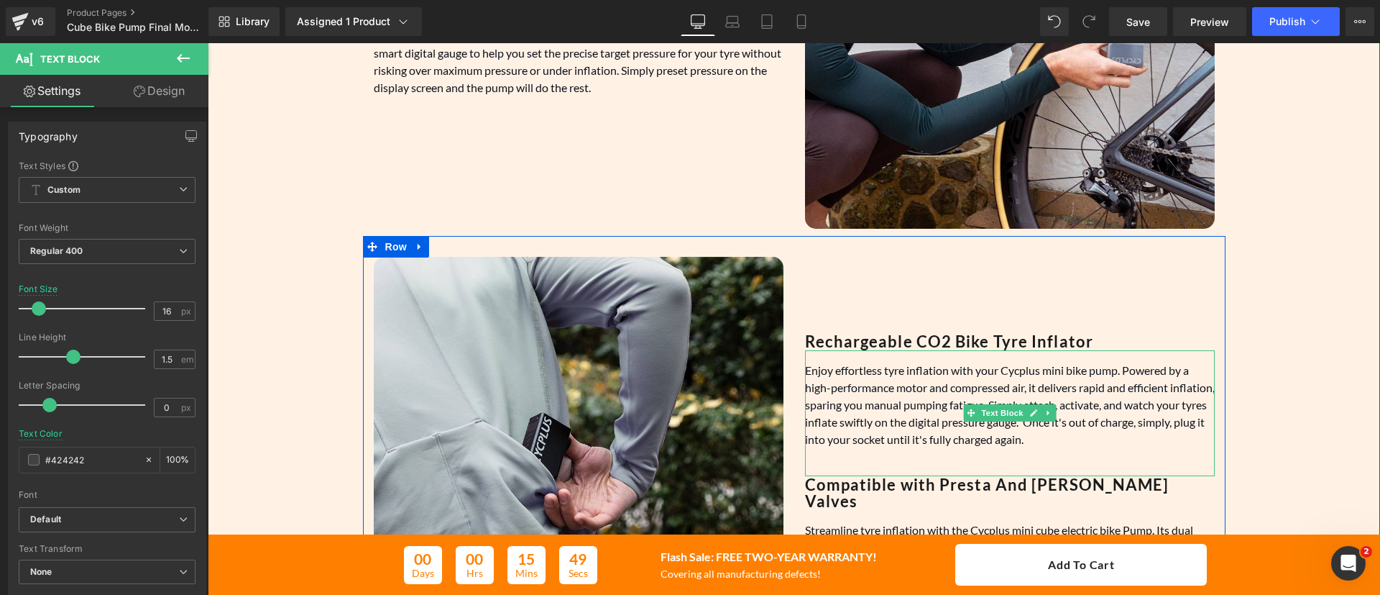
click at [1119, 438] on p "Enjoy effortless tyre inflation with your Cycplus mini bike pump. Powered by a …" at bounding box center [1010, 405] width 410 height 86
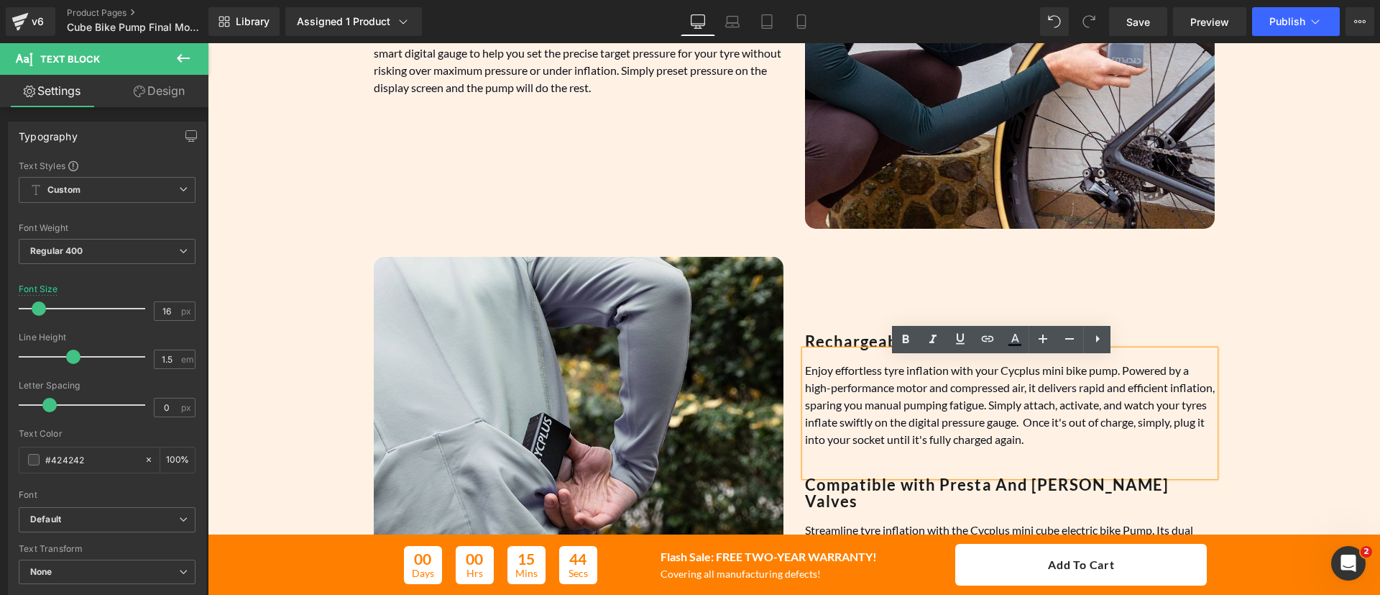
click at [1026, 375] on font "Enjoy effortless tyre inflation with your Cycplus mini bike pump. Powered by a …" at bounding box center [1010, 404] width 410 height 83
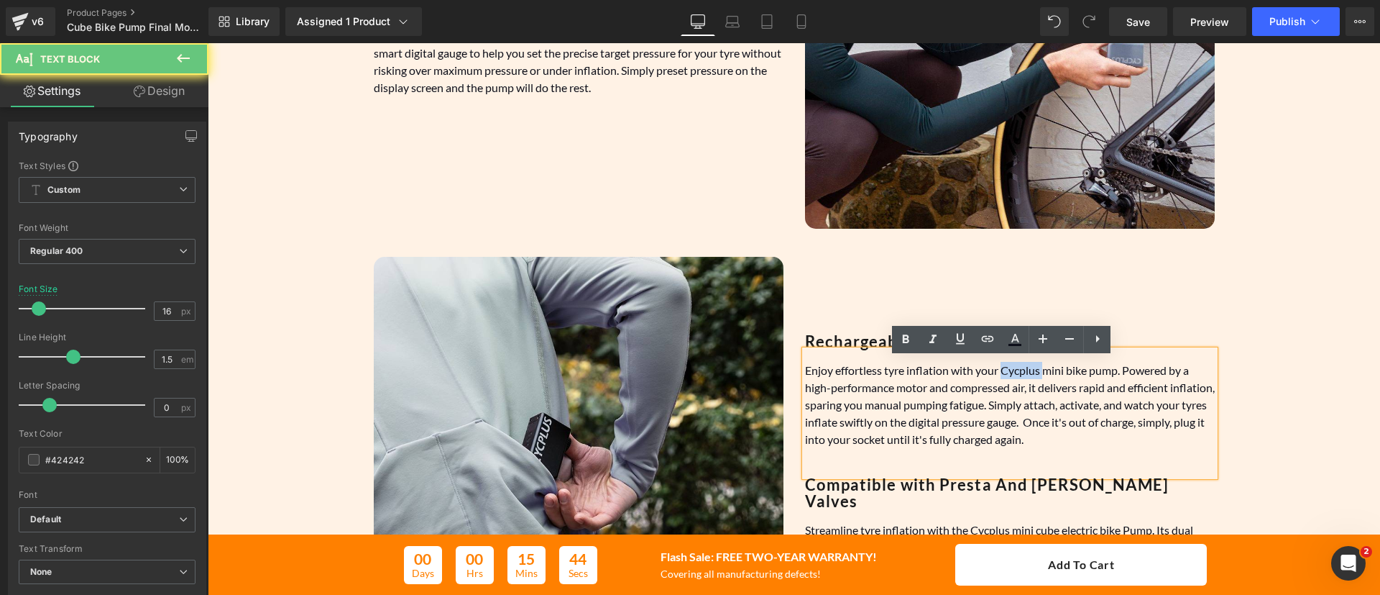
click at [1026, 375] on font "Enjoy effortless tyre inflation with your Cycplus mini bike pump. Powered by a …" at bounding box center [1010, 404] width 410 height 83
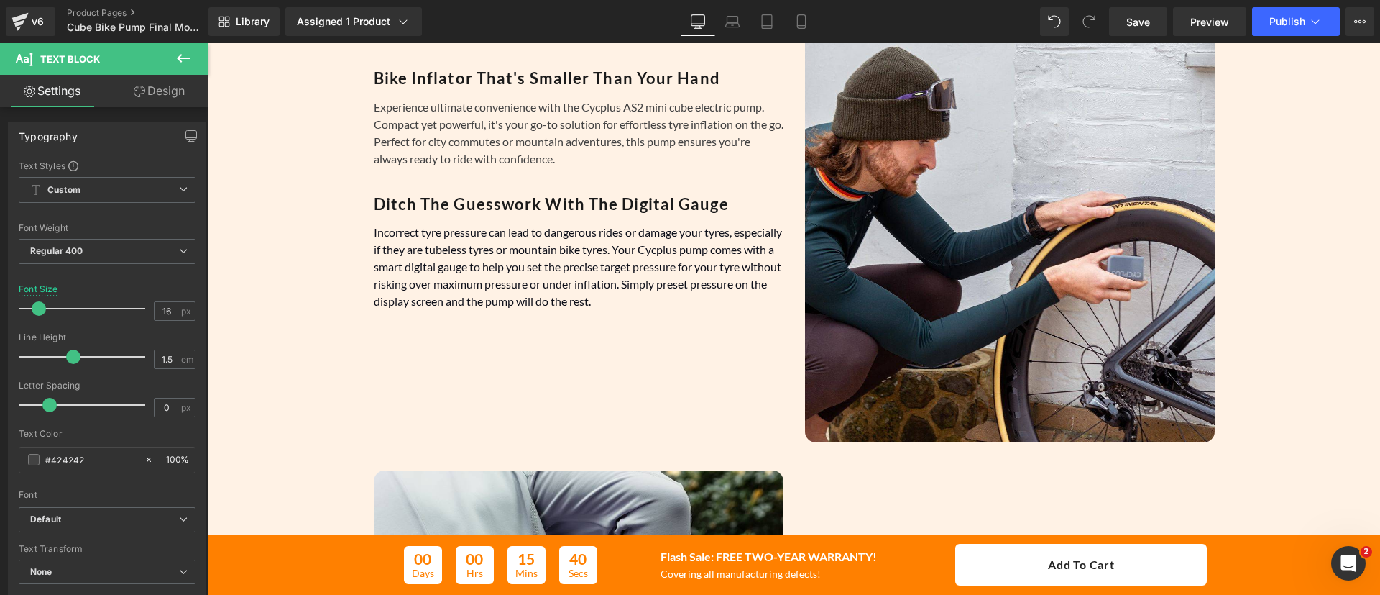
scroll to position [837, 0]
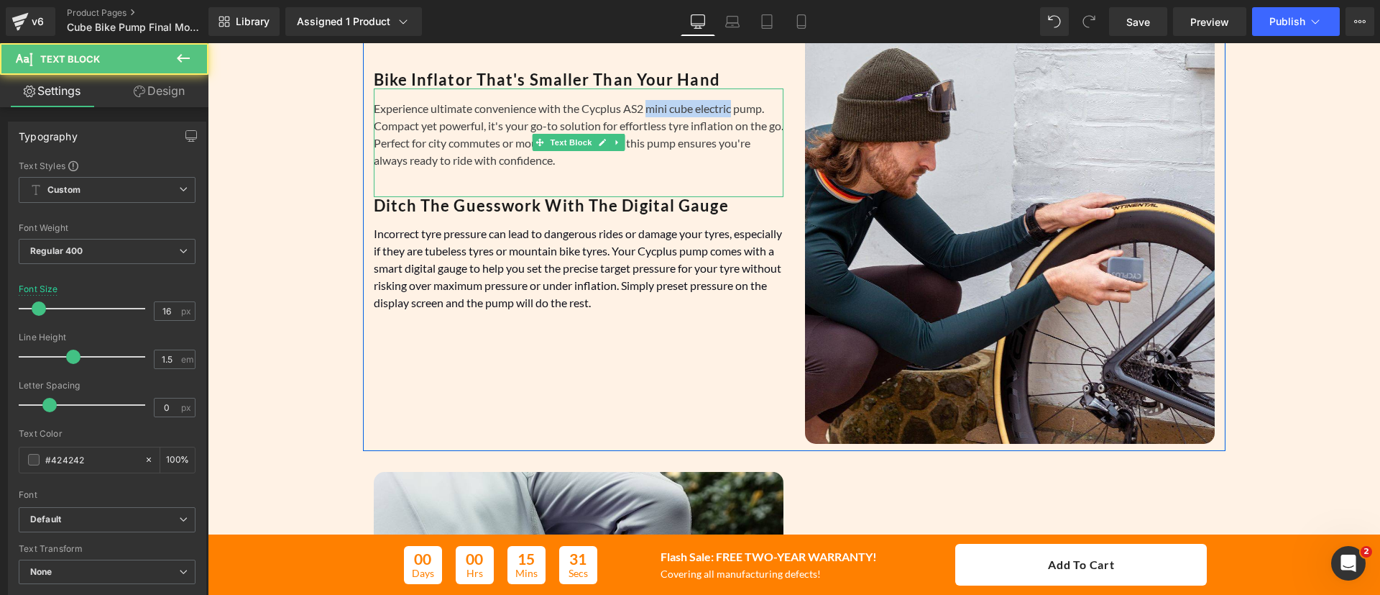
drag, startPoint x: 730, startPoint y: 108, endPoint x: 645, endPoint y: 109, distance: 85.6
click at [645, 109] on div "Experience ultimate convenience with the Cycplus AS2 mini cube electric pump. C…" at bounding box center [579, 142] width 410 height 109
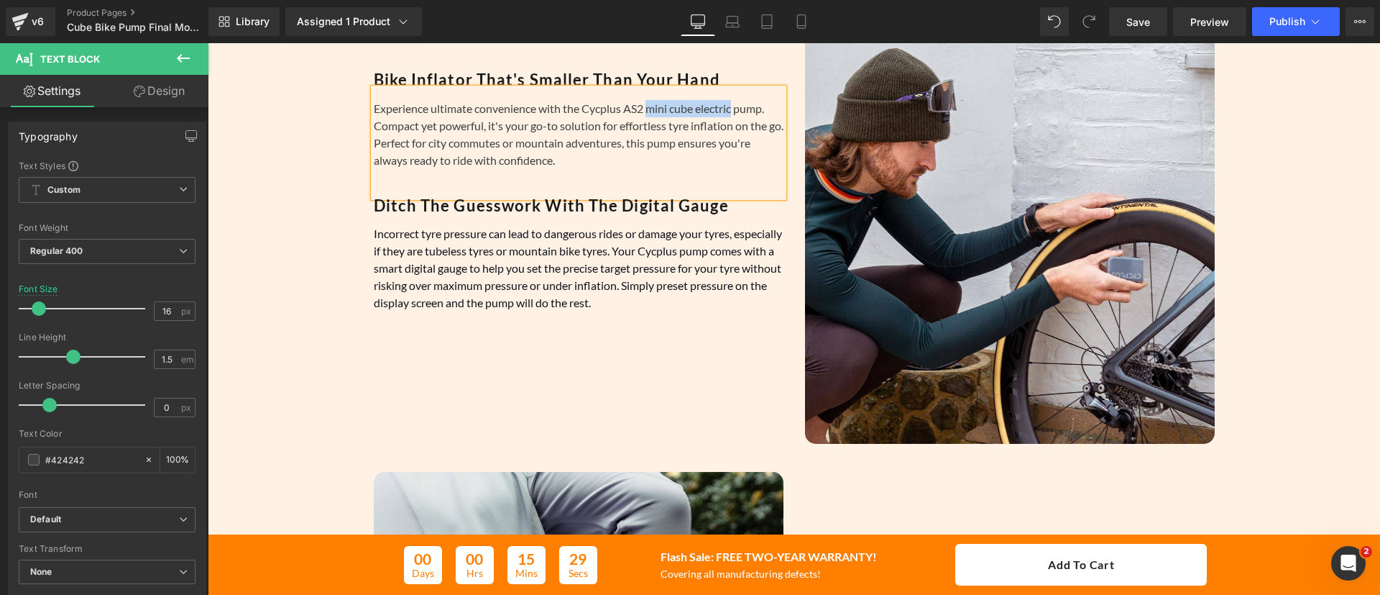
click at [645, 109] on div "Experience ultimate convenience with the Cycplus AS2 mini cube electric pump. C…" at bounding box center [579, 142] width 410 height 109
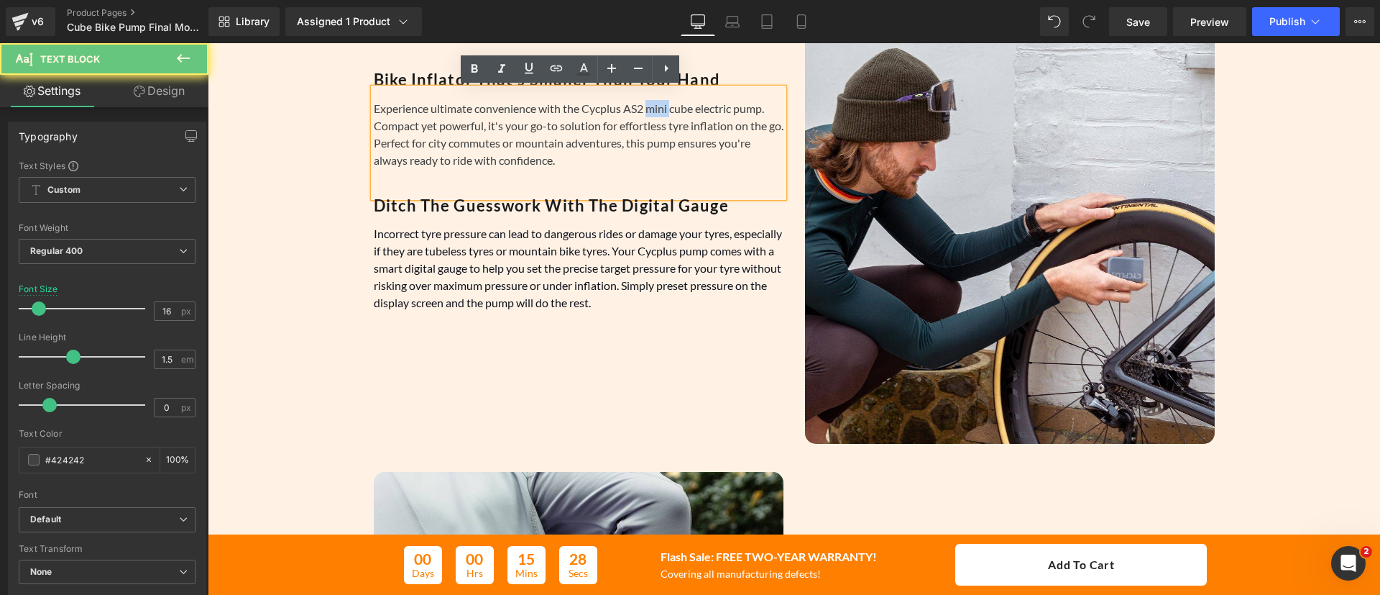
click at [645, 109] on div "Experience ultimate convenience with the Cycplus AS2 mini cube electric pump. C…" at bounding box center [579, 142] width 410 height 109
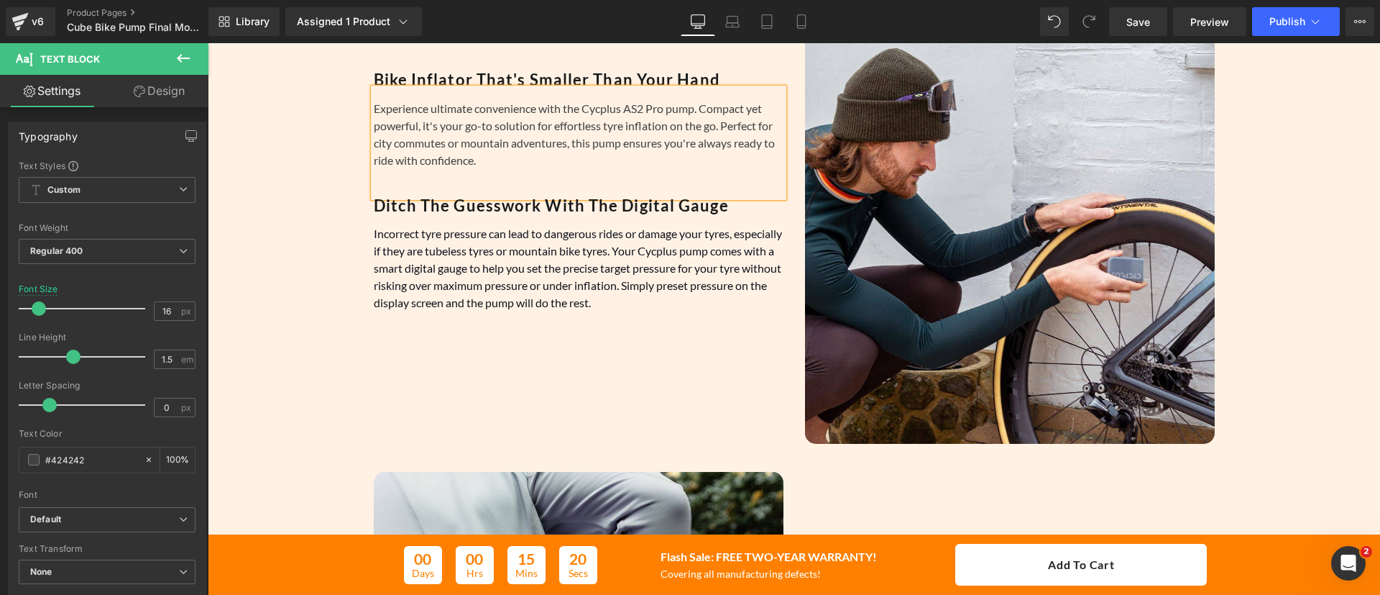
click at [717, 159] on div "Experience ultimate convenience with the Cycplus AS2 Pro pump. Compact yet powe…" at bounding box center [579, 142] width 410 height 109
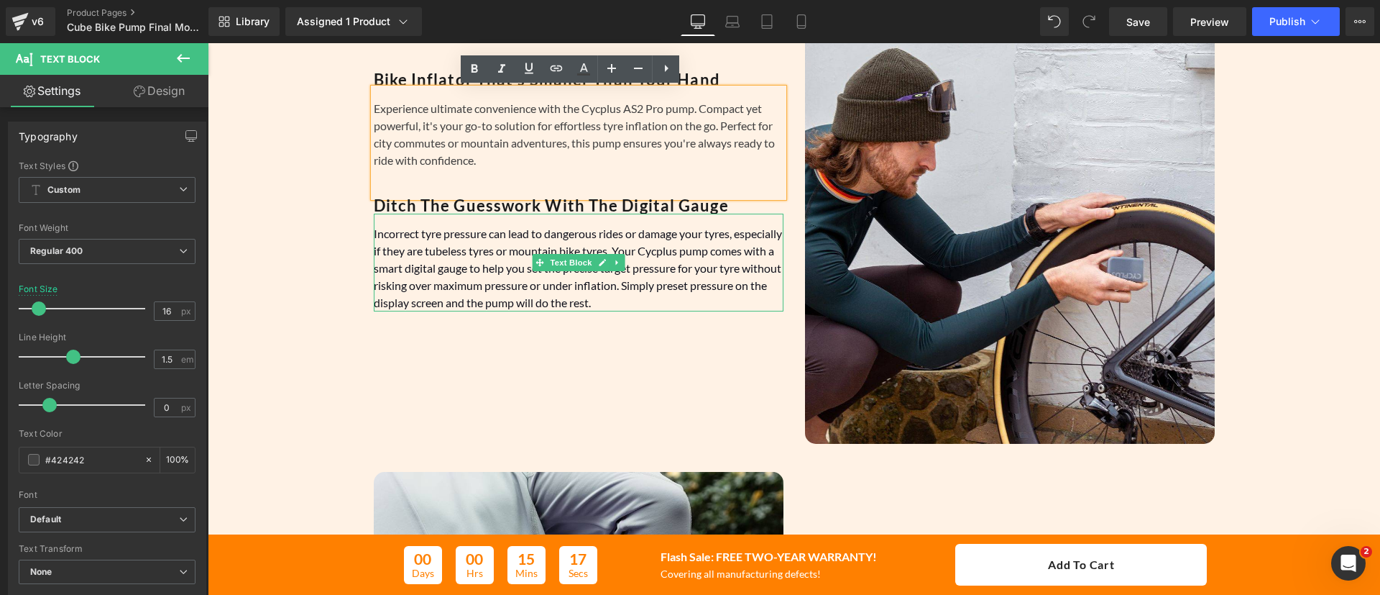
click at [703, 247] on font "Incorrect tyre pressure can lead to dangerous rides or damage your tyres, espec…" at bounding box center [578, 267] width 408 height 83
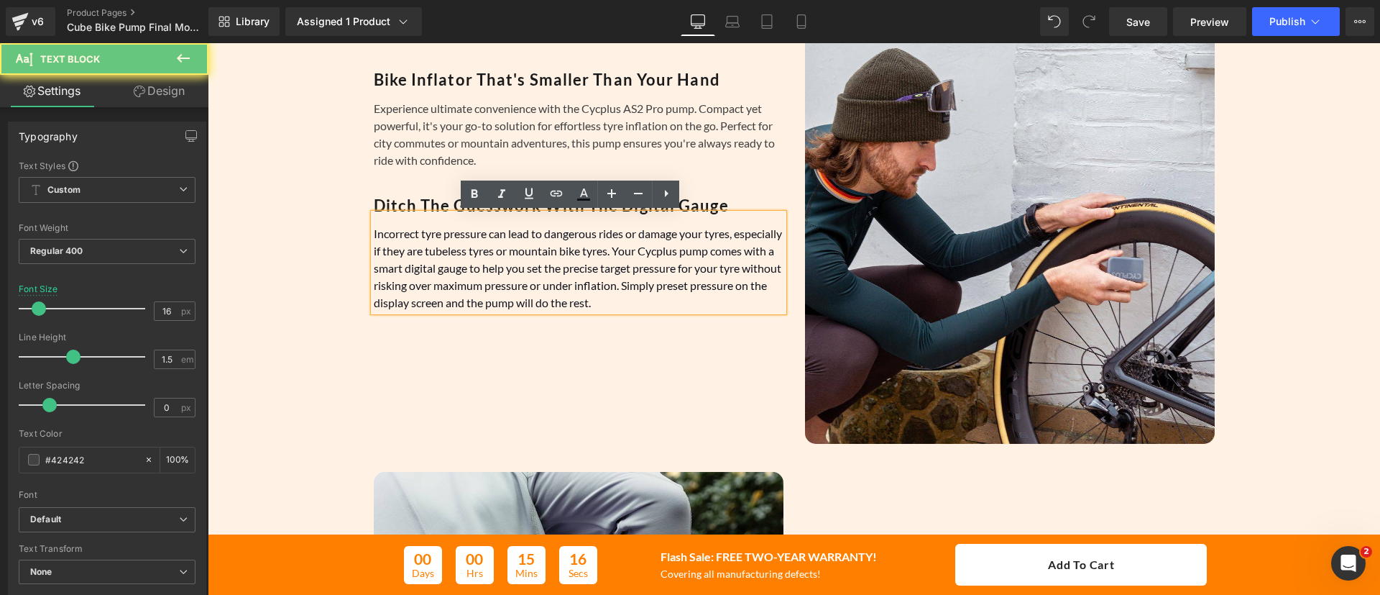
click at [703, 247] on font "Incorrect tyre pressure can lead to dangerous rides or damage your tyres, espec…" at bounding box center [578, 267] width 408 height 83
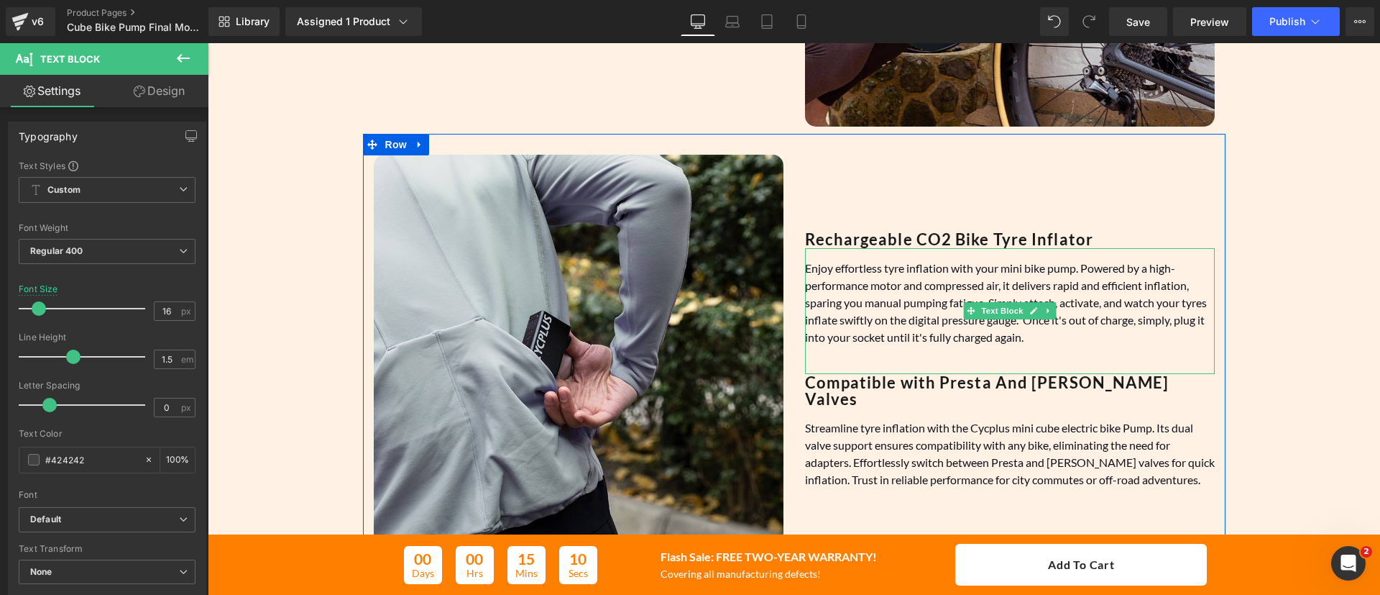
scroll to position [1261, 0]
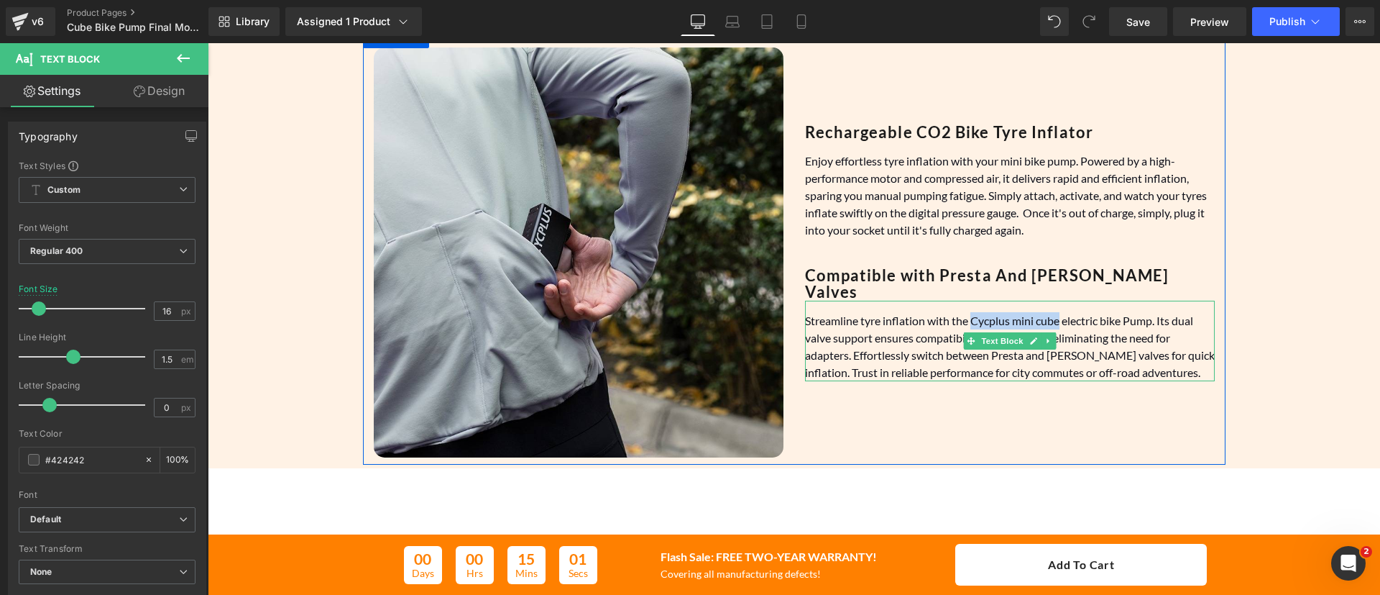
drag, startPoint x: 1053, startPoint y: 313, endPoint x: 965, endPoint y: 313, distance: 88.4
click at [965, 313] on font "Streamline tyre inflation with the Cycplus mini cube electric bike Pump. Its du…" at bounding box center [1010, 345] width 410 height 65
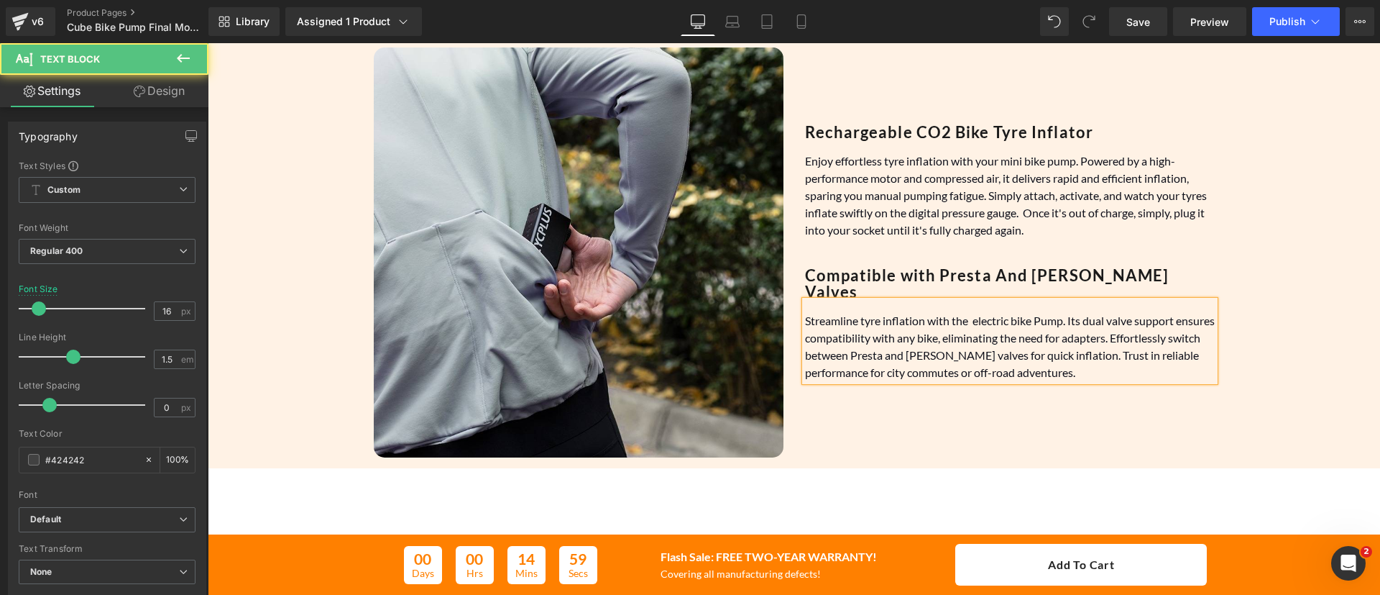
click at [1035, 316] on font "Streamline tyre inflation with the electric bike Pump. Its dual valve support e…" at bounding box center [1010, 345] width 410 height 65
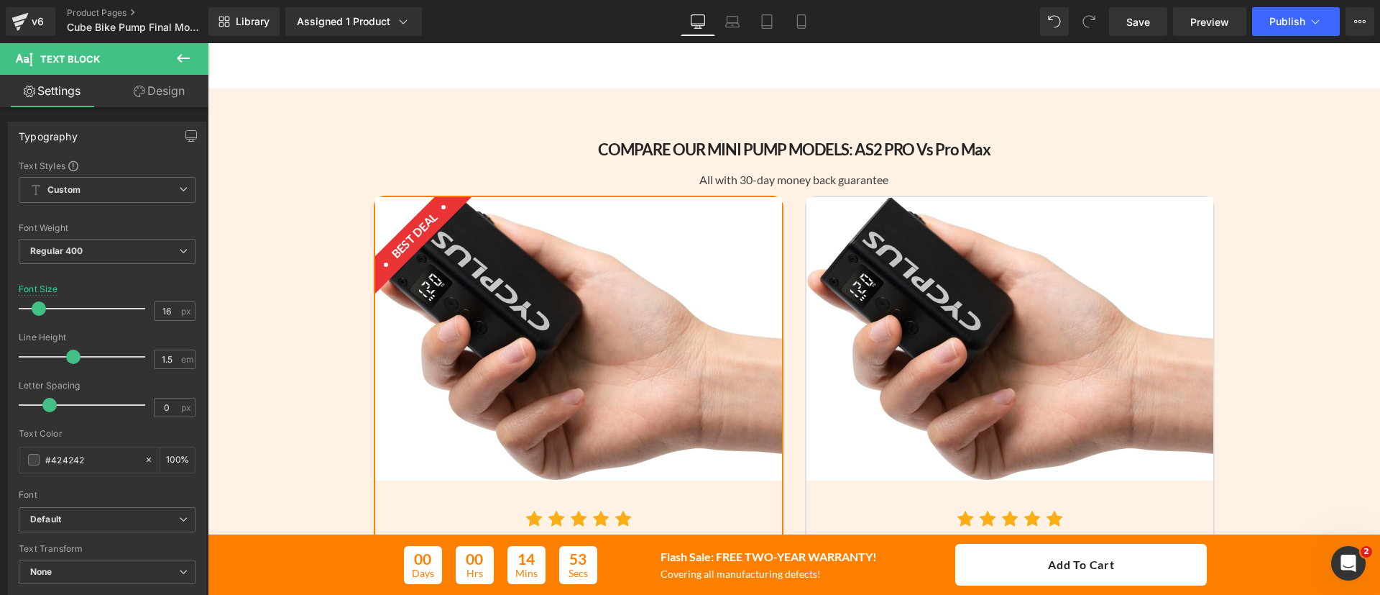
scroll to position [2081, 0]
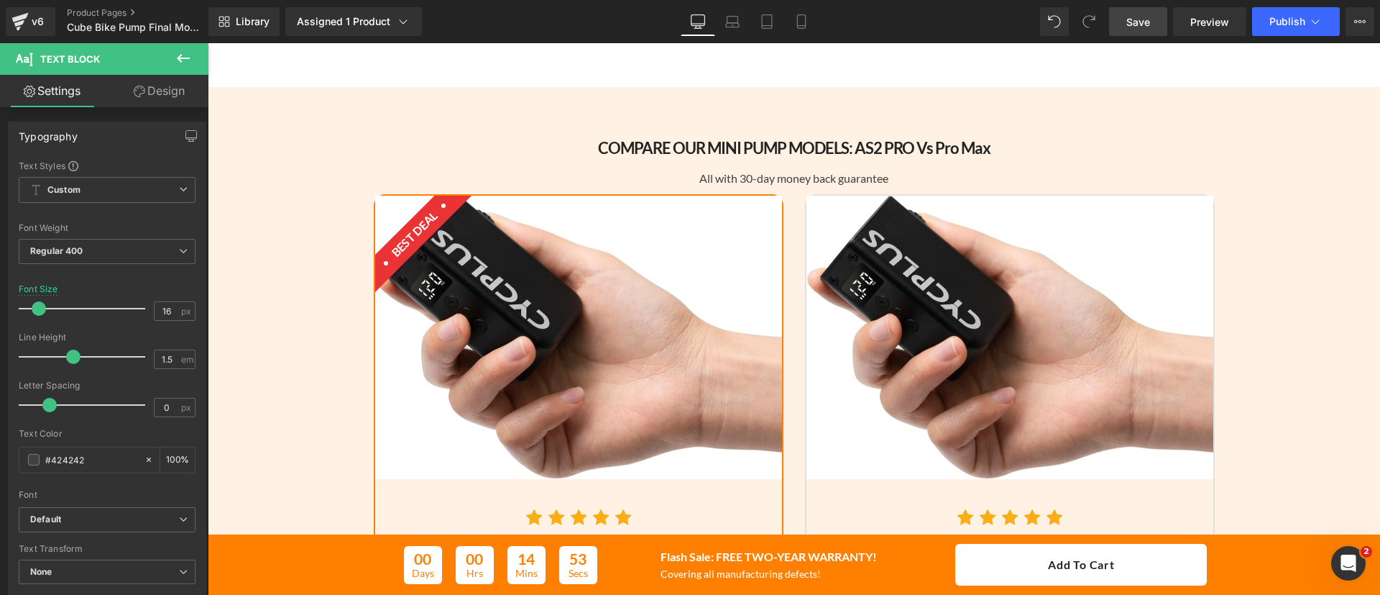
drag, startPoint x: 1139, startPoint y: 23, endPoint x: 1024, endPoint y: 346, distance: 342.7
click at [1139, 23] on span "Save" at bounding box center [1139, 21] width 24 height 15
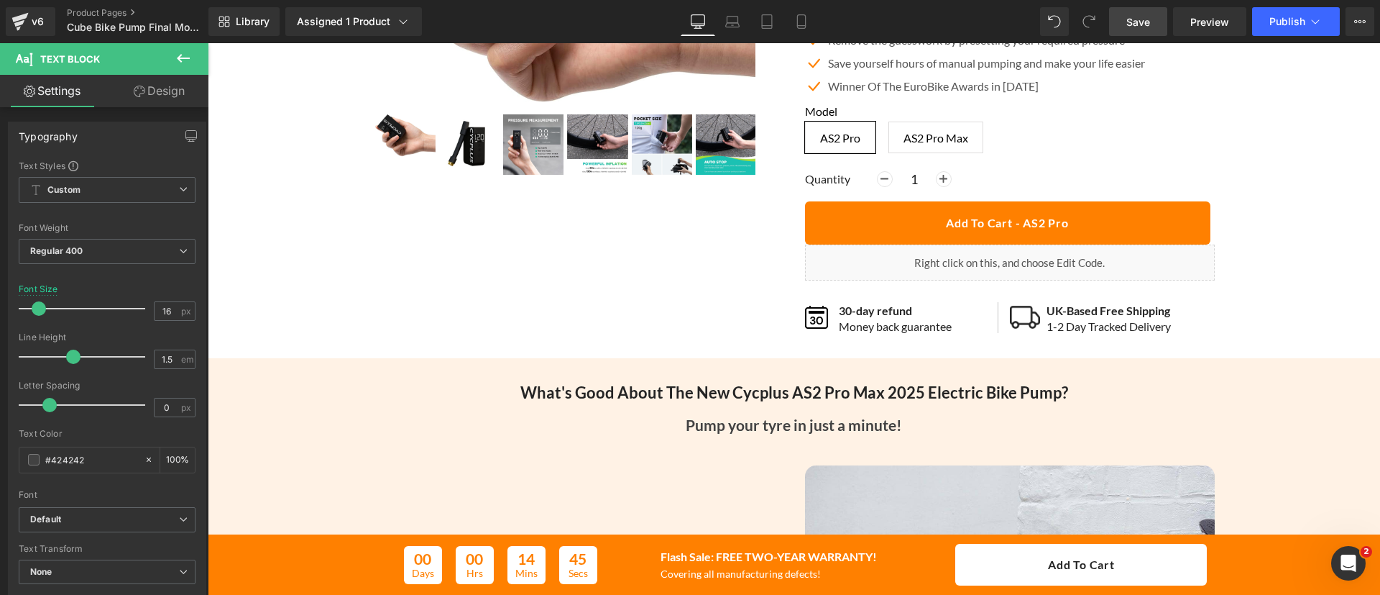
scroll to position [0, 0]
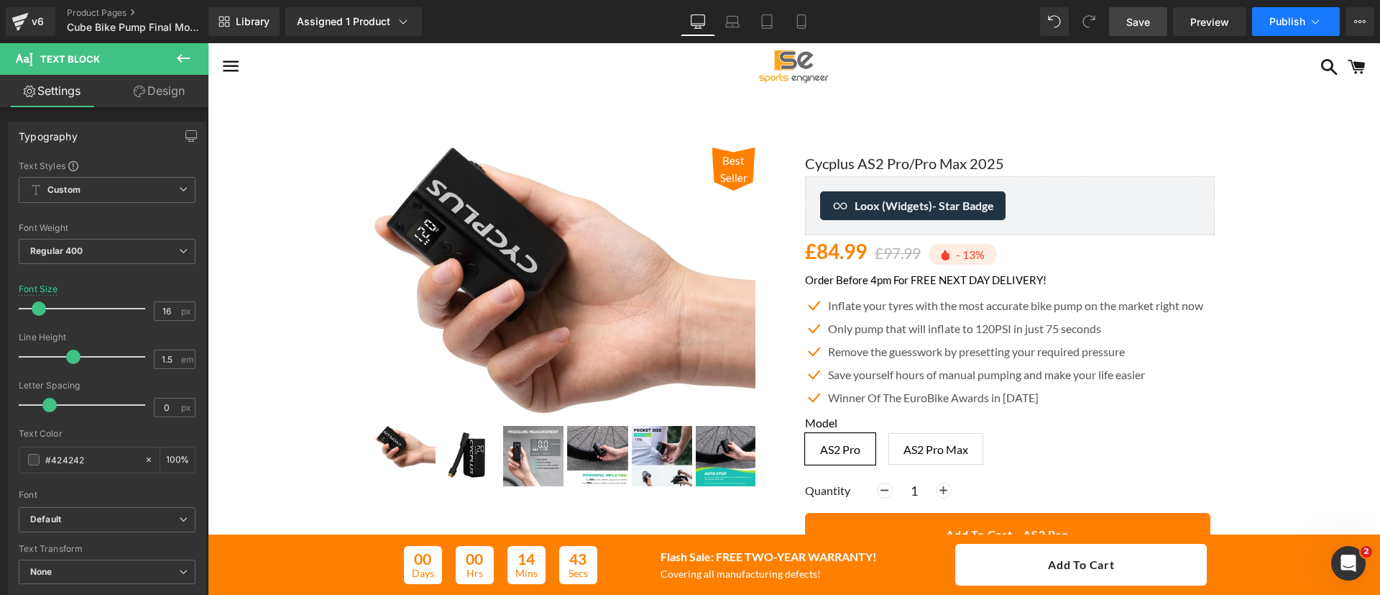
click at [1262, 35] on button "Publish" at bounding box center [1296, 21] width 88 height 29
click at [812, 24] on link "Mobile" at bounding box center [801, 21] width 35 height 29
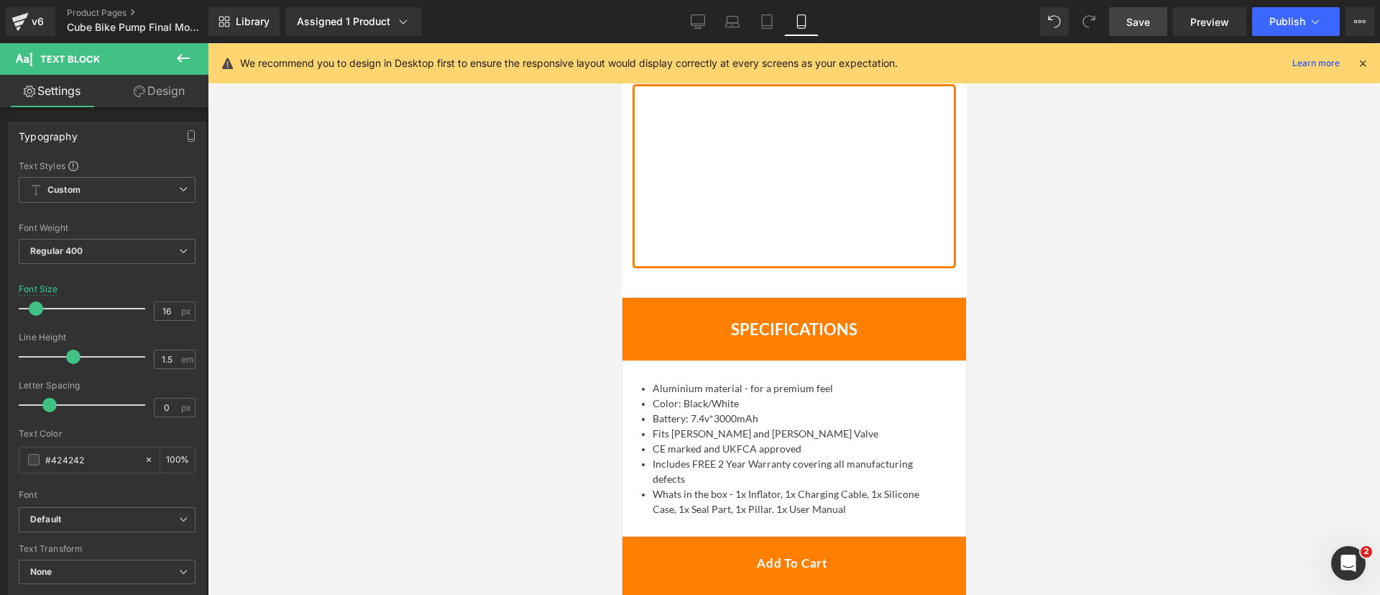
scroll to position [4605, 0]
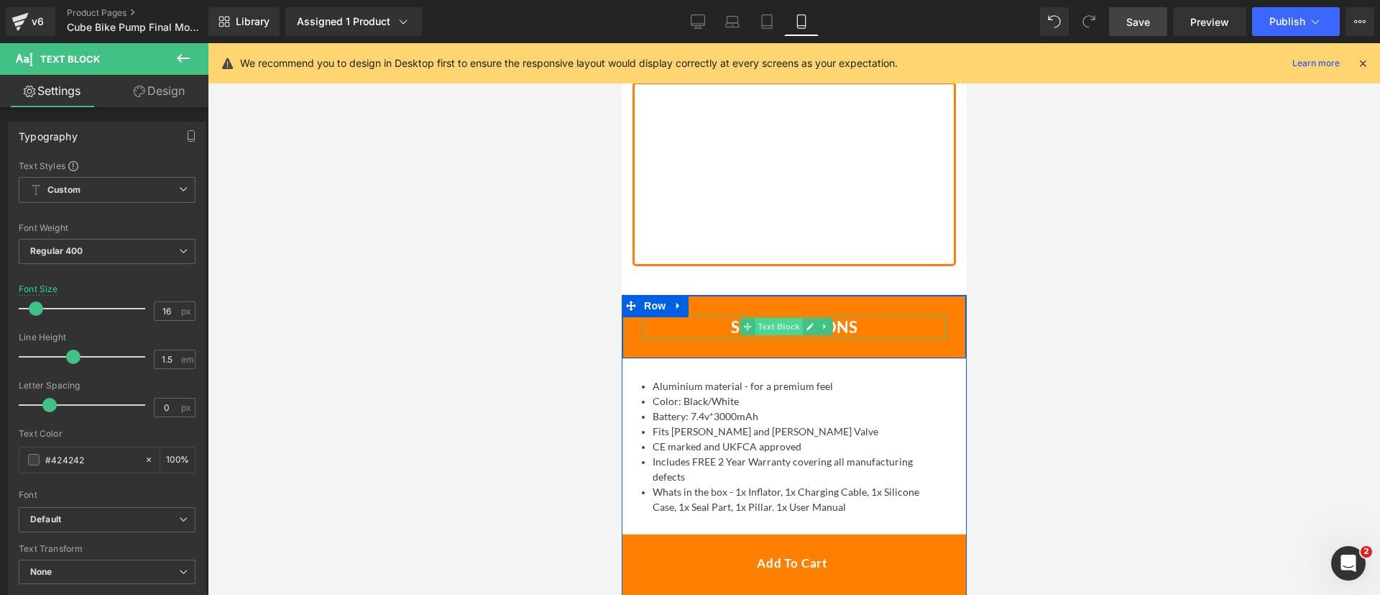
click at [783, 318] on span "Text Block" at bounding box center [777, 326] width 47 height 17
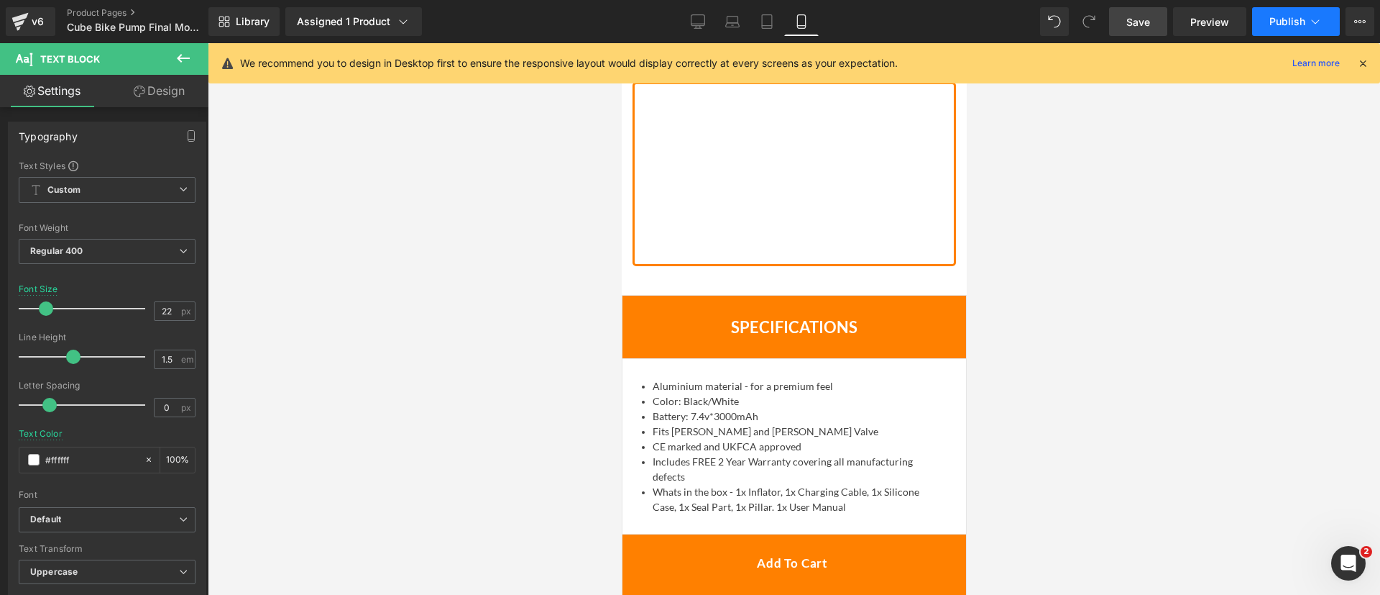
drag, startPoint x: 1354, startPoint y: 11, endPoint x: 1316, endPoint y: 13, distance: 38.2
click at [1316, 13] on div "Save Preview Publish Scheduled View Live Page View with current Template Save T…" at bounding box center [1242, 21] width 277 height 29
click at [1316, 13] on button "Publish" at bounding box center [1296, 21] width 88 height 29
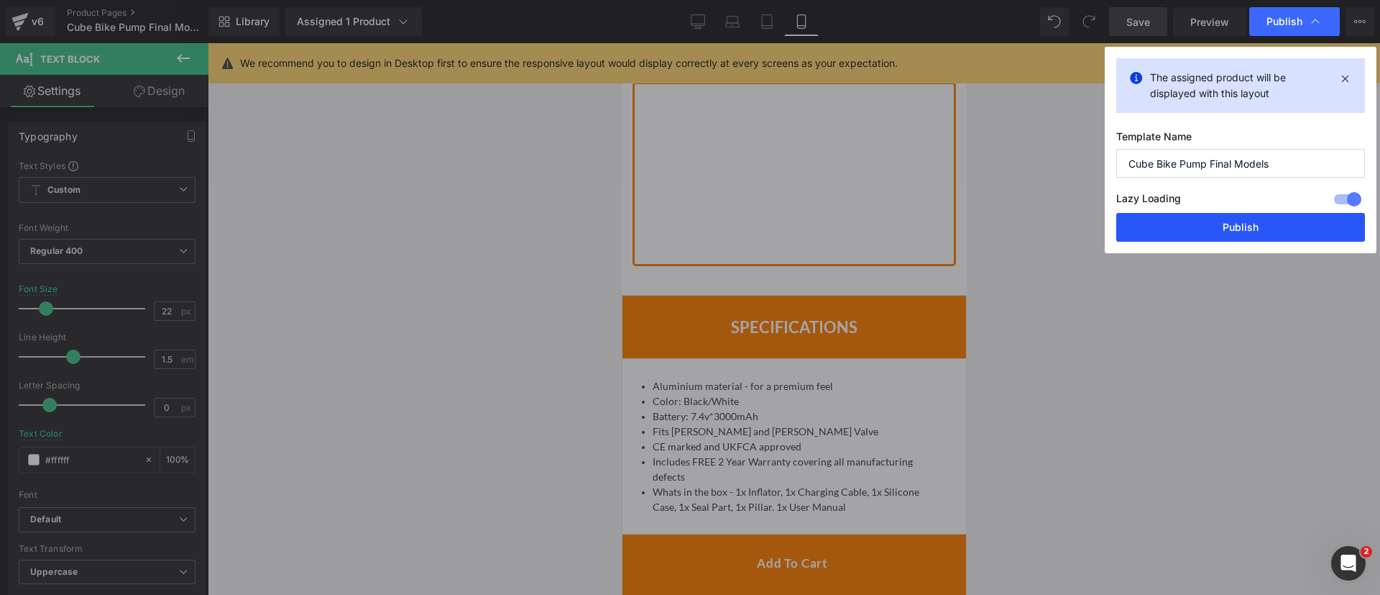
click at [1242, 218] on button "Publish" at bounding box center [1240, 227] width 249 height 29
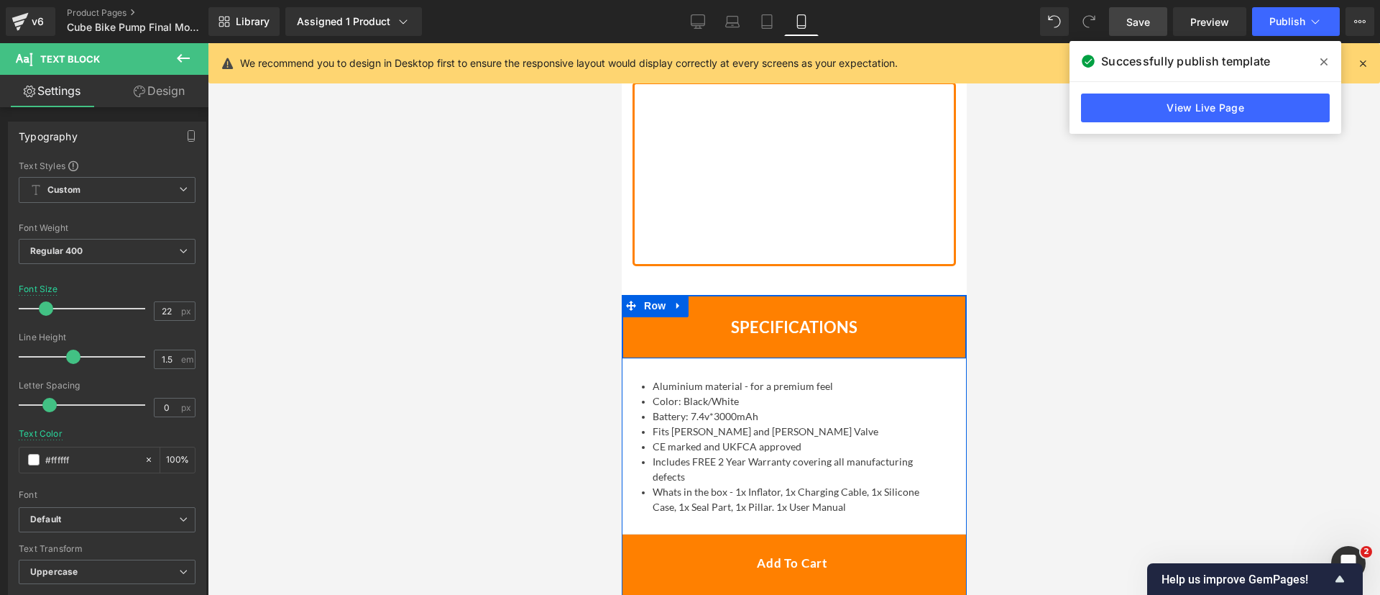
click at [754, 295] on div "Specifications Text Block Row" at bounding box center [793, 326] width 345 height 63
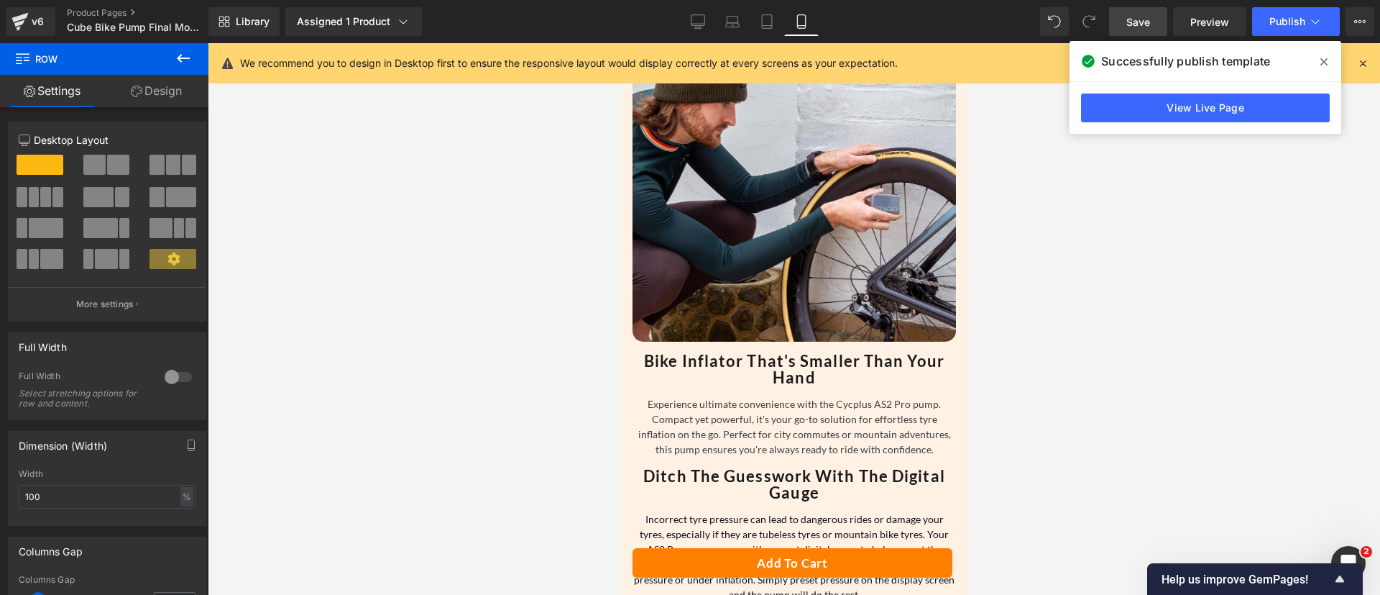
scroll to position [1197, 0]
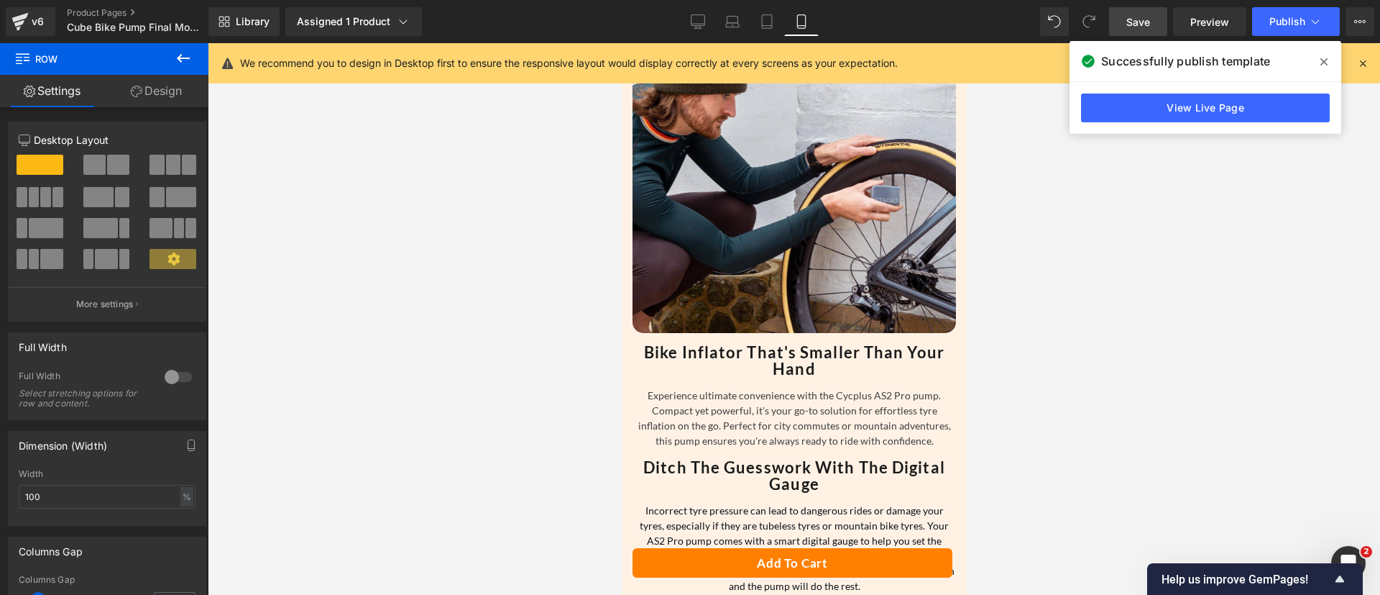
click at [761, 342] on strong "Bike Inflator That's Smaller Than Your Hand" at bounding box center [793, 360] width 301 height 37
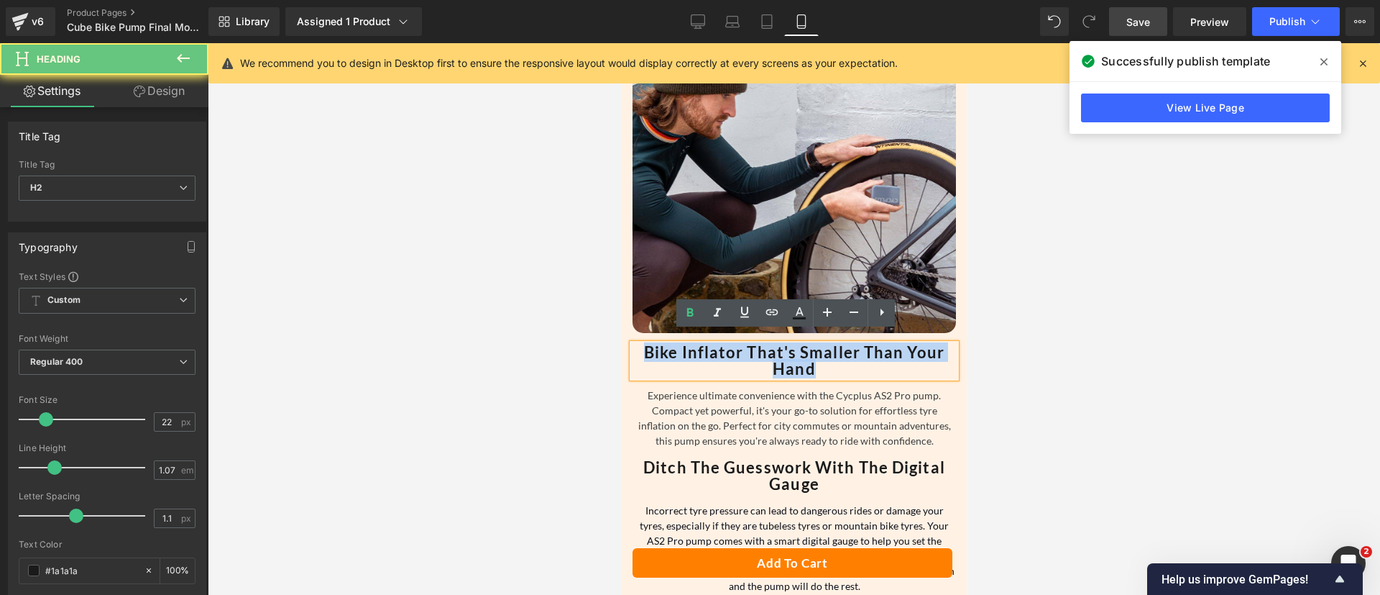
click at [761, 342] on strong "Bike Inflator That's Smaller Than Your Hand" at bounding box center [793, 360] width 301 height 37
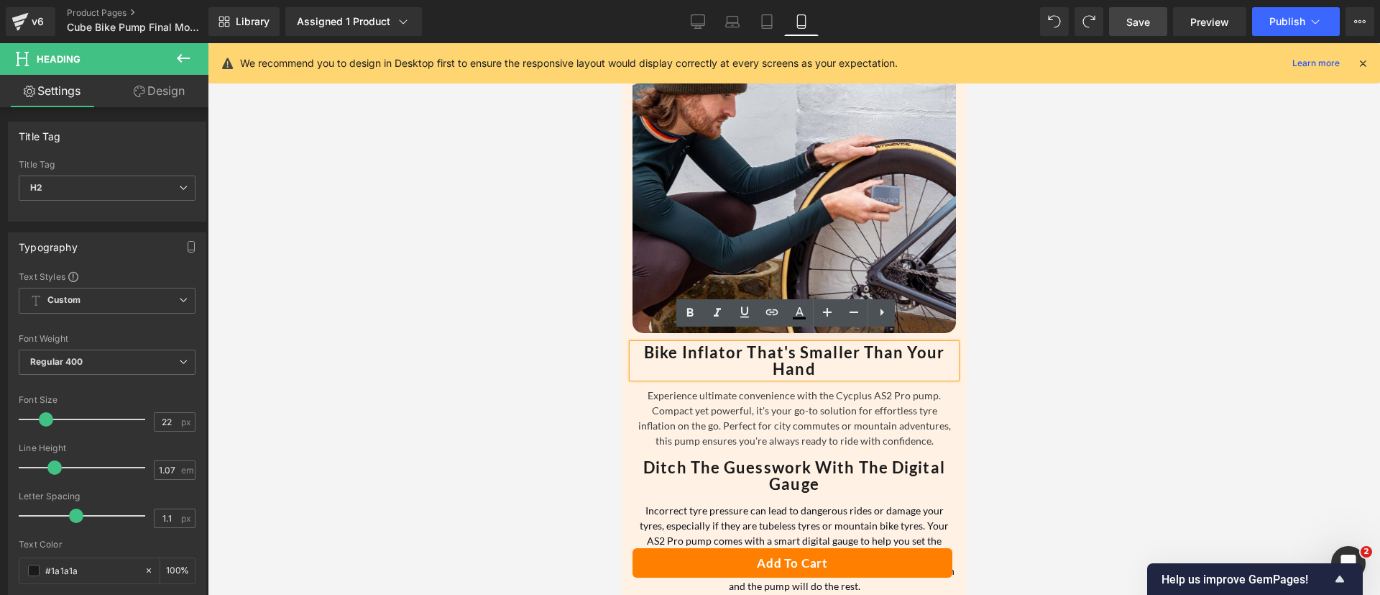
click at [792, 357] on strong "Bike Inflator That's Smaller Than Your Hand" at bounding box center [793, 360] width 301 height 37
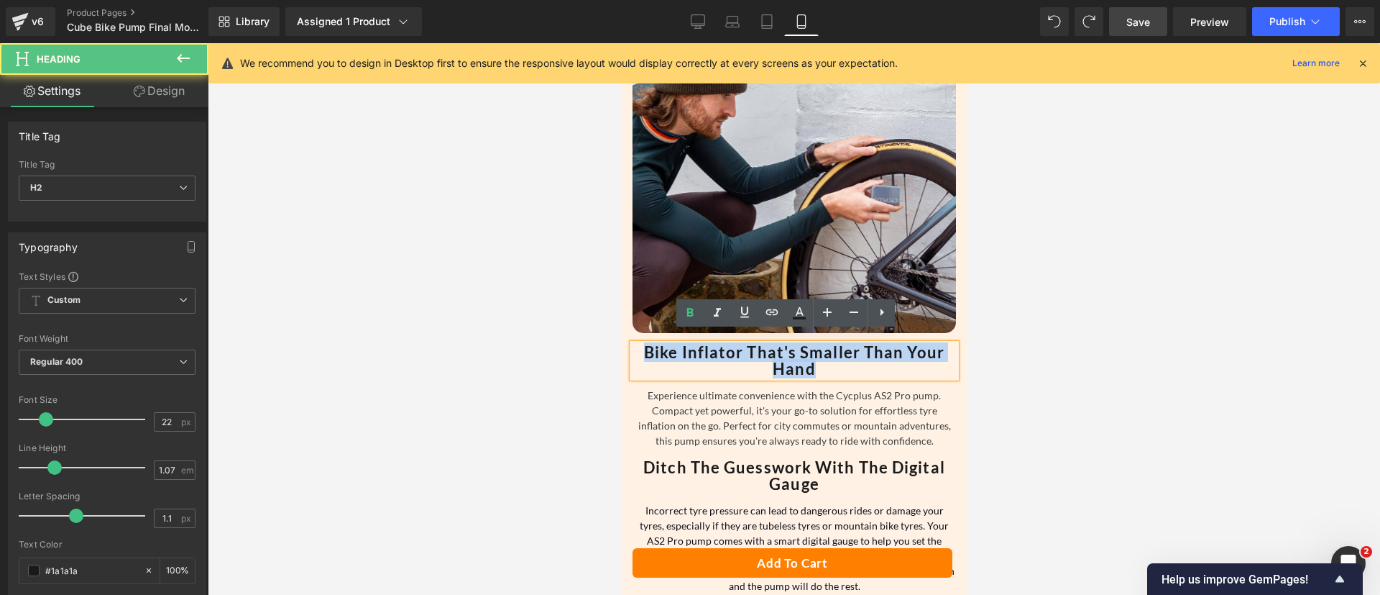
click at [792, 357] on strong "Bike Inflator That's Smaller Than Your Hand" at bounding box center [793, 360] width 301 height 37
click at [769, 347] on strong "Bike Inflator That's Smaller Than Your Hand" at bounding box center [793, 360] width 301 height 37
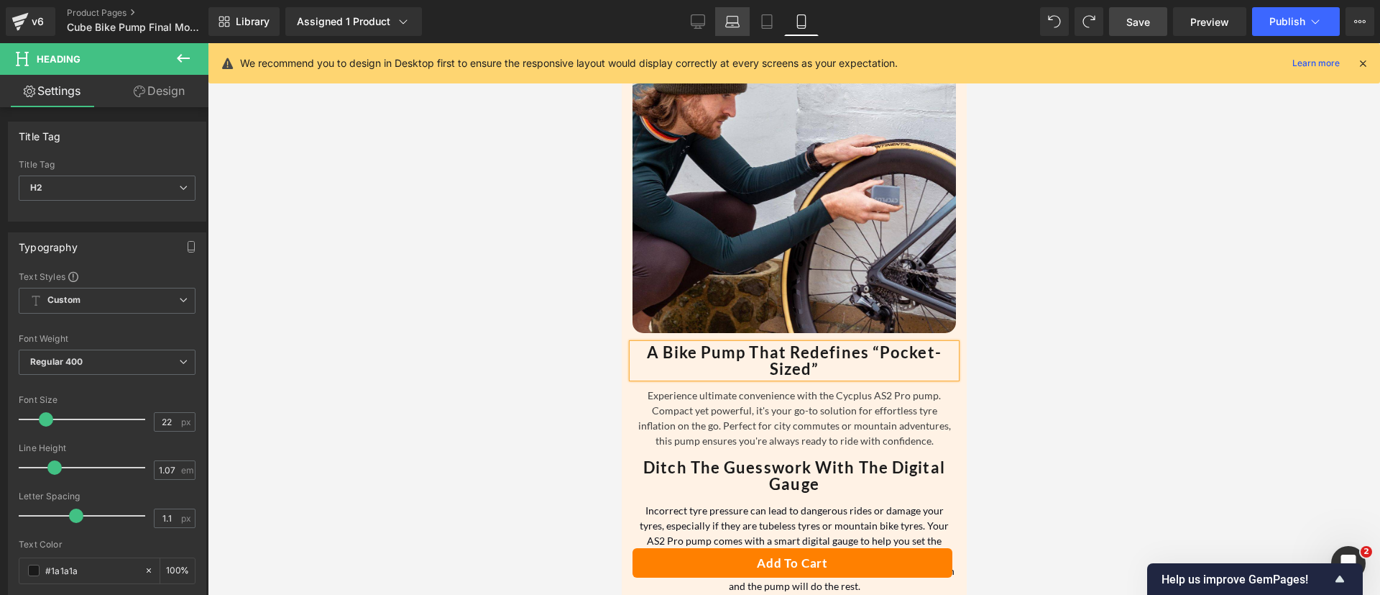
click at [715, 24] on link "Laptop" at bounding box center [732, 21] width 35 height 29
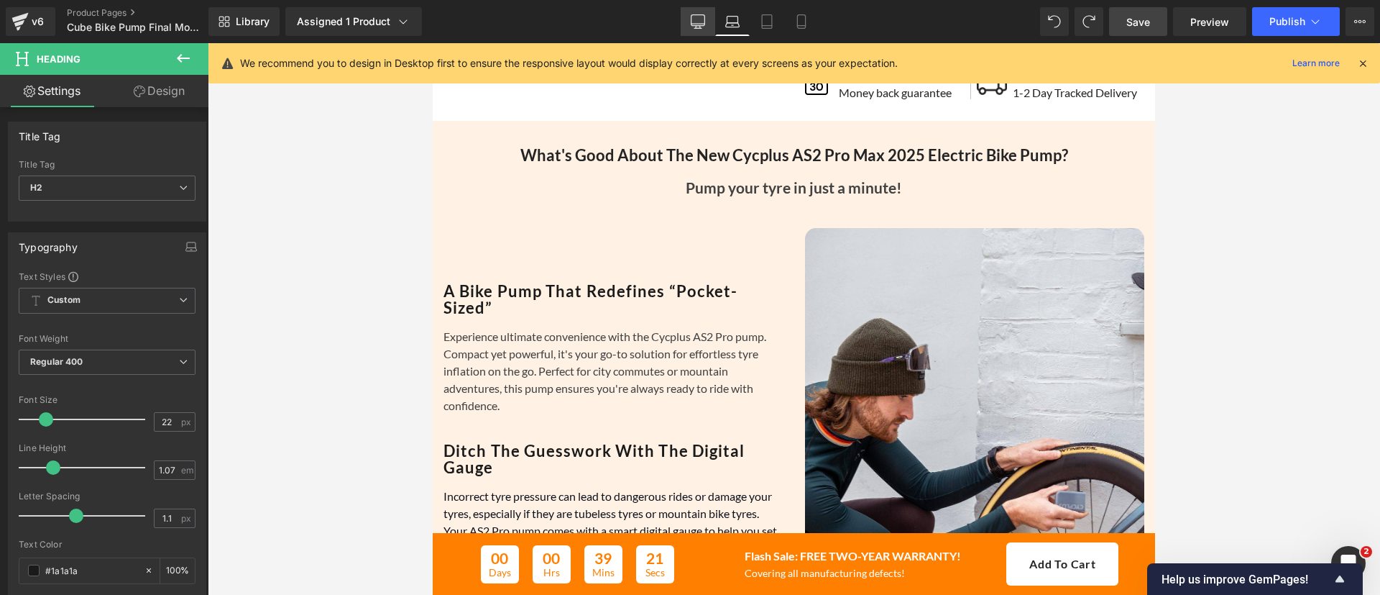
click at [709, 24] on link "Desktop" at bounding box center [698, 21] width 35 height 29
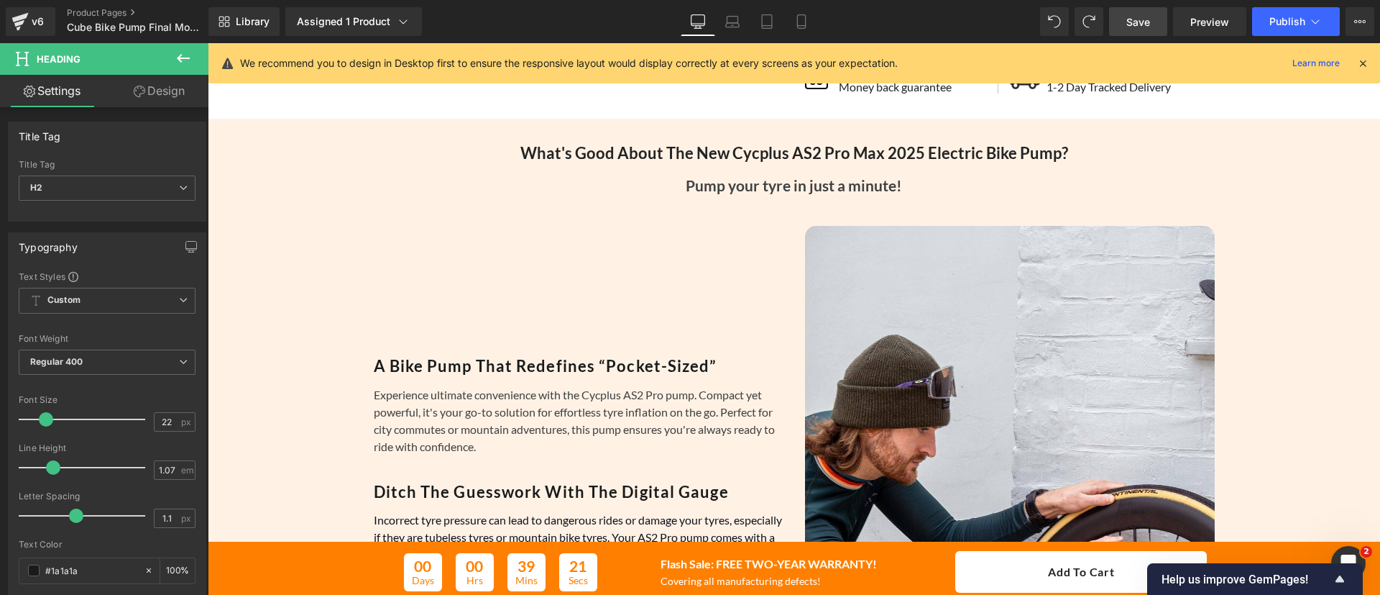
scroll to position [577, 0]
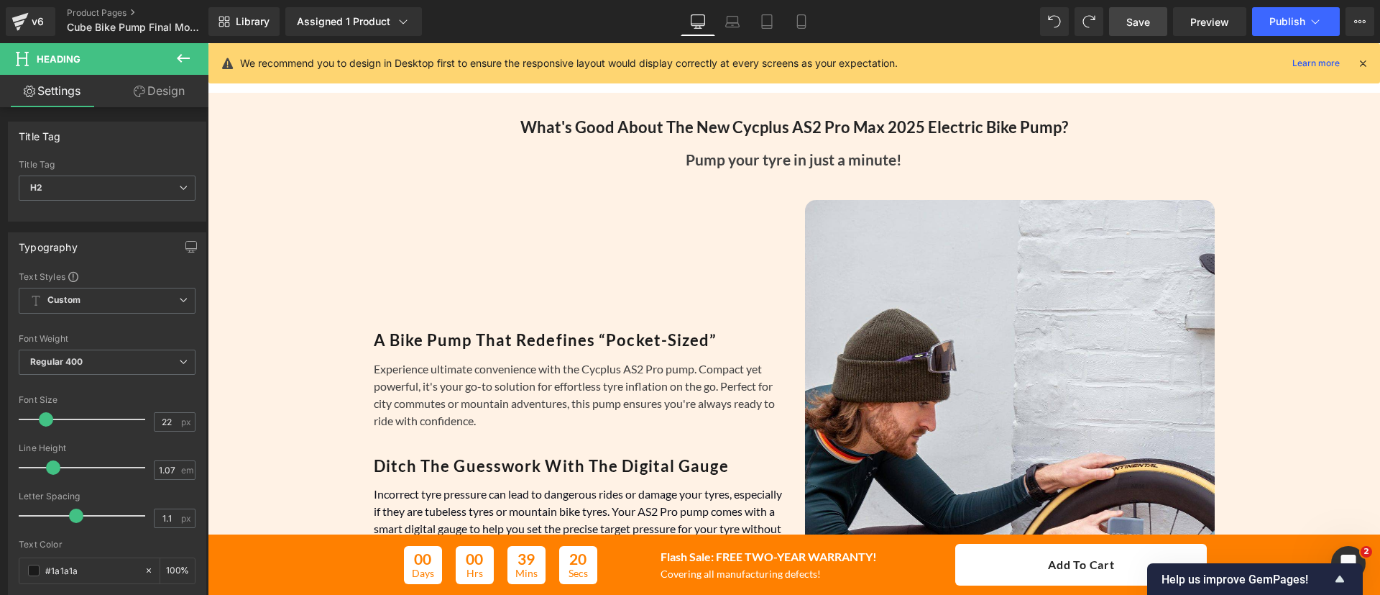
click at [620, 385] on div "Experience ultimate convenience with the Cycplus AS2 Pro pump. Compact yet powe…" at bounding box center [579, 403] width 410 height 109
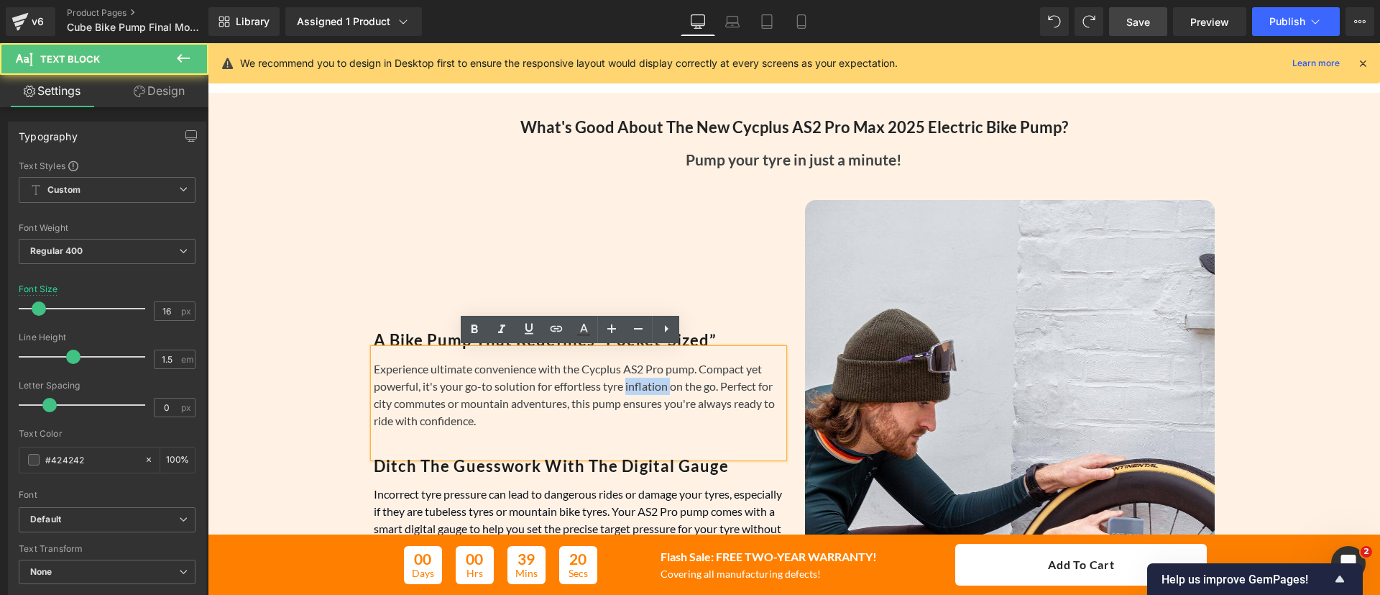
click at [620, 385] on div "Experience ultimate convenience with the Cycplus AS2 Pro pump. Compact yet powe…" at bounding box center [579, 403] width 410 height 109
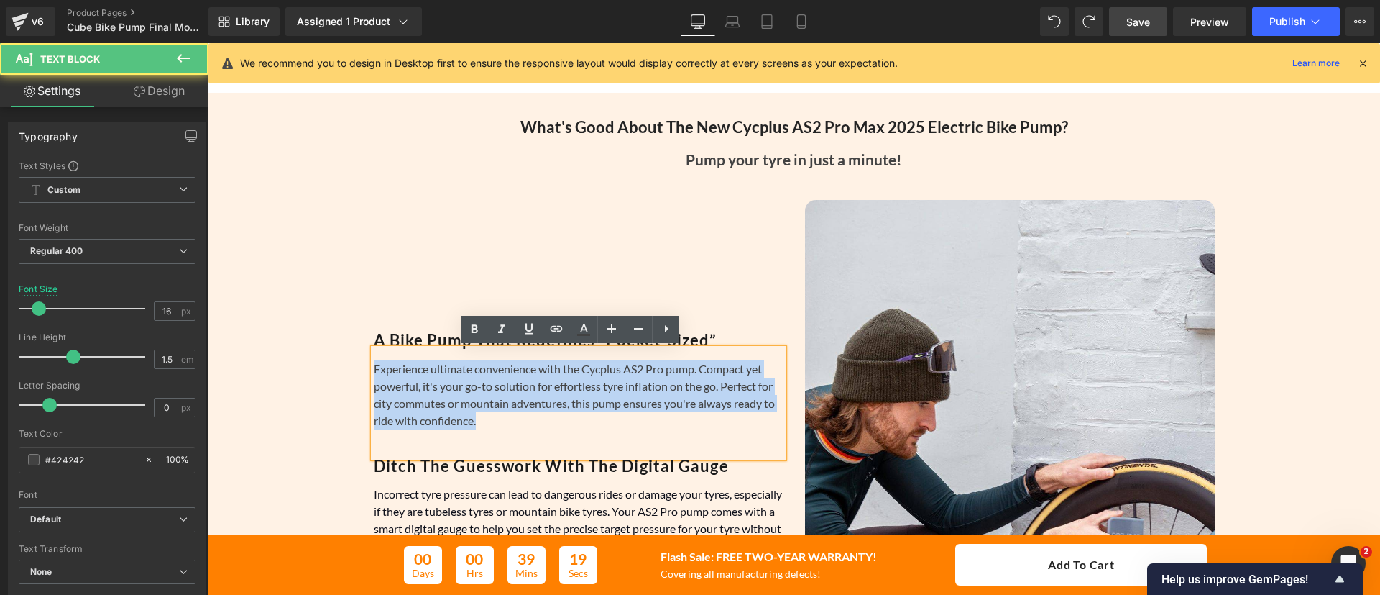
click at [620, 385] on div "Experience ultimate convenience with the Cycplus AS2 Pro pump. Compact yet powe…" at bounding box center [579, 403] width 410 height 109
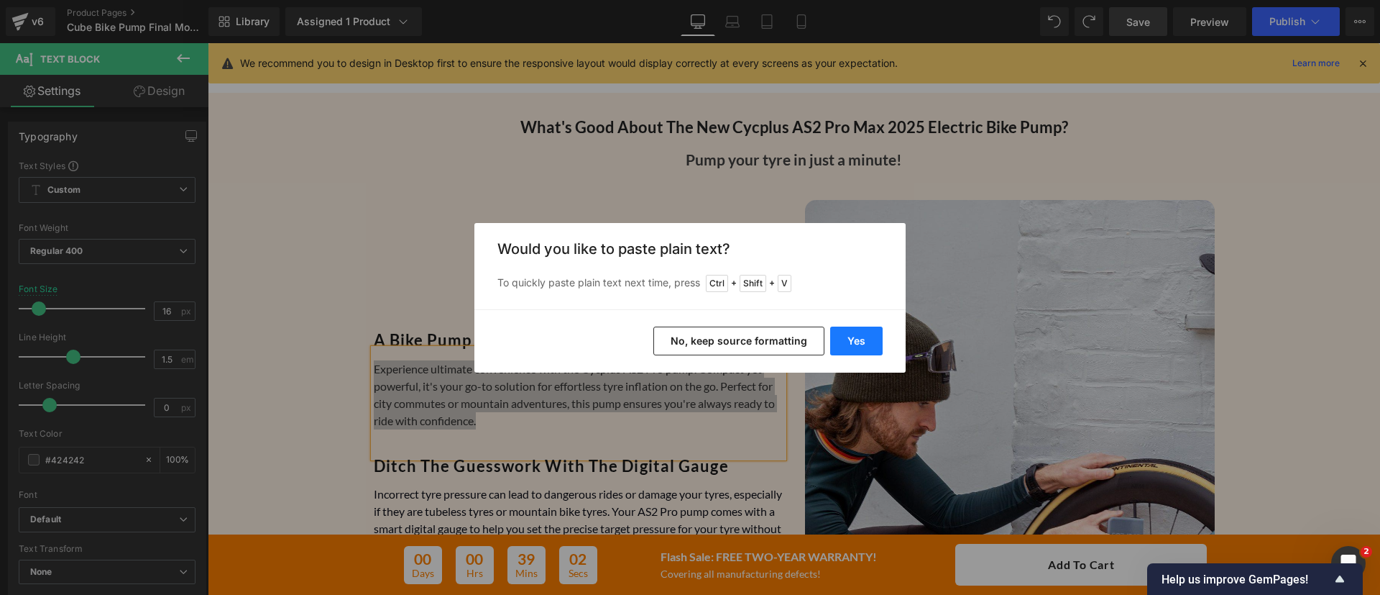
click at [858, 332] on button "Yes" at bounding box center [856, 340] width 52 height 29
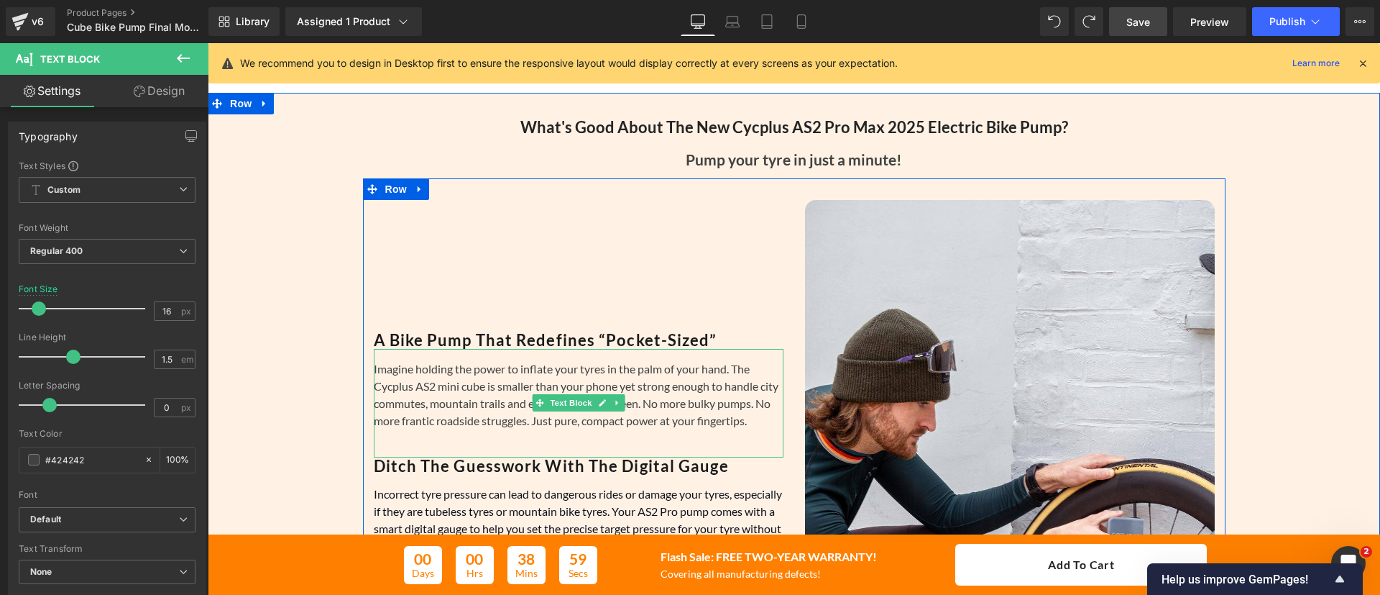
click at [431, 385] on div "Imagine holding the power to inflate your tyres in the palm of your hand. The C…" at bounding box center [579, 403] width 410 height 109
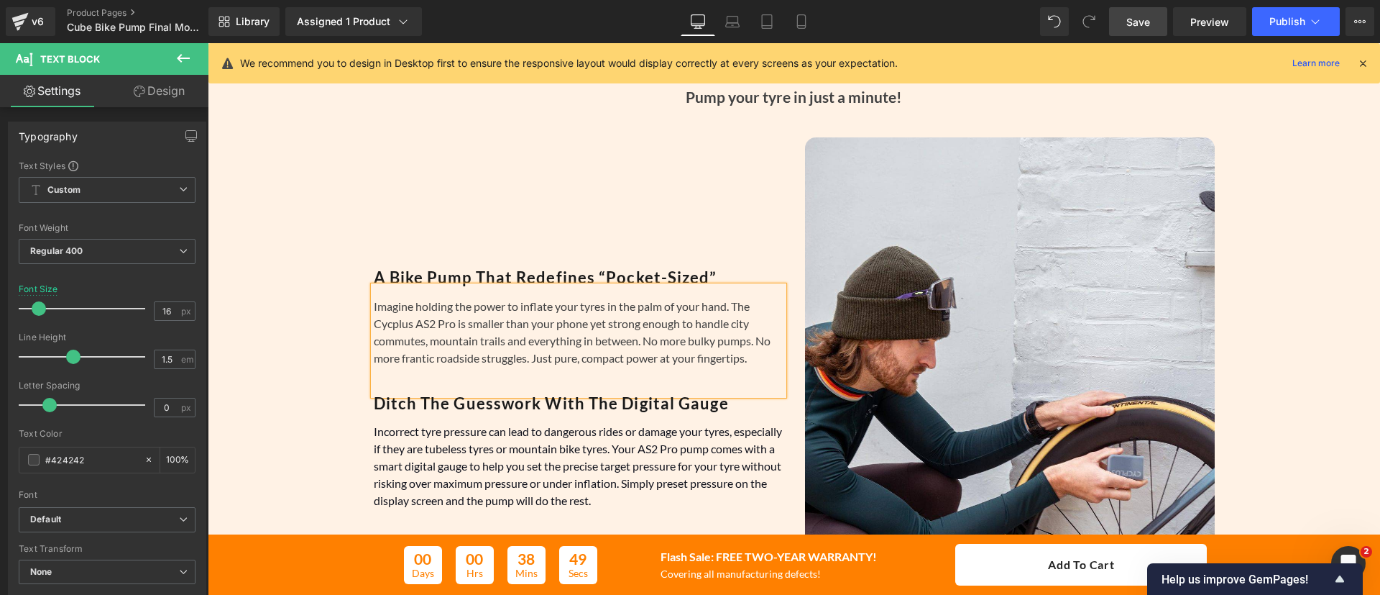
scroll to position [641, 0]
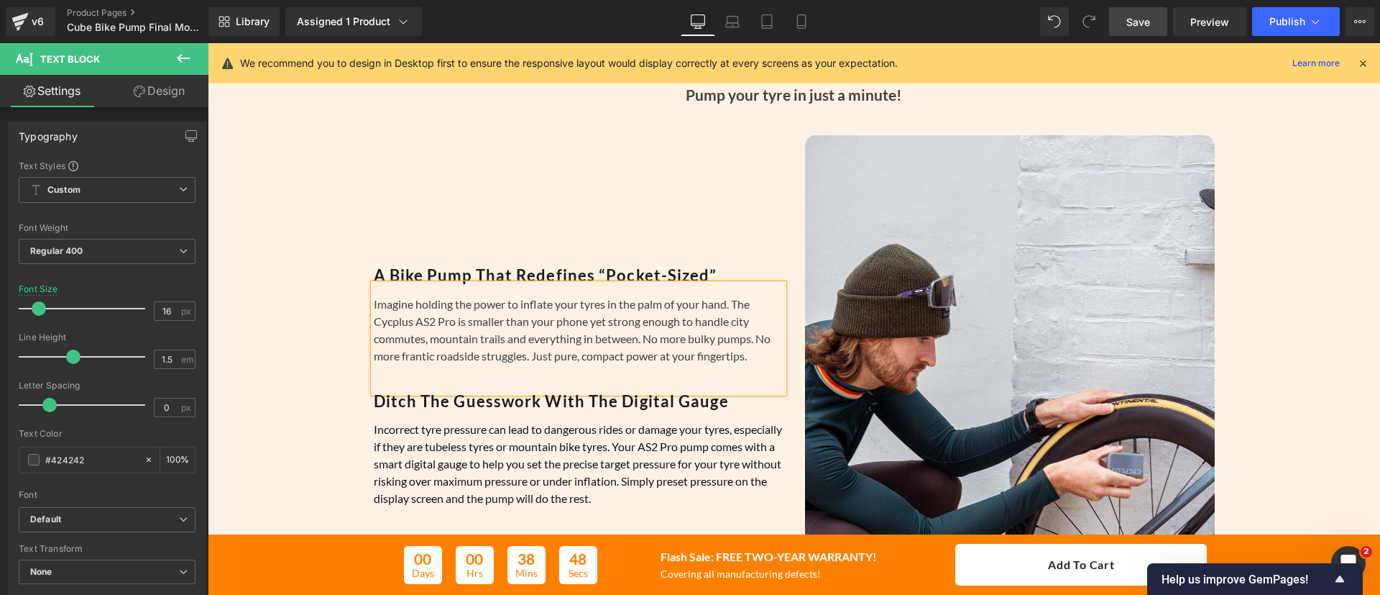
click at [591, 375] on div "Imagine holding the power to inflate your tyres in the palm of your hand. The C…" at bounding box center [579, 338] width 410 height 109
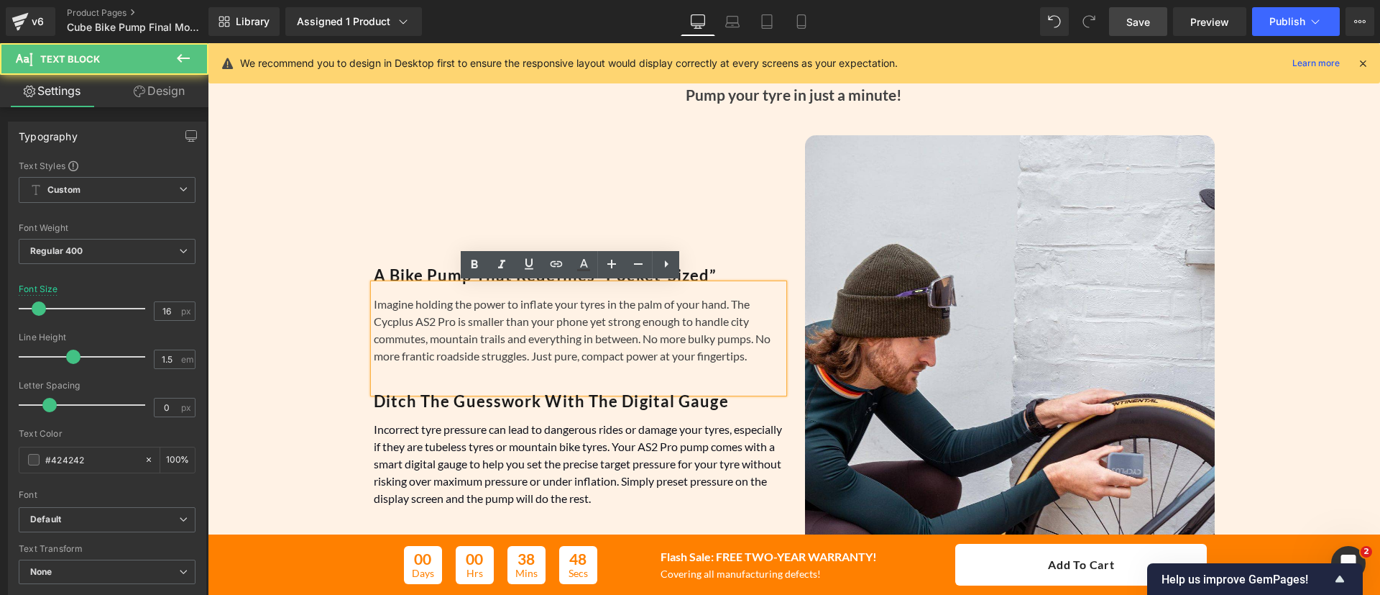
click at [615, 442] on font "Incorrect tyre pressure can lead to dangerous rides or damage your tyres, espec…" at bounding box center [578, 463] width 408 height 83
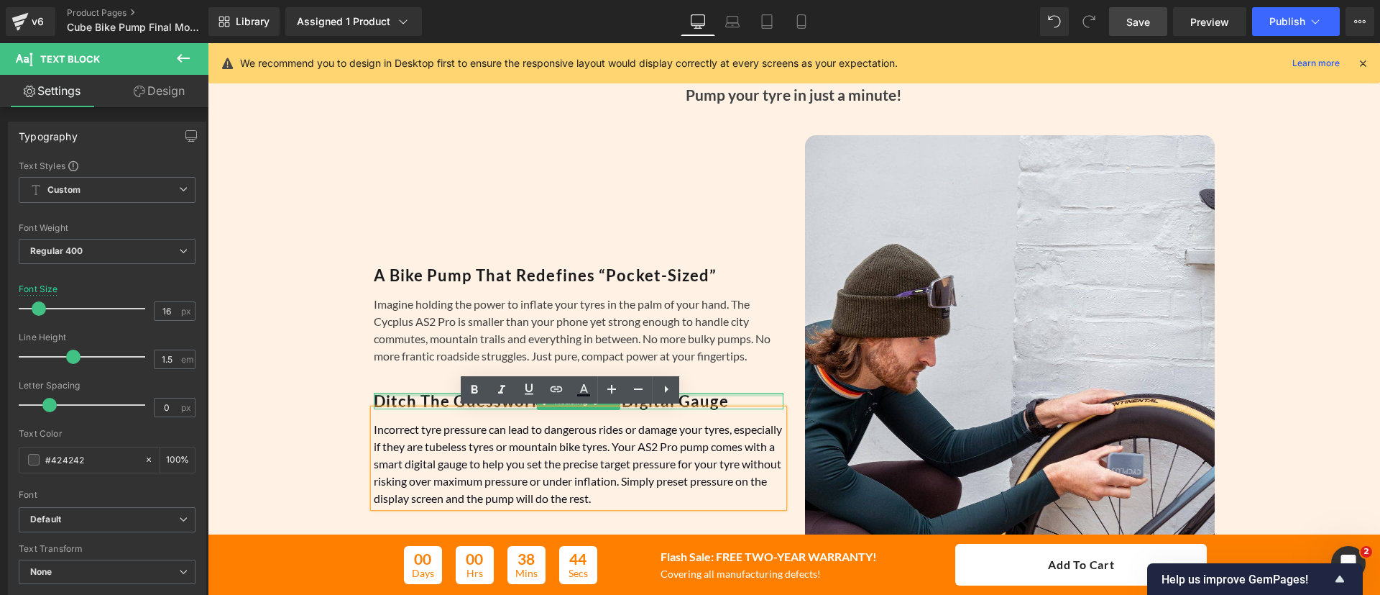
click at [396, 396] on b "Ditch The Guesswork With The Digital Gauge" at bounding box center [551, 400] width 355 height 19
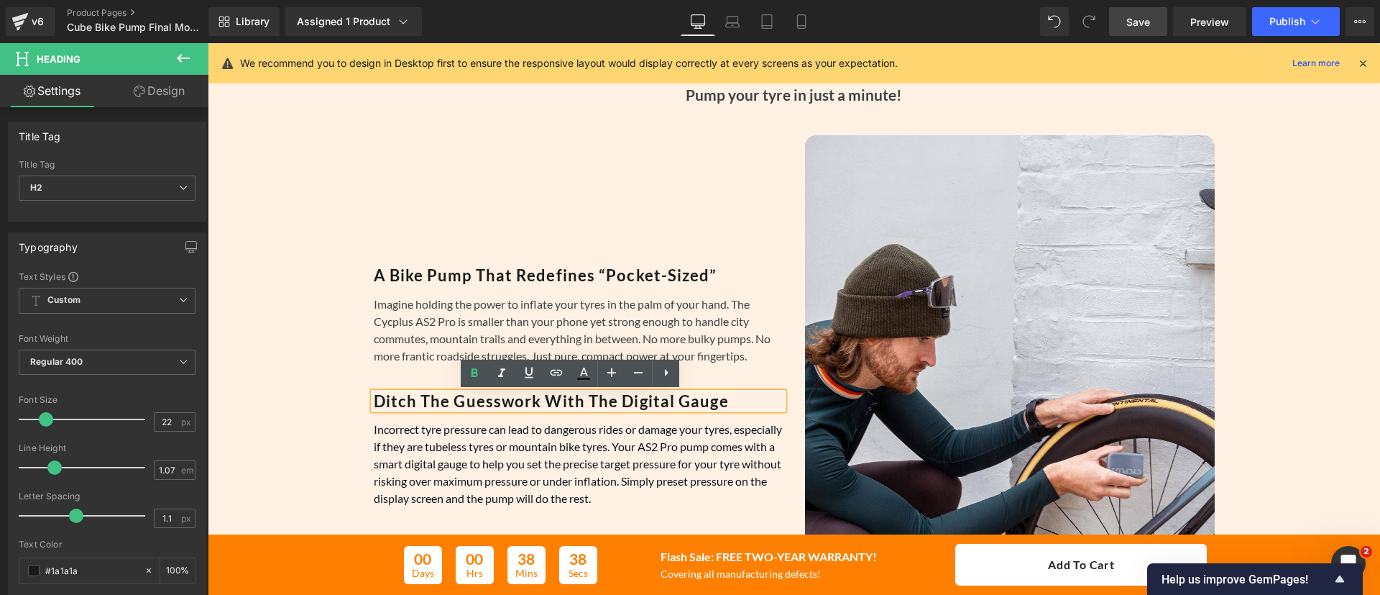
click at [425, 400] on b "Ditch The Guesswork With The Digital Gauge" at bounding box center [551, 400] width 355 height 19
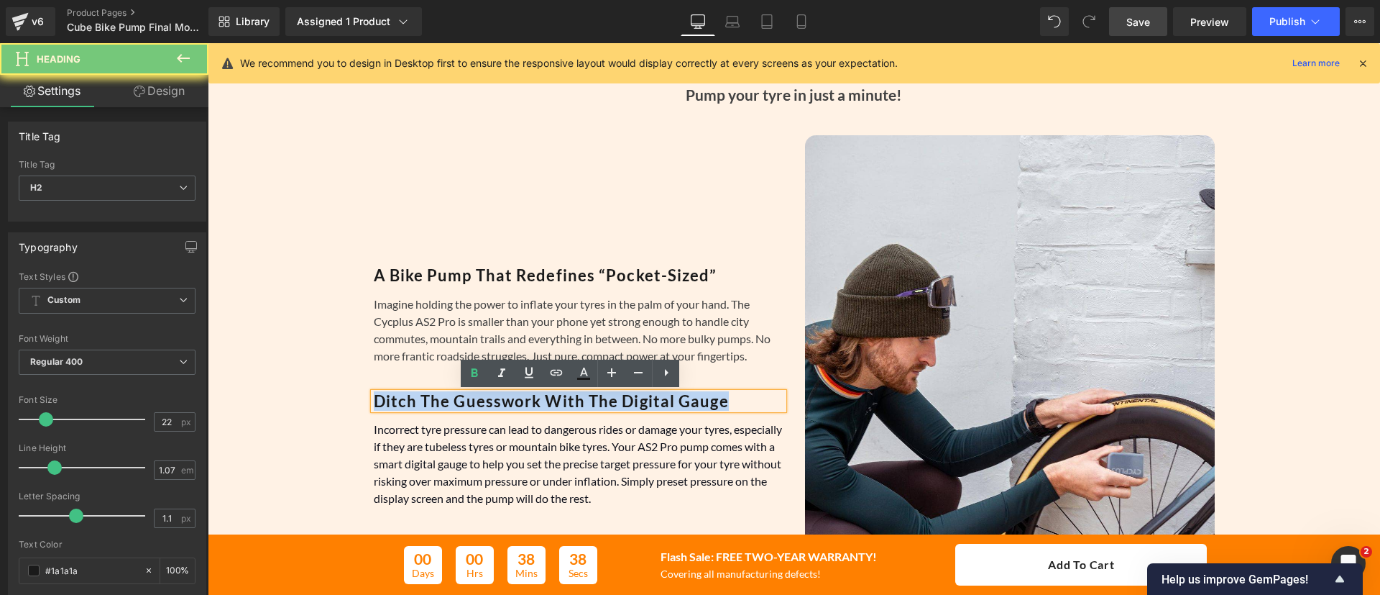
click at [425, 400] on b "Ditch The Guesswork With The Digital Gauge" at bounding box center [551, 400] width 355 height 19
paste div
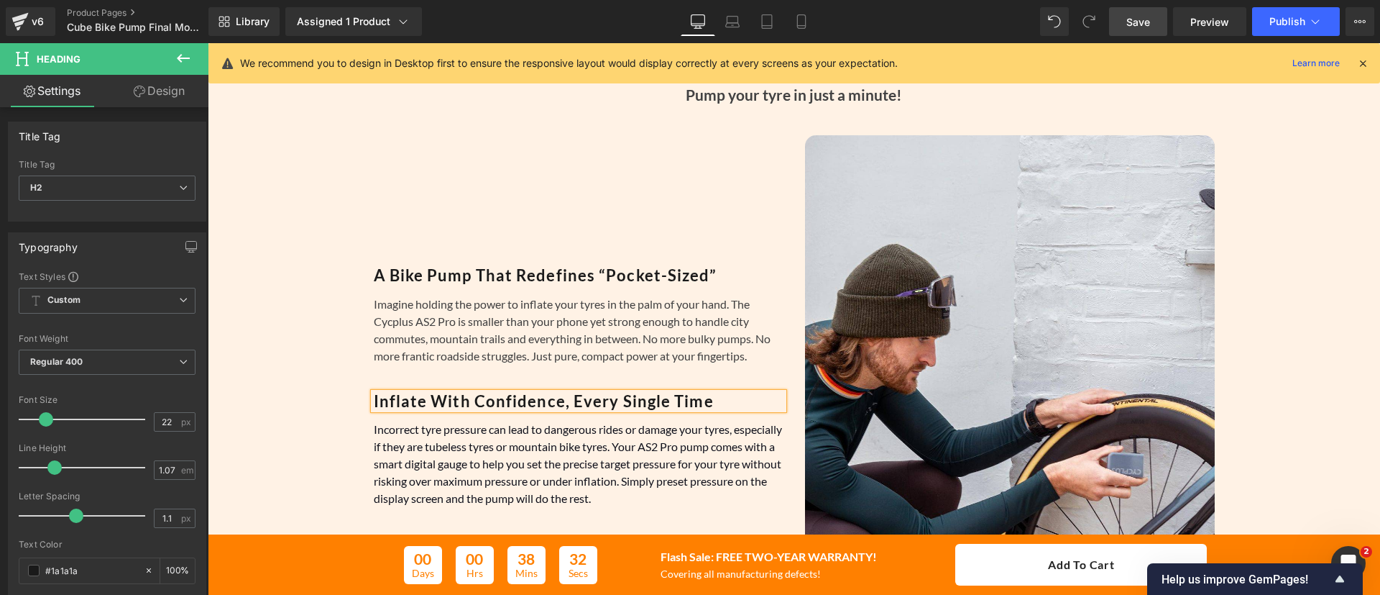
click at [375, 399] on b "Inflate With Confidence, Every Single Time" at bounding box center [544, 400] width 340 height 19
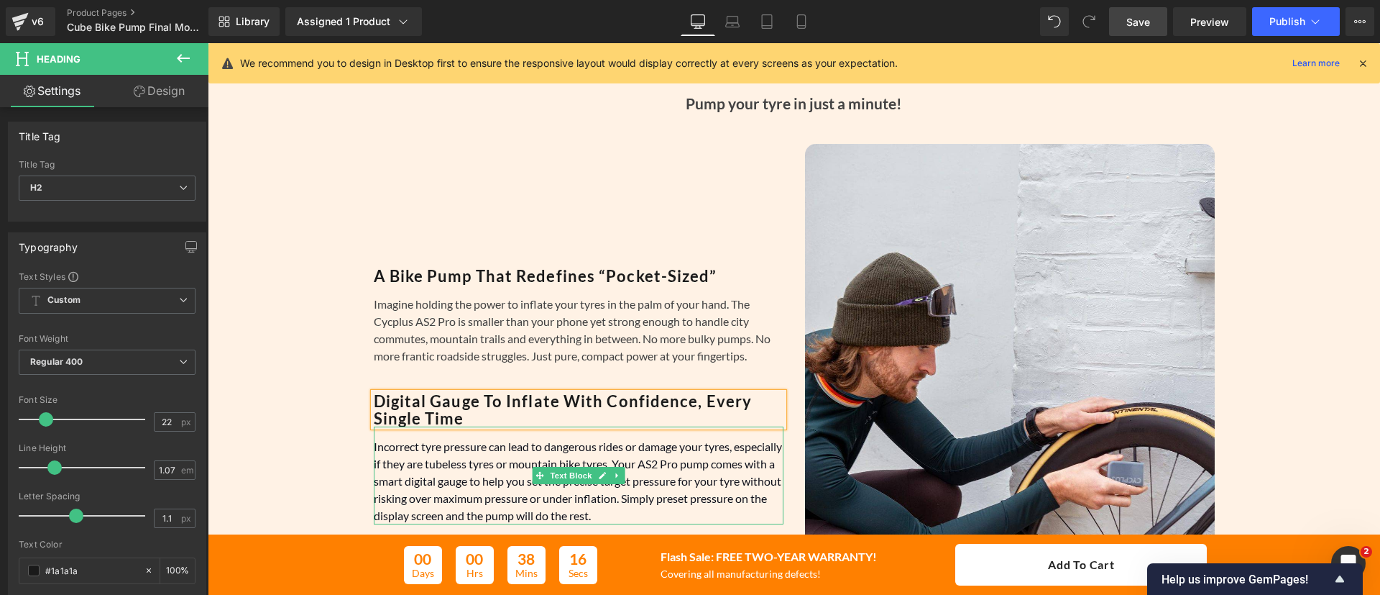
click at [469, 474] on font "Incorrect tyre pressure can lead to dangerous rides or damage your tyres, espec…" at bounding box center [578, 480] width 408 height 83
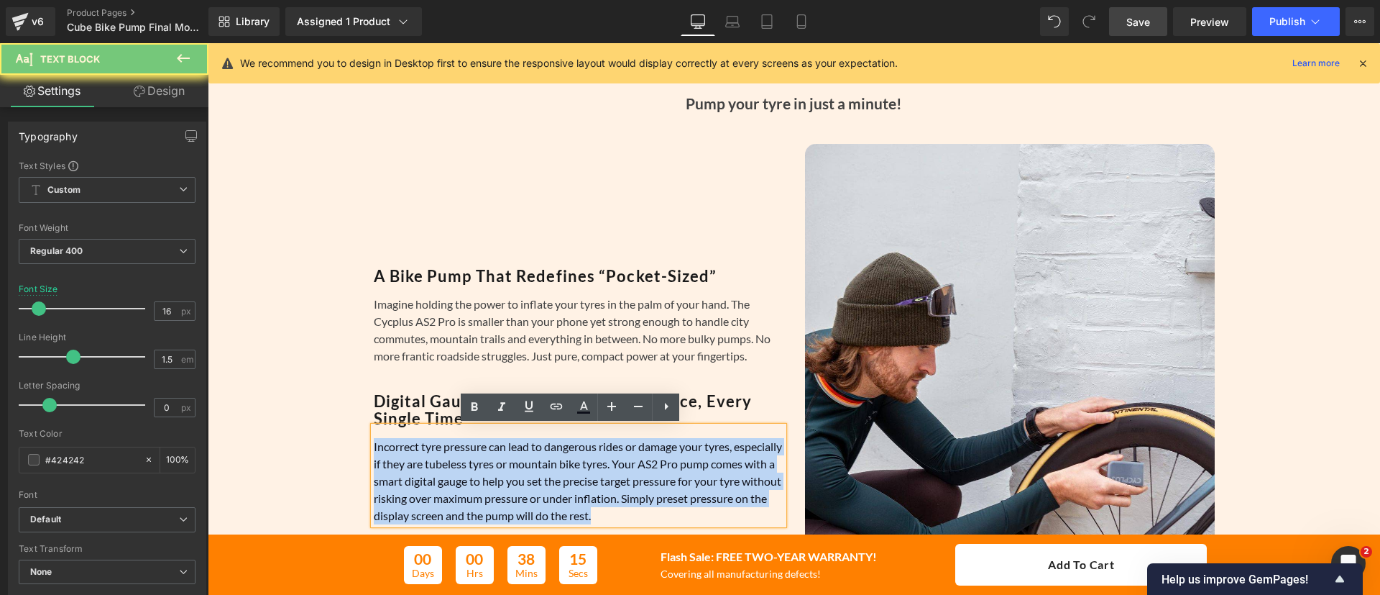
click at [469, 474] on font "Incorrect tyre pressure can lead to dangerous rides or damage your tyres, espec…" at bounding box center [578, 480] width 408 height 83
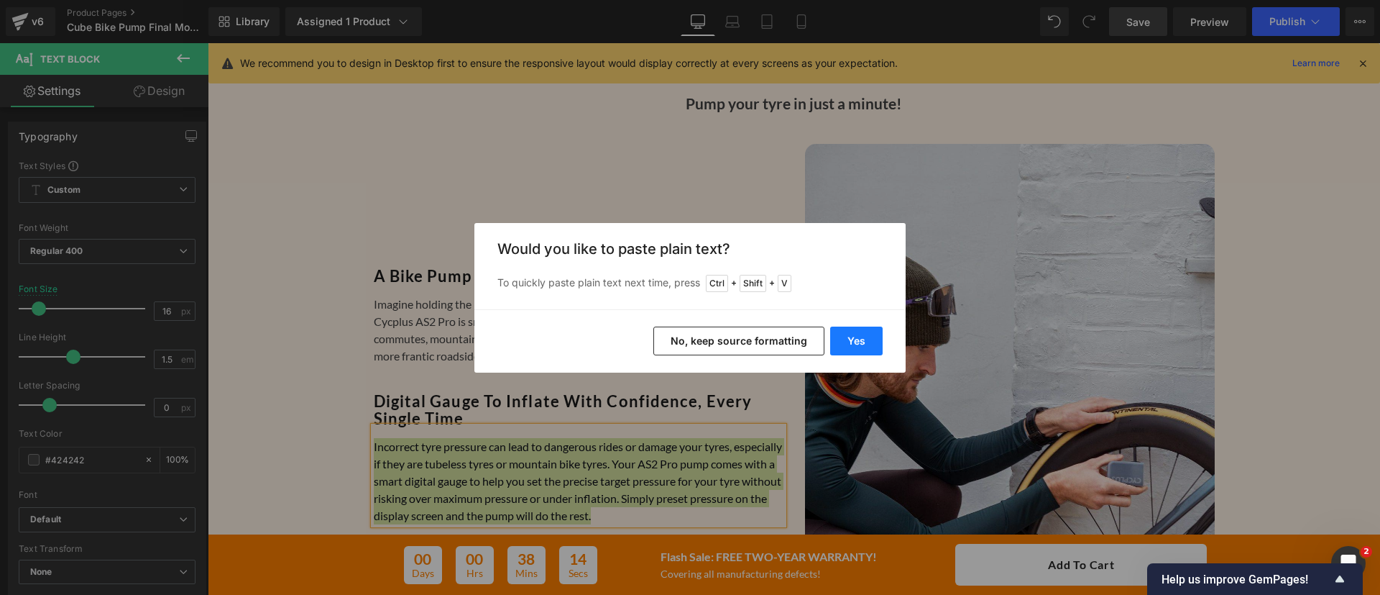
click at [864, 331] on button "Yes" at bounding box center [856, 340] width 52 height 29
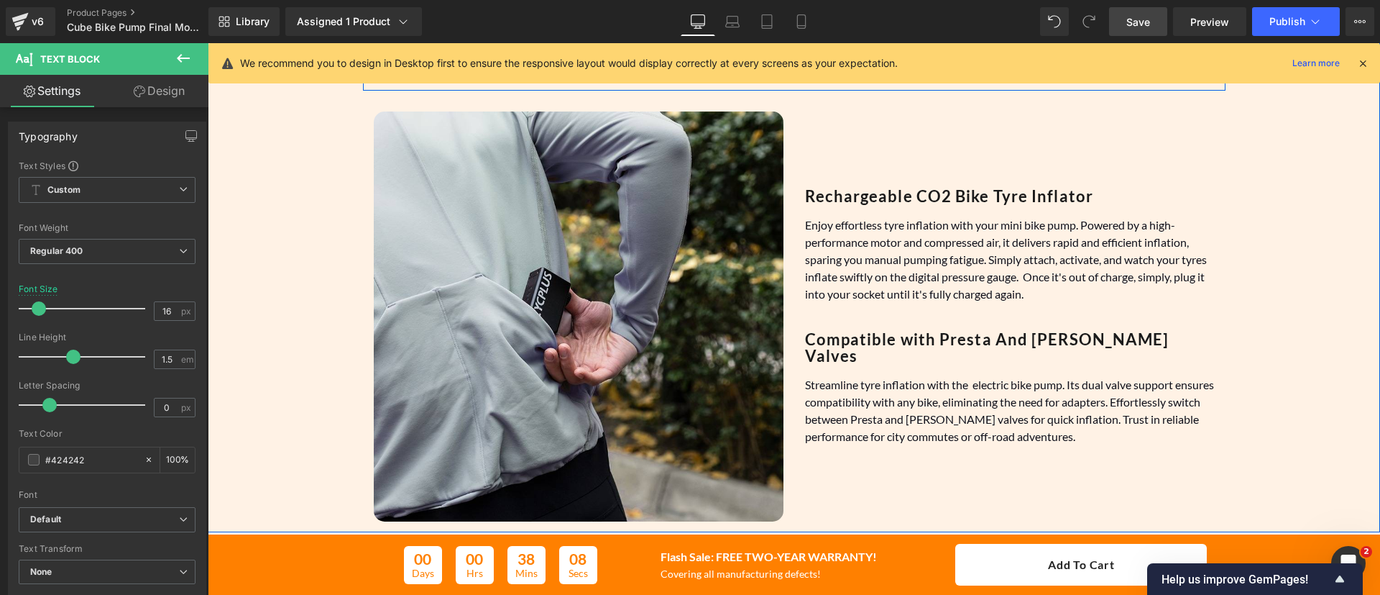
scroll to position [1204, 0]
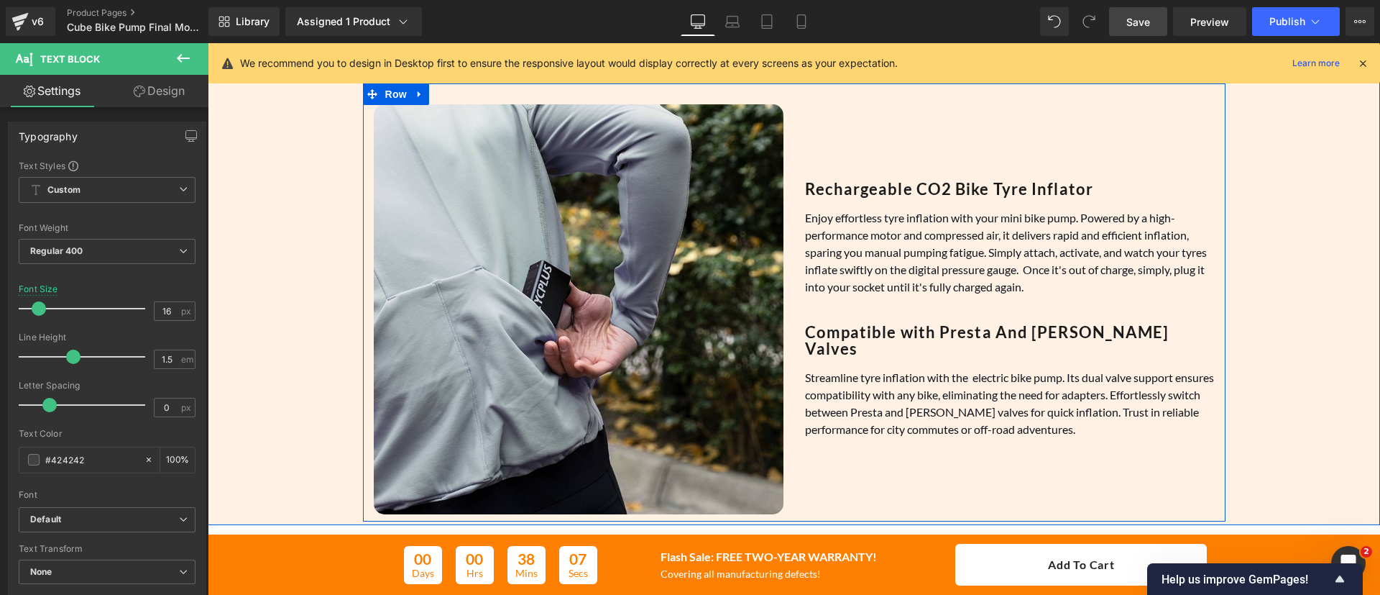
click at [1078, 421] on p "Streamline tyre inflation with the electric bike pump. Its dual valve support e…" at bounding box center [1010, 403] width 410 height 69
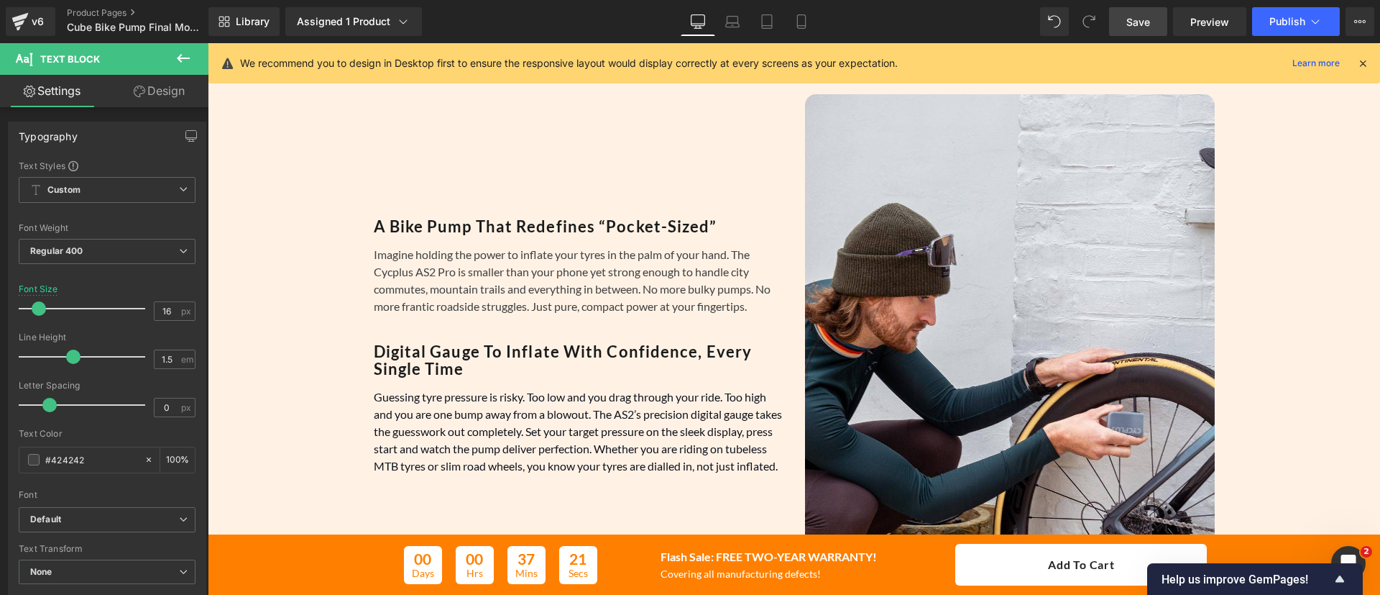
scroll to position [677, 0]
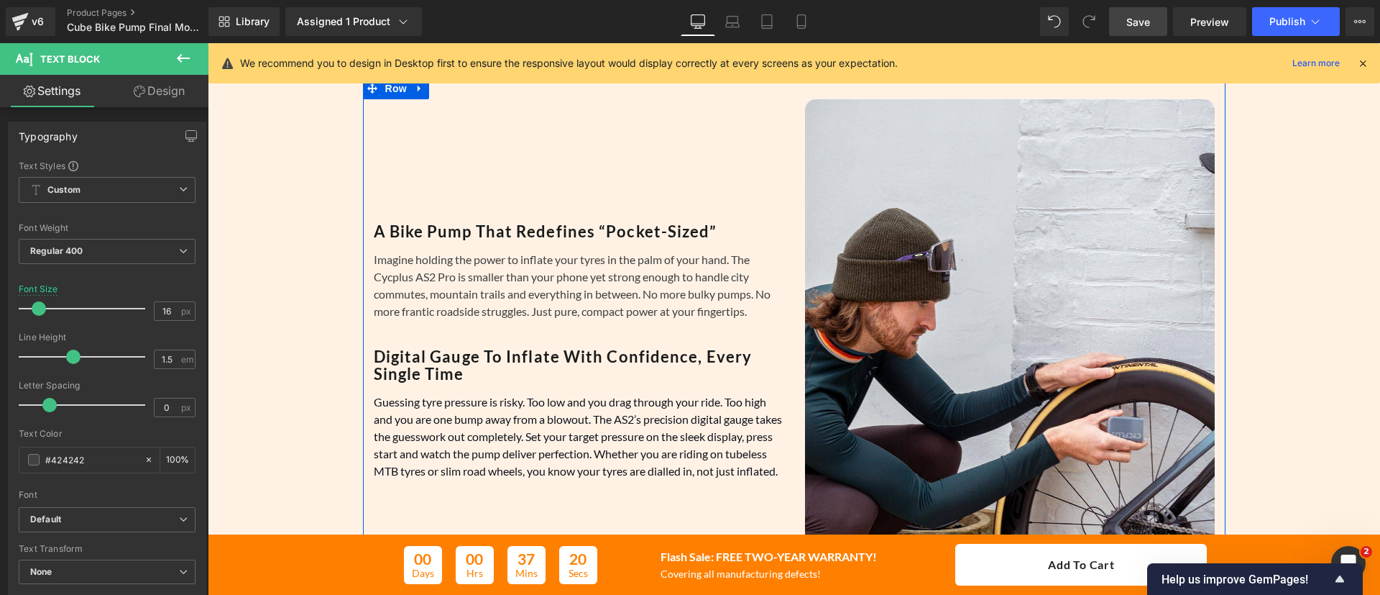
click at [667, 224] on b "A Bike Pump That Redefines “Pocket-Sized”" at bounding box center [546, 230] width 344 height 19
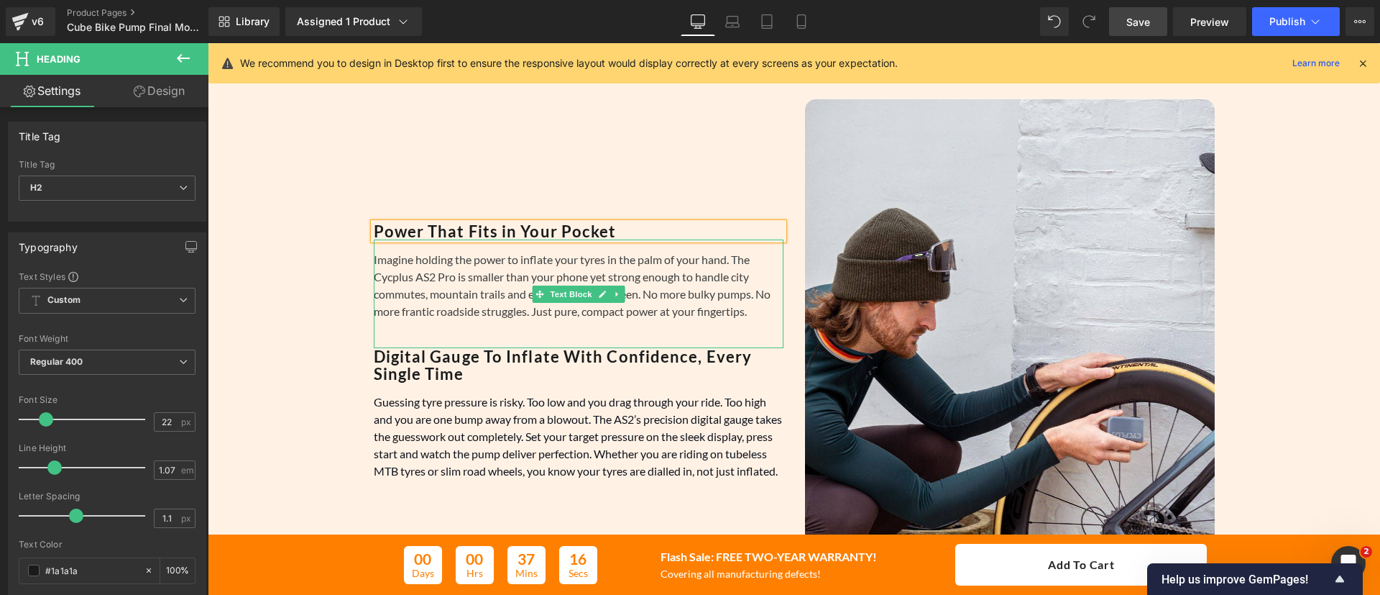
click at [467, 281] on div "Imagine holding the power to inflate your tyres in the palm of your hand. The C…" at bounding box center [579, 293] width 410 height 109
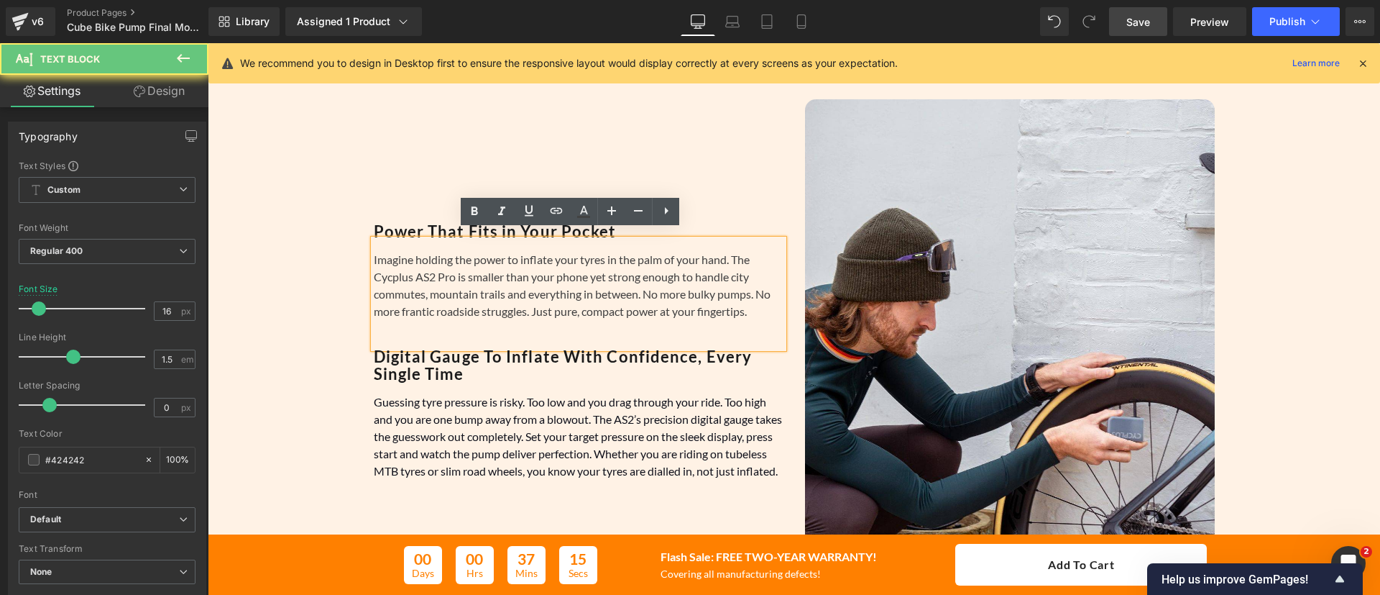
click at [467, 281] on div "Imagine holding the power to inflate your tyres in the palm of your hand. The C…" at bounding box center [579, 293] width 410 height 109
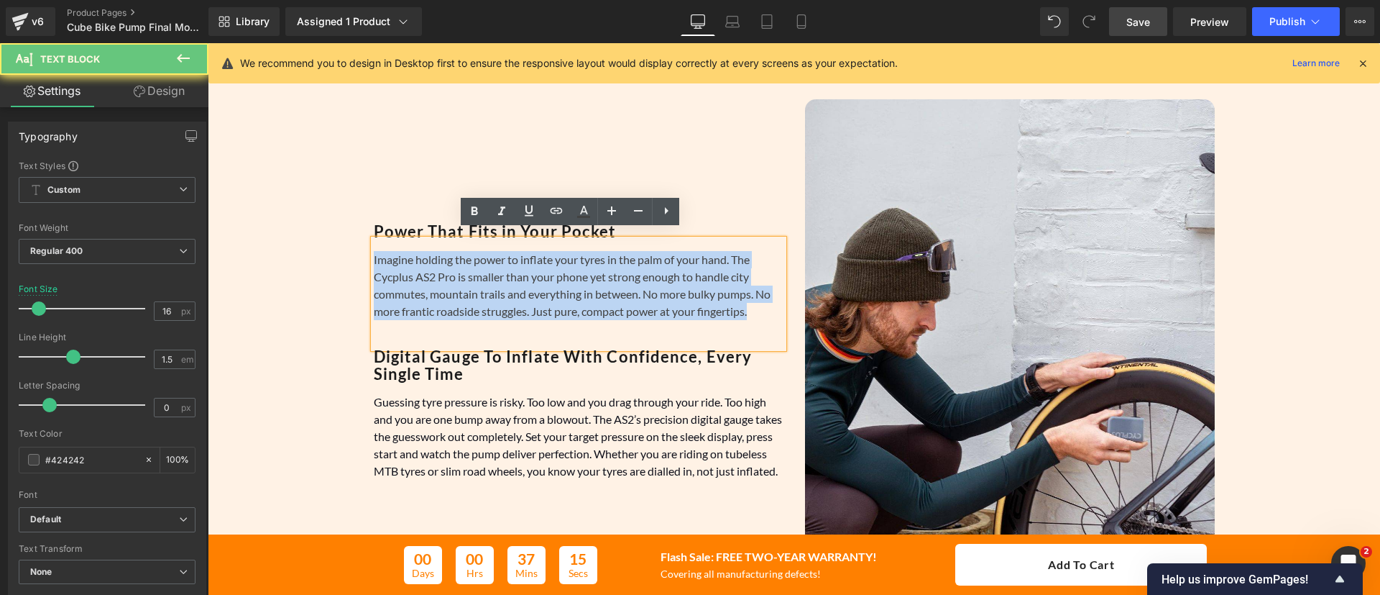
click at [467, 281] on div "Imagine holding the power to inflate your tyres in the palm of your hand. The C…" at bounding box center [579, 293] width 410 height 109
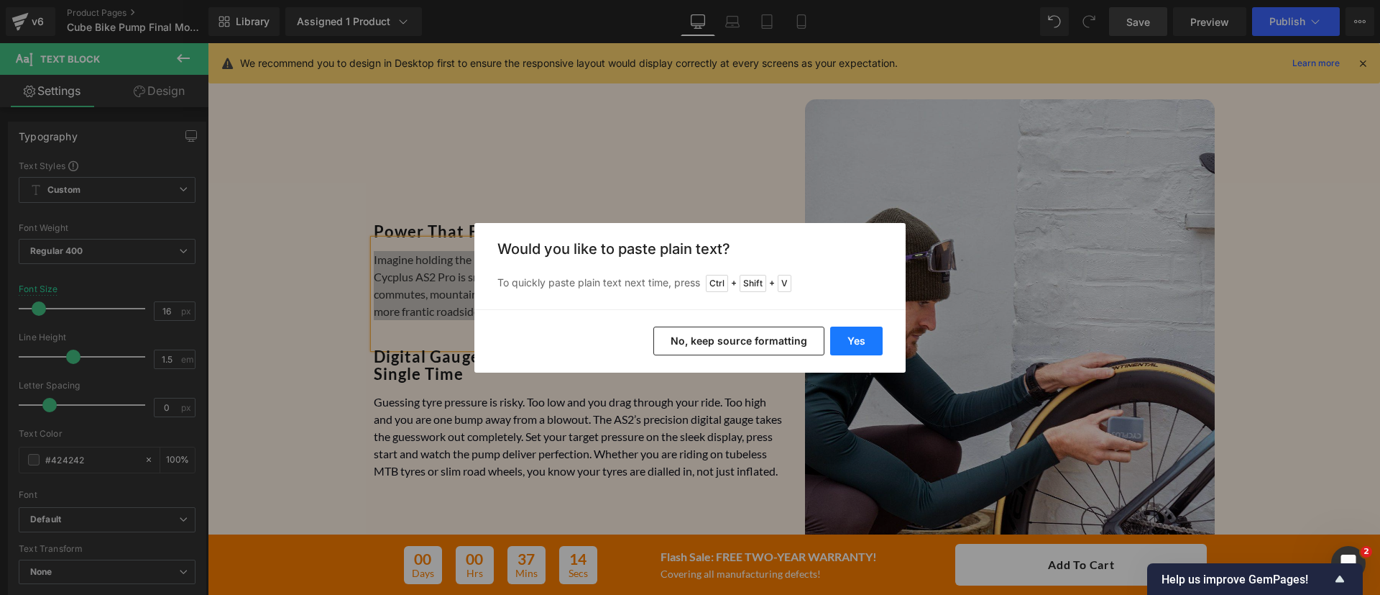
click at [868, 339] on button "Yes" at bounding box center [856, 340] width 52 height 29
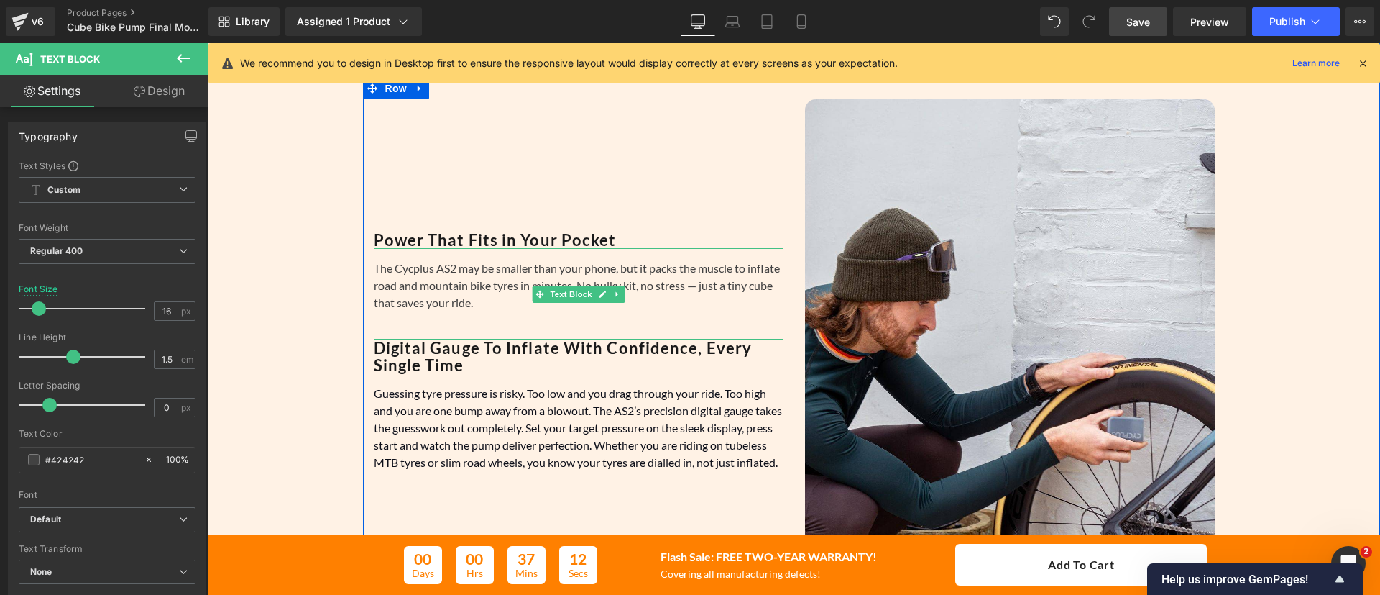
click at [449, 258] on div "The Cycplus AS2 may be smaller than your phone, but it packs the muscle to infl…" at bounding box center [579, 293] width 410 height 91
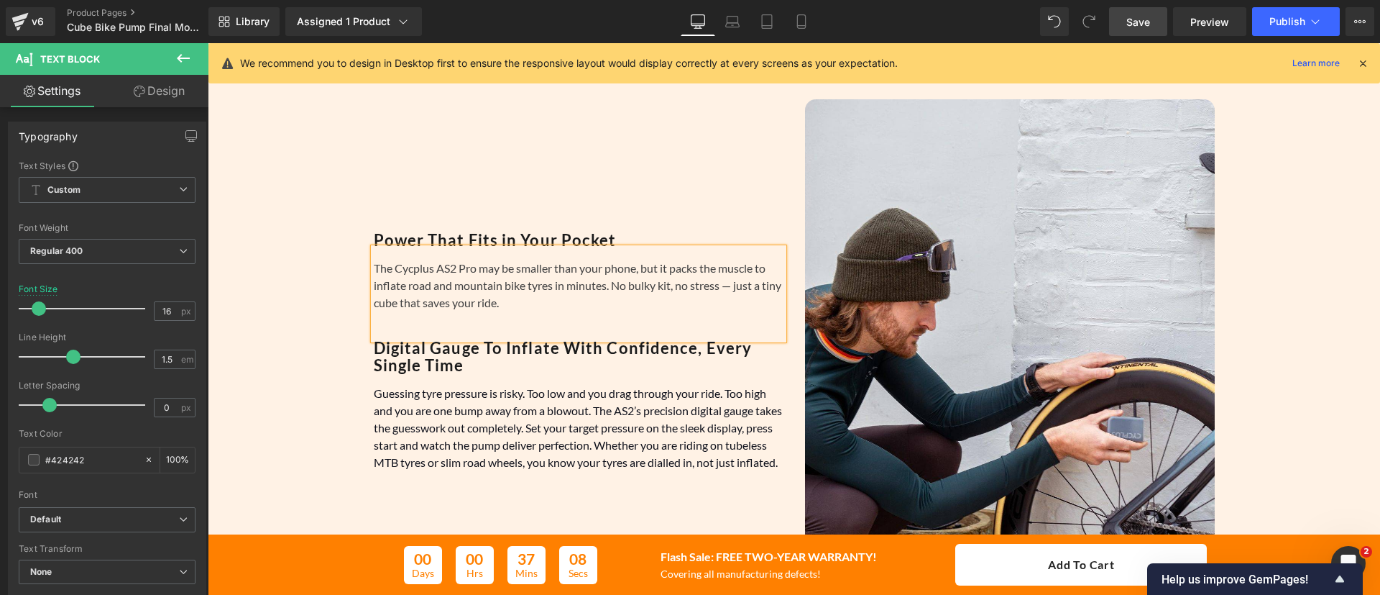
click at [584, 297] on div "The Cycplus AS2 Pro may be smaller than your phone, but it packs the muscle to …" at bounding box center [579, 293] width 410 height 91
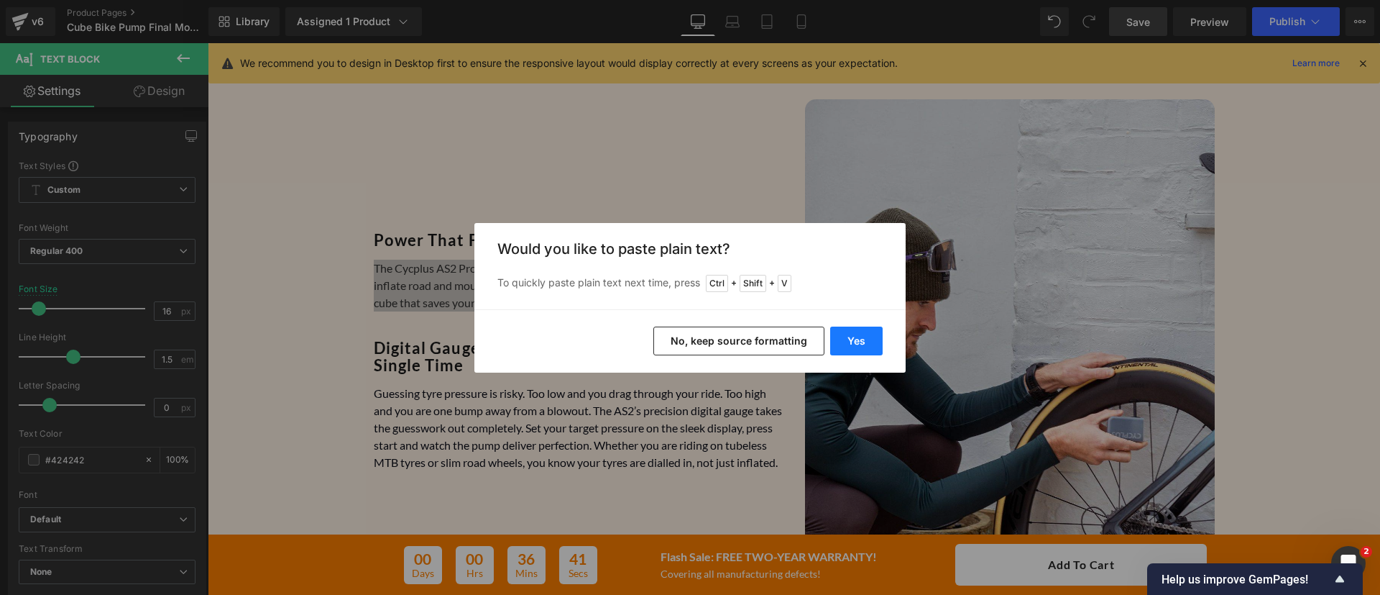
click at [863, 328] on button "Yes" at bounding box center [856, 340] width 52 height 29
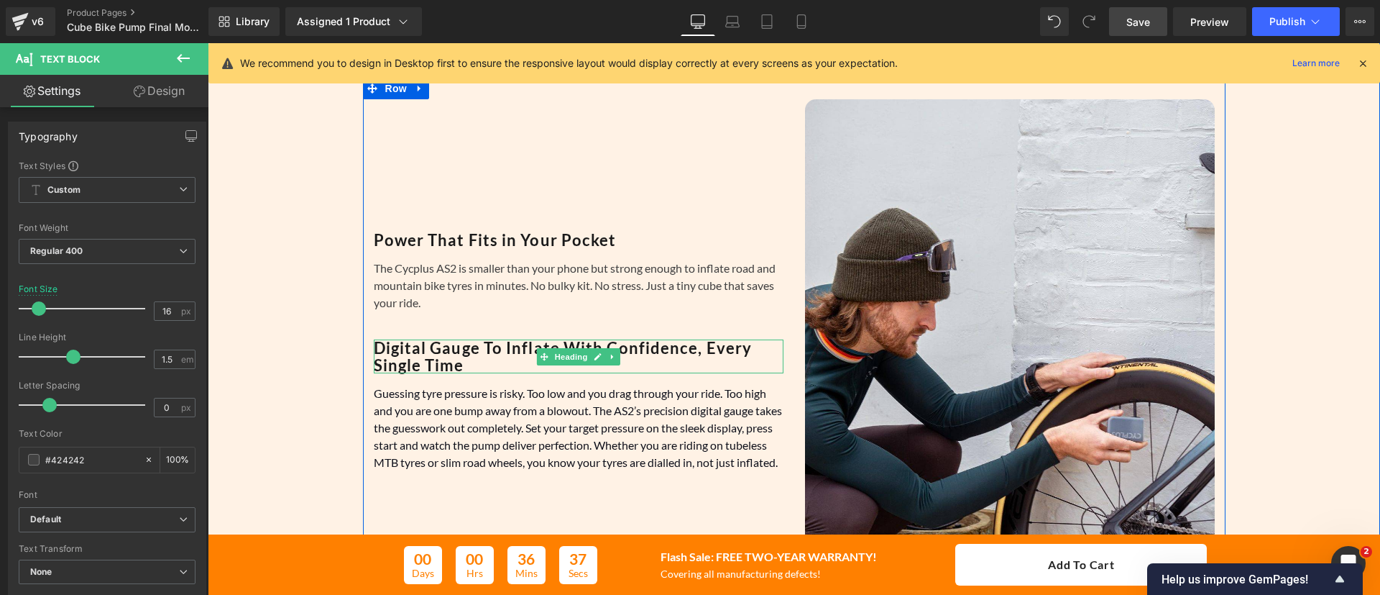
click at [435, 344] on b "Digital Gauge To Inflate With Confidence, Every Single Time" at bounding box center [563, 356] width 379 height 37
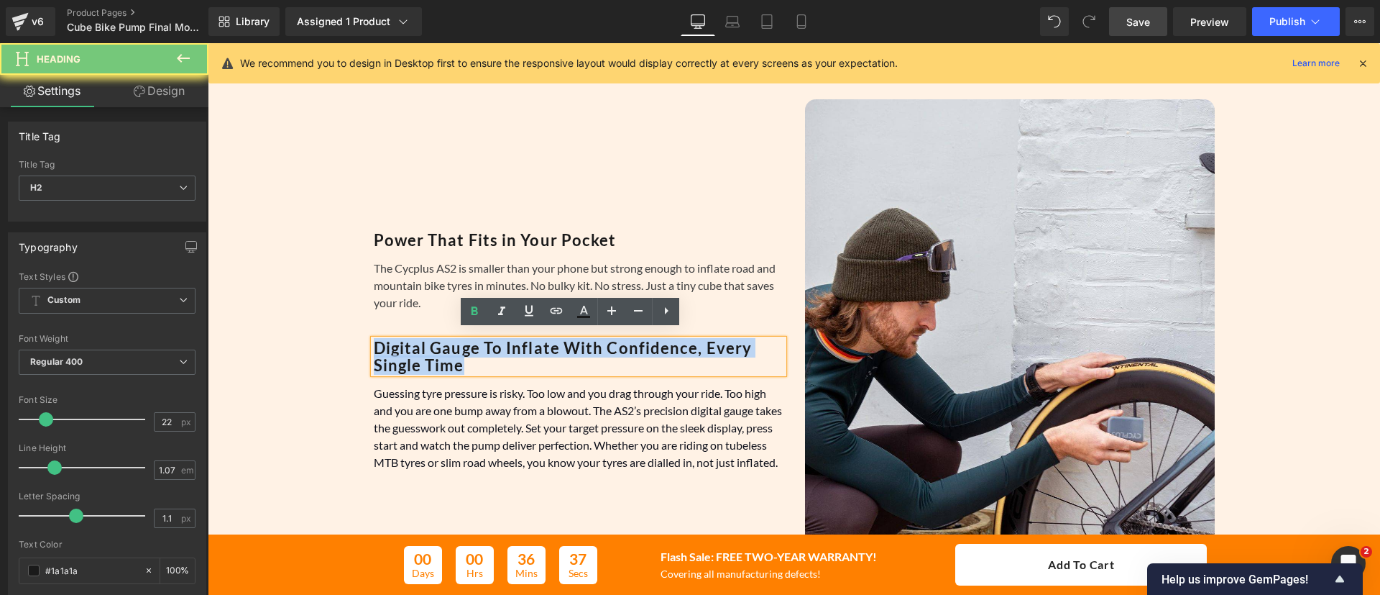
click at [435, 344] on b "Digital Gauge To Inflate With Confidence, Every Single Time" at bounding box center [563, 356] width 379 height 37
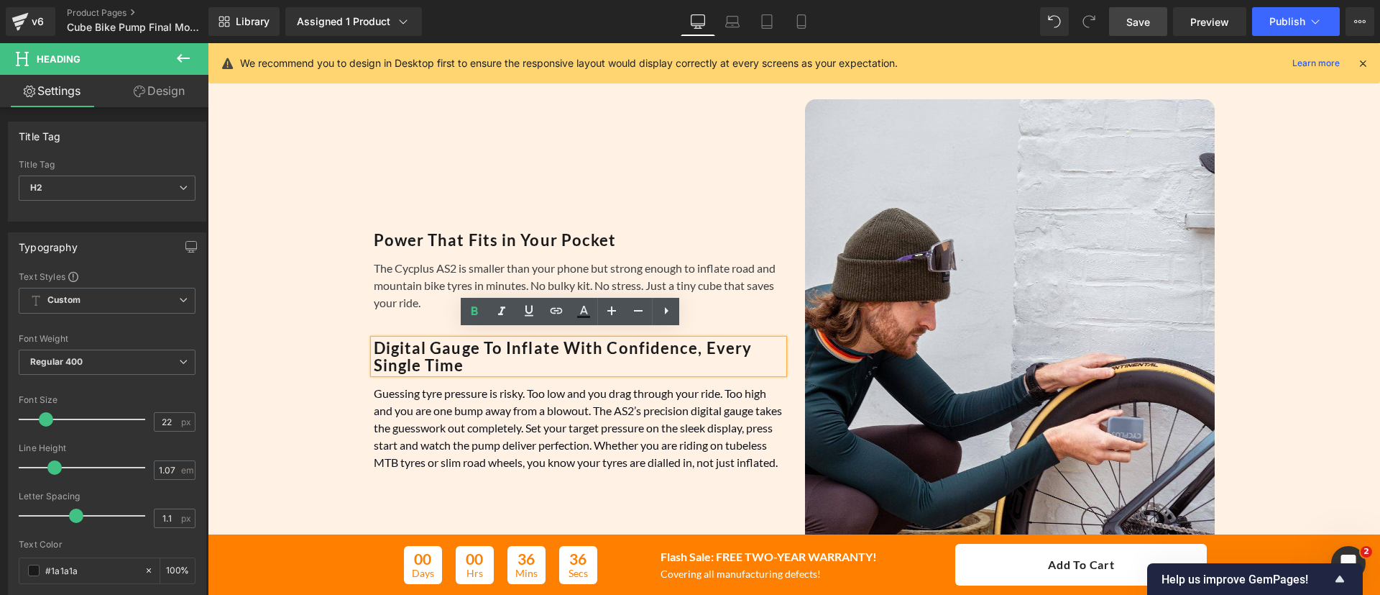
scroll to position [686, 0]
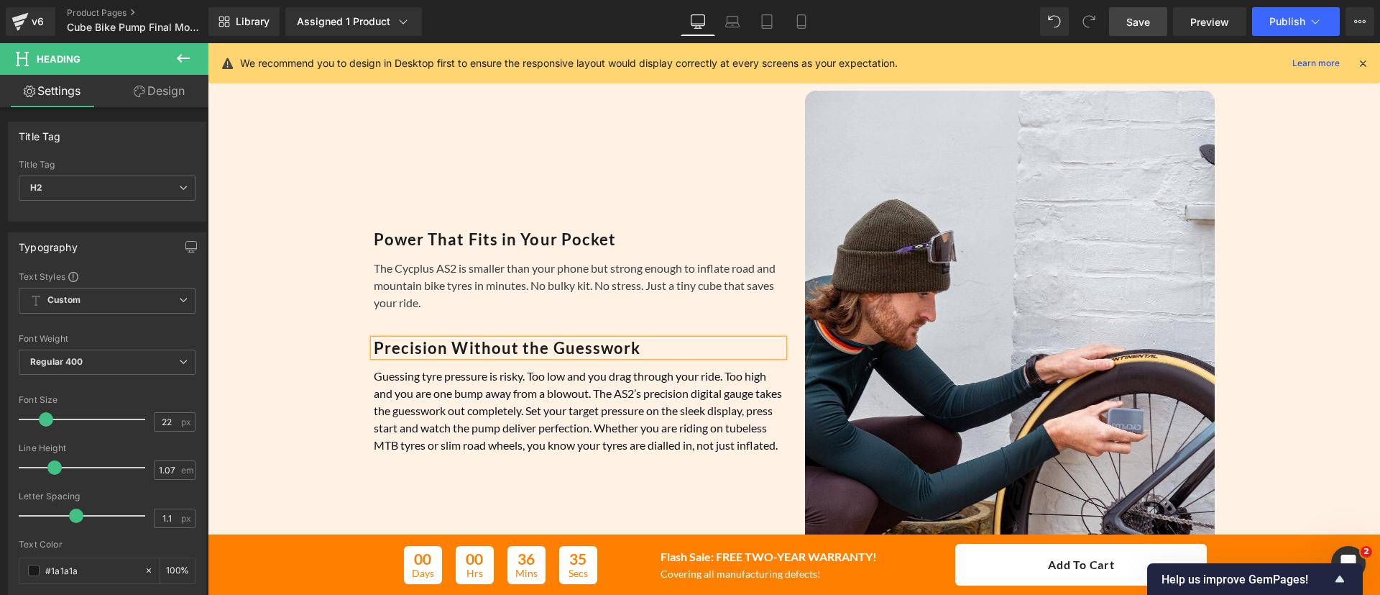
click at [374, 338] on b "Precision Without the Guesswork" at bounding box center [507, 347] width 267 height 19
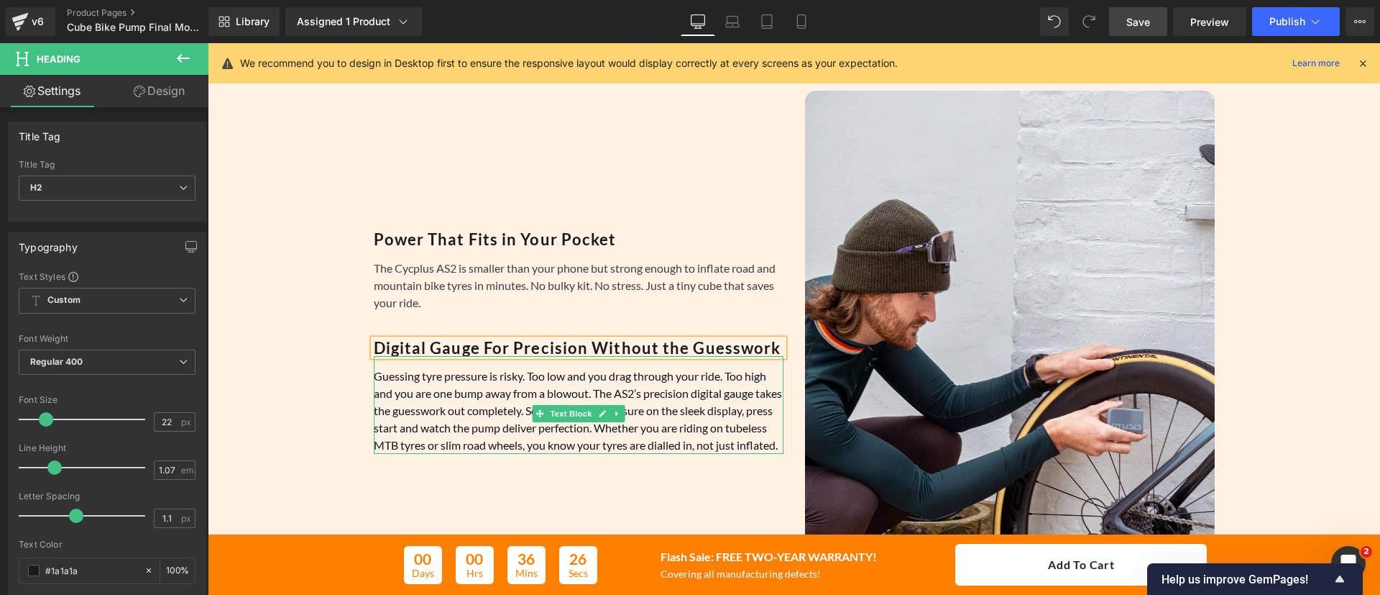
click at [558, 428] on p "Guessing tyre pressure is risky. Too low and you drag through your ride. Too hi…" at bounding box center [579, 410] width 410 height 86
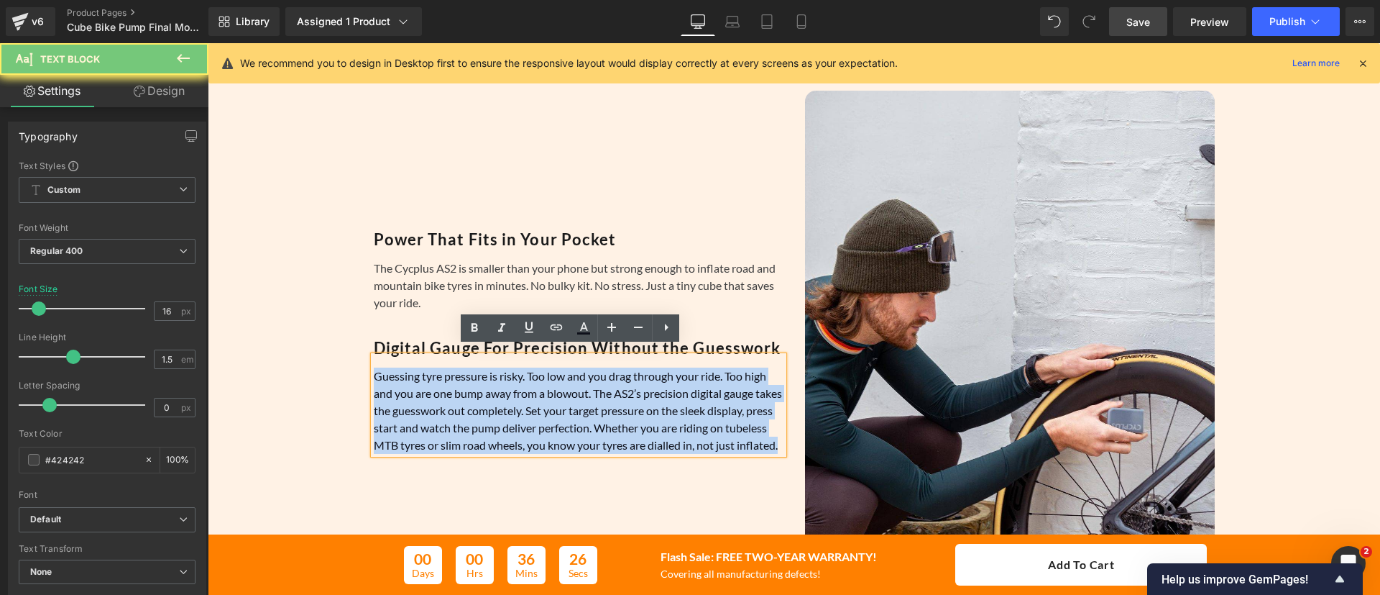
click at [558, 428] on p "Guessing tyre pressure is risky. Too low and you drag through your ride. Too hi…" at bounding box center [579, 410] width 410 height 86
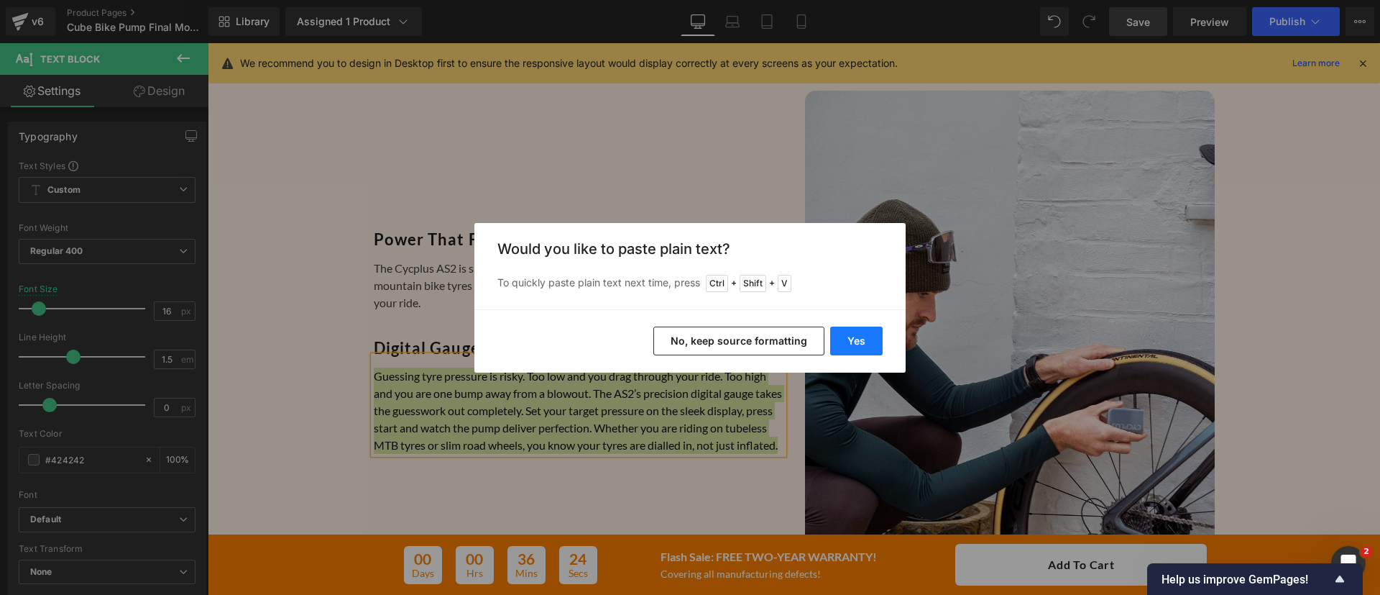
click at [879, 336] on button "Yes" at bounding box center [856, 340] width 52 height 29
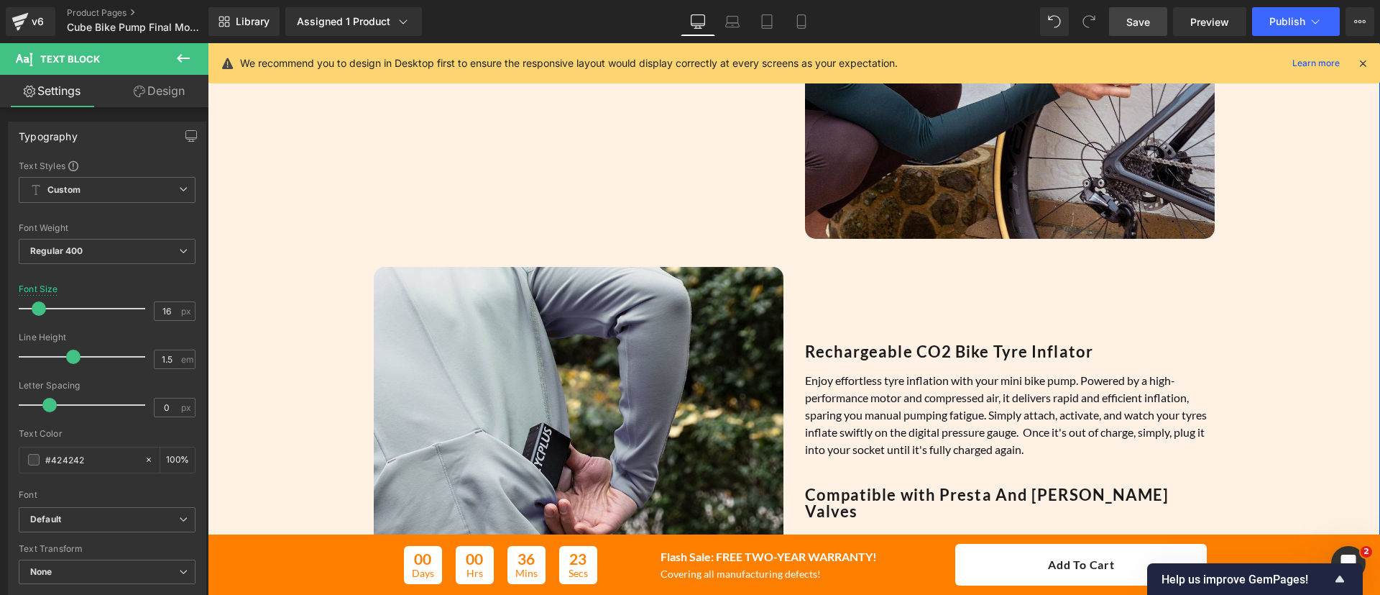
scroll to position [1152, 0]
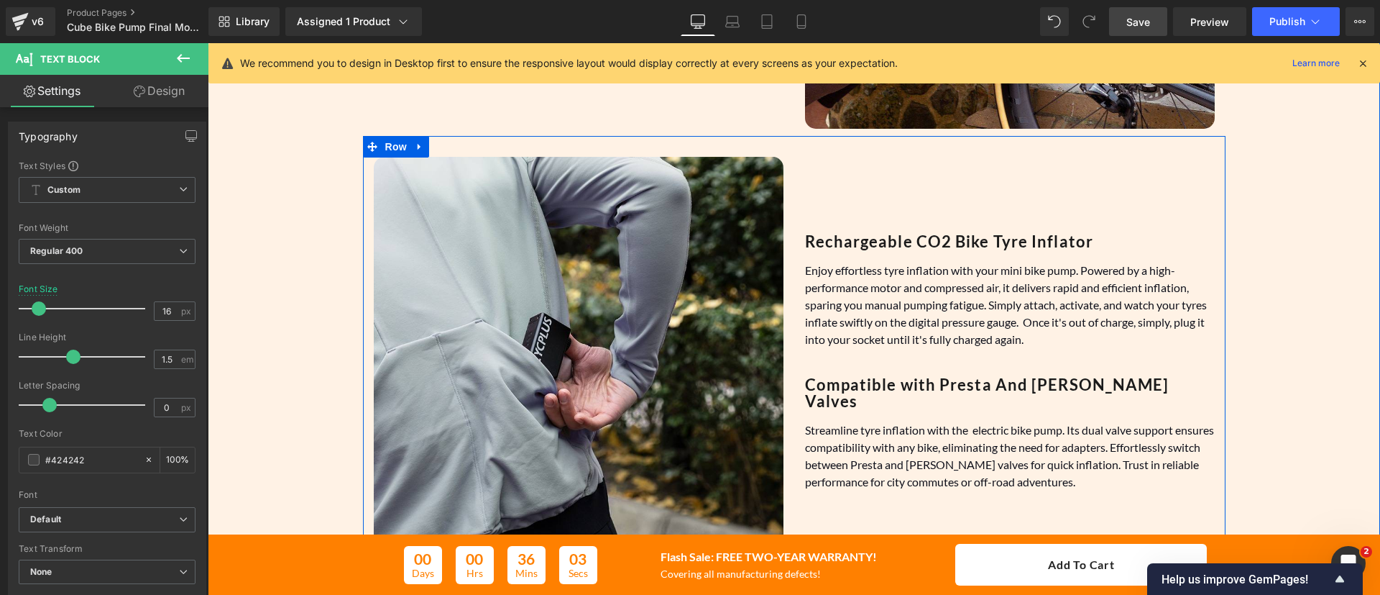
click at [833, 248] on b "Rechargeable CO2 Bike Tyre Inflator" at bounding box center [949, 240] width 289 height 19
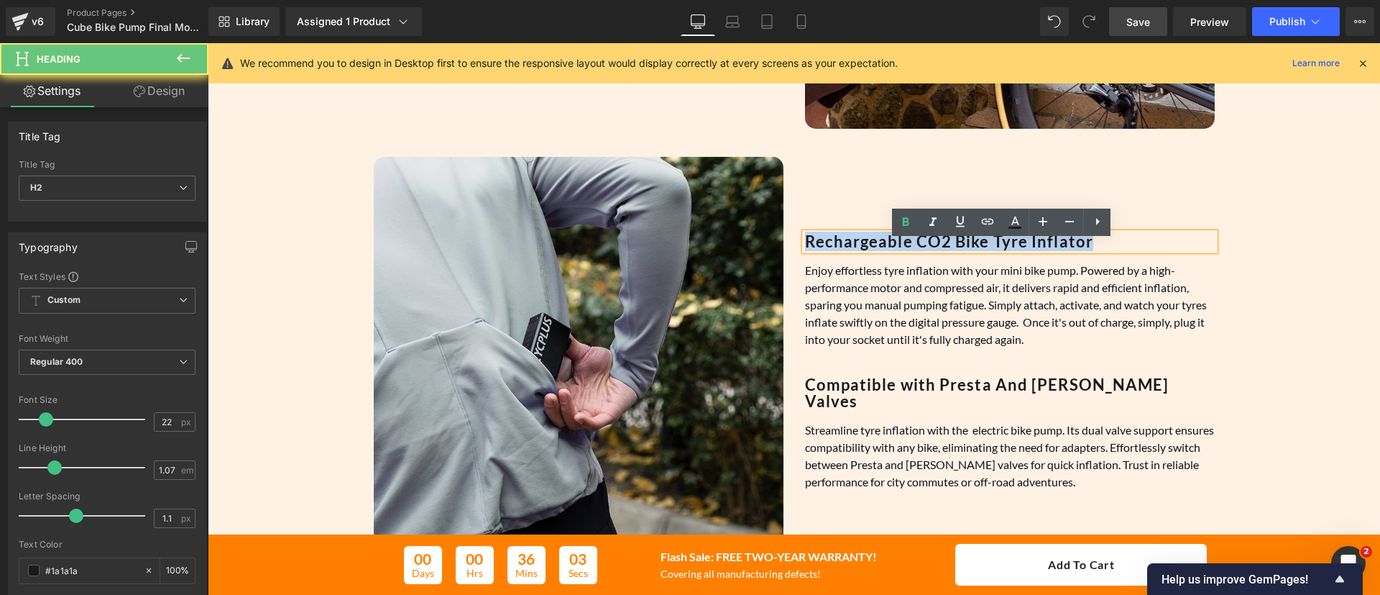
click at [833, 248] on b "Rechargeable CO2 Bike Tyre Inflator" at bounding box center [949, 240] width 289 height 19
paste div
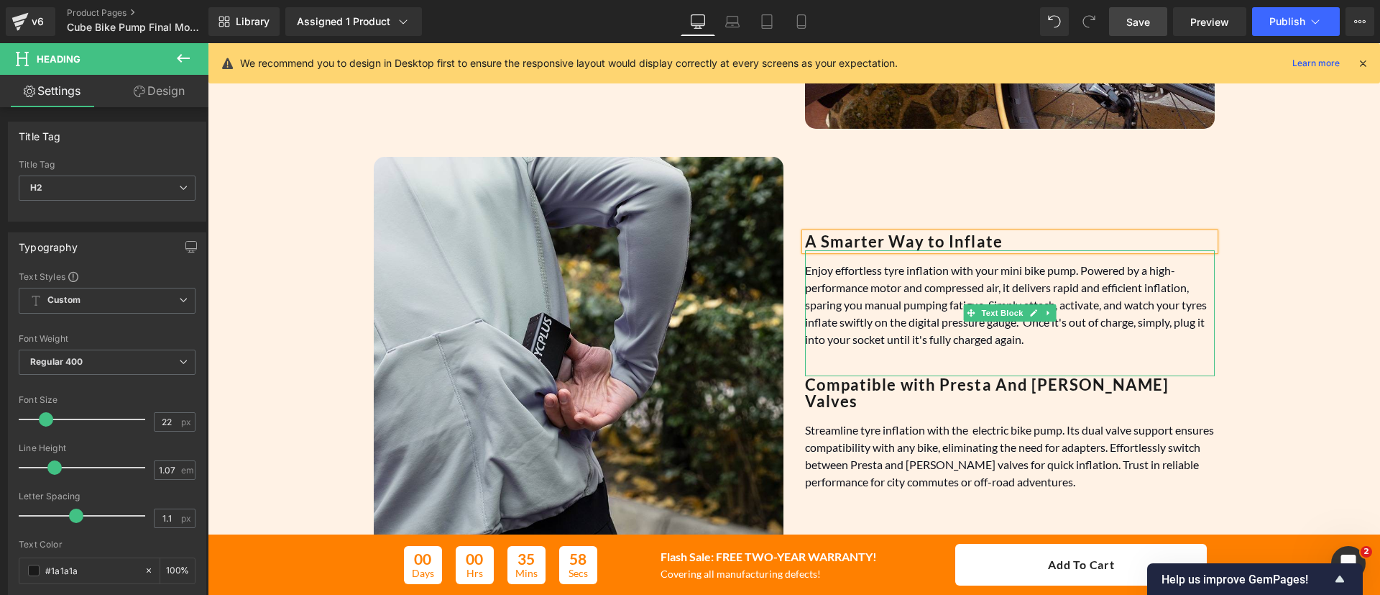
click at [916, 300] on font "Enjoy effortless tyre inflation with your mini bike pump. Powered by a high-per…" at bounding box center [1006, 304] width 402 height 83
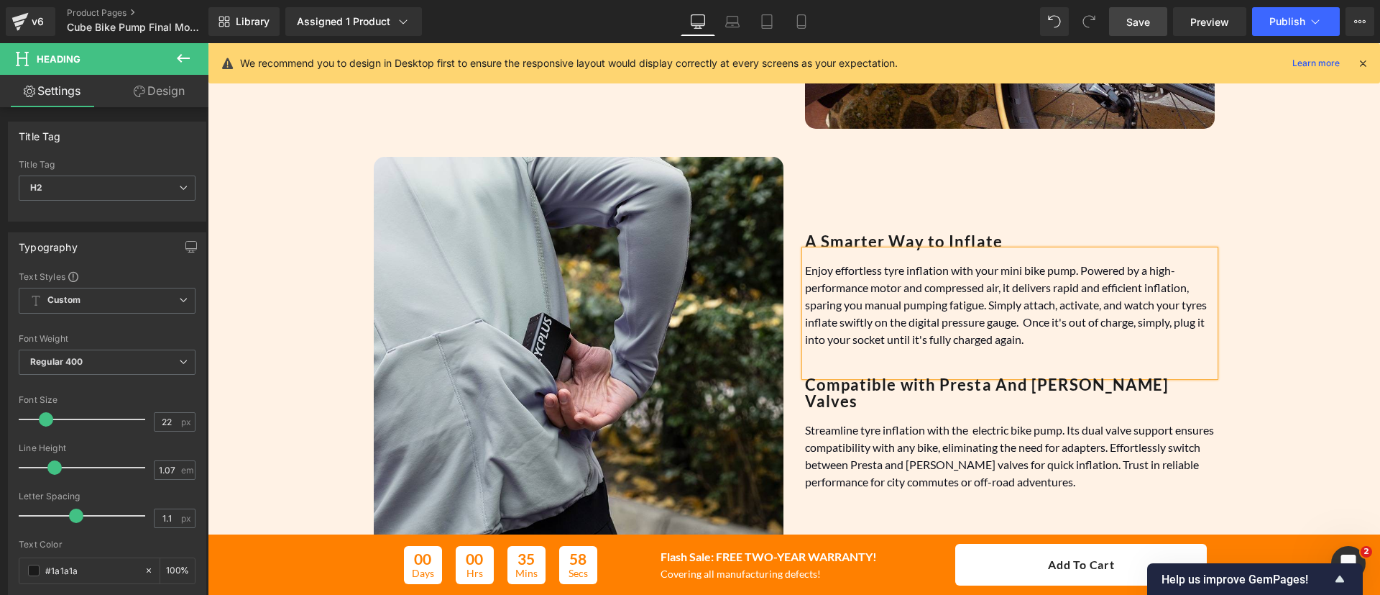
click at [916, 300] on font "Enjoy effortless tyre inflation with your mini bike pump. Powered by a high-per…" at bounding box center [1006, 304] width 402 height 83
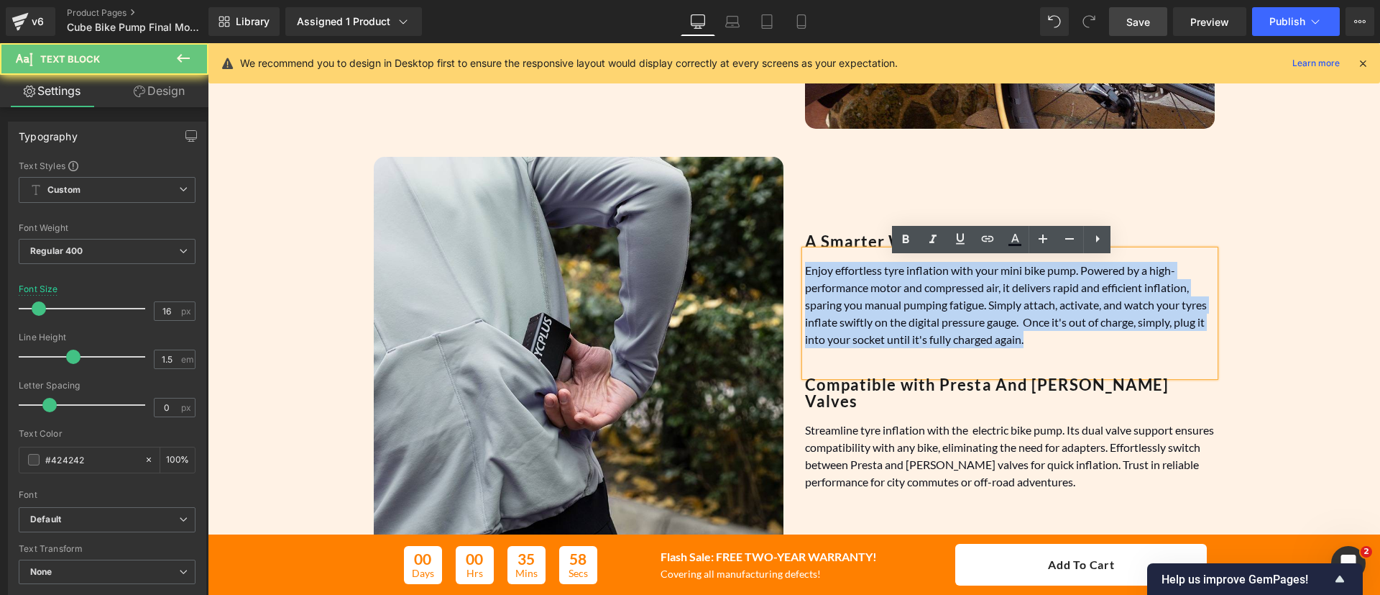
click at [916, 300] on font "Enjoy effortless tyre inflation with your mini bike pump. Powered by a high-per…" at bounding box center [1006, 304] width 402 height 83
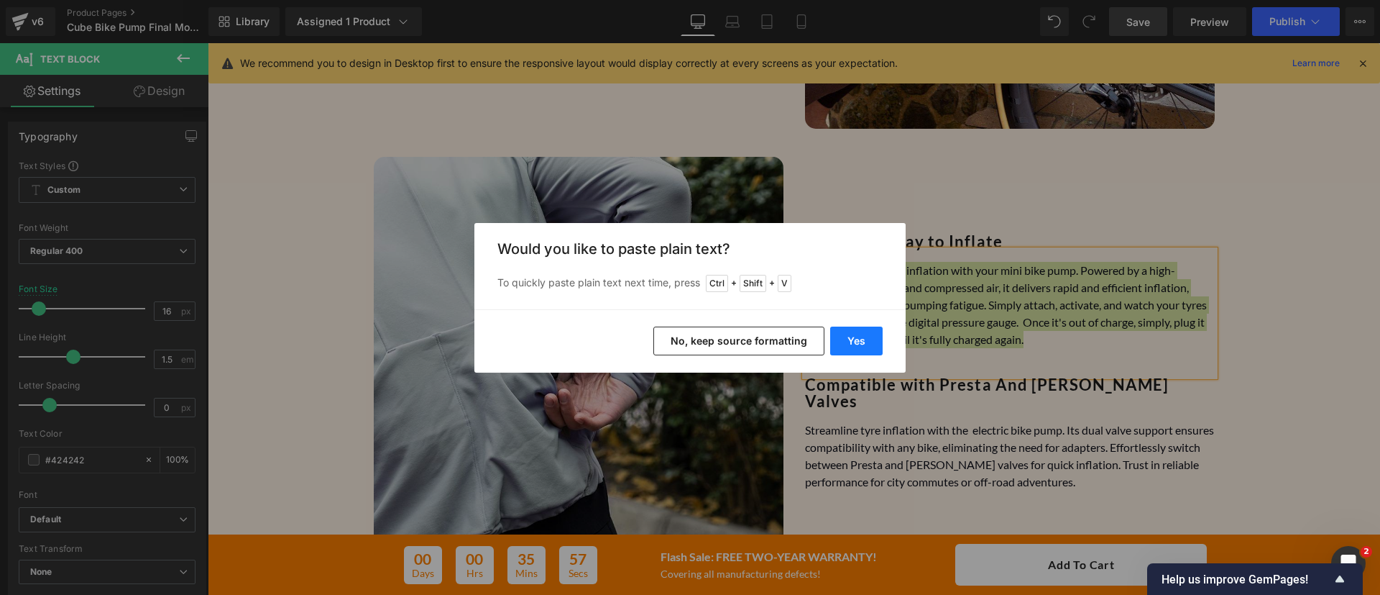
click at [865, 333] on button "Yes" at bounding box center [856, 340] width 52 height 29
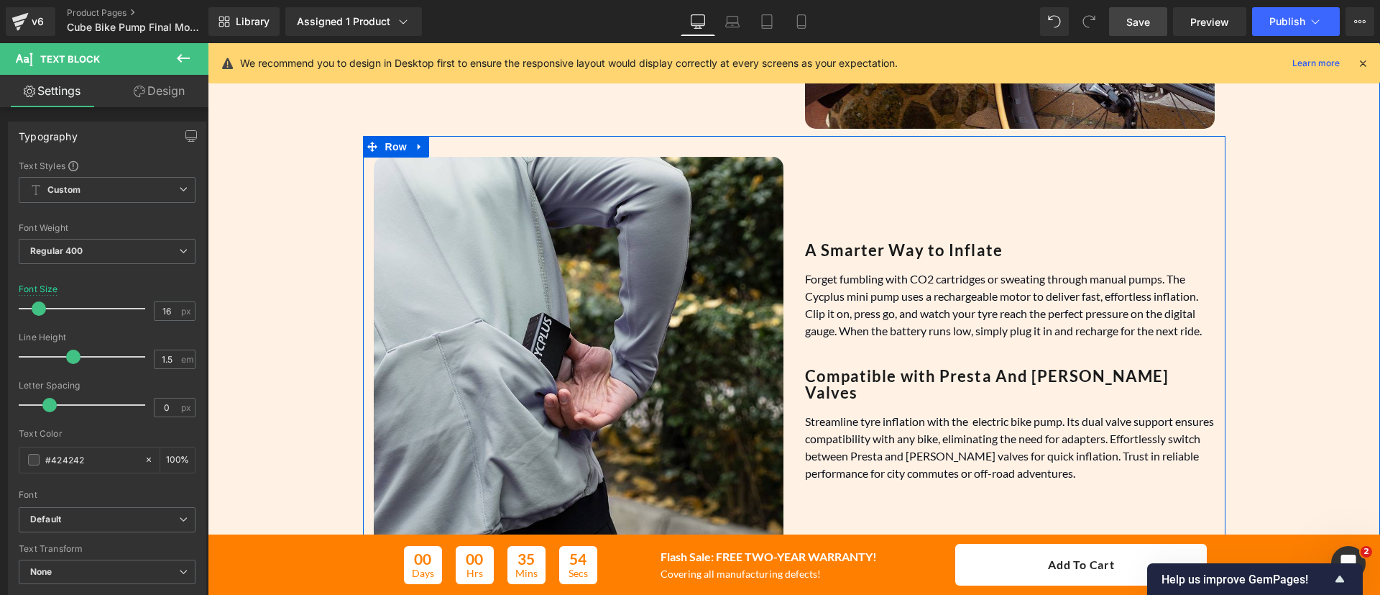
click at [208, 43] on div at bounding box center [208, 43] width 0 height 0
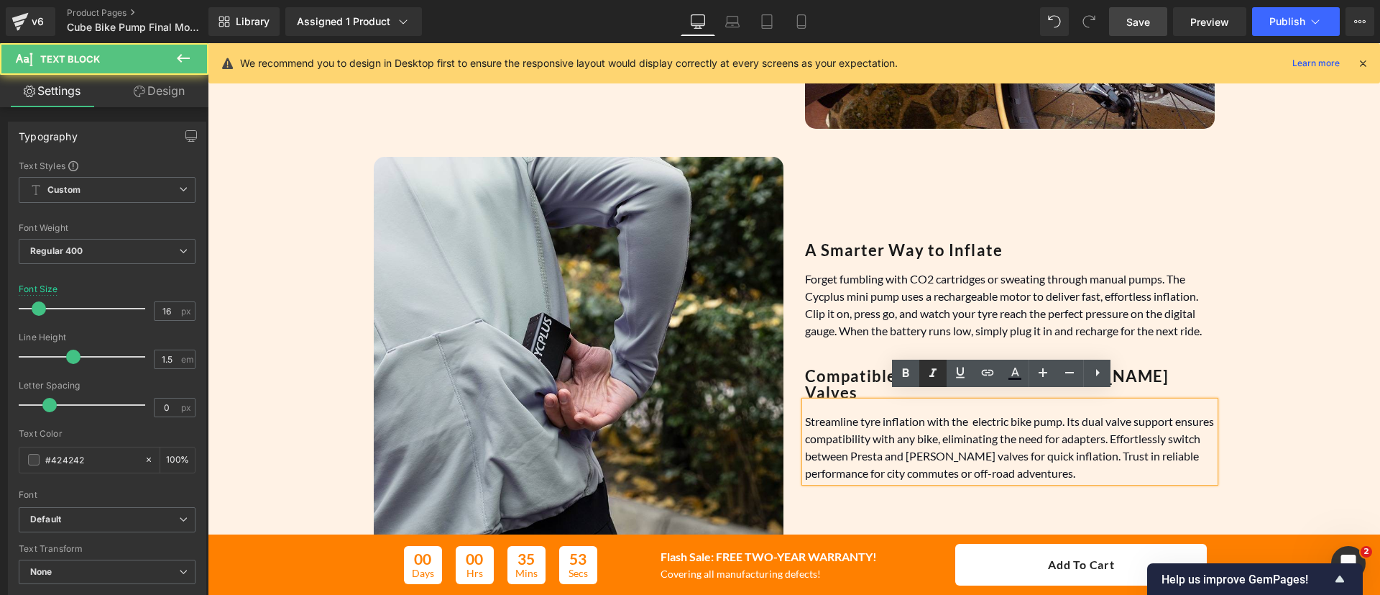
click at [937, 381] on icon at bounding box center [933, 372] width 17 height 17
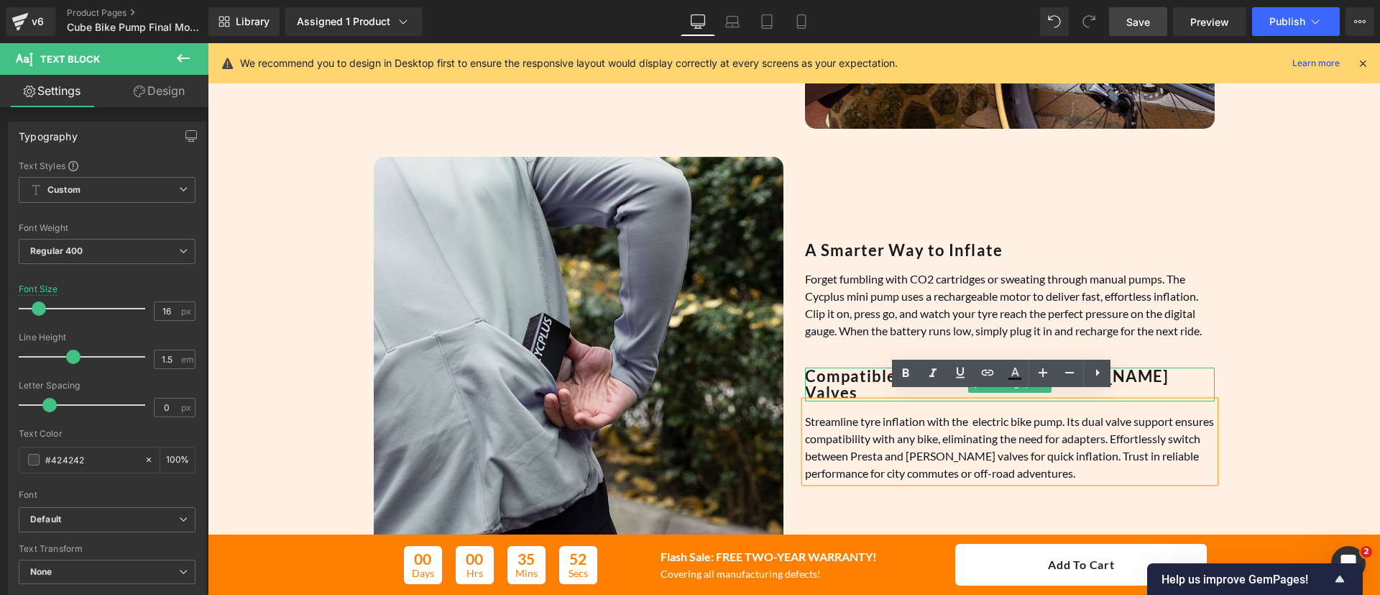
click at [826, 380] on b "Compatible with Presta And [PERSON_NAME] Valves" at bounding box center [987, 384] width 364 height 37
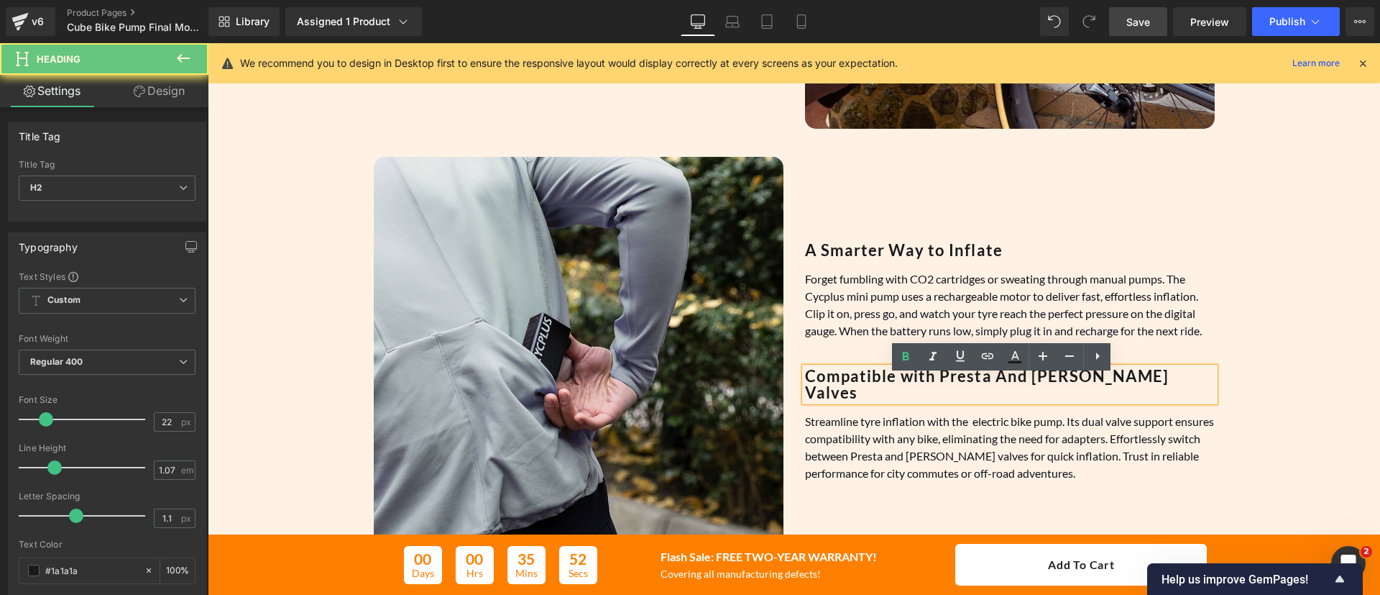
click at [826, 380] on b "Compatible with Presta And [PERSON_NAME] Valves" at bounding box center [987, 384] width 364 height 37
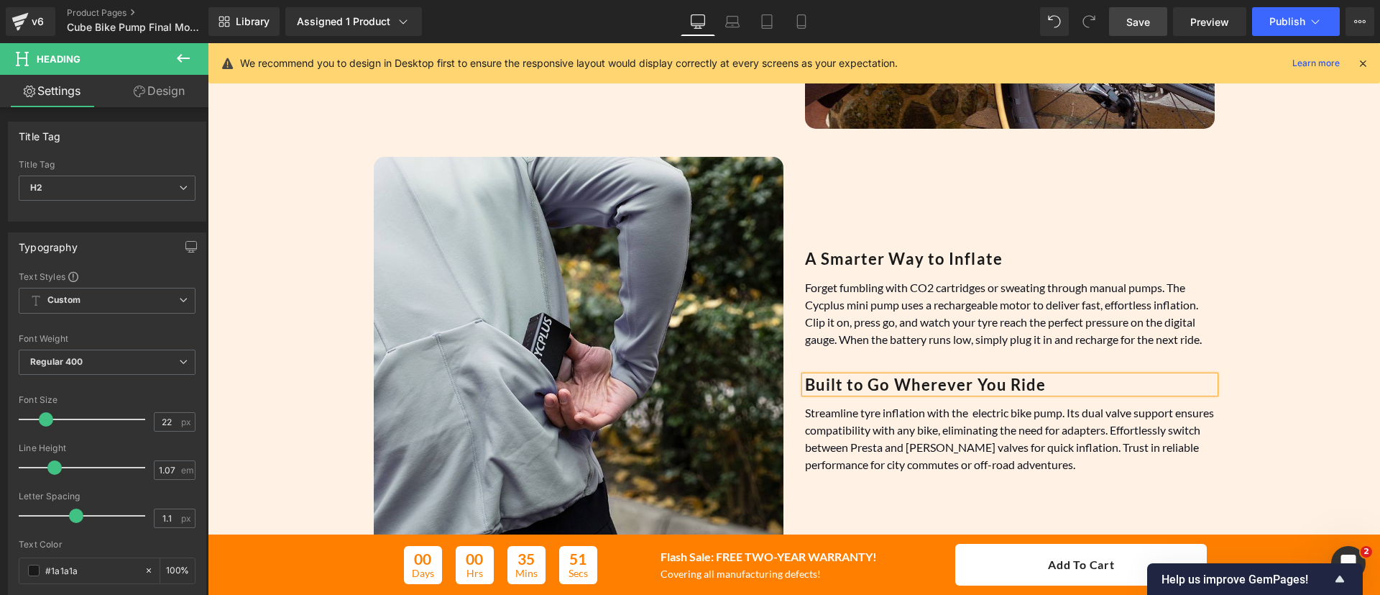
click at [854, 430] on font "Streamline tyre inflation with the electric bike pump. Its dual valve support e…" at bounding box center [1009, 437] width 409 height 65
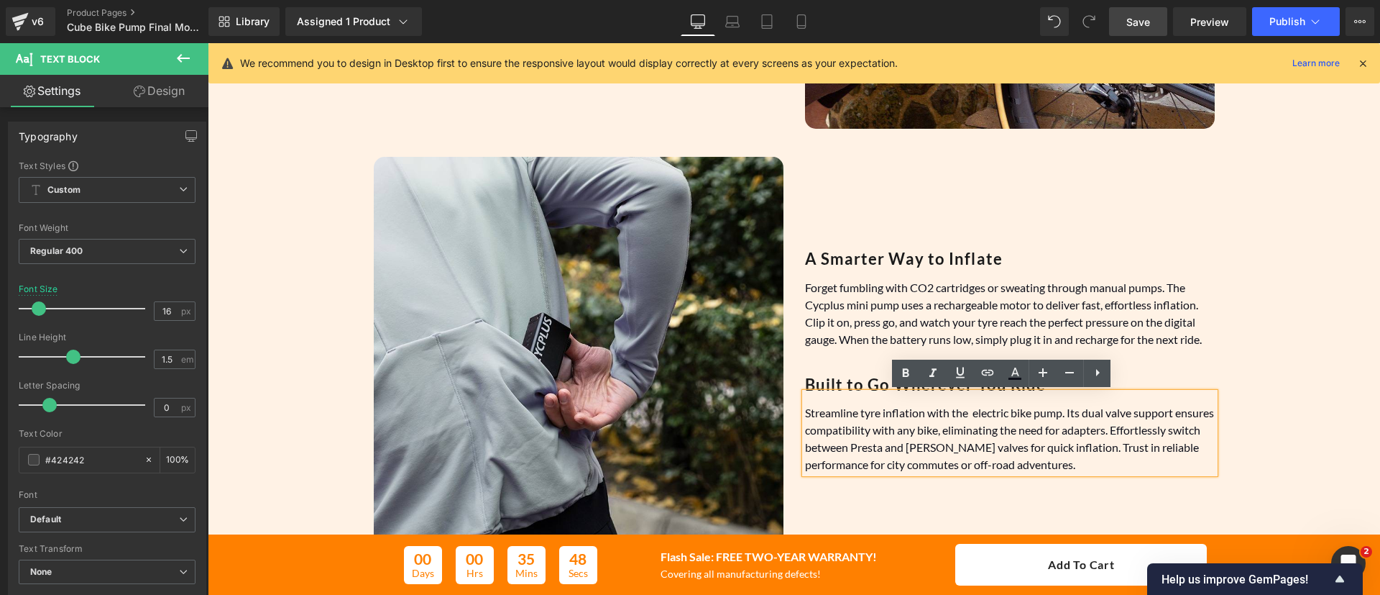
click at [867, 409] on font "Streamline tyre inflation with the electric bike pump. Its dual valve support e…" at bounding box center [1009, 437] width 409 height 65
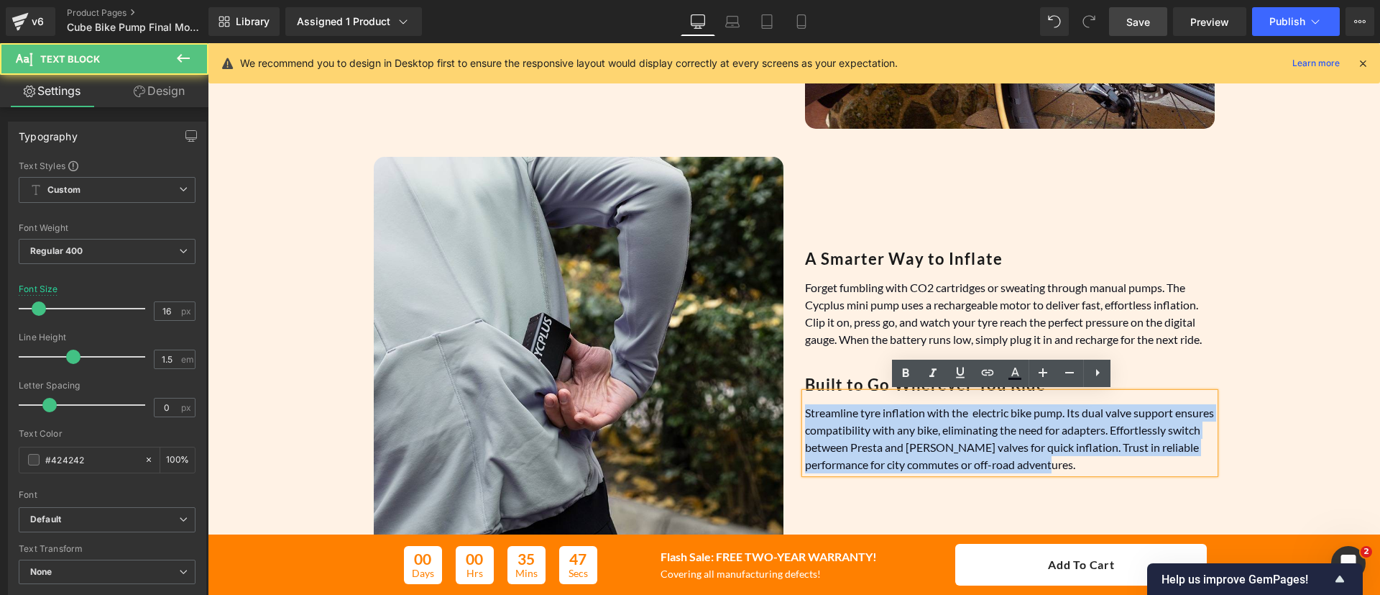
click at [867, 409] on font "Streamline tyre inflation with the electric bike pump. Its dual valve support e…" at bounding box center [1009, 437] width 409 height 65
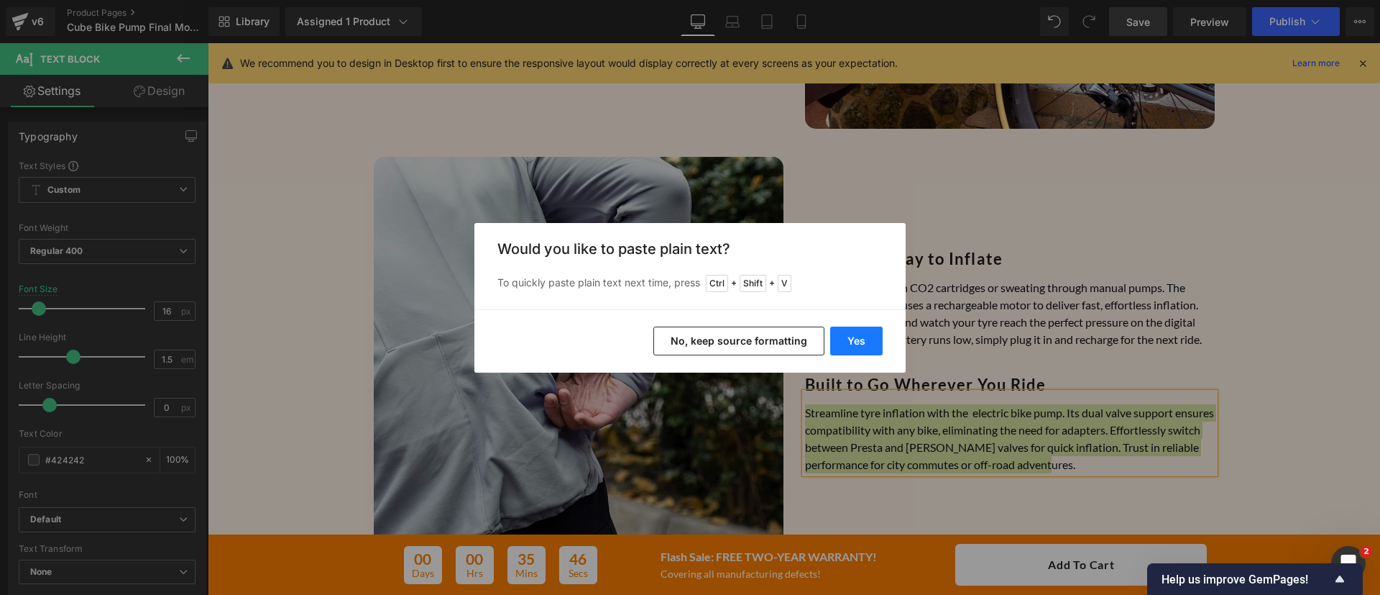
click at [844, 347] on button "Yes" at bounding box center [856, 340] width 52 height 29
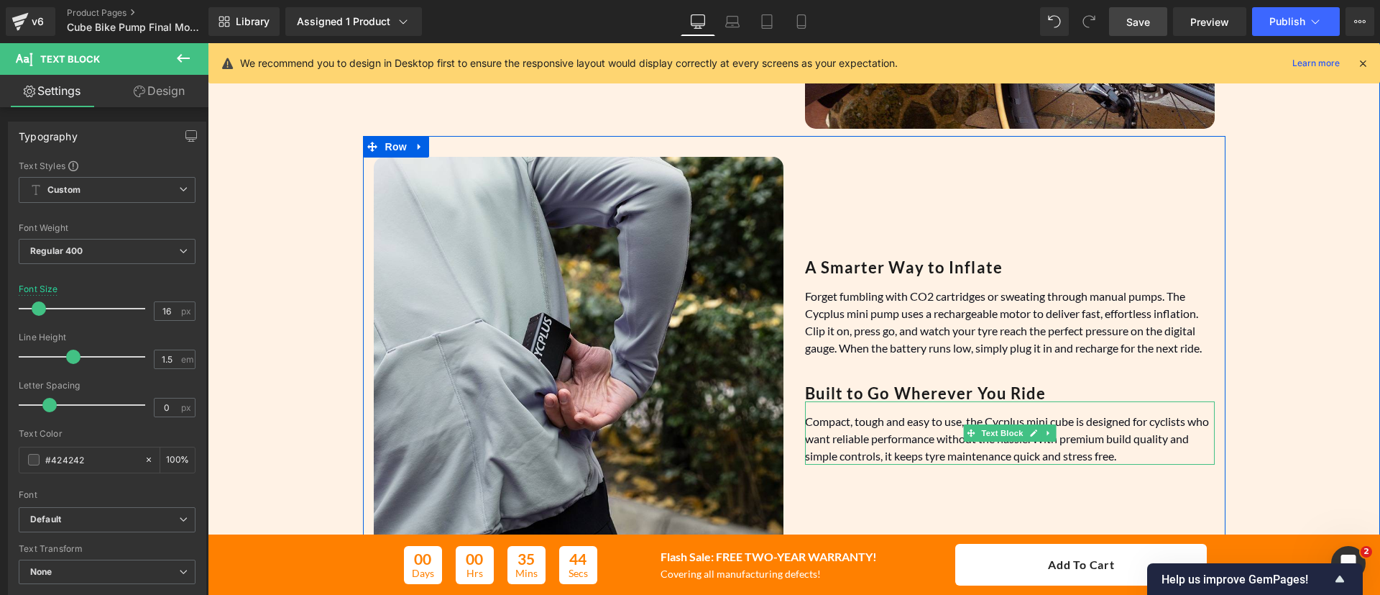
click at [1052, 422] on font "Compact, tough and easy to use, the Cycplus mini cube is designed for cyclists …" at bounding box center [1007, 438] width 404 height 48
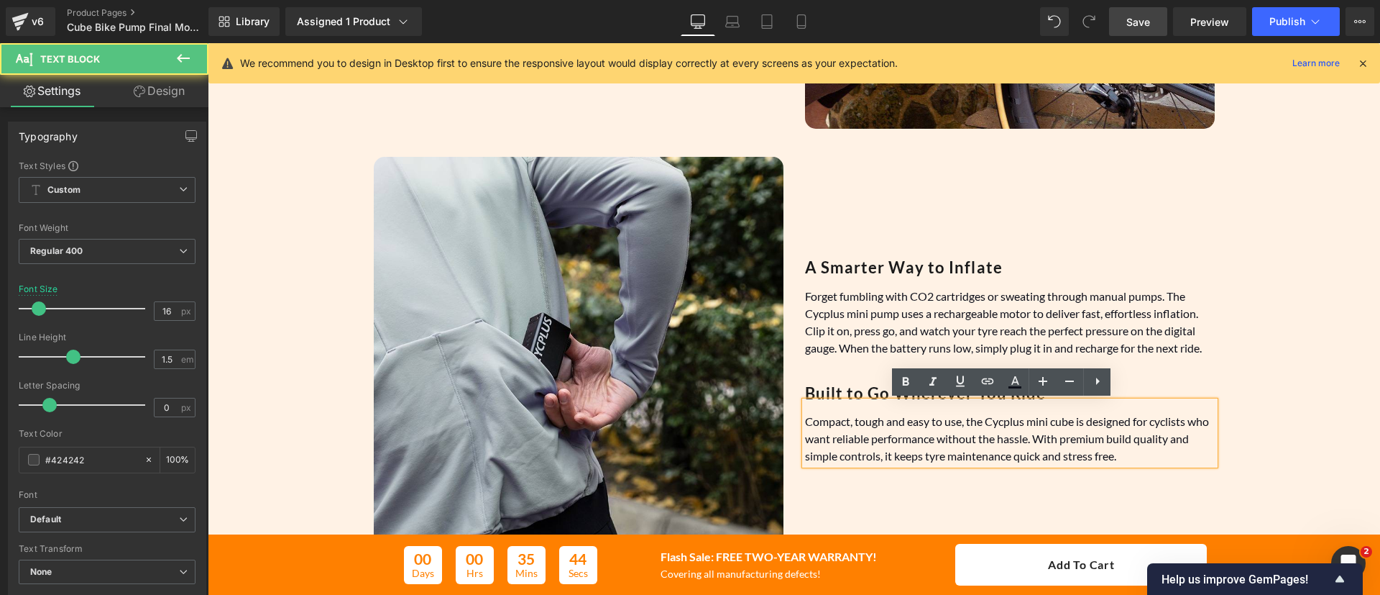
click at [1022, 423] on font "Compact, tough and easy to use, the Cycplus mini cube is designed for cyclists …" at bounding box center [1007, 438] width 404 height 48
click at [1055, 420] on font "Compact, tough and easy to use, the Cycplus mini cube is designed for cyclists …" at bounding box center [1007, 438] width 404 height 48
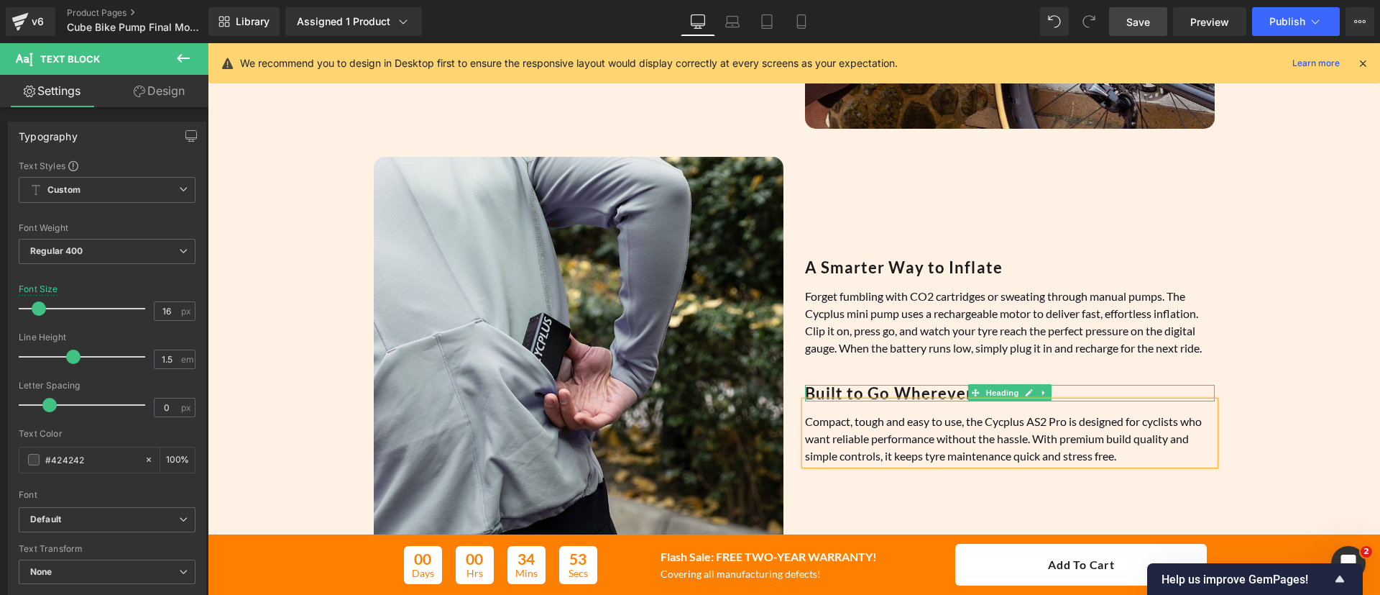
click at [948, 393] on b "Built to Go Wherever You Ride" at bounding box center [926, 392] width 242 height 19
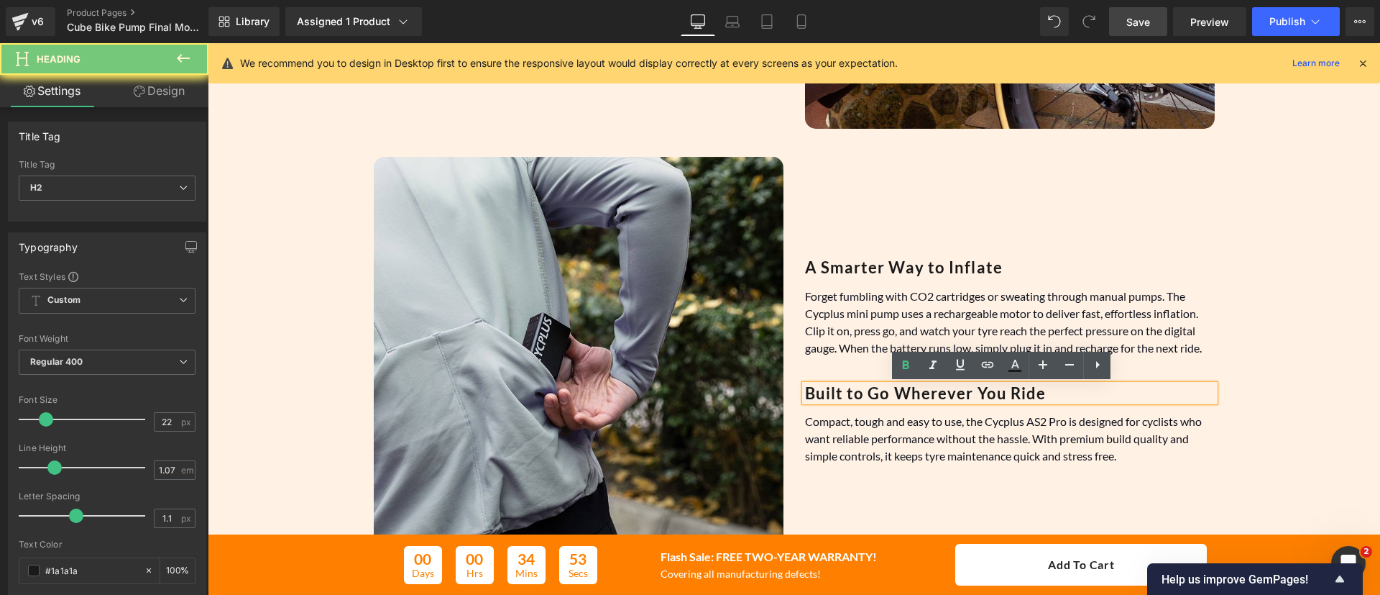
click at [948, 393] on b "Built to Go Wherever You Ride" at bounding box center [926, 392] width 242 height 19
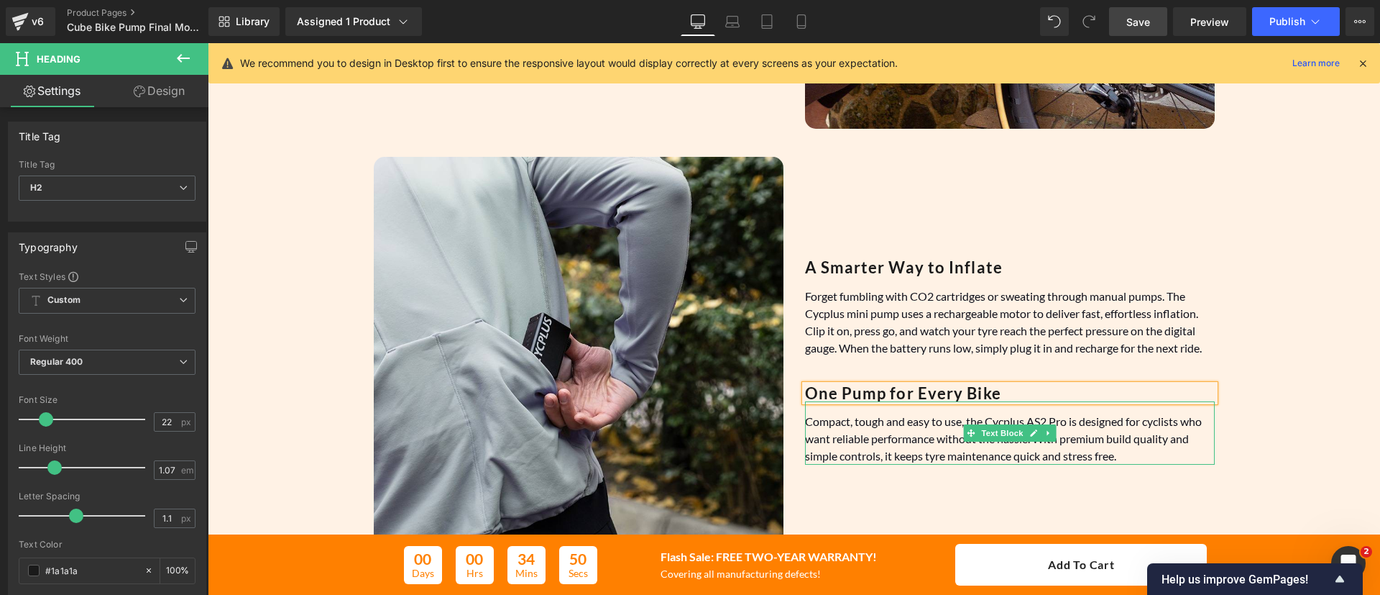
click at [841, 439] on font "Compact, tough and easy to use, the Cycplus AS2 Pro is designed for cyclists wh…" at bounding box center [1003, 438] width 397 height 48
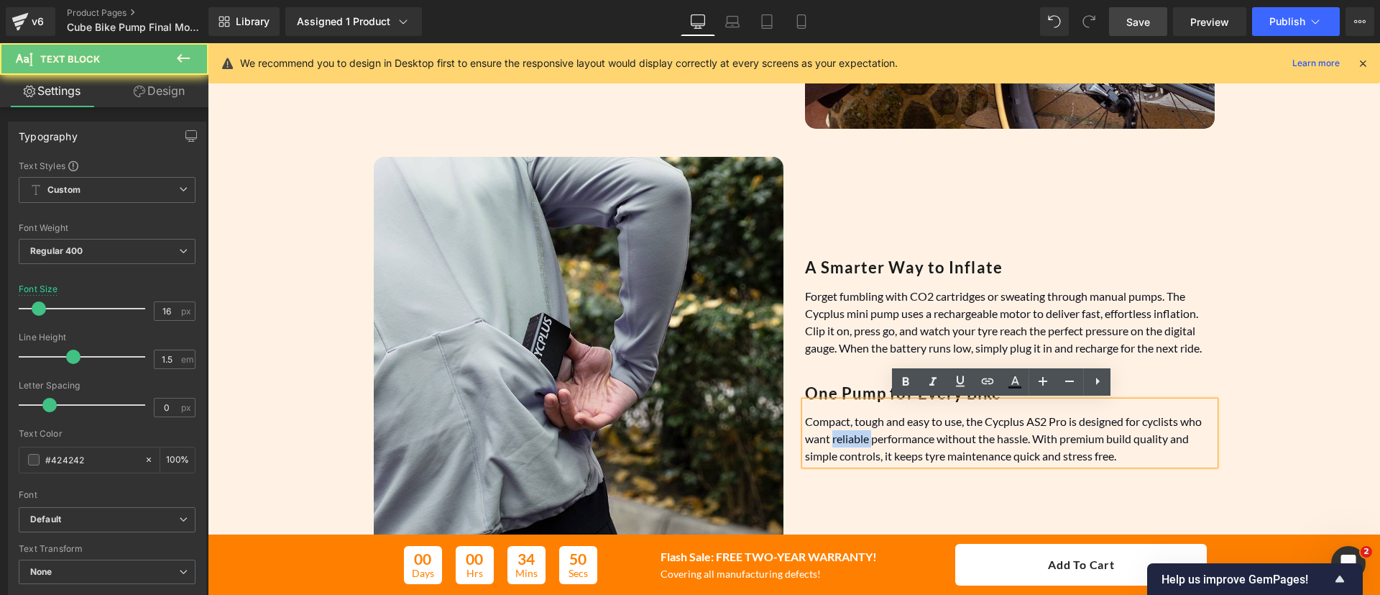
click at [841, 439] on font "Compact, tough and easy to use, the Cycplus AS2 Pro is designed for cyclists wh…" at bounding box center [1003, 438] width 397 height 48
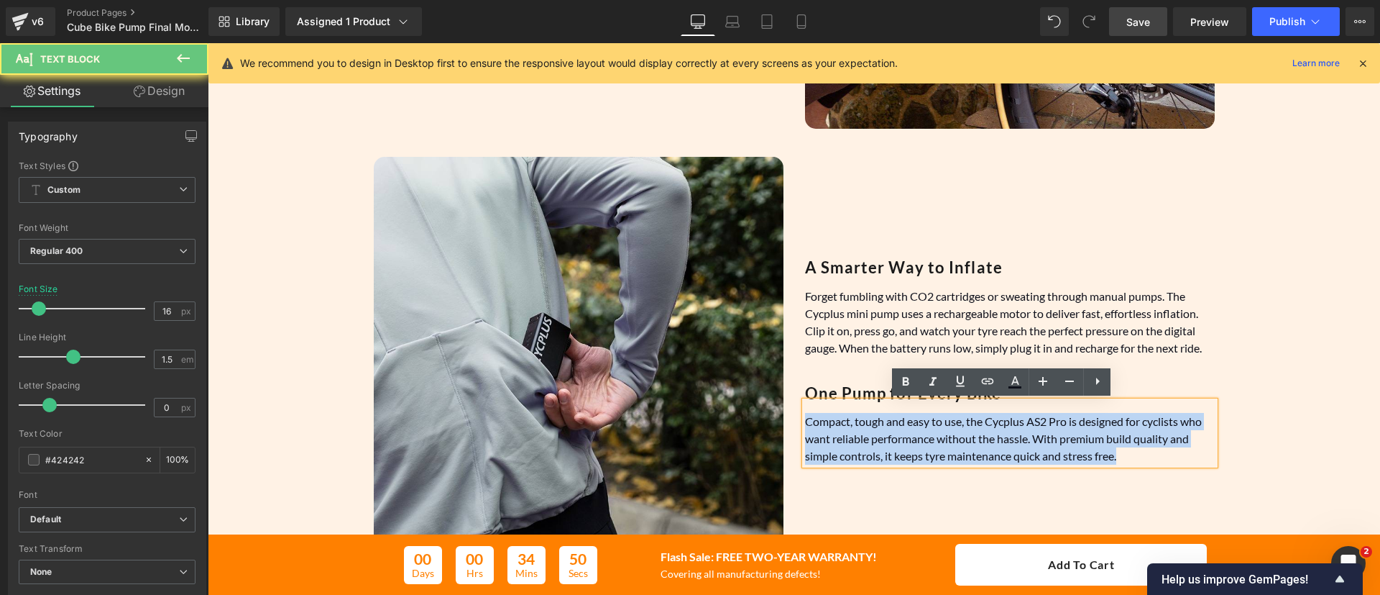
click at [841, 439] on font "Compact, tough and easy to use, the Cycplus AS2 Pro is designed for cyclists wh…" at bounding box center [1003, 438] width 397 height 48
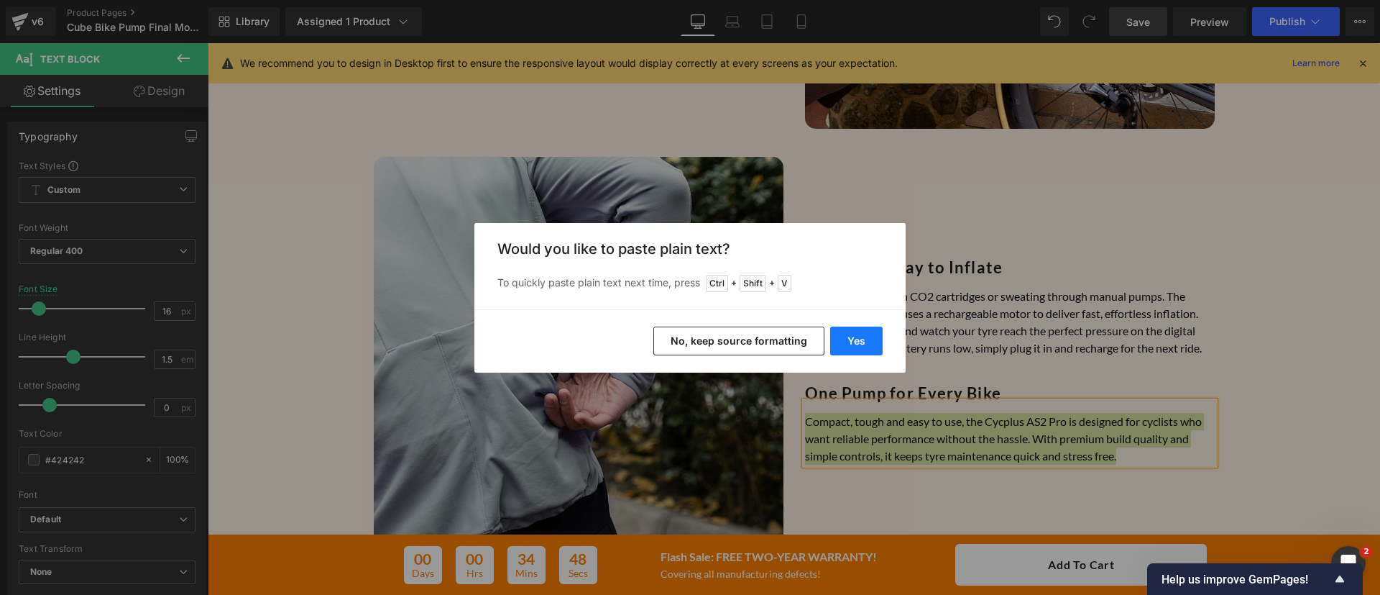
click at [848, 339] on button "Yes" at bounding box center [856, 340] width 52 height 29
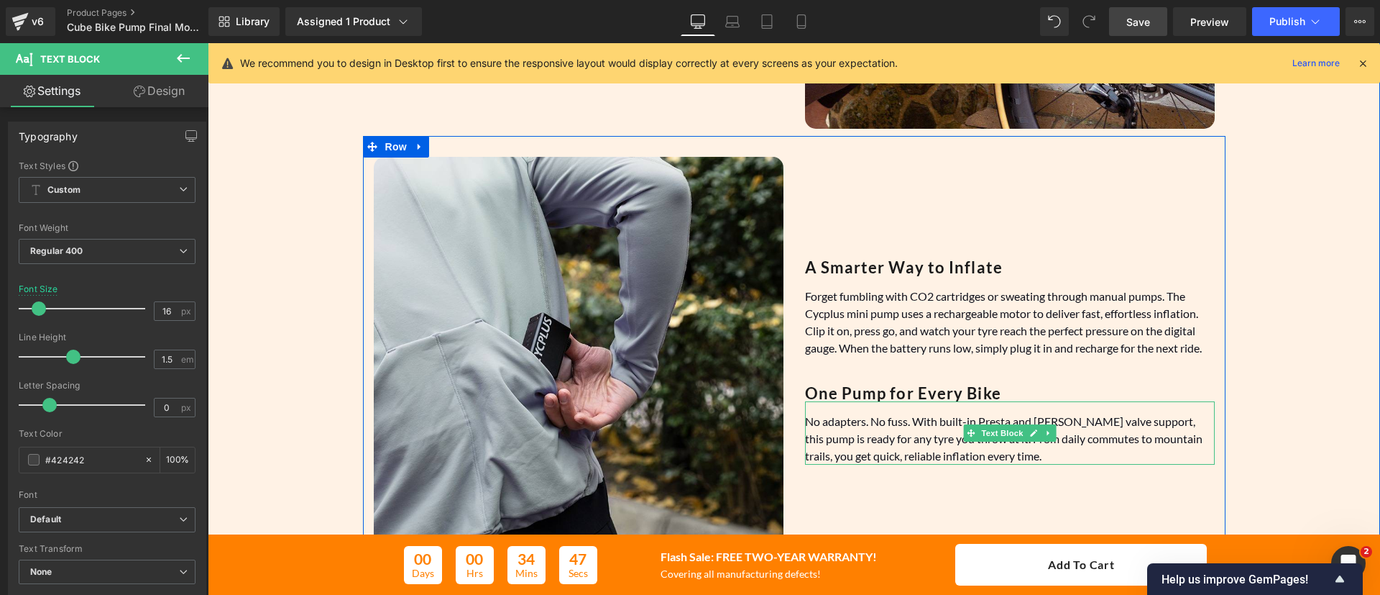
scroll to position [1103, 0]
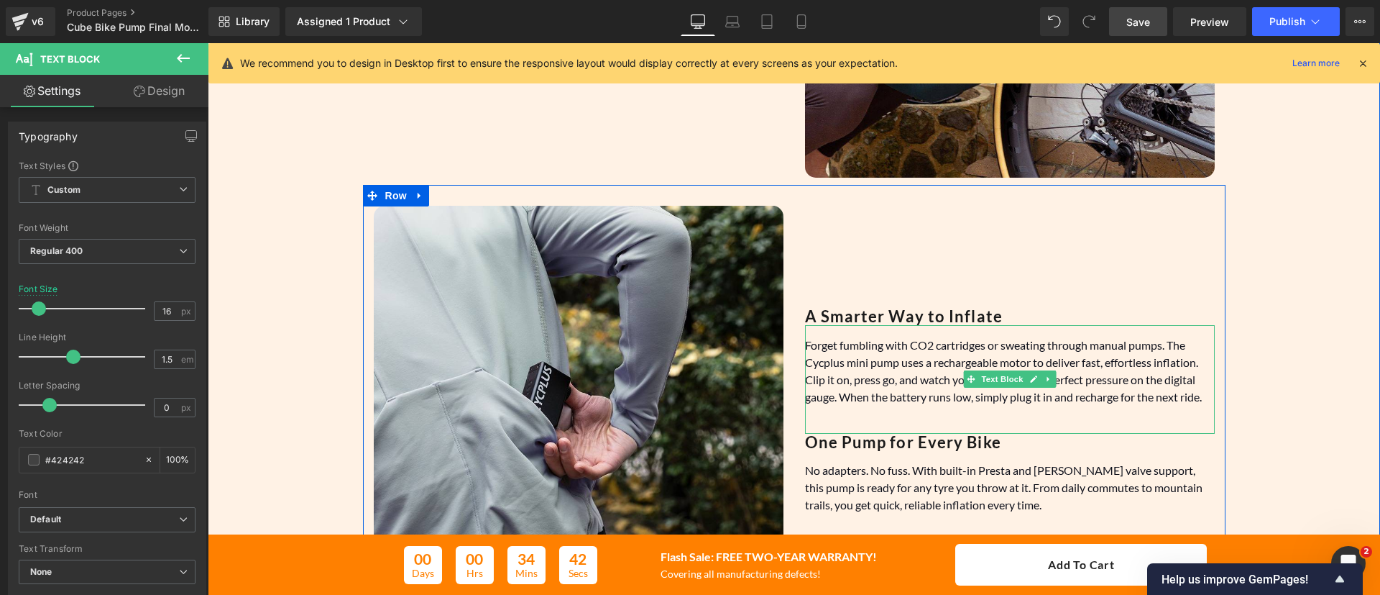
click at [851, 362] on font "Forget fumbling with CO2 cartridges or sweating through manual pumps. The Cycpl…" at bounding box center [1003, 370] width 397 height 65
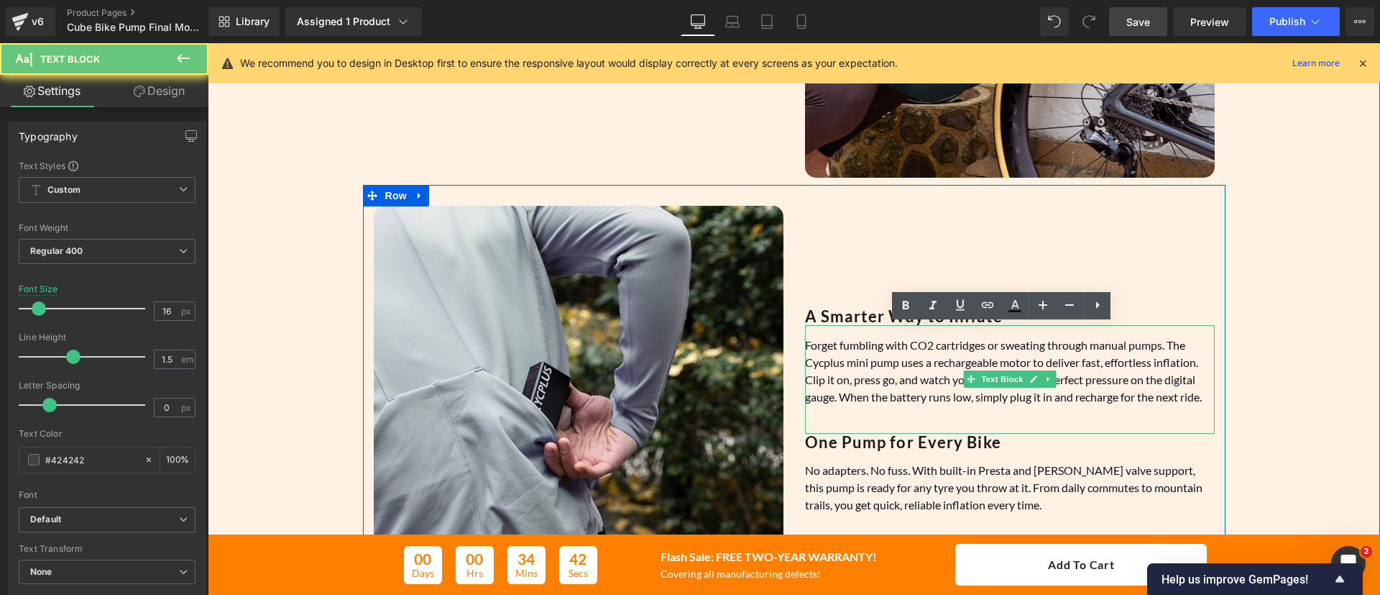
click at [851, 362] on font "Forget fumbling with CO2 cartridges or sweating through manual pumps. The Cycpl…" at bounding box center [1003, 370] width 397 height 65
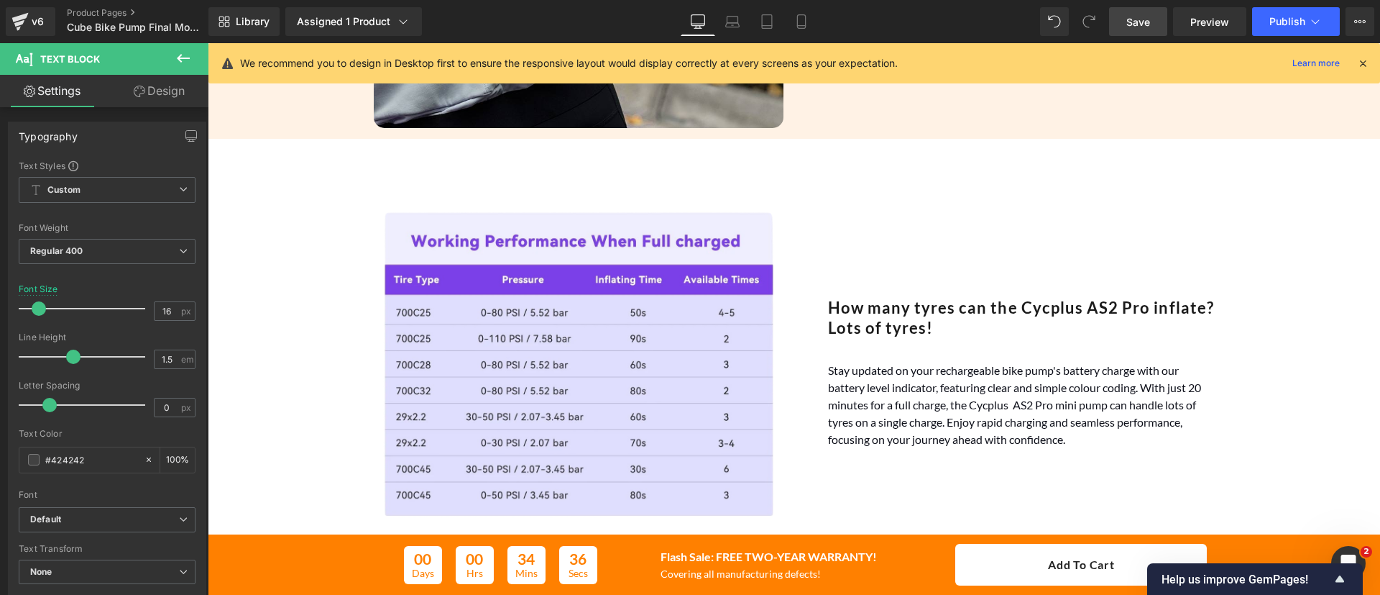
scroll to position [1605, 0]
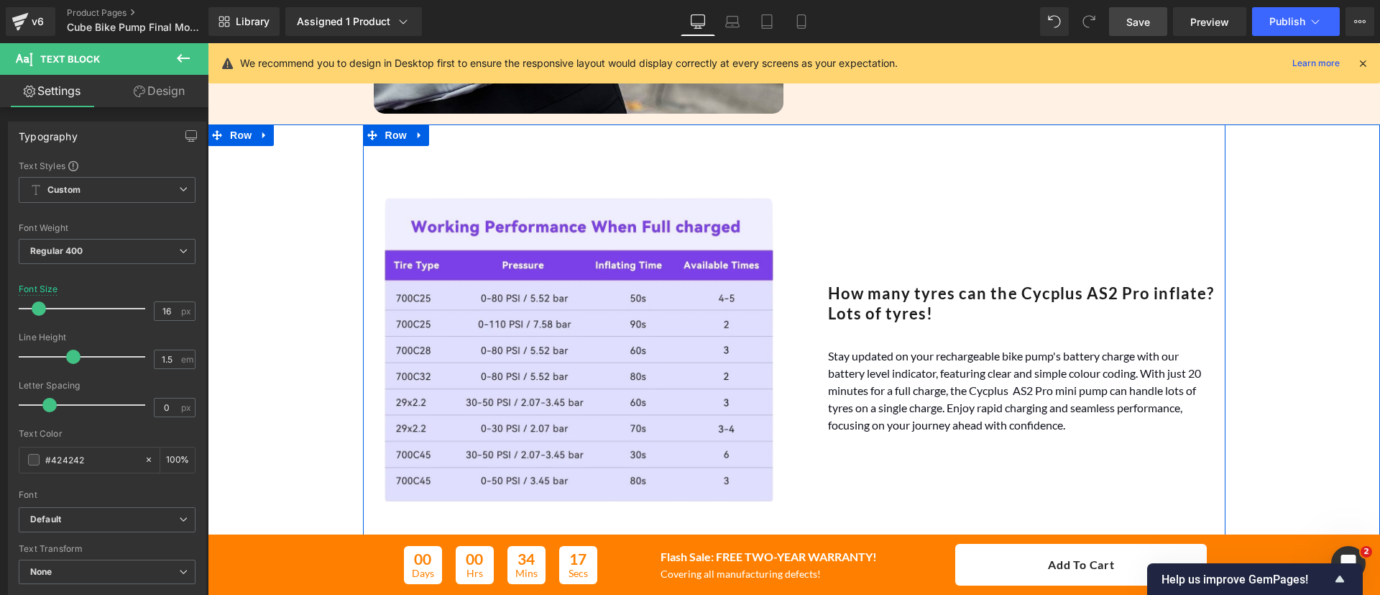
click at [893, 288] on h2 "How many tyres can the Cycplus AS2 Pro inflate? Lots of tyres!" at bounding box center [1021, 303] width 387 height 41
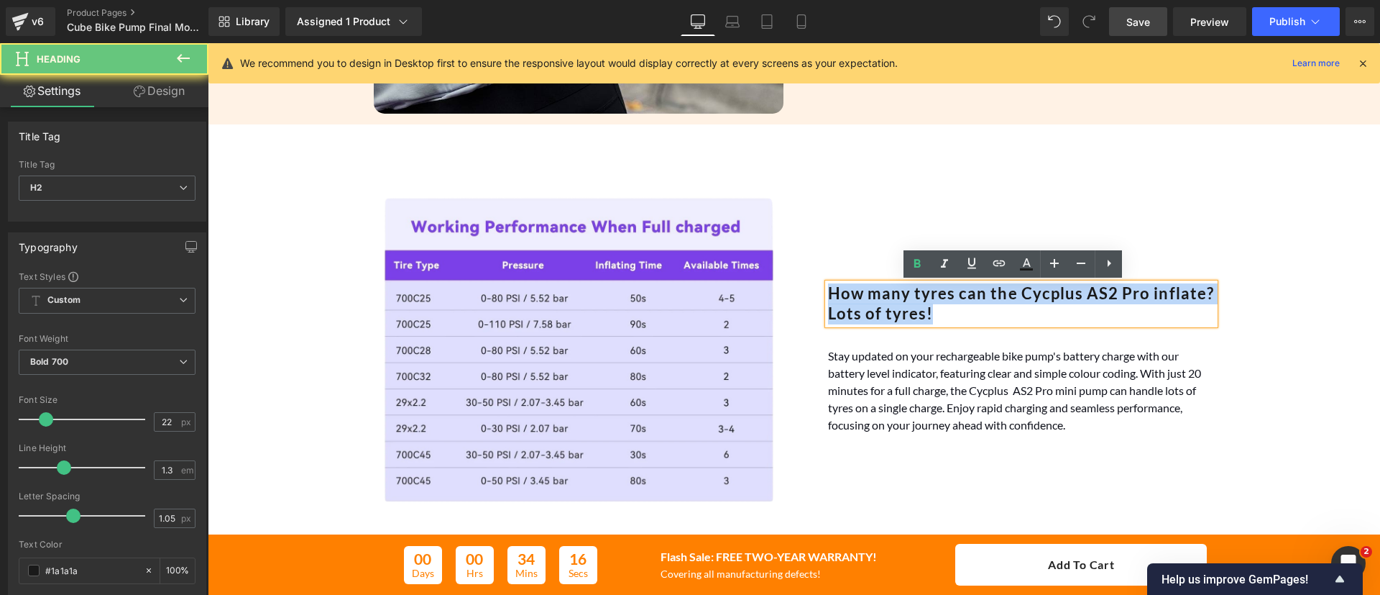
click at [893, 288] on h2 "How many tyres can the Cycplus AS2 Pro inflate? Lots of tyres!" at bounding box center [1021, 303] width 387 height 41
paste div
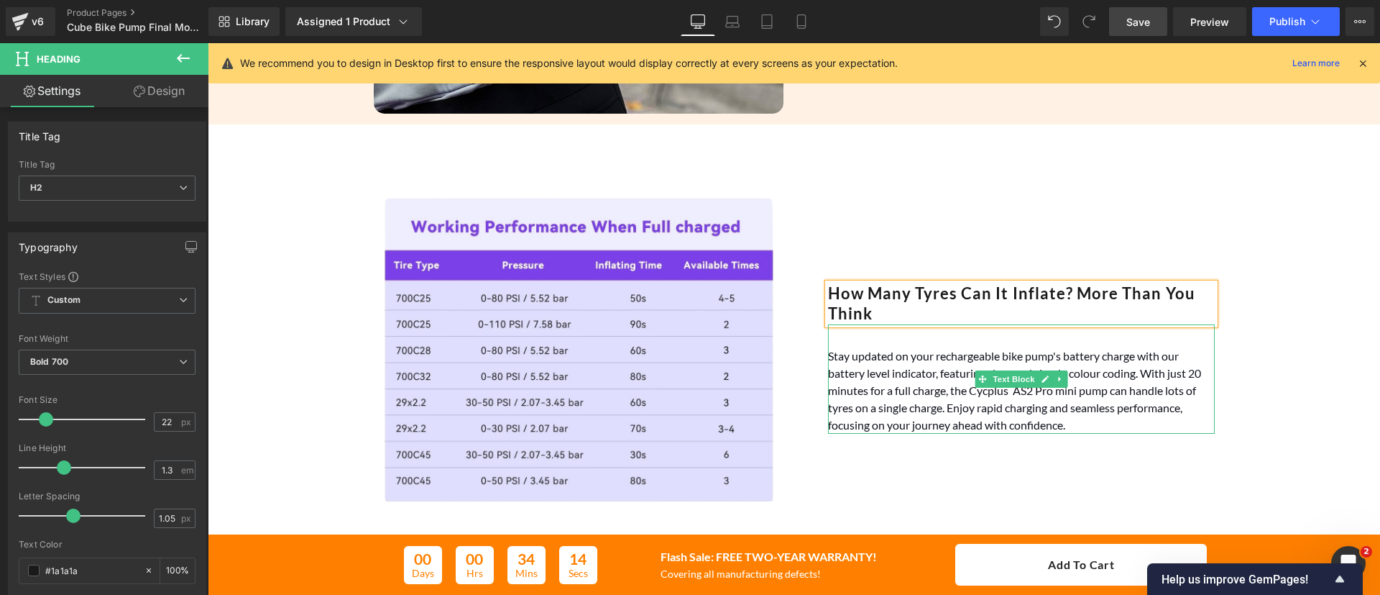
click at [928, 411] on font "Stay updated on your rechargeable bike pump's battery charge with our battery l…" at bounding box center [1014, 390] width 373 height 83
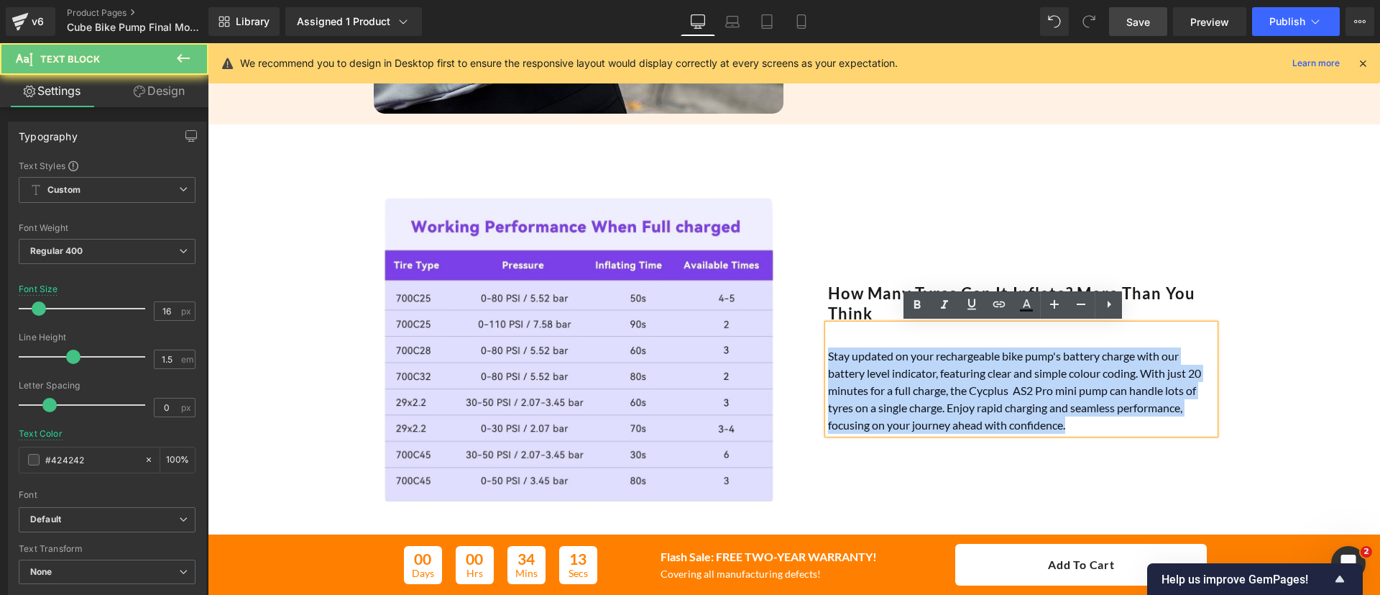
click at [928, 411] on font "Stay updated on your rechargeable bike pump's battery charge with our battery l…" at bounding box center [1014, 390] width 373 height 83
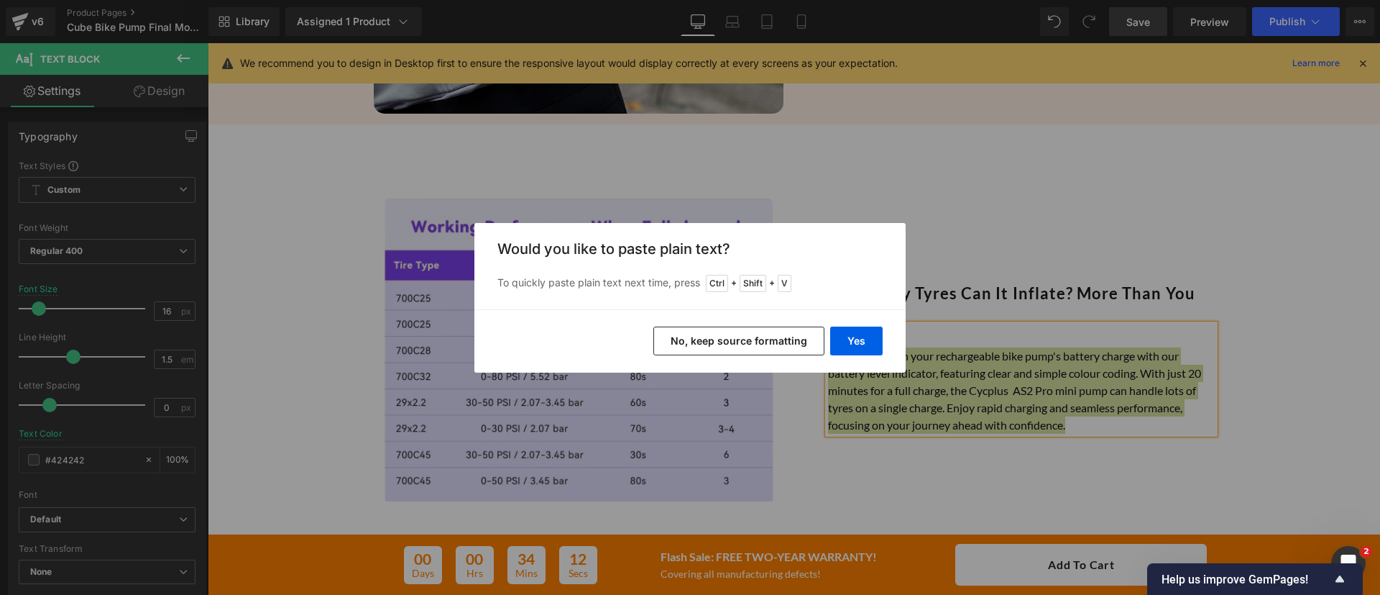
click at [845, 324] on div "Yes No, keep source formatting" at bounding box center [689, 340] width 431 height 63
click at [850, 327] on button "Yes" at bounding box center [856, 340] width 52 height 29
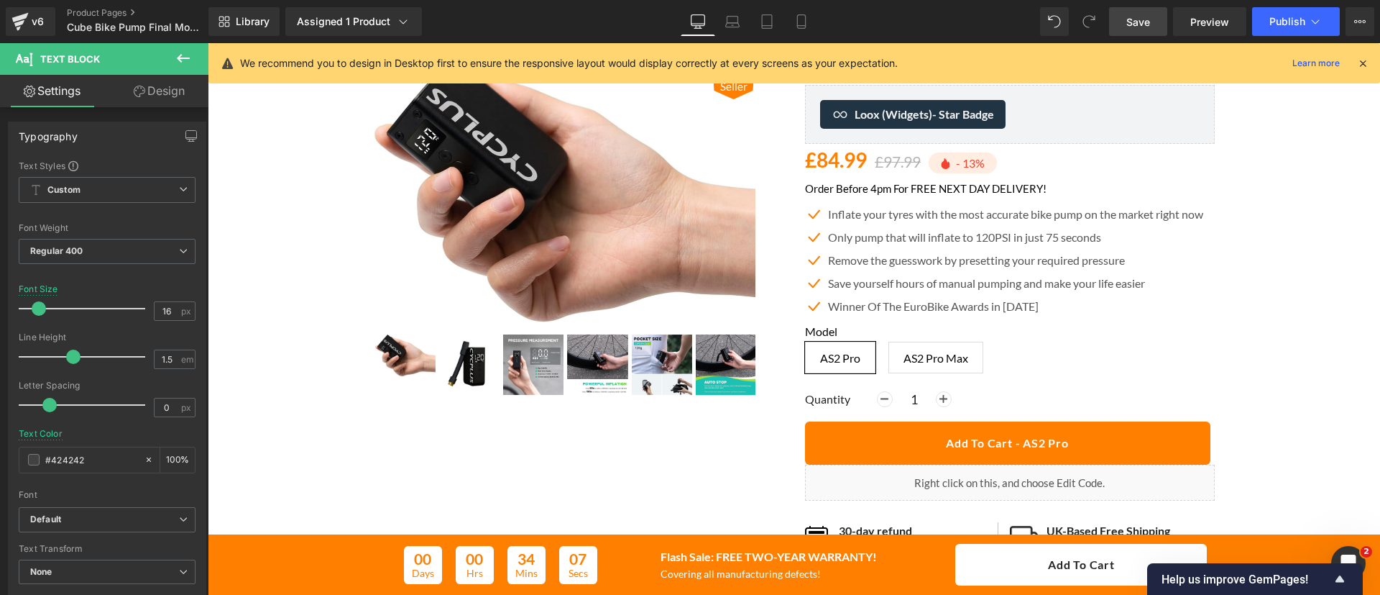
scroll to position [0, 0]
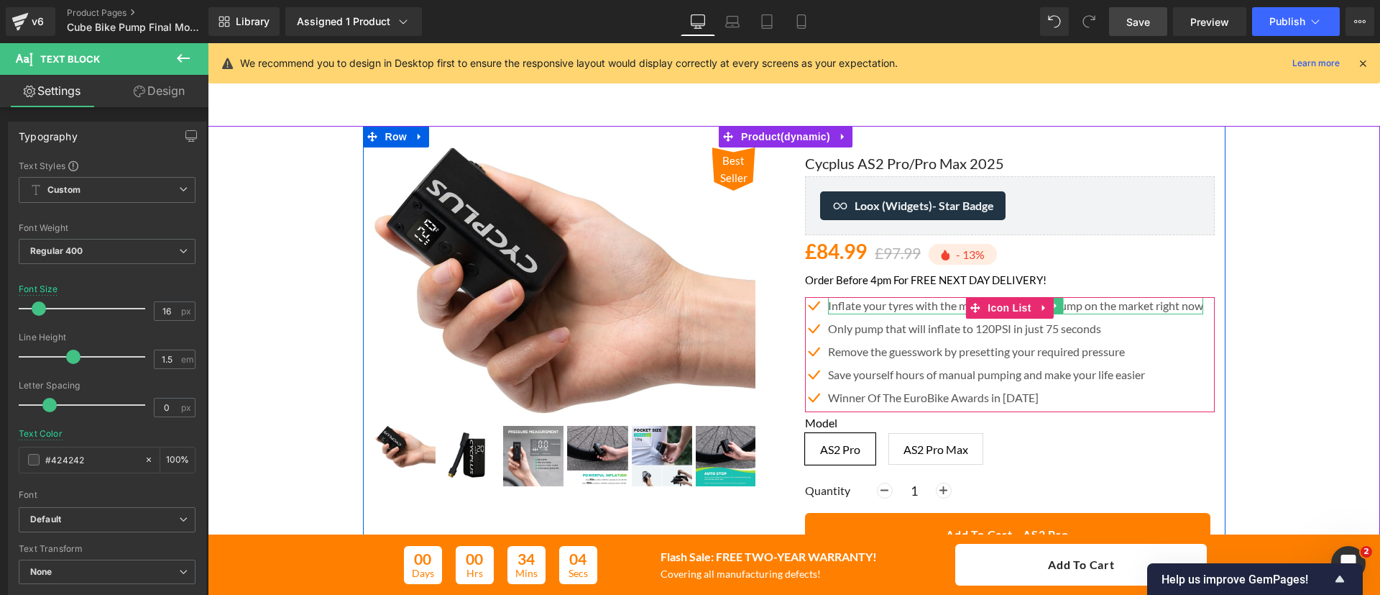
click at [942, 308] on p "Inflate your tyres with the most accurate bike pump on the market right now" at bounding box center [1015, 305] width 375 height 17
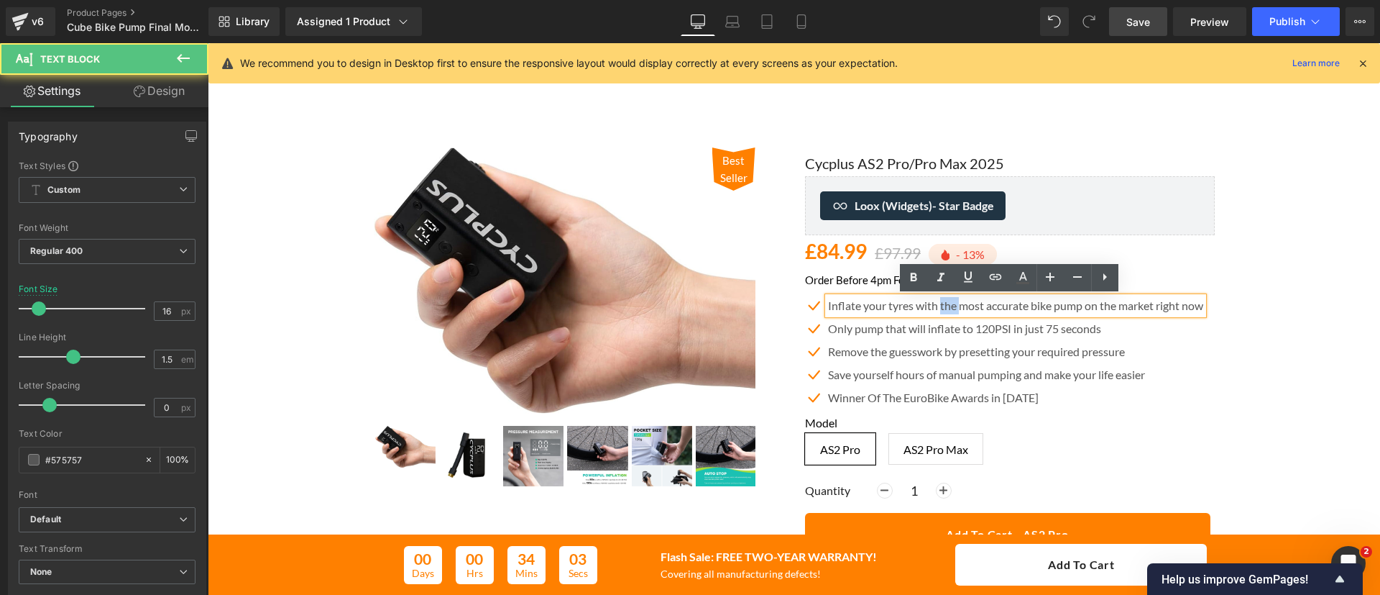
click at [942, 308] on p "Inflate your tyres with the most accurate bike pump on the market right now" at bounding box center [1015, 305] width 375 height 17
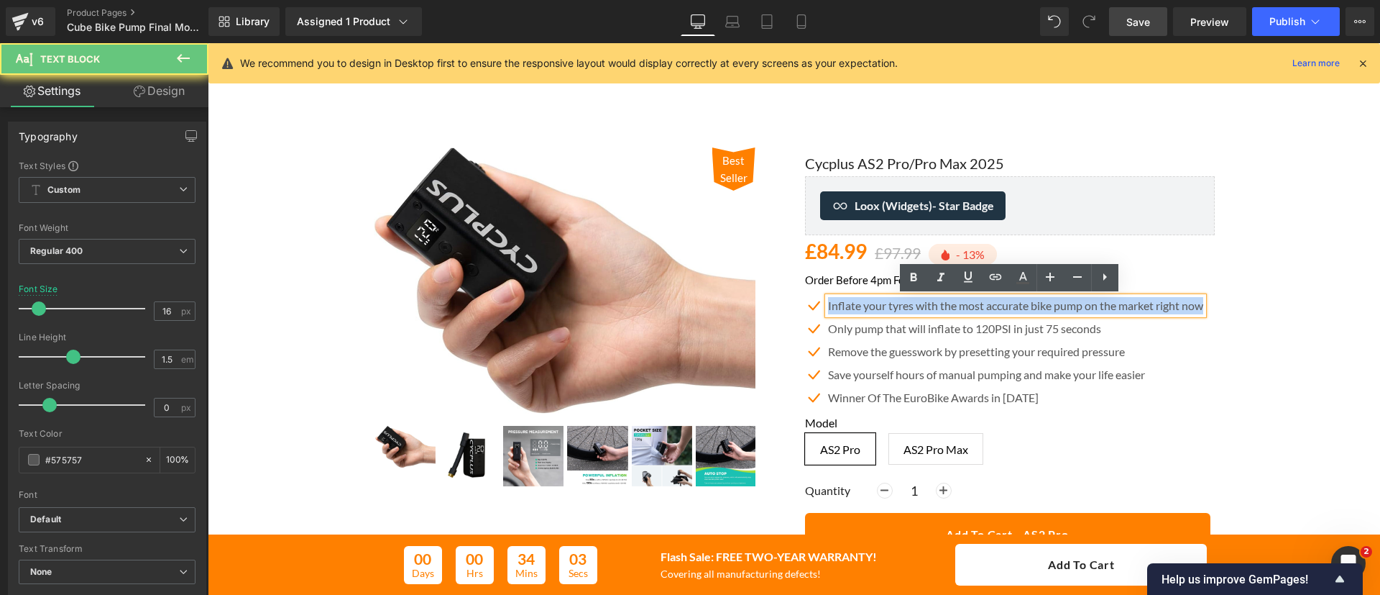
click at [942, 308] on p "Inflate your tyres with the most accurate bike pump on the market right now" at bounding box center [1015, 305] width 375 height 17
copy p "Inflate your tyres with the most accurate bike pump on the market right now"
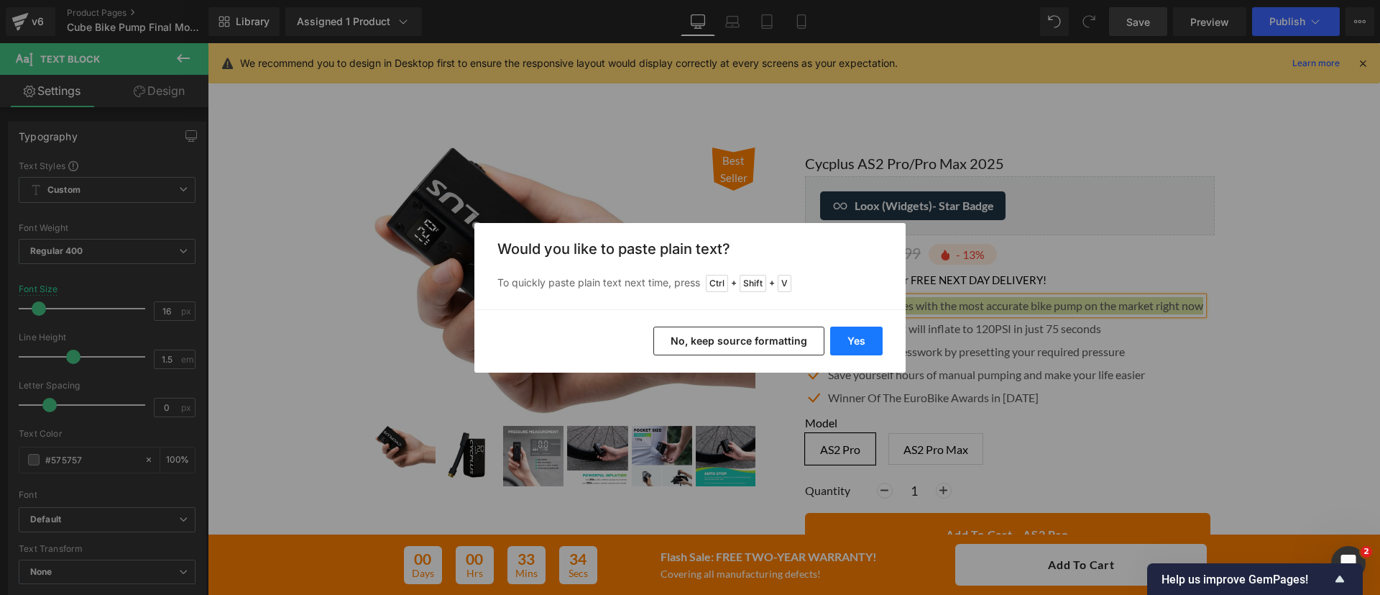
click at [871, 339] on button "Yes" at bounding box center [856, 340] width 52 height 29
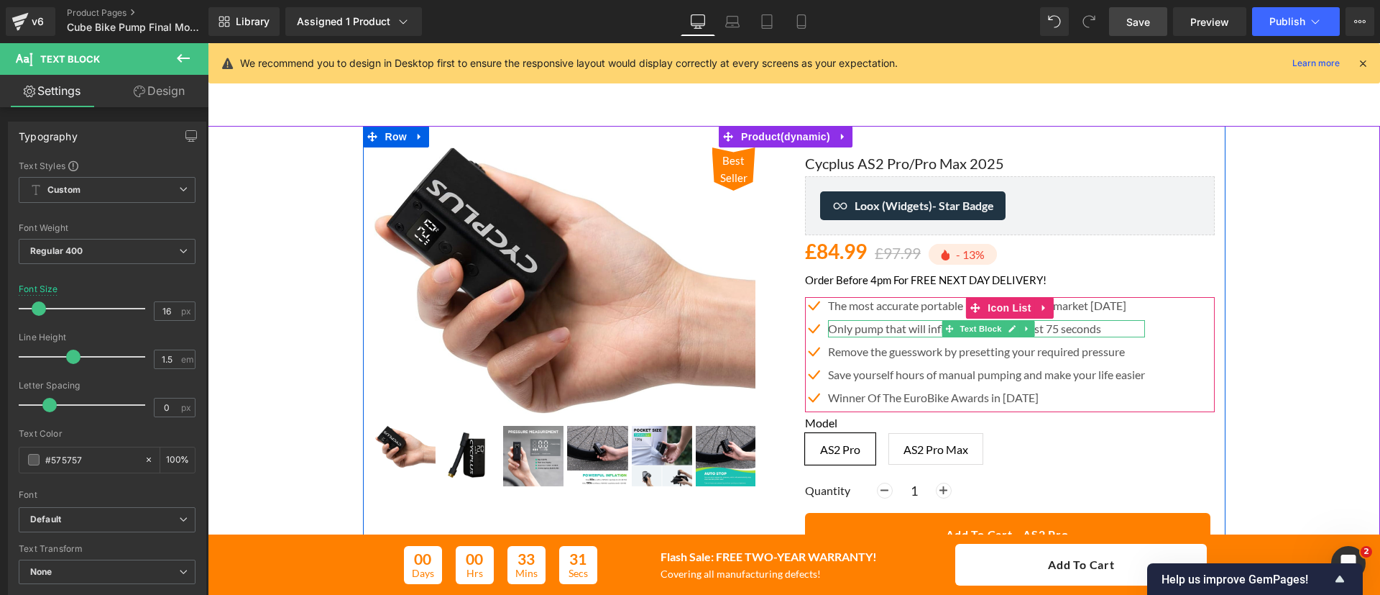
click at [923, 326] on p "Only pump that will inflate to 120PSI in just 75 seconds" at bounding box center [986, 328] width 317 height 17
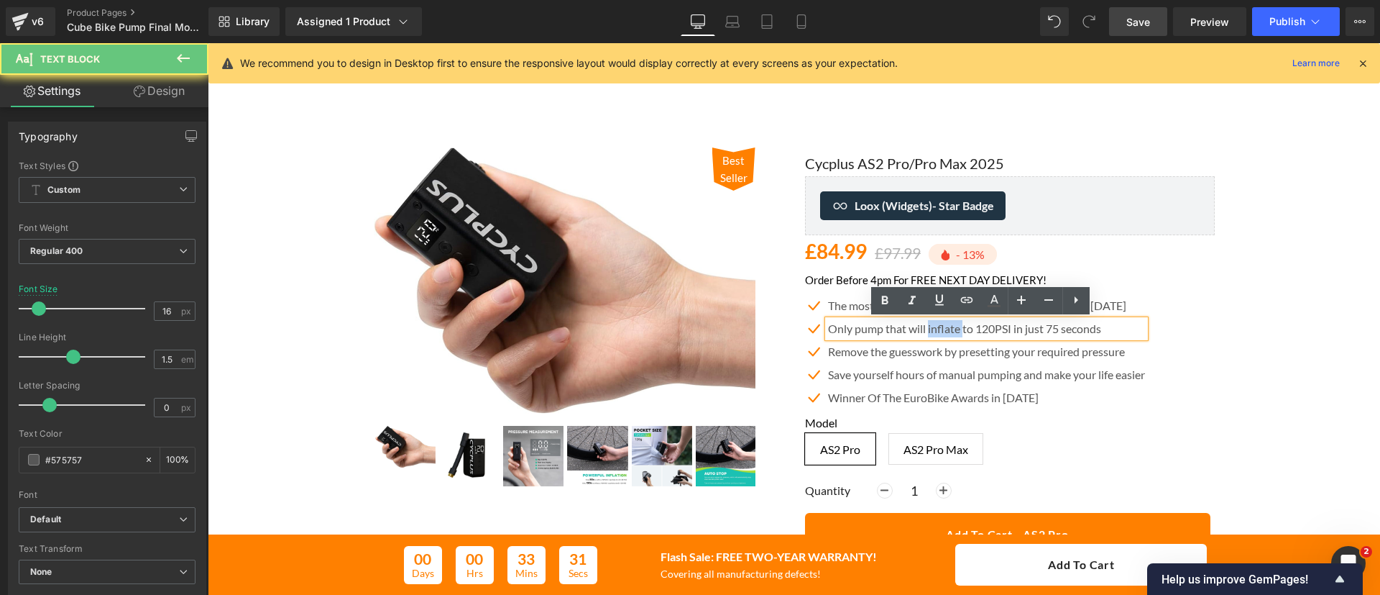
click at [923, 326] on p "Only pump that will inflate to 120PSI in just 75 seconds" at bounding box center [986, 328] width 317 height 17
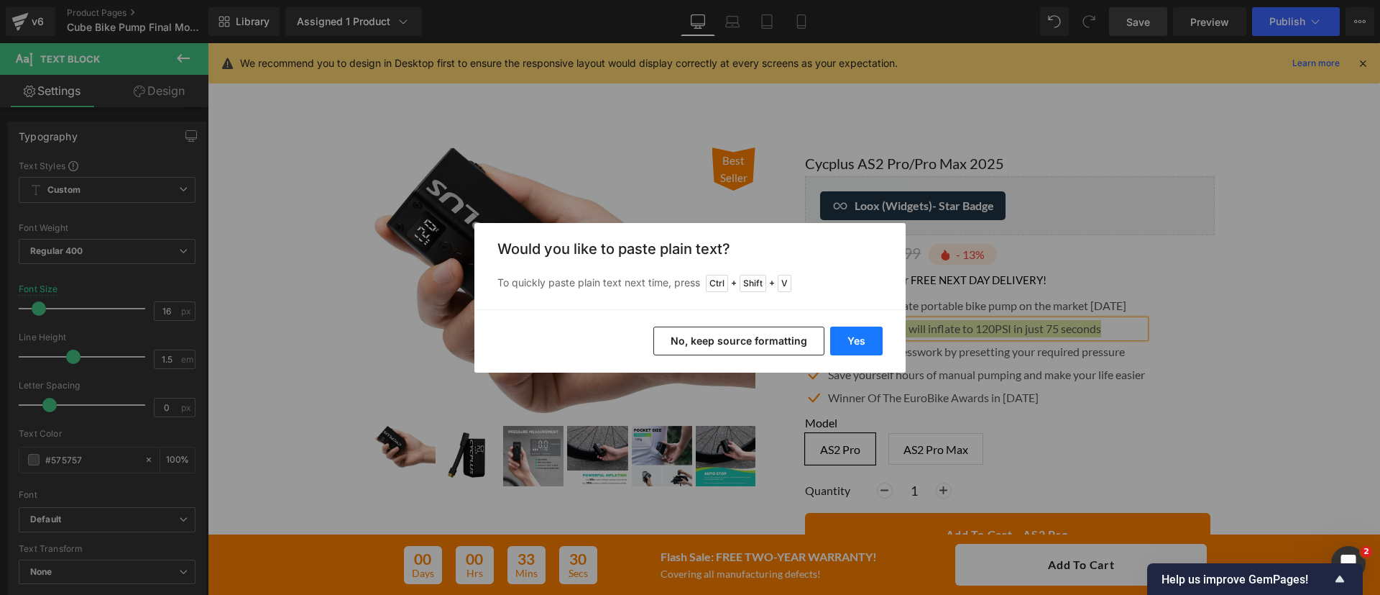
click at [854, 336] on button "Yes" at bounding box center [856, 340] width 52 height 29
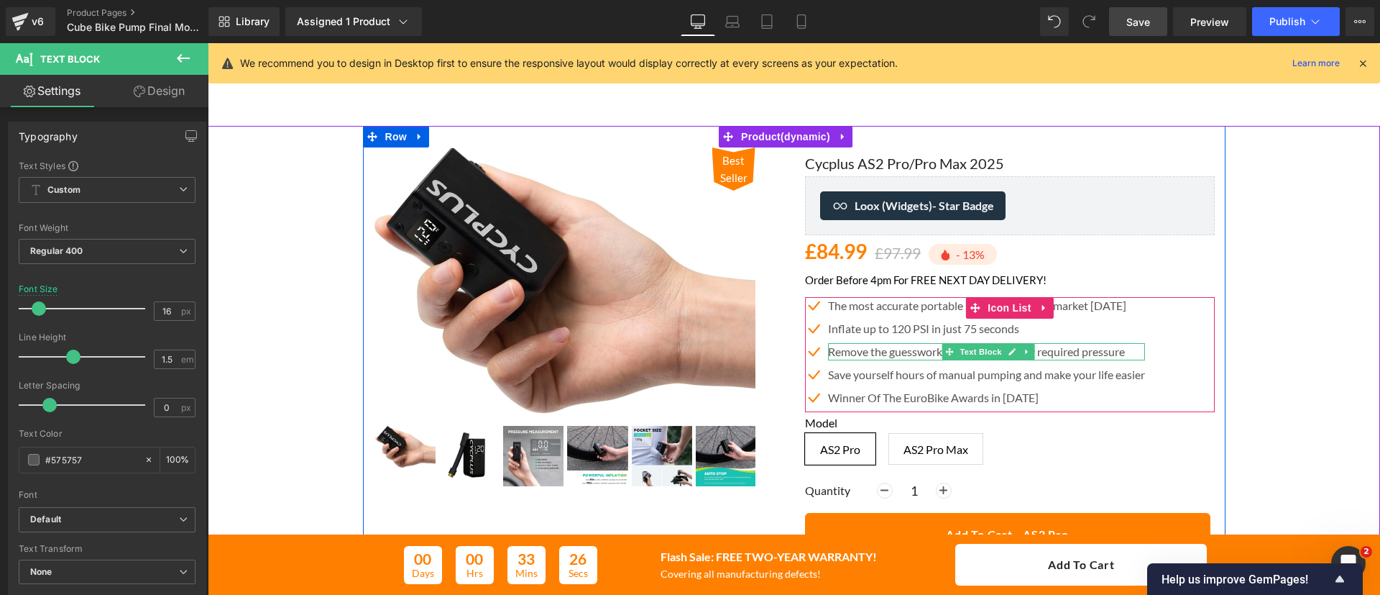
click at [853, 354] on p "Remove the guesswork by presetting your required pressure" at bounding box center [986, 351] width 317 height 17
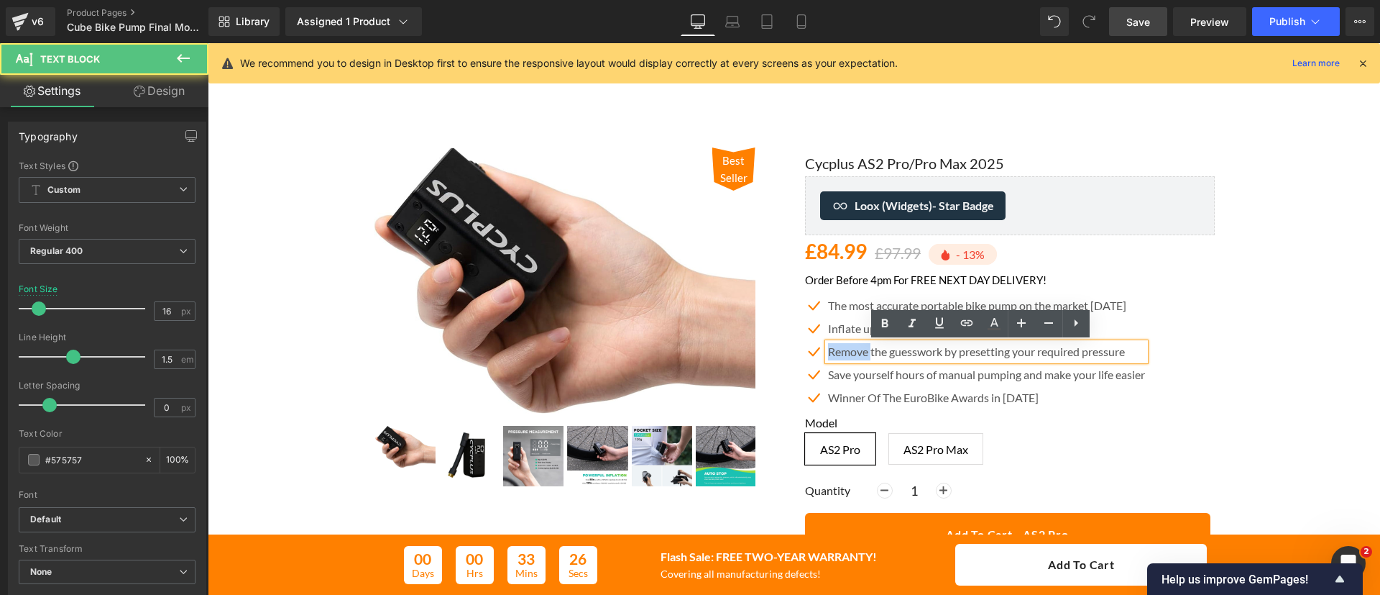
click at [853, 354] on p "Remove the guesswork by presetting your required pressure" at bounding box center [986, 351] width 317 height 17
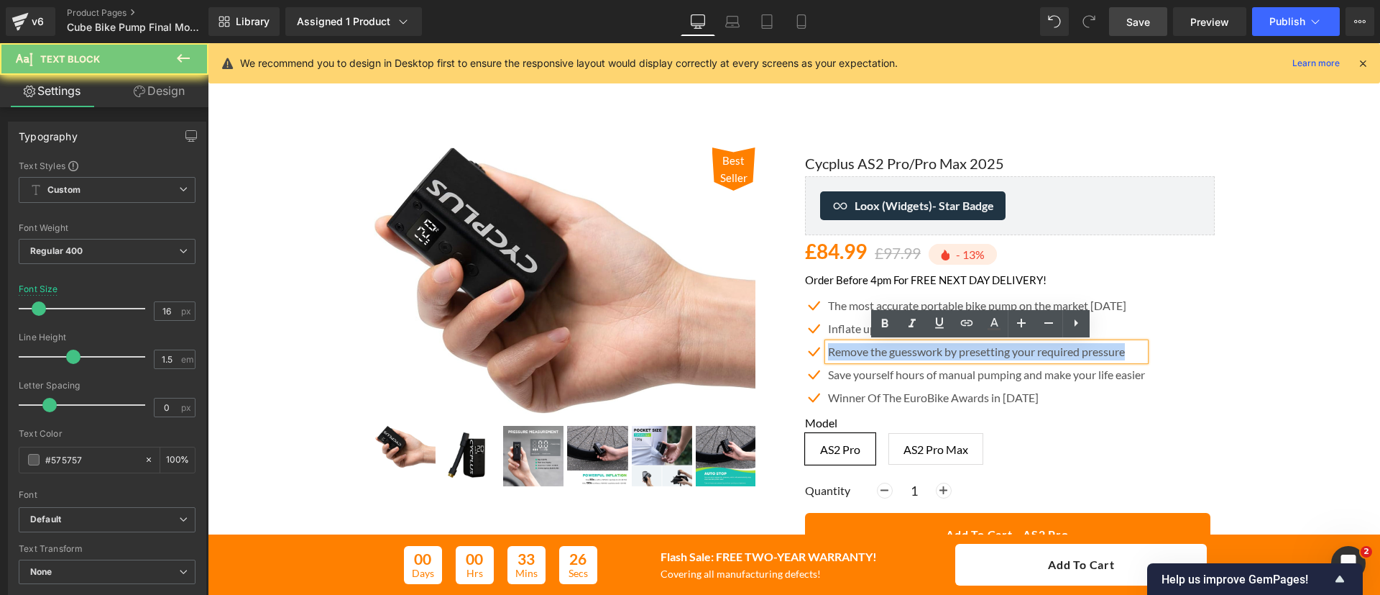
click at [853, 354] on p "Remove the guesswork by presetting your required pressure" at bounding box center [986, 351] width 317 height 17
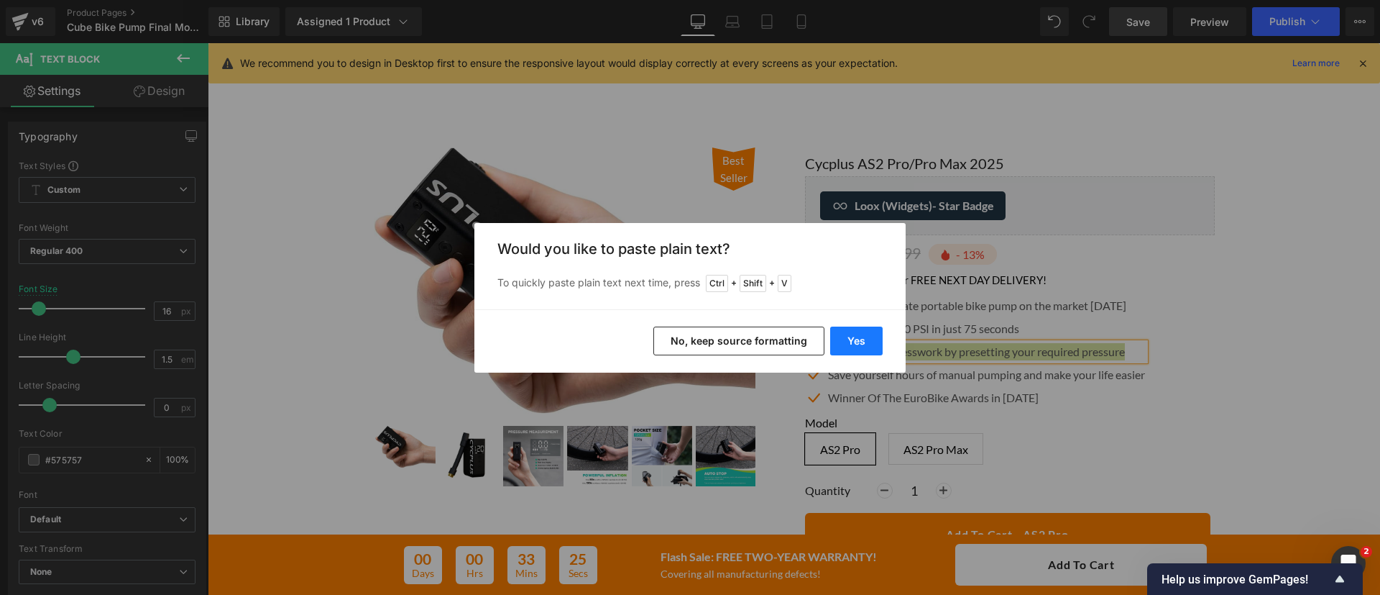
click at [856, 347] on button "Yes" at bounding box center [856, 340] width 52 height 29
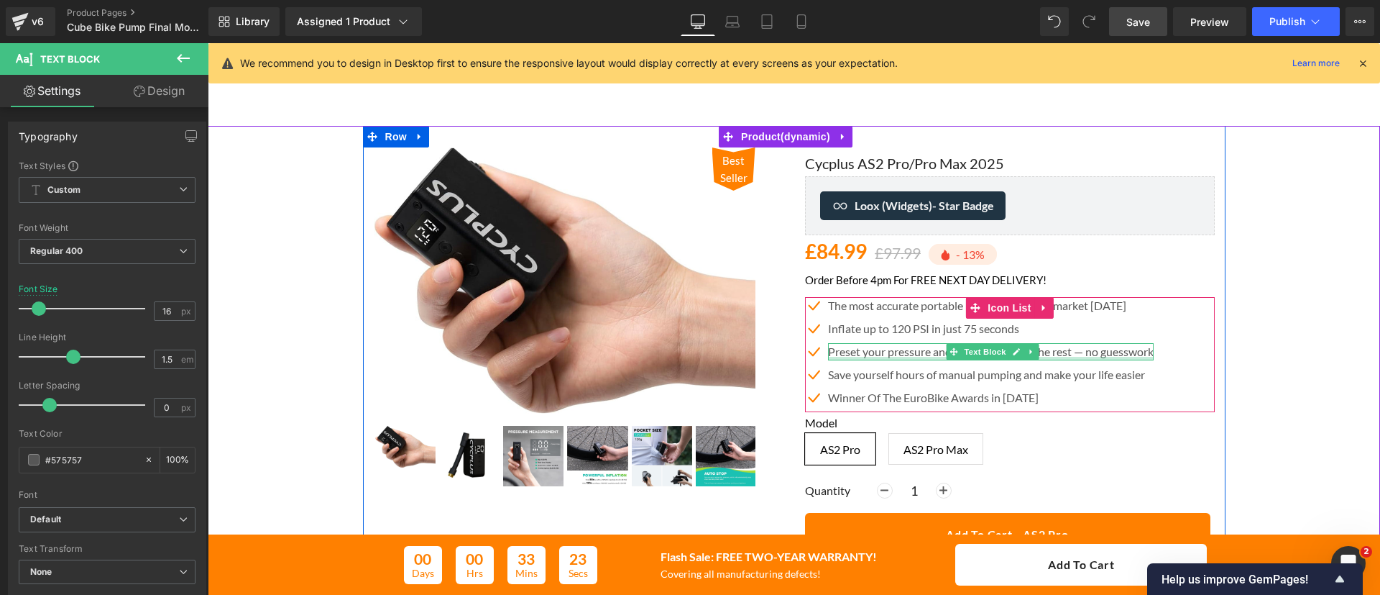
click at [1066, 357] on div at bounding box center [991, 359] width 326 height 4
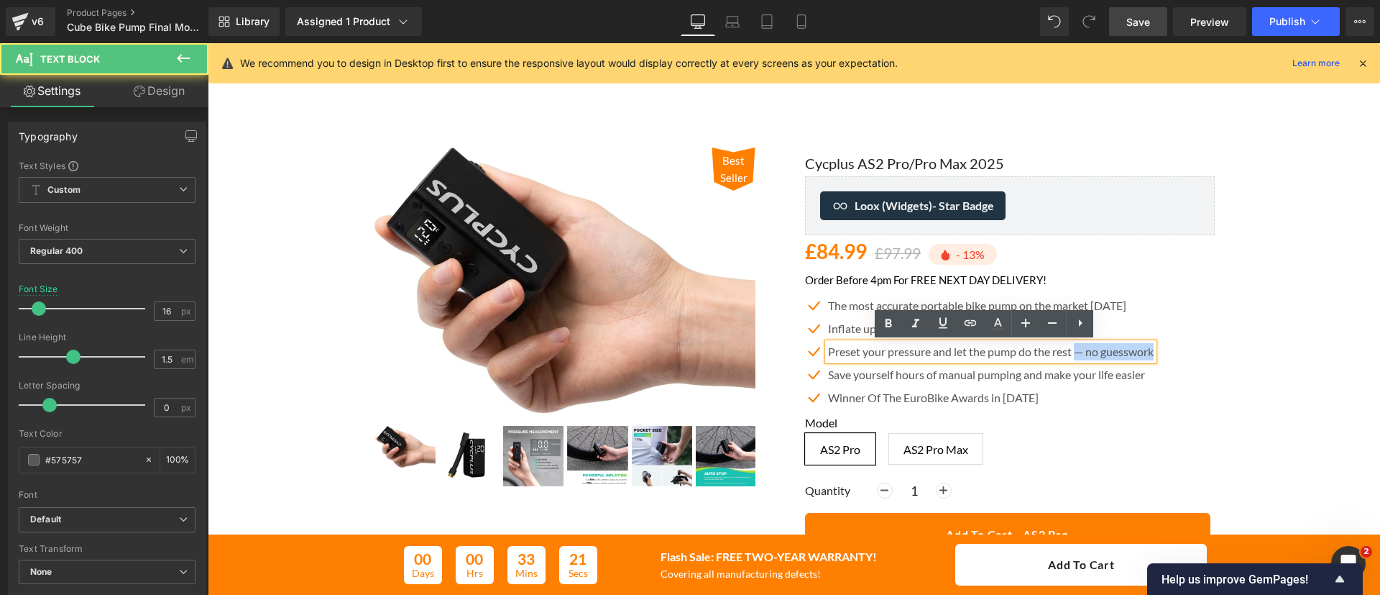
drag, startPoint x: 1070, startPoint y: 351, endPoint x: 1247, endPoint y: 331, distance: 177.3
click at [1247, 331] on div at bounding box center [794, 396] width 1158 height 540
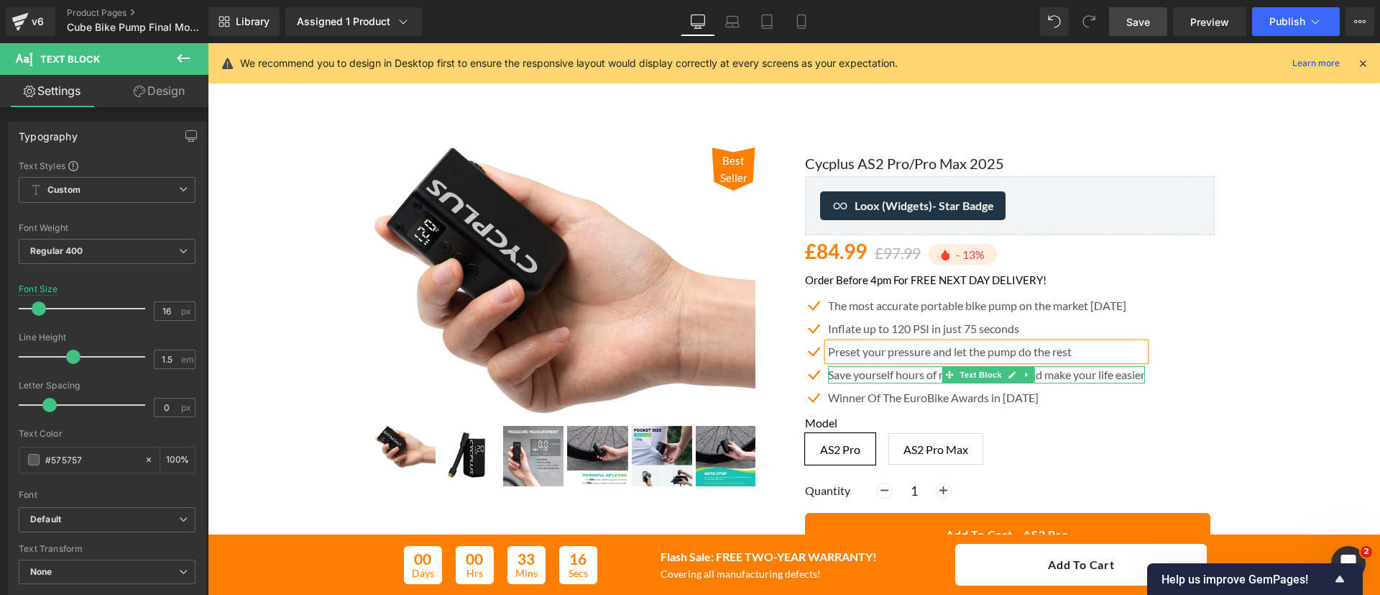
click at [843, 372] on p "Save yourself hours of manual pumping and make your life easier" at bounding box center [986, 374] width 317 height 17
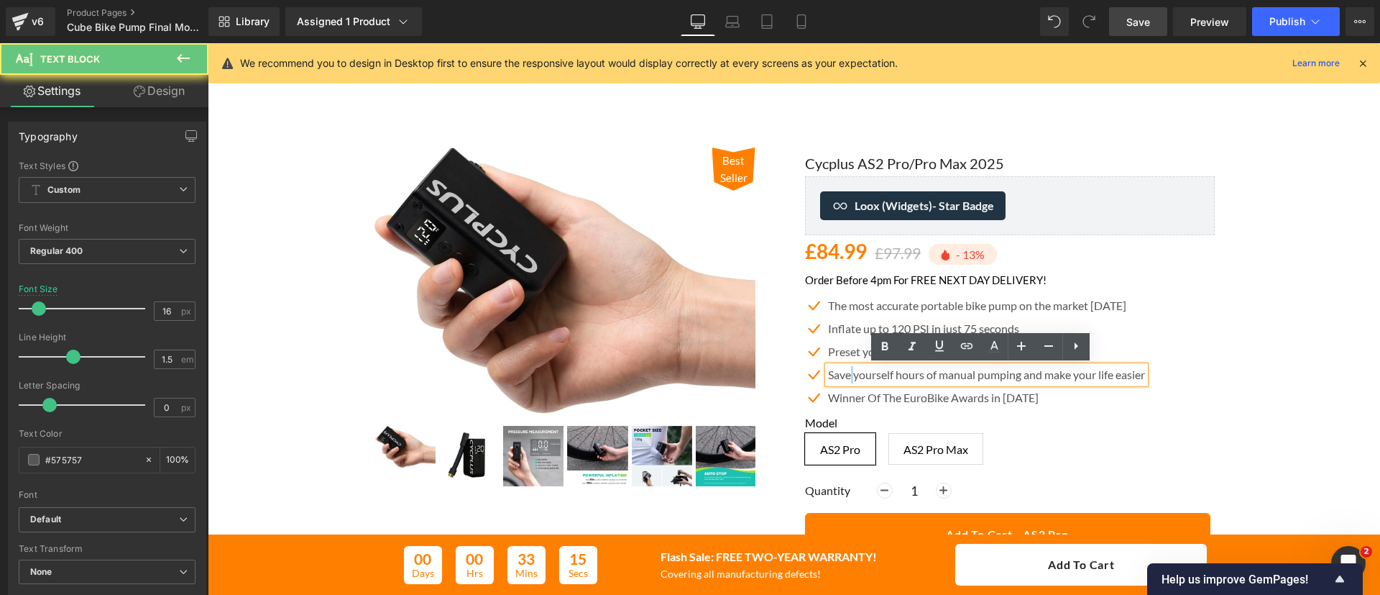
click at [843, 372] on p "Save yourself hours of manual pumping and make your life easier" at bounding box center [986, 374] width 317 height 17
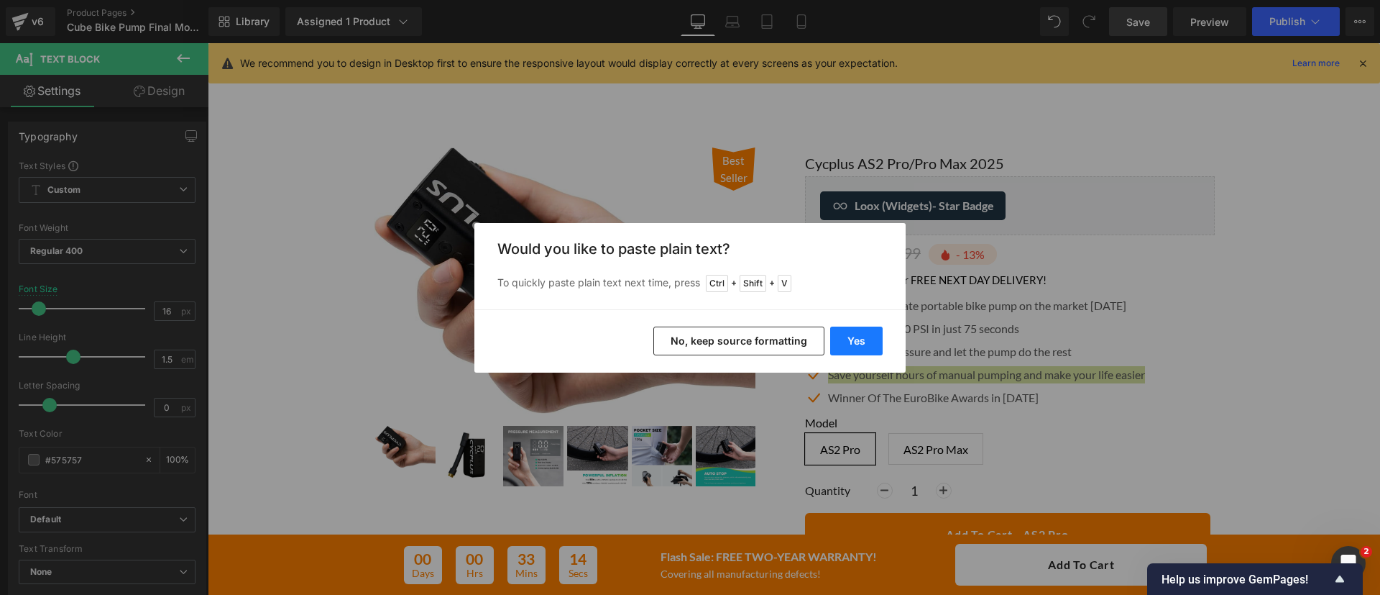
click at [852, 334] on button "Yes" at bounding box center [856, 340] width 52 height 29
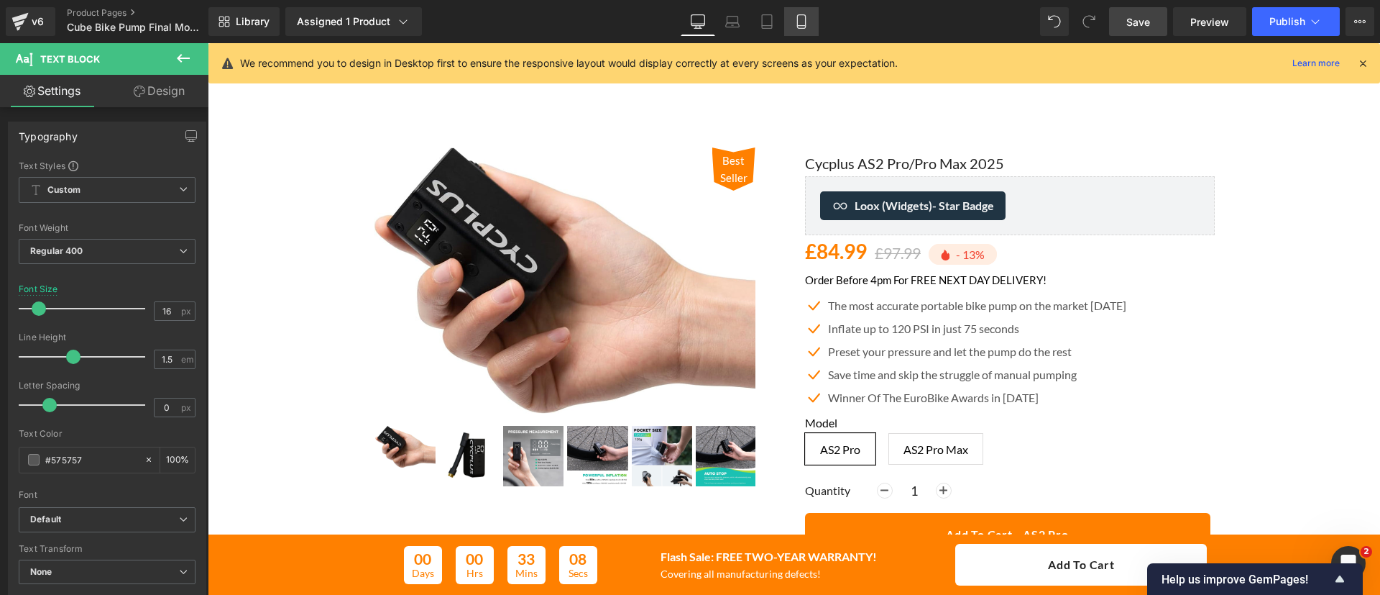
click at [797, 27] on icon at bounding box center [801, 21] width 14 height 14
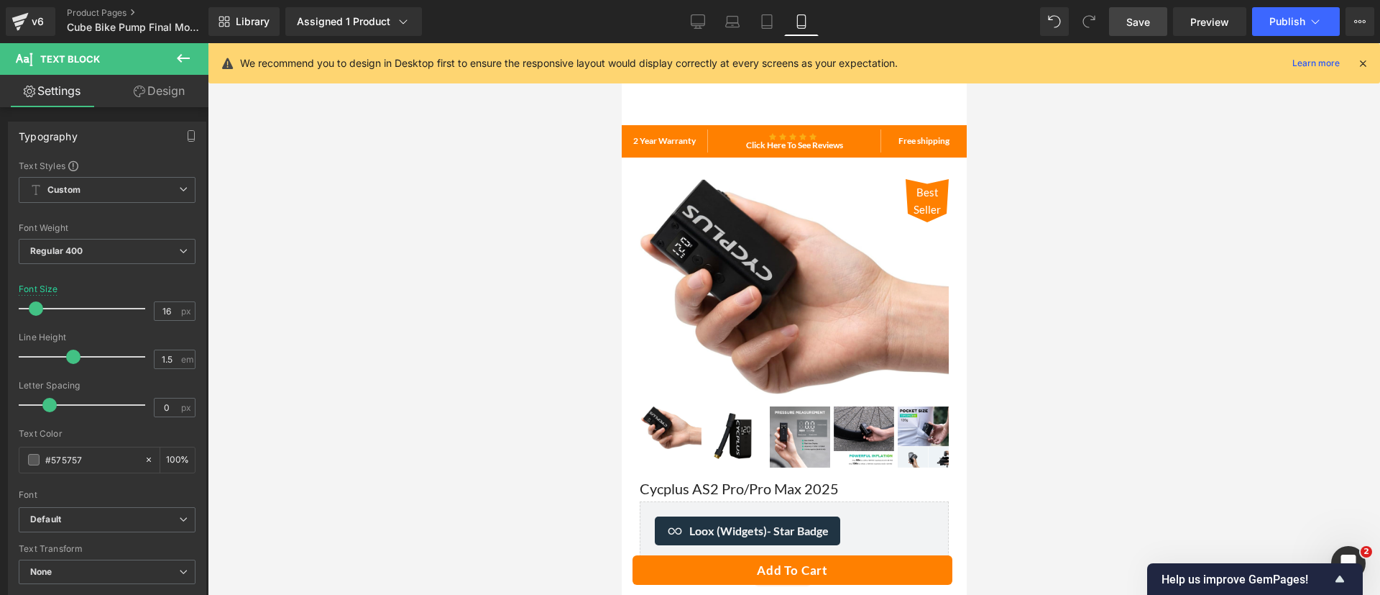
scroll to position [302, 0]
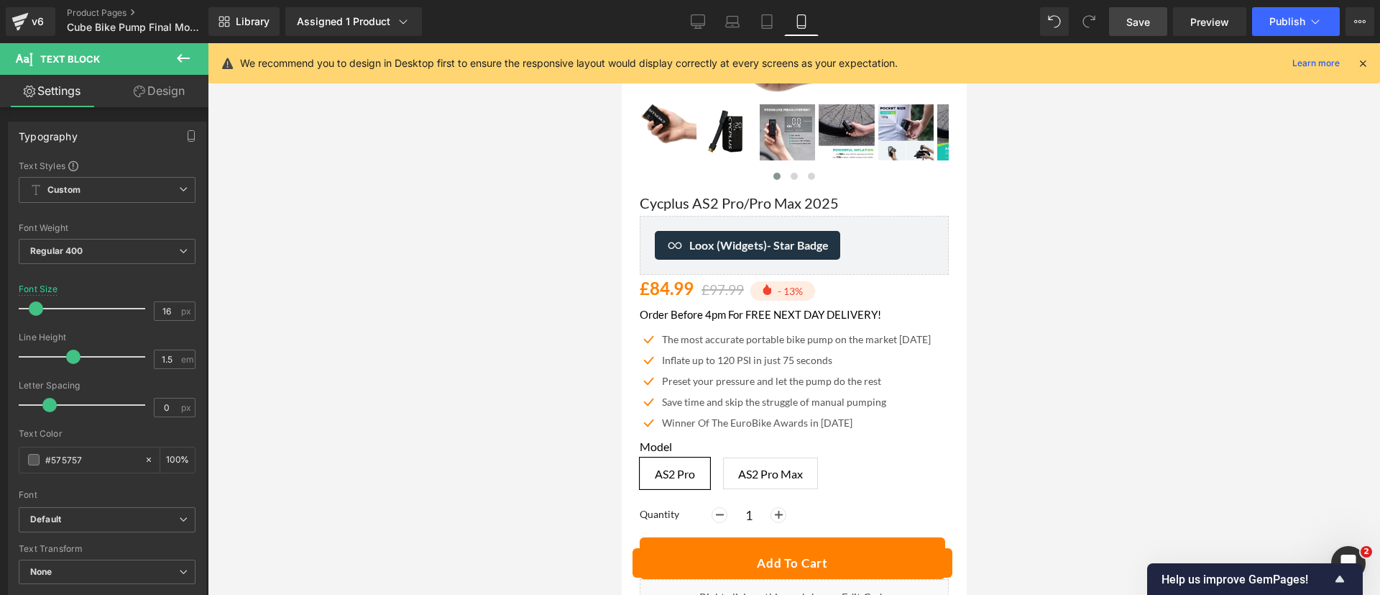
click at [1136, 27] on span "Save" at bounding box center [1139, 21] width 24 height 15
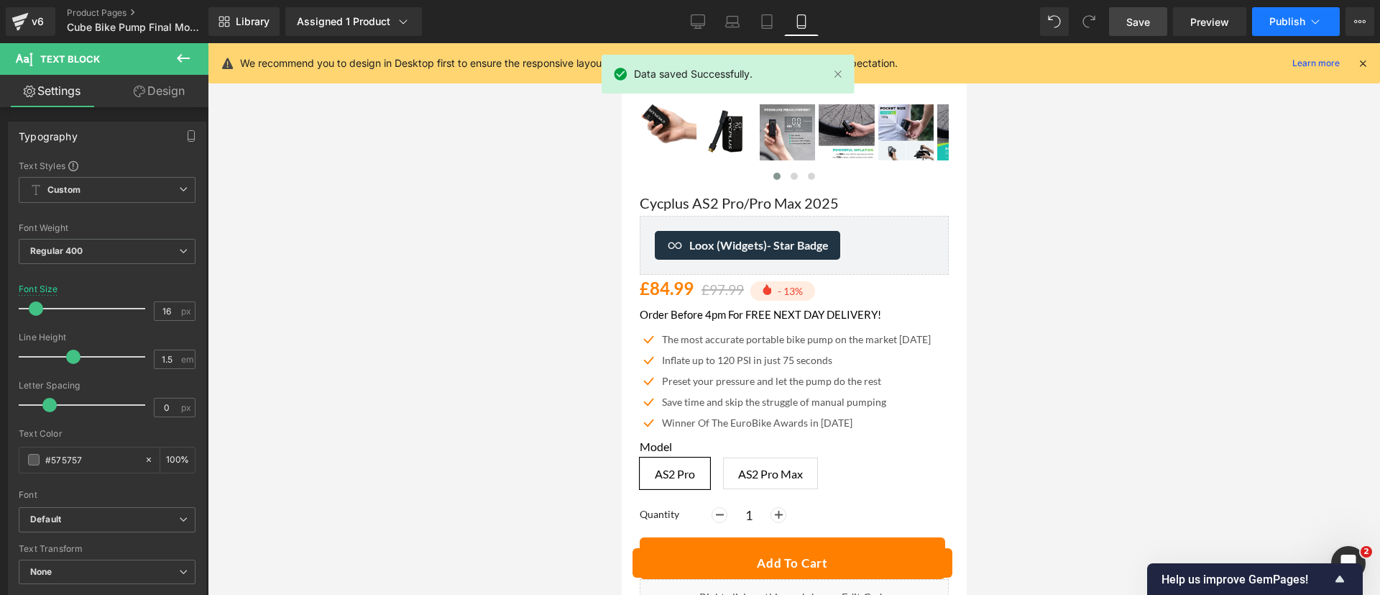
click at [1276, 20] on span "Publish" at bounding box center [1288, 22] width 36 height 12
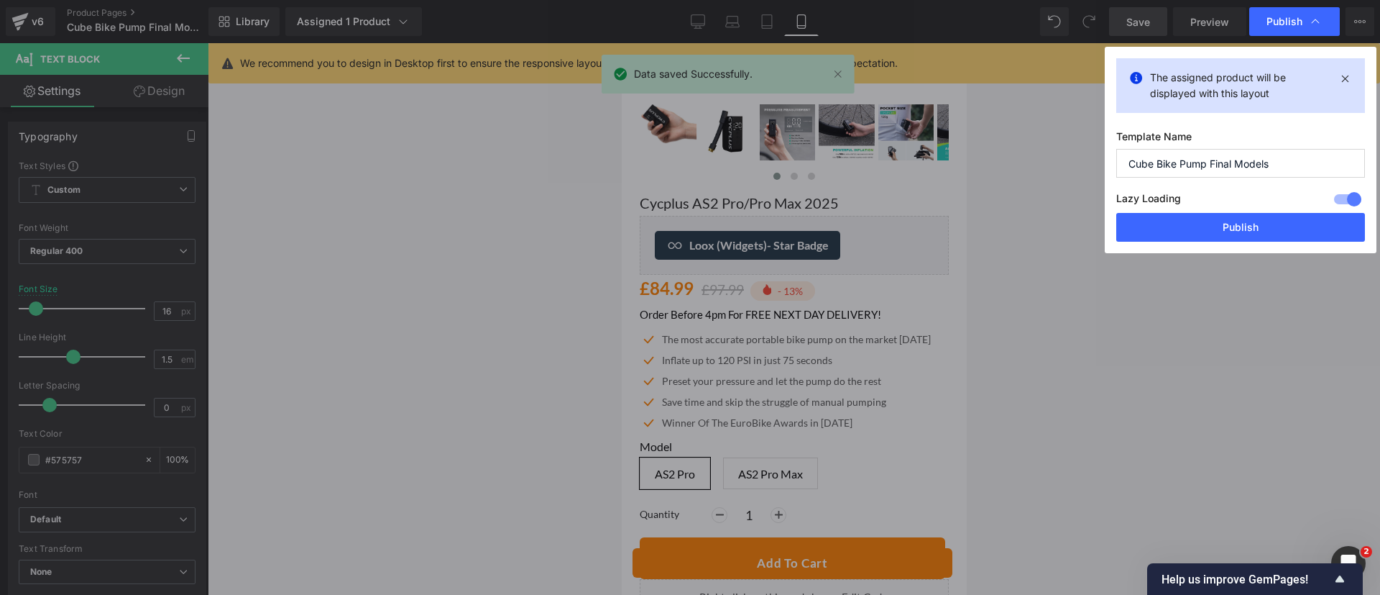
click at [1254, 210] on div "Lazy Loading Build Upgrade plan to unlock" at bounding box center [1240, 201] width 249 height 24
click at [1262, 219] on button "Publish" at bounding box center [1240, 227] width 249 height 29
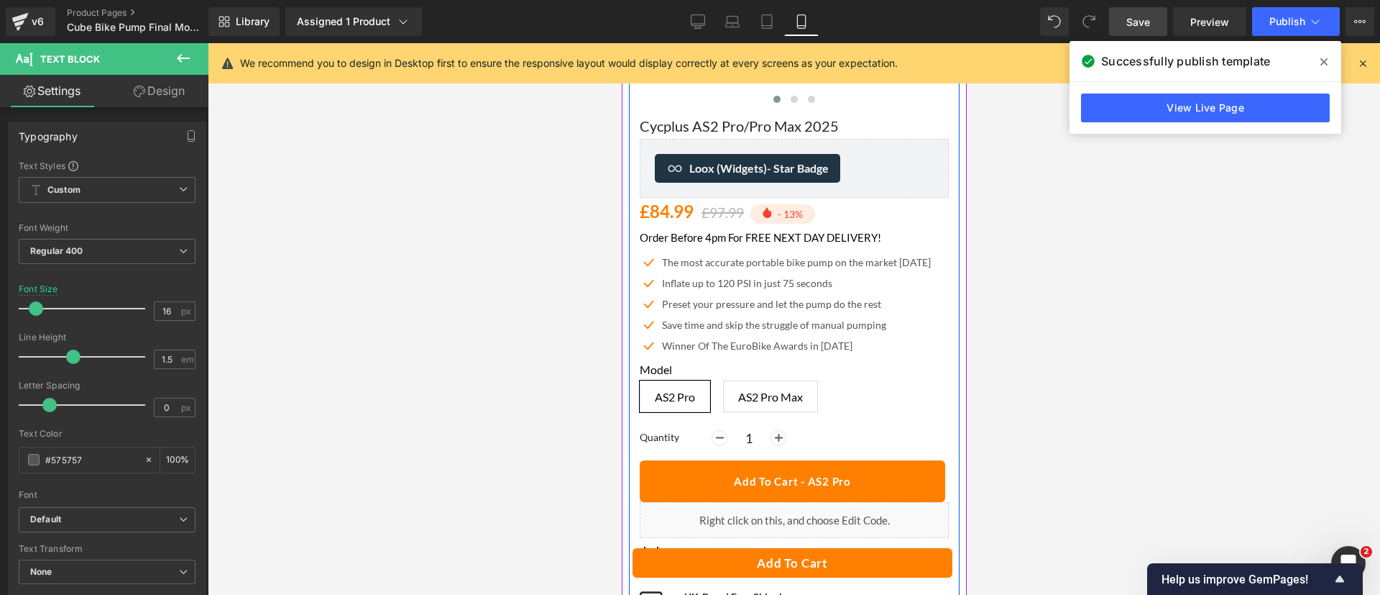
scroll to position [380, 0]
click at [772, 393] on span "AS2 Pro Max" at bounding box center [770, 395] width 65 height 30
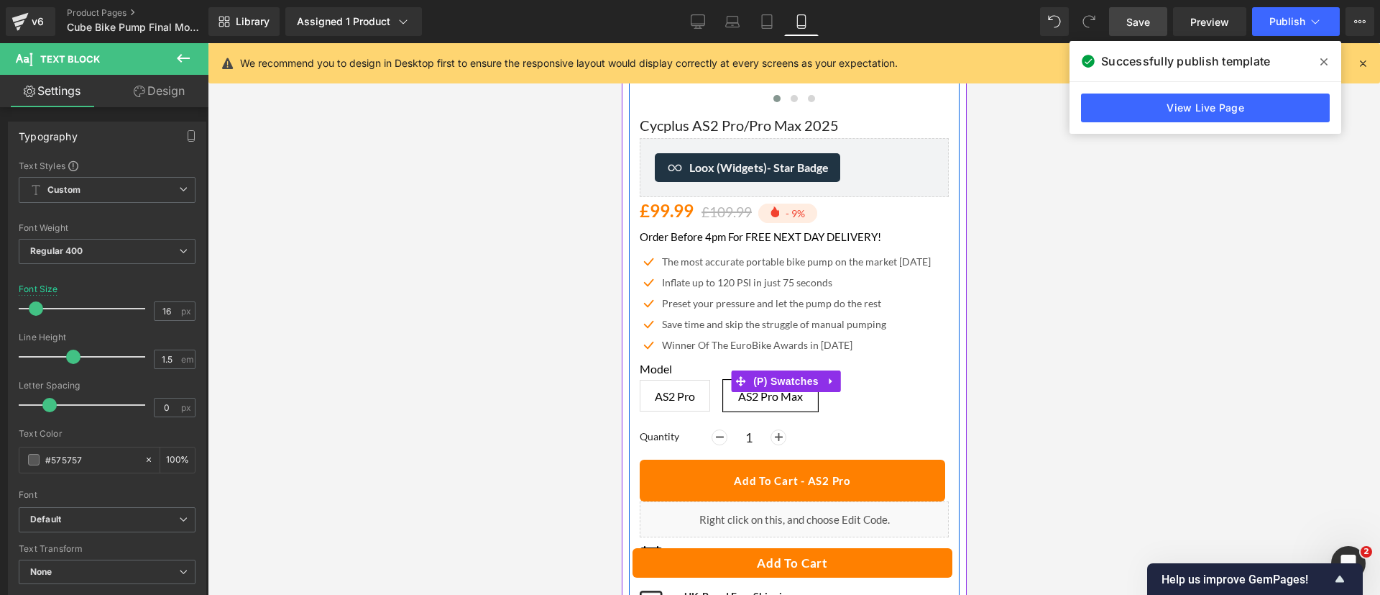
click at [684, 380] on span "AS2 Pro" at bounding box center [674, 395] width 40 height 30
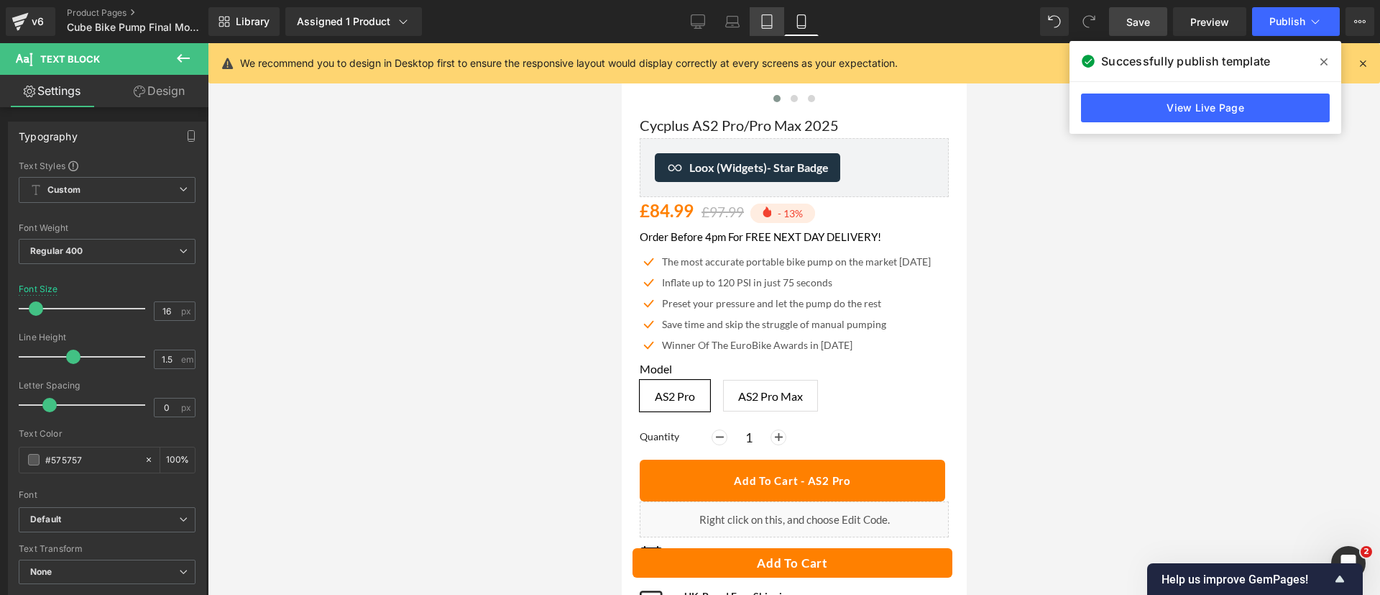
click at [769, 24] on icon at bounding box center [767, 21] width 14 height 14
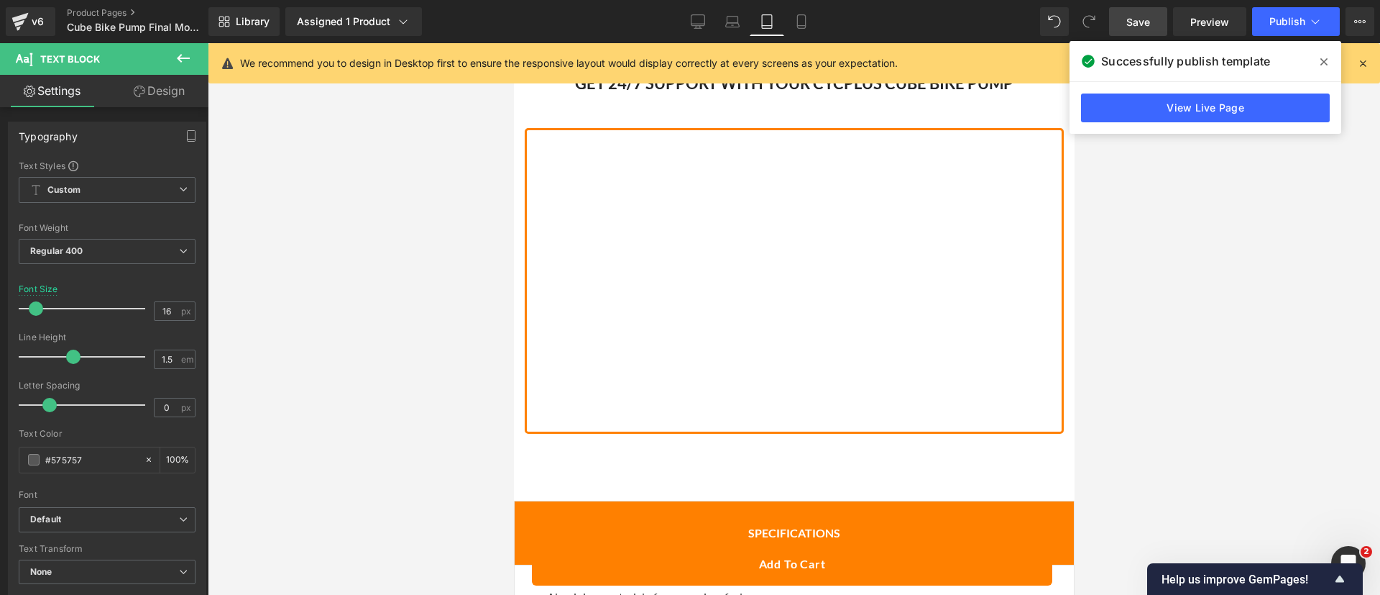
scroll to position [3415, 0]
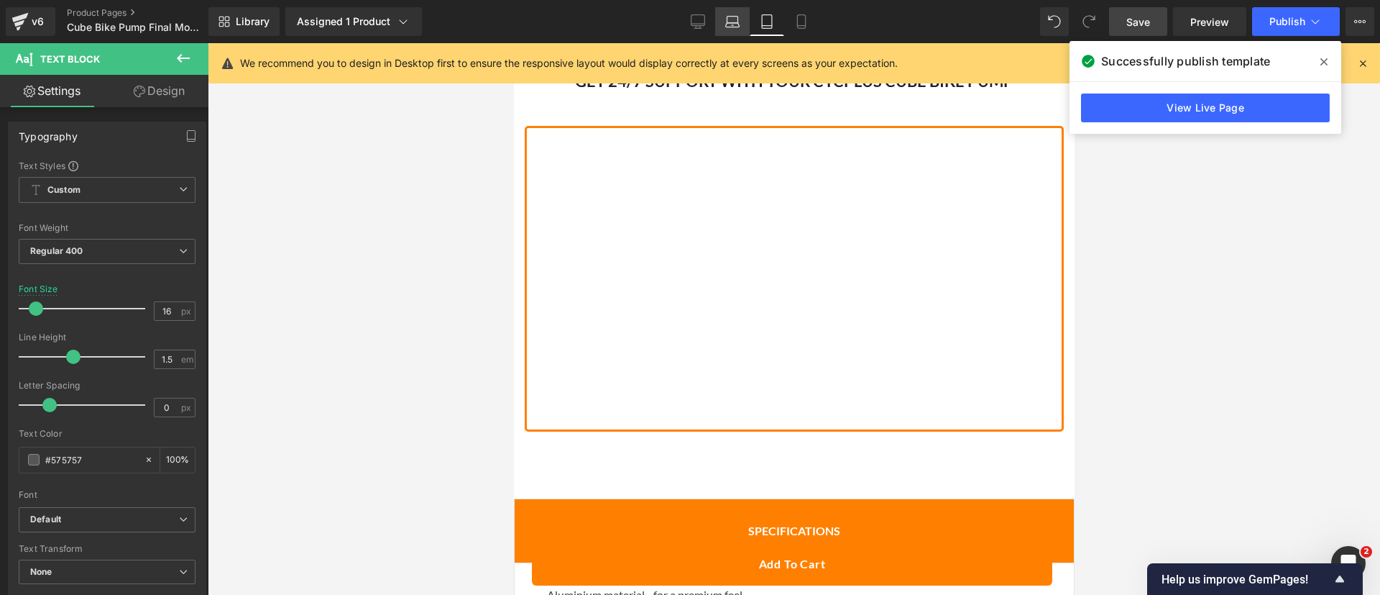
click at [744, 18] on link "Laptop" at bounding box center [732, 21] width 35 height 29
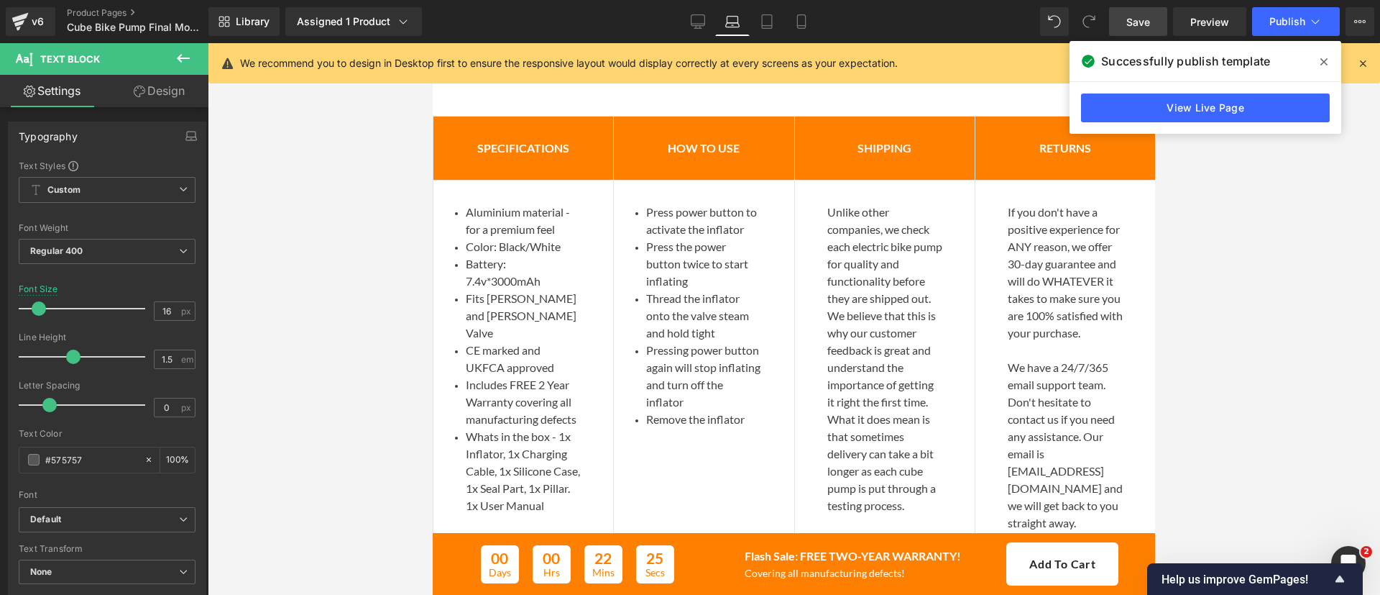
scroll to position [3521, 0]
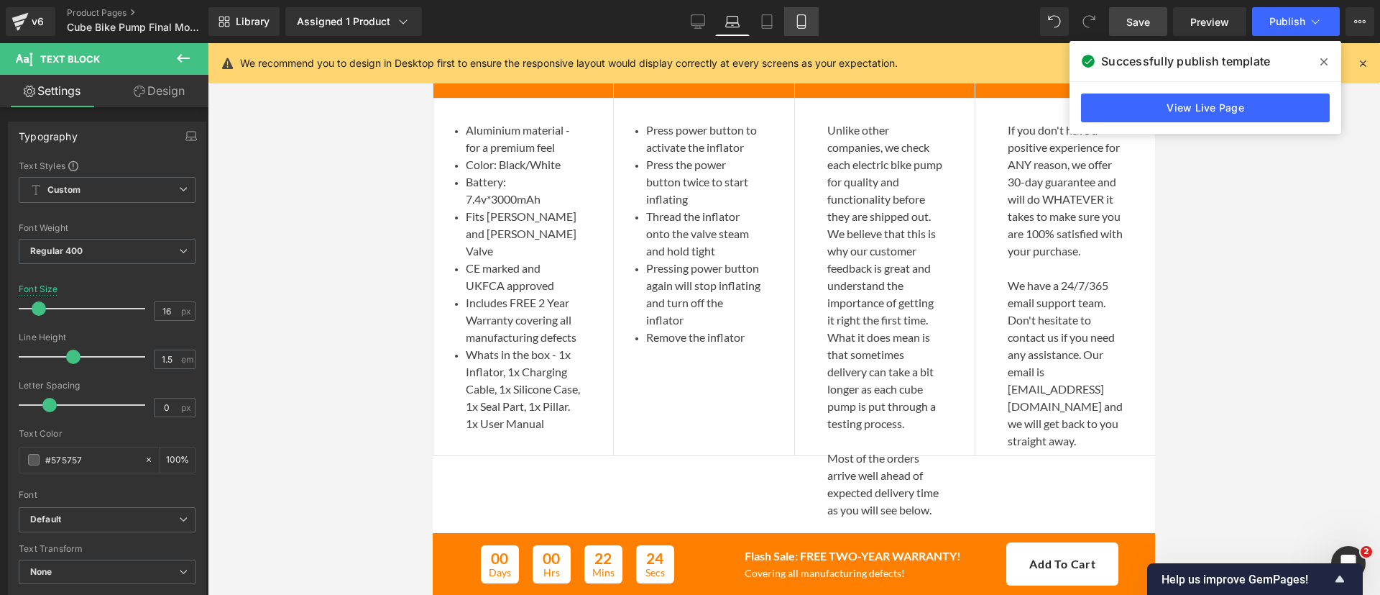
click at [817, 24] on link "Mobile" at bounding box center [801, 21] width 35 height 29
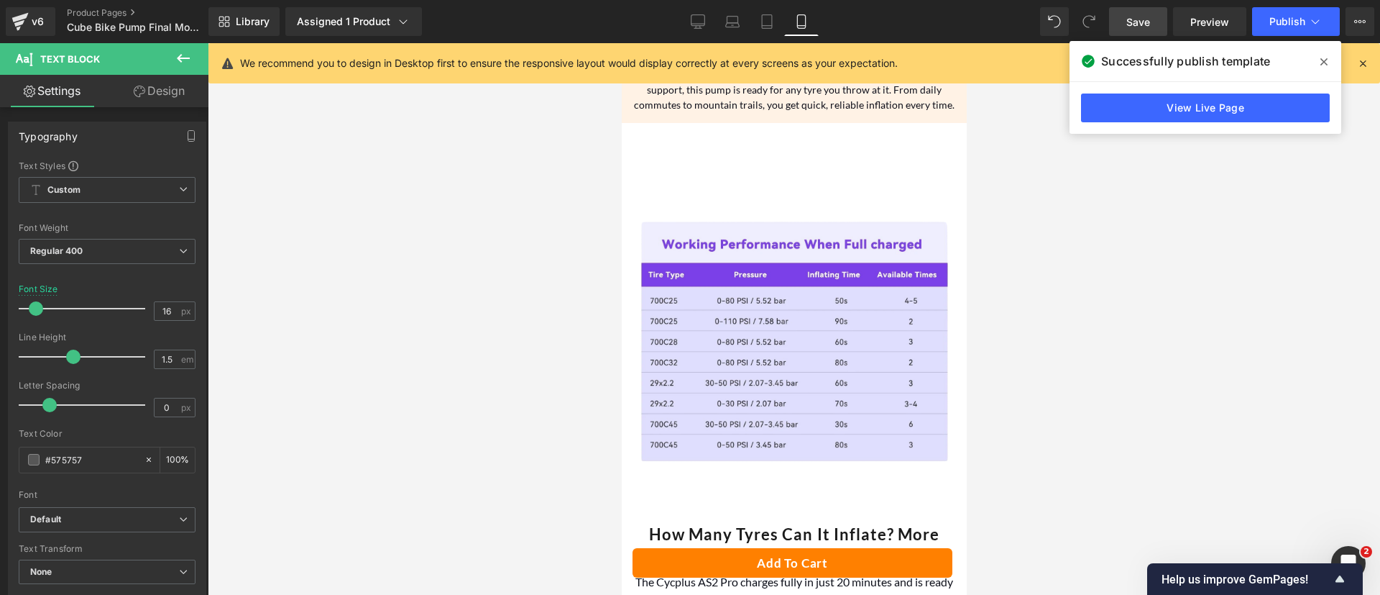
scroll to position [2110, 0]
